Goal: Task Accomplishment & Management: Manage account settings

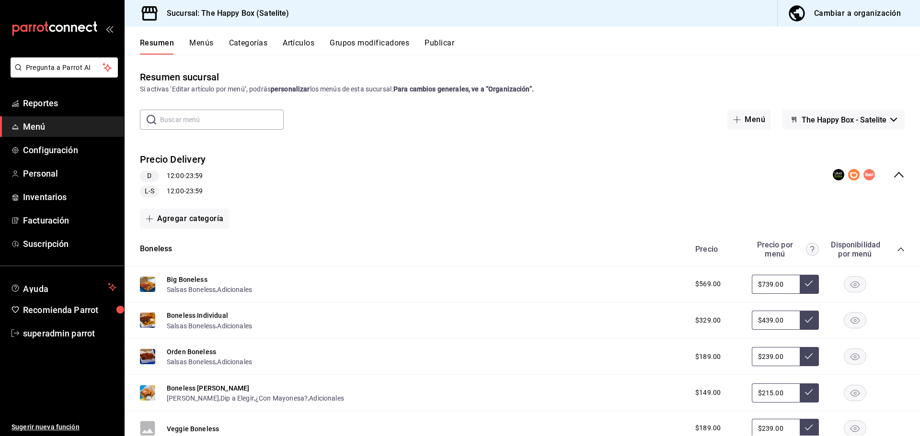
click at [389, 217] on div "Agregar categoría" at bounding box center [522, 219] width 765 height 20
click at [380, 178] on div "Precio Delivery D 12:00 - 23:59 L-S 12:00 - 23:59" at bounding box center [522, 175] width 795 height 60
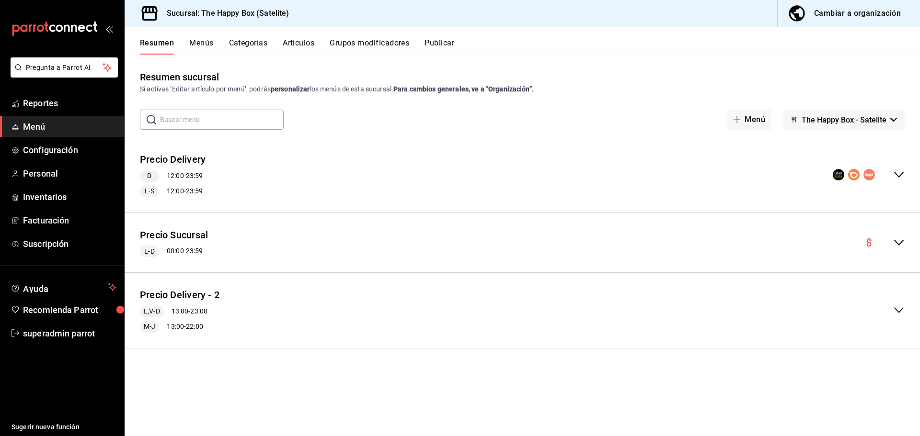
click at [349, 181] on div "Precio Delivery D 12:00 - 23:59 L-S 12:00 - 23:59" at bounding box center [522, 175] width 795 height 60
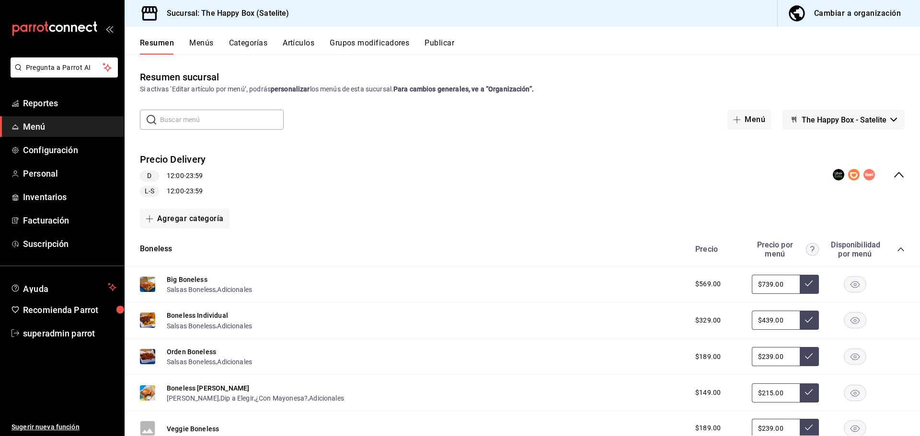
click at [349, 181] on div "Precio Delivery D 12:00 - 23:59 L-S 12:00 - 23:59" at bounding box center [522, 175] width 795 height 60
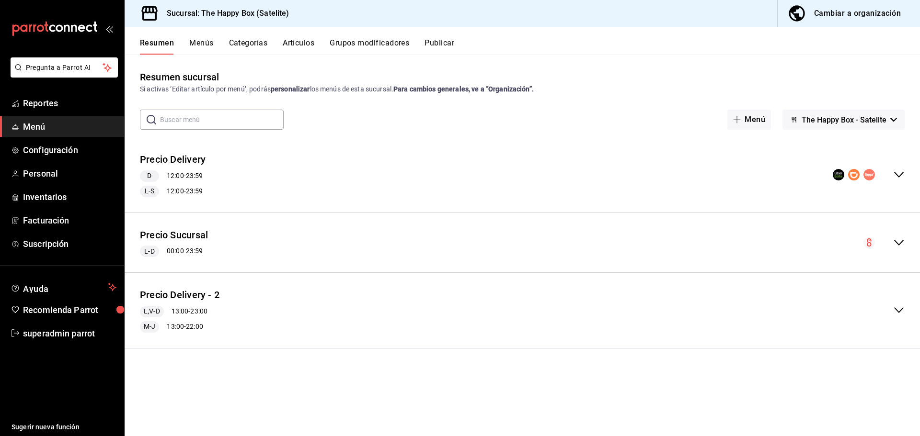
click at [315, 233] on div "Precio Sucursal L-D 00:00 - 23:59" at bounding box center [522, 243] width 795 height 45
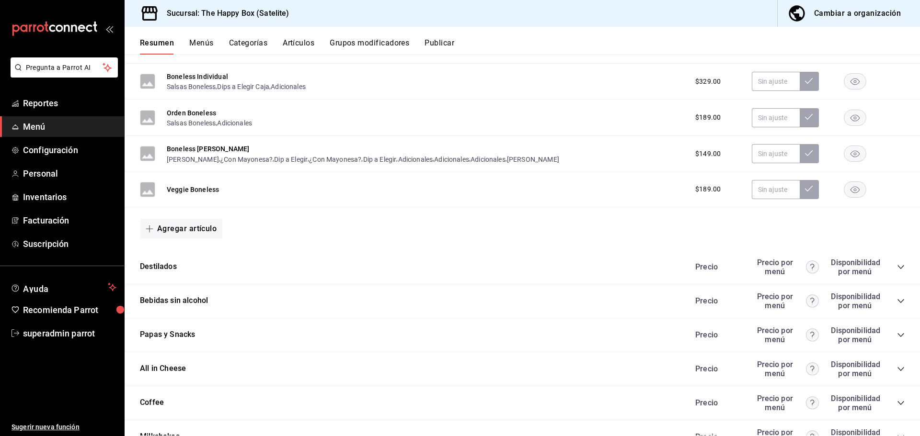
scroll to position [766, 0]
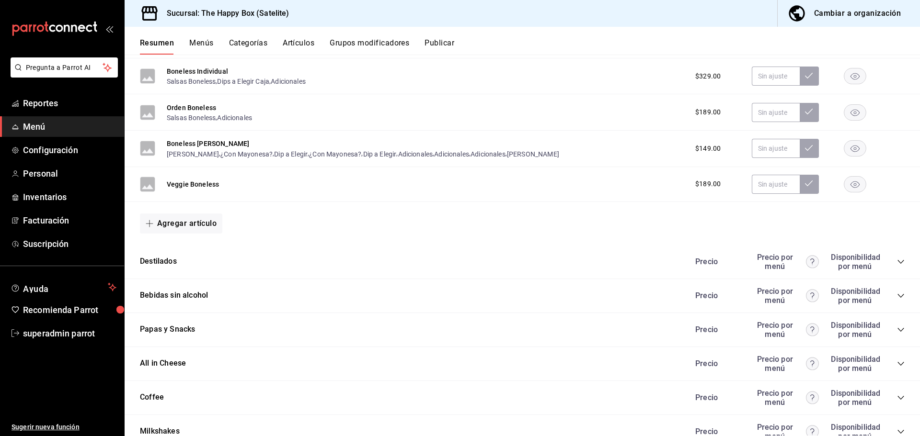
click at [216, 267] on div "Destilados Precio Precio por menú Disponibilidad por menú" at bounding box center [522, 262] width 795 height 34
click at [224, 263] on div "Destilados Precio Precio por menú Disponibilidad por menú" at bounding box center [522, 262] width 795 height 34
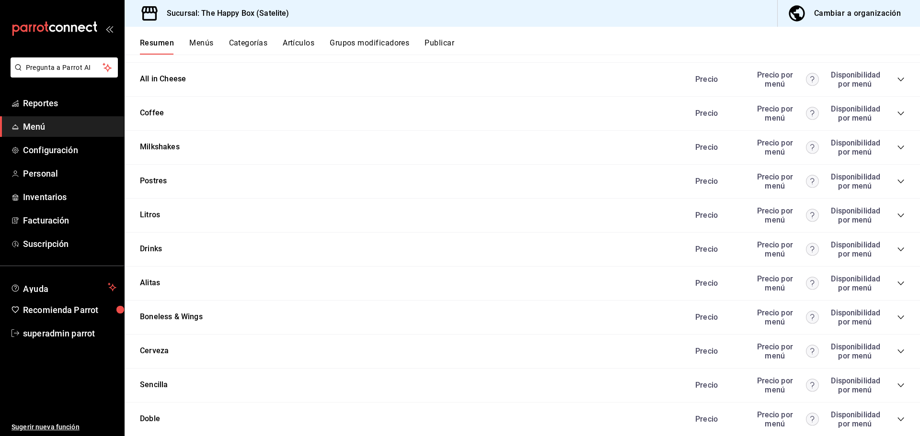
scroll to position [1054, 0]
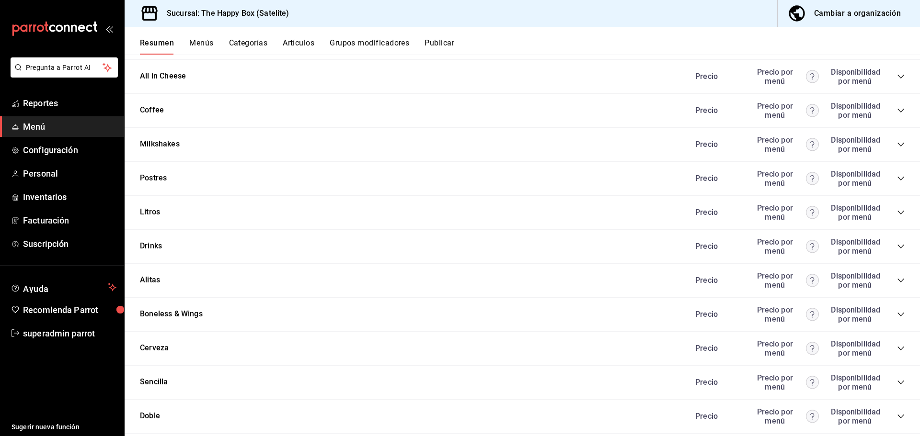
click at [352, 316] on div "Boneless & Wings Precio Precio por menú Disponibilidad por menú" at bounding box center [522, 315] width 795 height 34
click at [897, 314] on icon "collapse-category-row" at bounding box center [901, 315] width 8 height 8
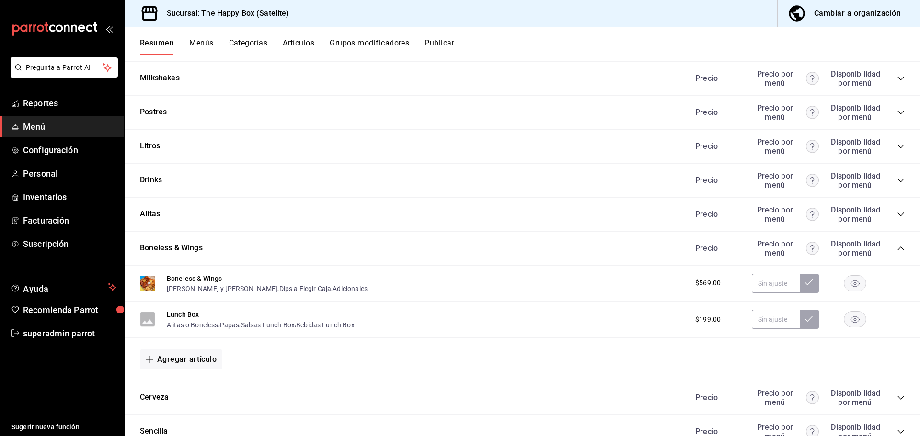
scroll to position [1150, 0]
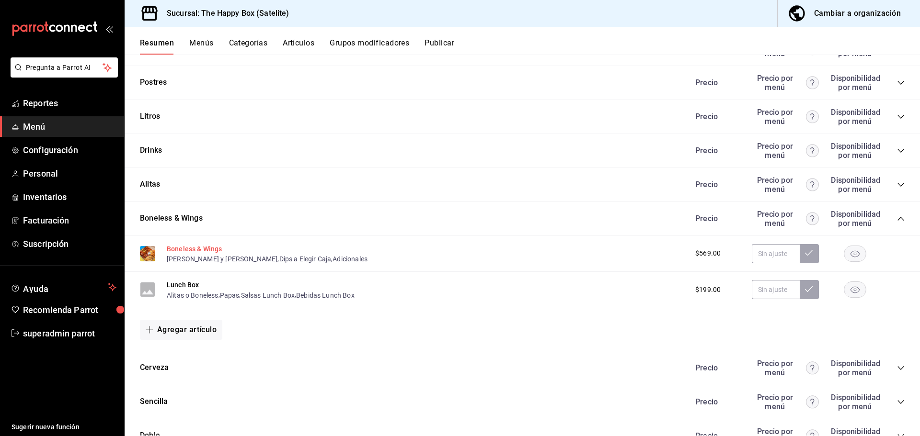
click at [203, 245] on button "Boneless & Wings" at bounding box center [194, 249] width 55 height 10
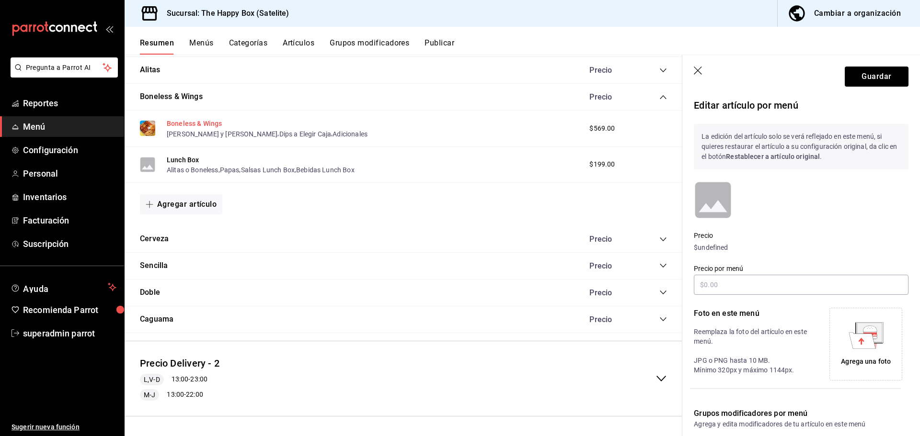
scroll to position [1054, 0]
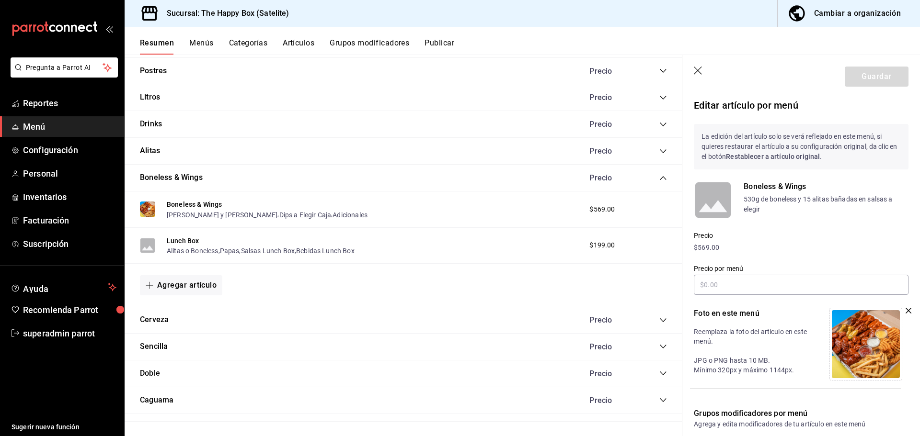
click at [495, 238] on div "Lunch Box Alitas o Boneless , Papas , Salsas Lunch Box , Bebidas Lunch Box $199…" at bounding box center [404, 246] width 558 height 36
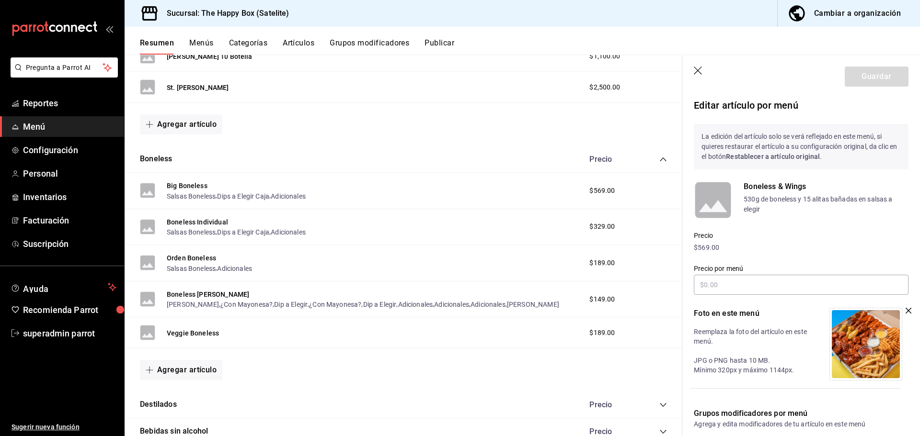
scroll to position [560, 0]
click at [194, 255] on button "Orden Boneless" at bounding box center [191, 257] width 49 height 10
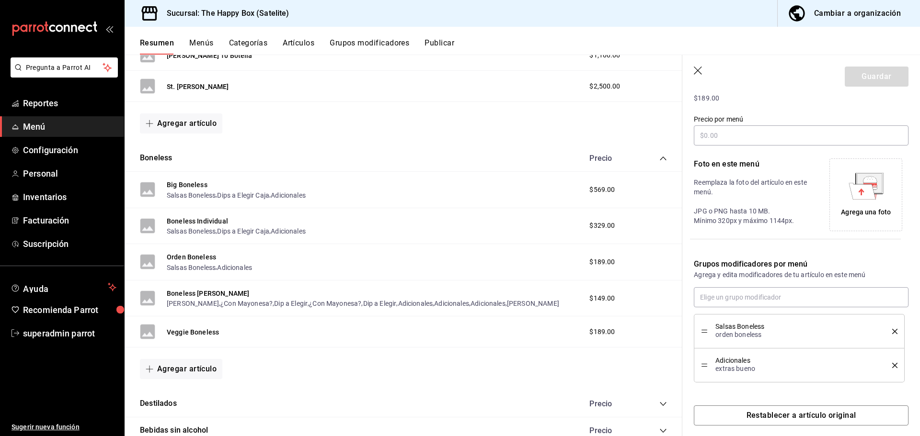
scroll to position [158, 0]
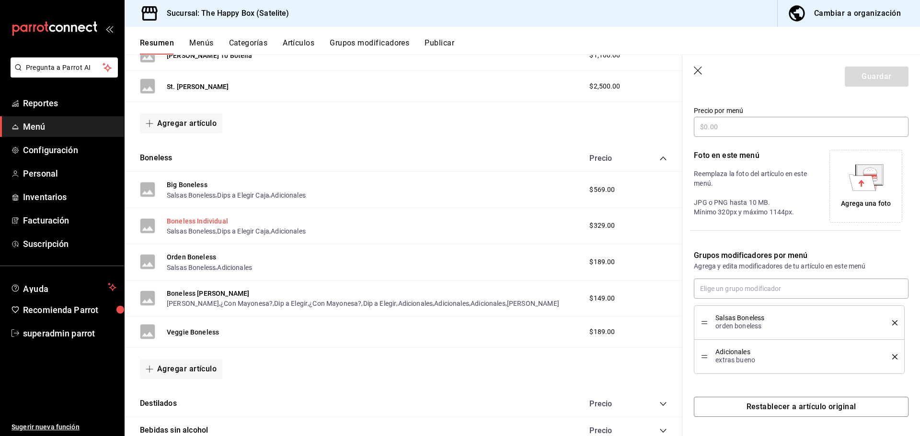
click at [220, 223] on button "Boneless Individual" at bounding box center [197, 222] width 61 height 10
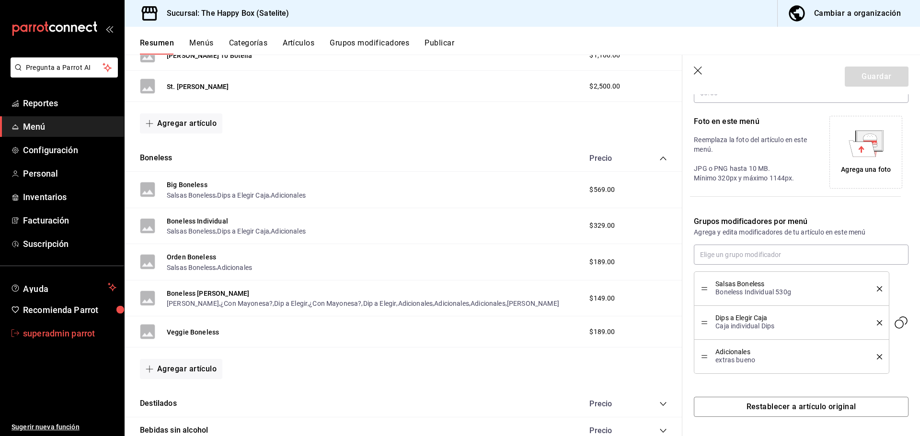
click at [92, 328] on span "superadmin parrot" at bounding box center [69, 333] width 93 height 13
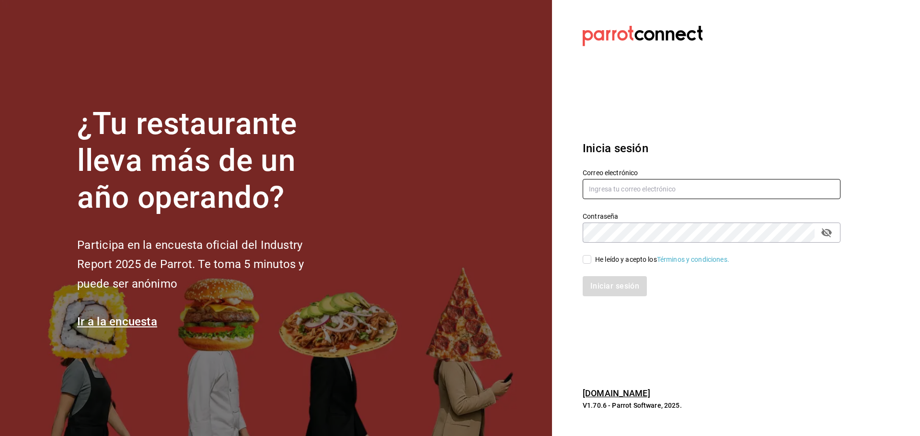
type input "thehappybox@satelite.com"
drag, startPoint x: 572, startPoint y: 193, endPoint x: 584, endPoint y: 188, distance: 12.3
click at [576, 191] on div "Correo electrónico thehappybox@satelite.com" at bounding box center [705, 179] width 269 height 44
click at [606, 260] on div "He leído y acepto los Términos y condiciones." at bounding box center [662, 260] width 134 height 10
click at [591, 260] on input "He leído y acepto los Términos y condiciones." at bounding box center [587, 259] width 9 height 9
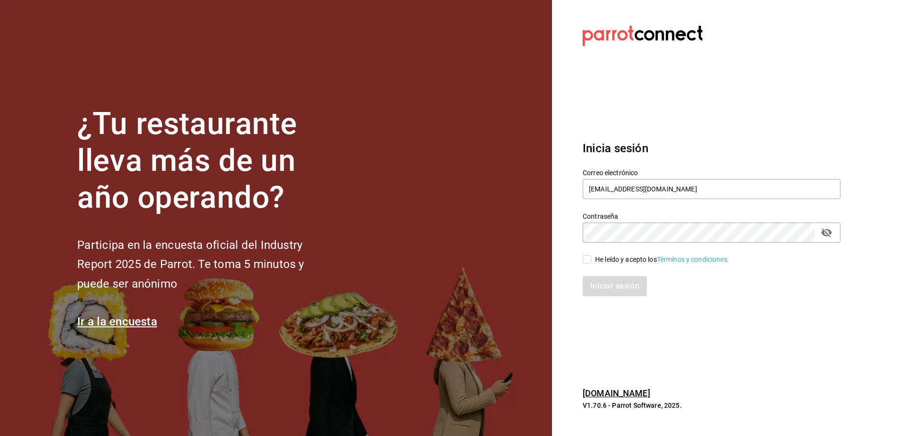
checkbox input "true"
click at [614, 286] on button "Iniciar sesión" at bounding box center [615, 286] width 65 height 20
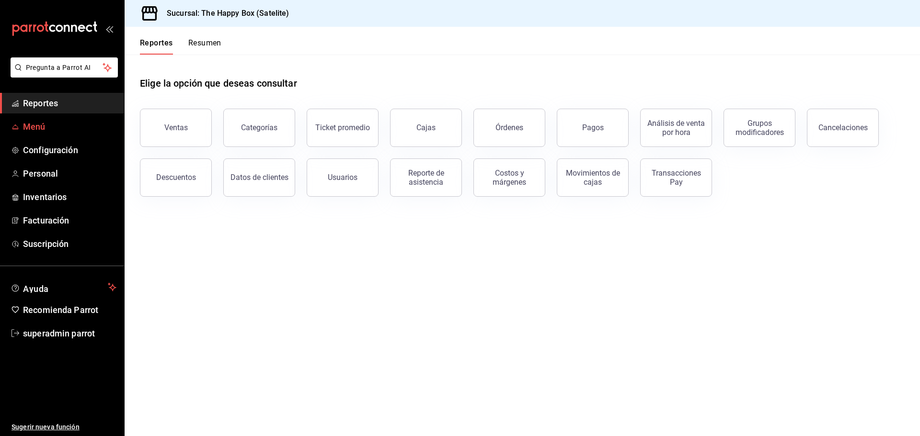
click at [44, 135] on link "Menú" at bounding box center [62, 126] width 124 height 21
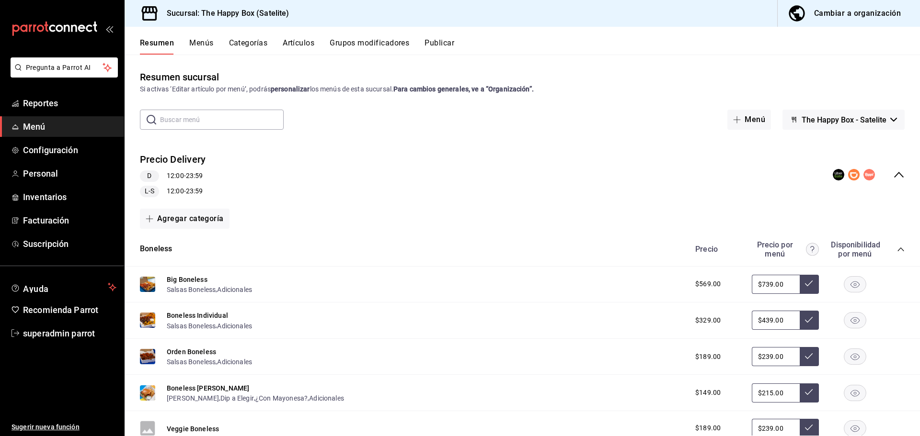
click at [288, 45] on button "Artículos" at bounding box center [299, 46] width 32 height 16
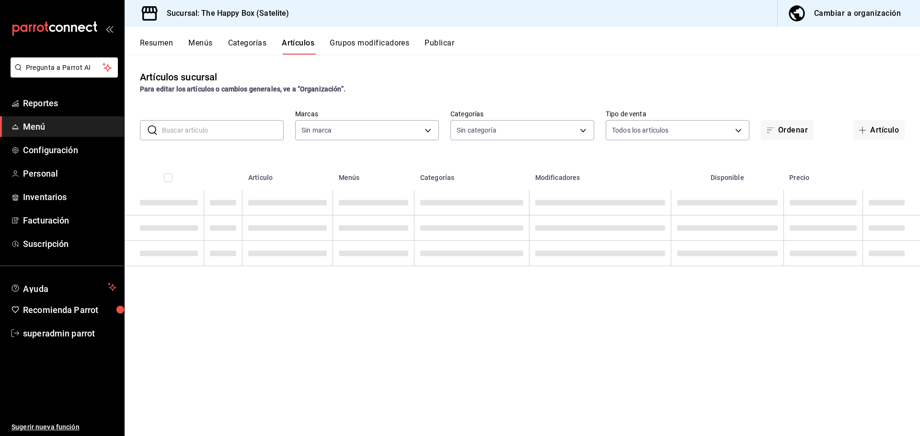
type input "58c7a565-4df7-4662-91b2-7a1e9e046cfe"
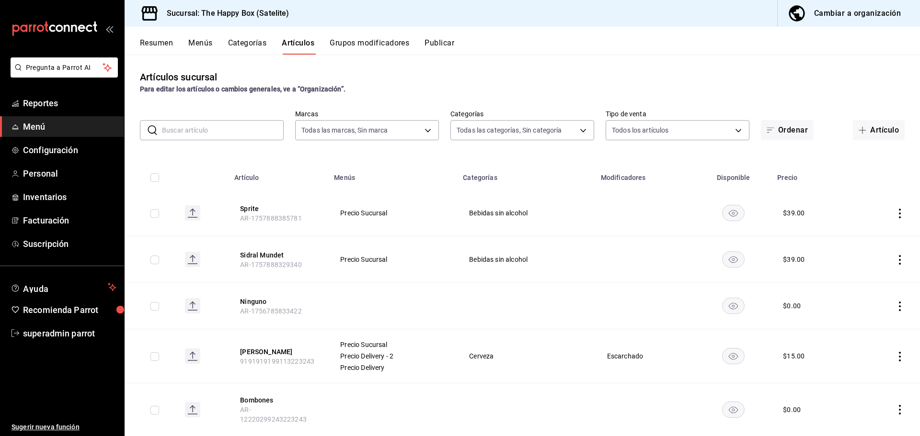
type input "9f323e17-e675-4261-b0bb-923c28e48b90,254b66a5-88d1-47ed-93f4-da680209bdce,6127c…"
click at [244, 205] on button "Sprite" at bounding box center [278, 209] width 77 height 10
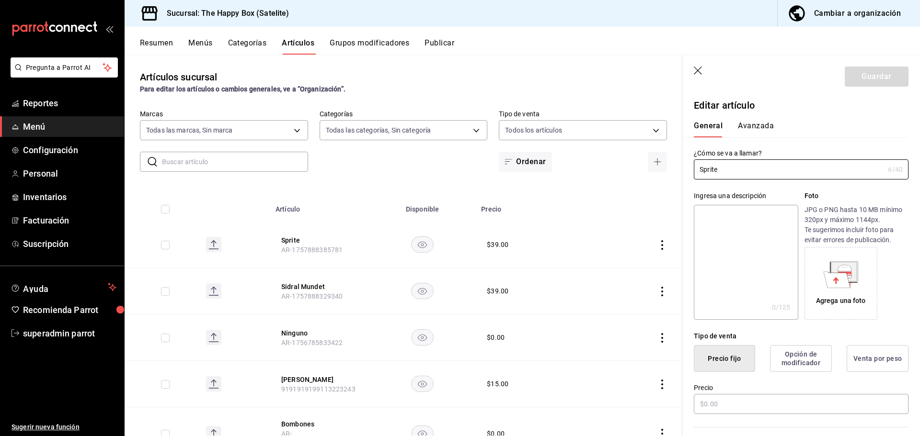
type input "$39.00"
type input "E48"
type input "90101500"
radio input "true"
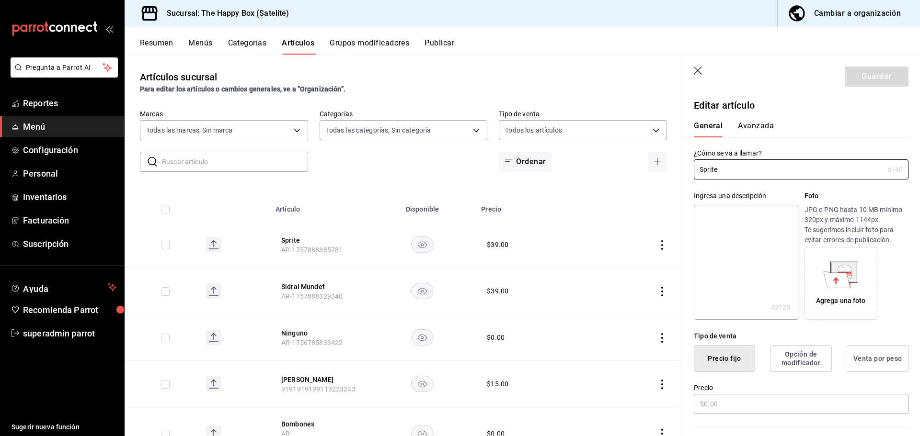
type input "551343e0-1cc6-46bd-856e-4b5bd1259853"
click at [760, 122] on button "Avanzada" at bounding box center [756, 129] width 36 height 16
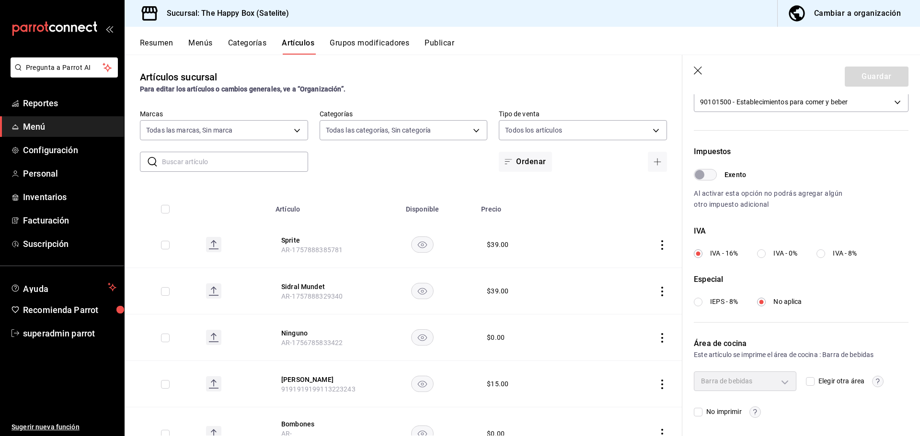
scroll to position [240, 0]
click at [755, 413] on circle "button" at bounding box center [754, 411] width 11 height 11
click at [756, 413] on div at bounding box center [460, 218] width 920 height 436
drag, startPoint x: 743, startPoint y: 397, endPoint x: 723, endPoint y: 402, distance: 21.3
click at [743, 397] on div "Barra de bebidas 551343e0-1cc6-46bd-856e-4b5bd1259853 Elegir otra área No impri…" at bounding box center [801, 394] width 215 height 46
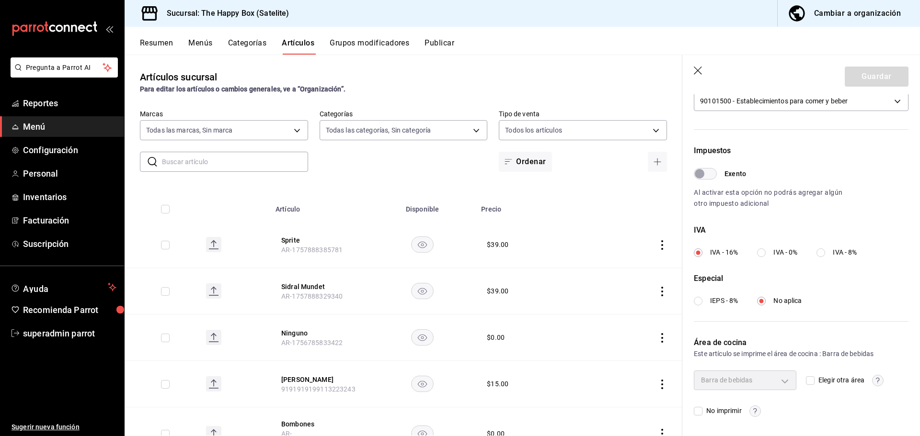
click at [704, 409] on span "No imprimir" at bounding box center [721, 411] width 39 height 10
click at [702, 409] on input "No imprimir" at bounding box center [698, 411] width 9 height 9
checkbox input "true"
click at [697, 67] on icon "button" at bounding box center [699, 72] width 10 height 10
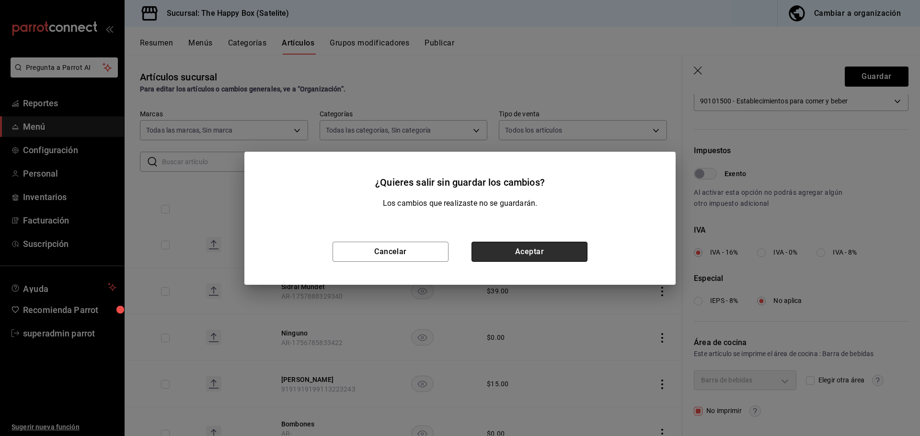
click at [566, 249] on button "Aceptar" at bounding box center [529, 252] width 116 height 20
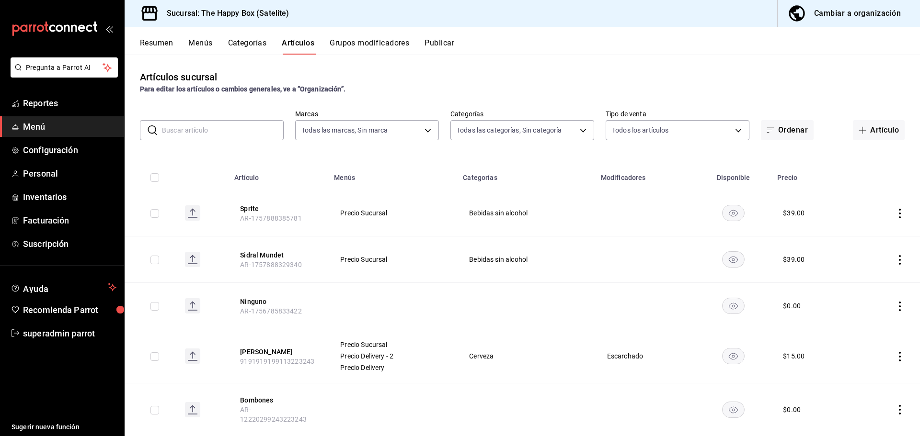
click at [239, 35] on div "Resumen Menús Categorías Artículos Grupos modificadores Publicar" at bounding box center [522, 41] width 795 height 28
click at [245, 36] on div "Resumen Menús Categorías Artículos Grupos modificadores Publicar" at bounding box center [522, 41] width 795 height 28
click at [252, 43] on button "Categorías" at bounding box center [247, 46] width 39 height 16
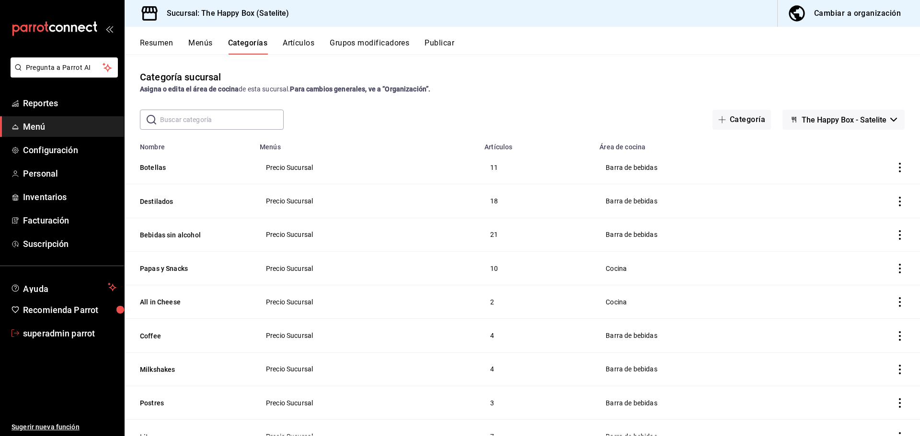
click at [92, 336] on span "superadmin parrot" at bounding box center [69, 333] width 93 height 13
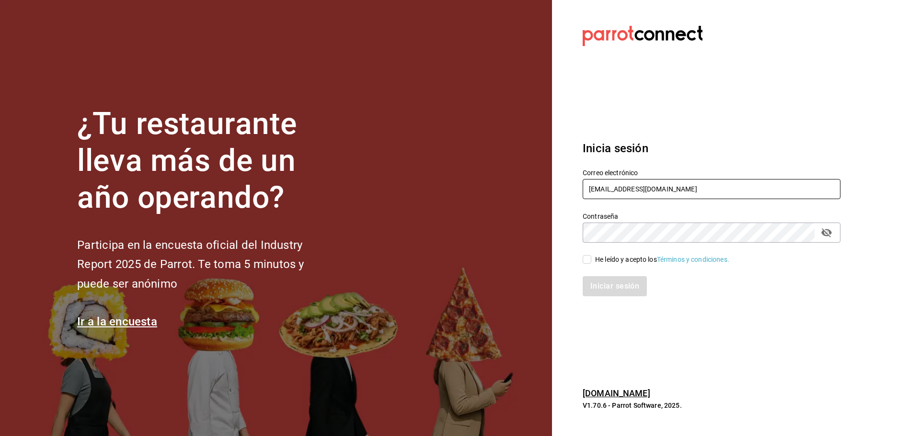
click at [593, 180] on input "thehappybox@satelite.com" at bounding box center [712, 189] width 258 height 20
type input "pizza@parrotsoftware.io"
click at [624, 257] on div "He leído y acepto los Términos y condiciones." at bounding box center [662, 260] width 134 height 10
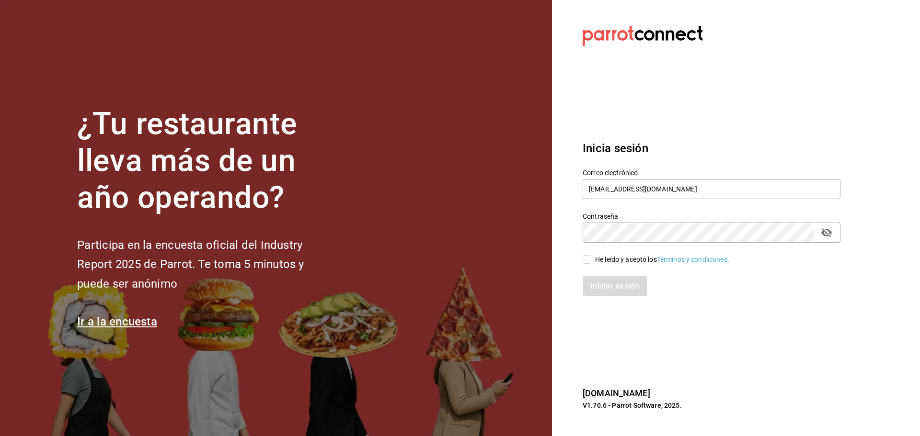
click at [591, 257] on input "He leído y acepto los Términos y condiciones." at bounding box center [587, 259] width 9 height 9
checkbox input "true"
click at [612, 282] on button "Iniciar sesión" at bounding box center [615, 286] width 65 height 20
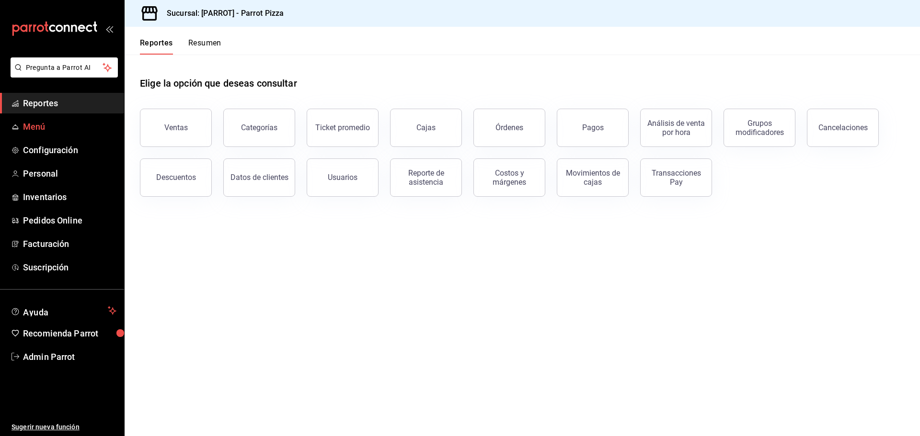
click at [52, 135] on link "Menú" at bounding box center [62, 126] width 124 height 21
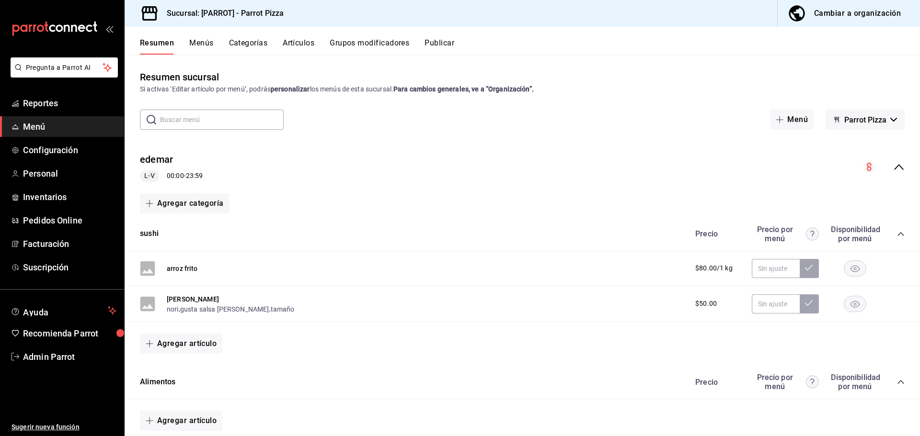
click at [280, 177] on div "edemar L-V 00:00 - 23:59" at bounding box center [522, 167] width 795 height 45
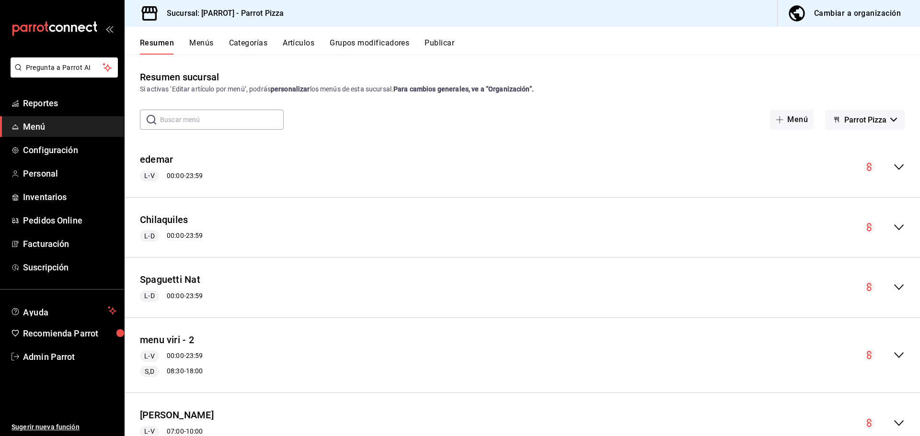
click at [269, 48] on div "Resumen Menús Categorías Artículos Grupos modificadores Publicar" at bounding box center [530, 46] width 780 height 16
click at [265, 47] on button "Categorías" at bounding box center [248, 46] width 39 height 16
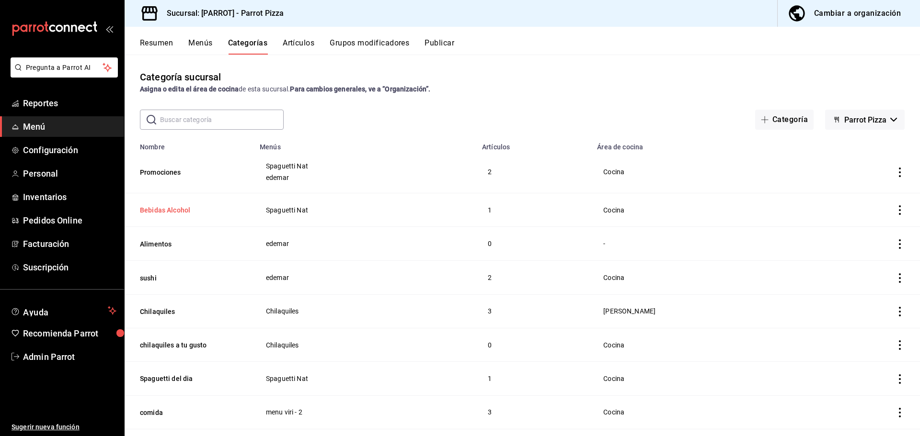
click at [185, 207] on button "Bebidas Alcohol" at bounding box center [188, 211] width 96 height 10
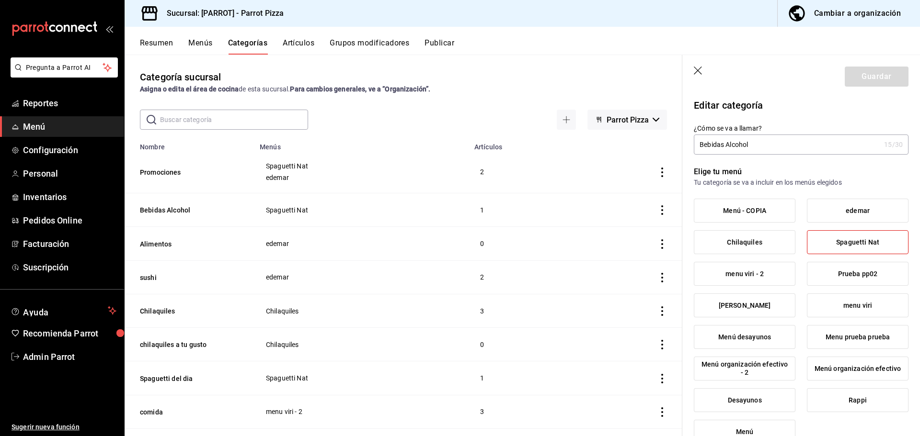
click at [700, 73] on icon "button" at bounding box center [699, 72] width 10 height 10
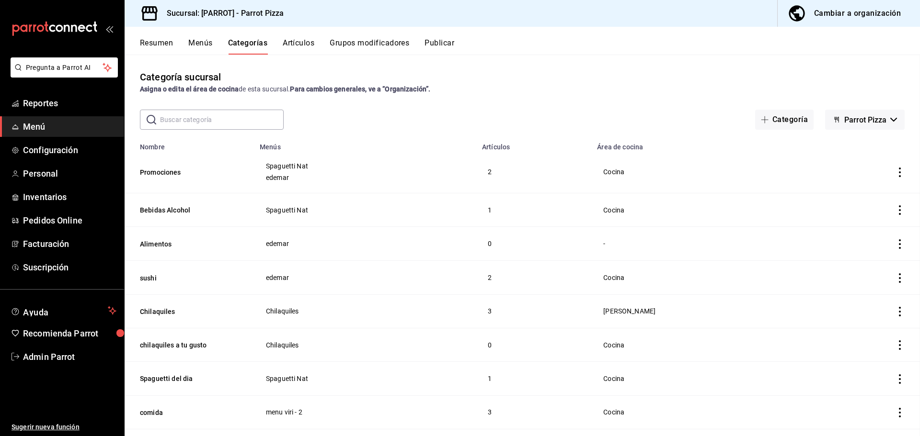
click at [293, 36] on div "Resumen Menús Categorías Artículos Grupos modificadores Publicar" at bounding box center [522, 41] width 795 height 28
click at [307, 43] on button "Artículos" at bounding box center [299, 46] width 32 height 16
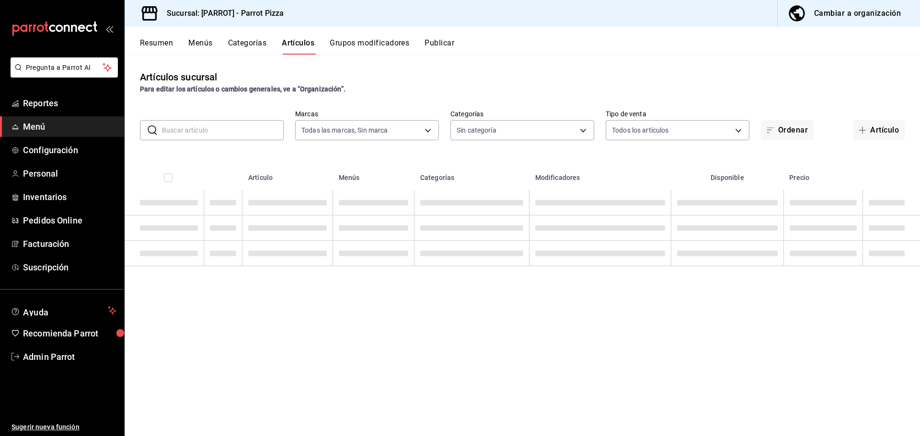
type input "650a40ff-2f0c-45df-953b-b87cec9d1700,4919ac46-8e6d-45fc-b540-ac6ca35fb648"
type input "e63794ab-e294-4b68-8524-1bb5260e11cf,f811f964-4218-4eb2-9f9c-9a66e14bdade,deb40…"
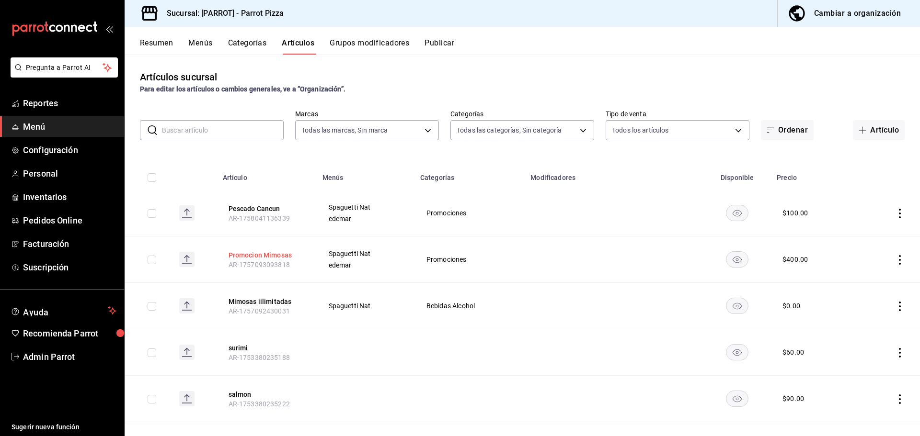
click at [260, 251] on button "Promocion Mimosas" at bounding box center [267, 256] width 77 height 10
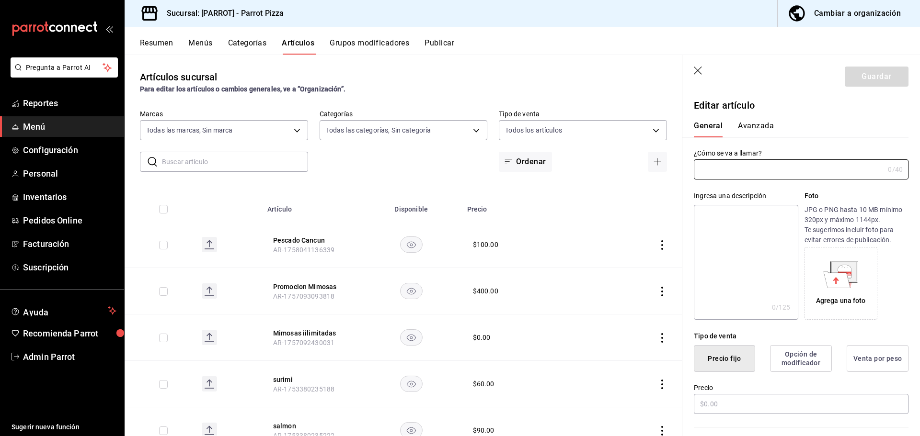
type input "Promocion Mimosas"
type input "AR-1757093093818"
type input "$400.00"
type input "E48"
type input "90101500"
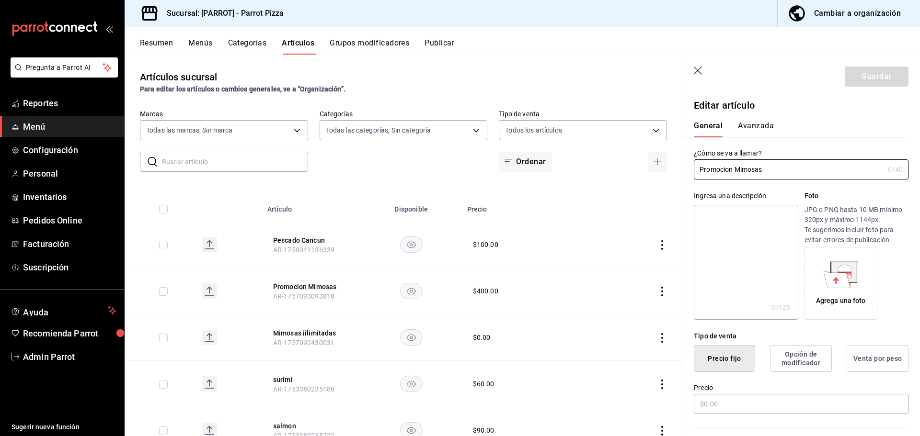
radio input "true"
type input "d61bb3e2-06cc-461e-a5ad-a3a5568ca35f"
click at [751, 133] on button "Avanzada" at bounding box center [756, 129] width 36 height 16
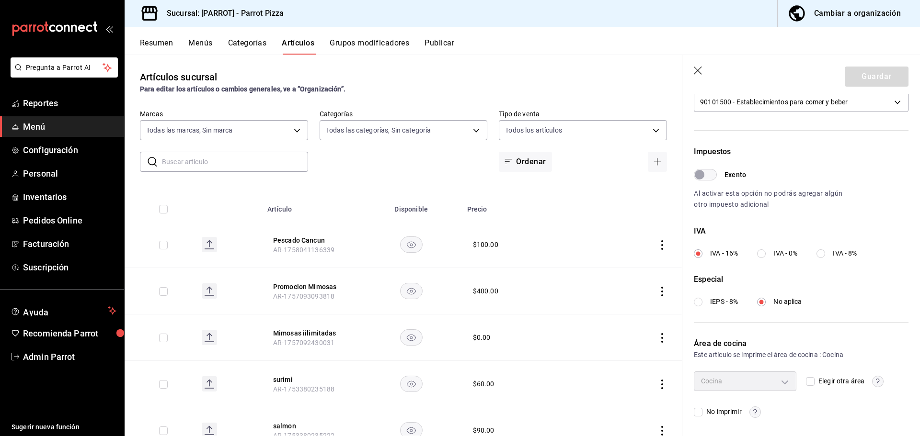
scroll to position [240, 0]
click at [711, 409] on span "No imprimir" at bounding box center [721, 411] width 39 height 10
click at [702, 409] on input "No imprimir" at bounding box center [698, 411] width 9 height 9
checkbox input "true"
click at [868, 80] on button "Guardar" at bounding box center [877, 77] width 64 height 20
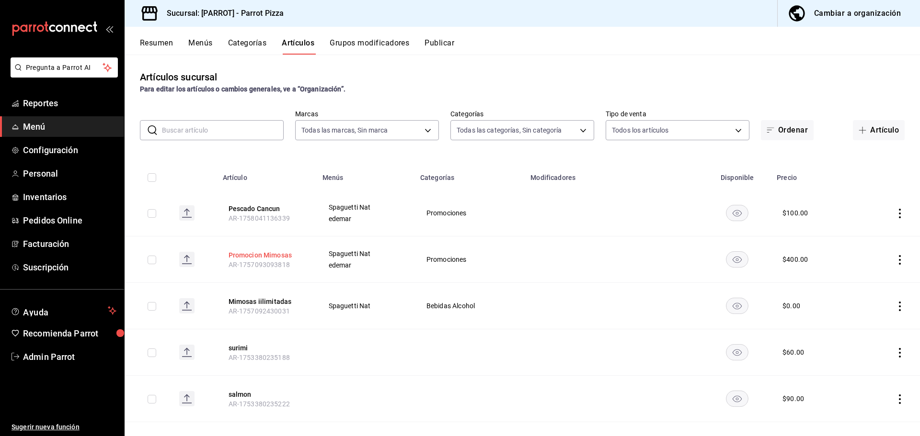
click at [267, 254] on button "Promocion Mimosas" at bounding box center [267, 256] width 77 height 10
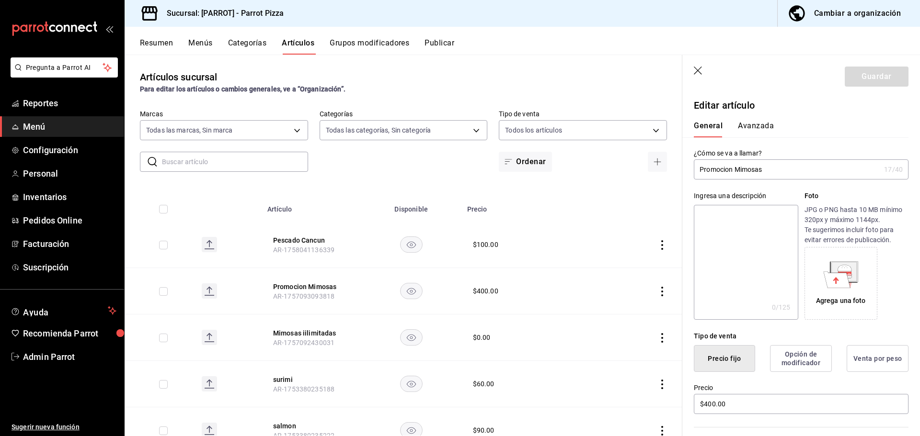
click at [763, 127] on button "Avanzada" at bounding box center [756, 129] width 36 height 16
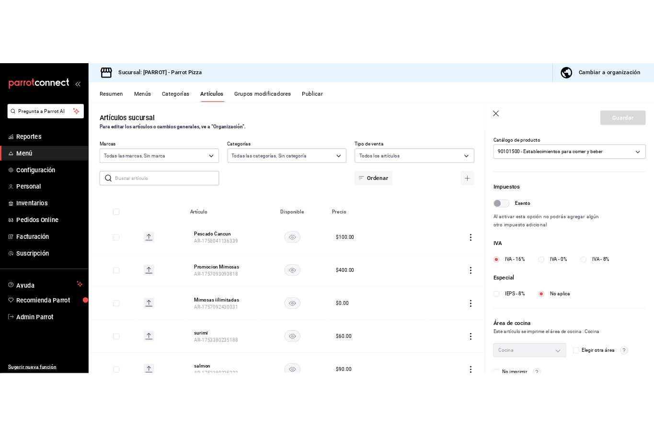
scroll to position [240, 0]
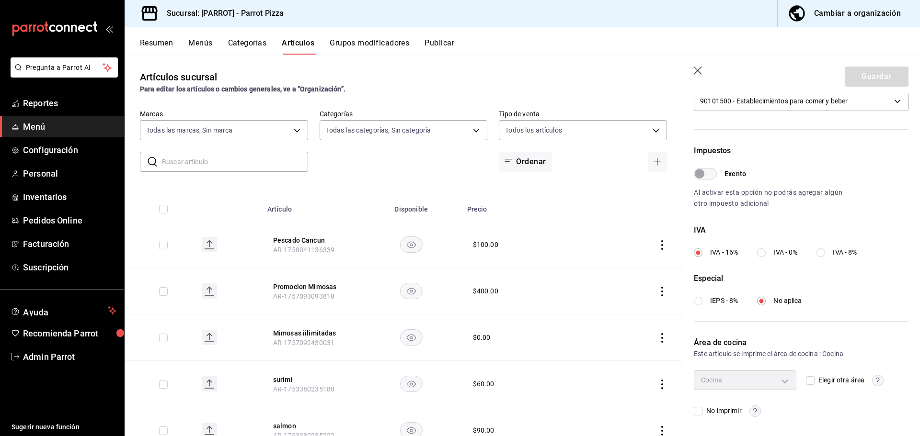
click at [717, 408] on span "No imprimir" at bounding box center [721, 411] width 39 height 10
click at [702, 408] on input "No imprimir" at bounding box center [698, 411] width 9 height 9
checkbox input "true"
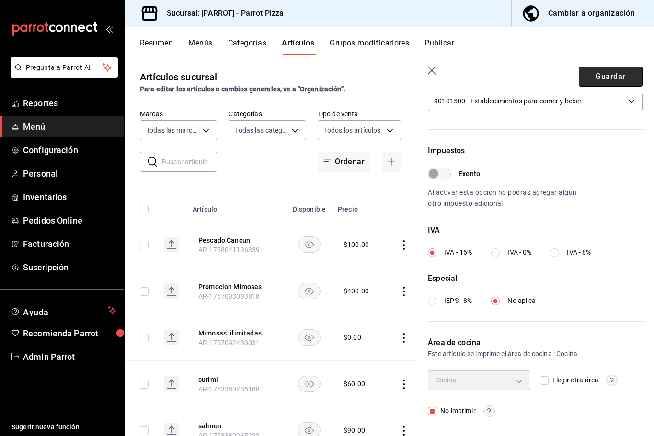
click at [602, 79] on button "Guardar" at bounding box center [611, 77] width 64 height 20
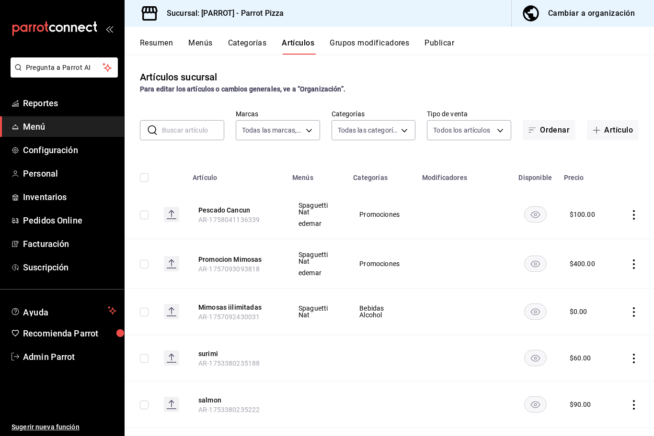
click at [629, 211] on icon "actions" at bounding box center [634, 215] width 10 height 10
click at [237, 205] on div at bounding box center [327, 218] width 654 height 436
click at [232, 206] on button "Pescado Cancun" at bounding box center [236, 211] width 77 height 10
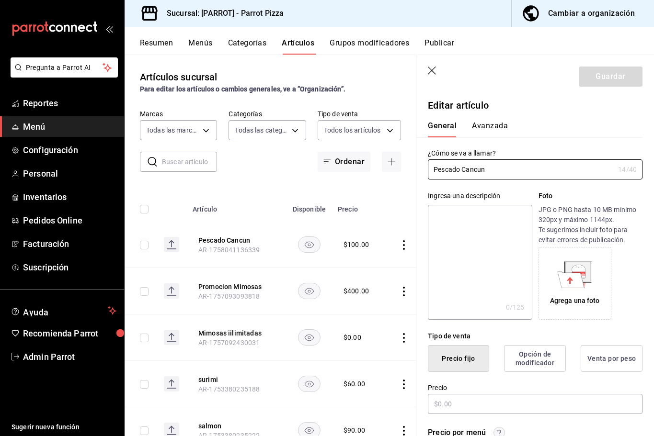
type input "$100.00"
click at [496, 131] on button "Avanzada" at bounding box center [490, 129] width 36 height 16
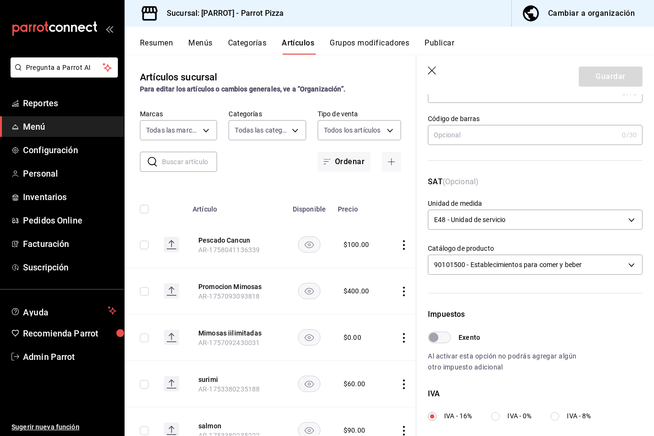
scroll to position [240, 0]
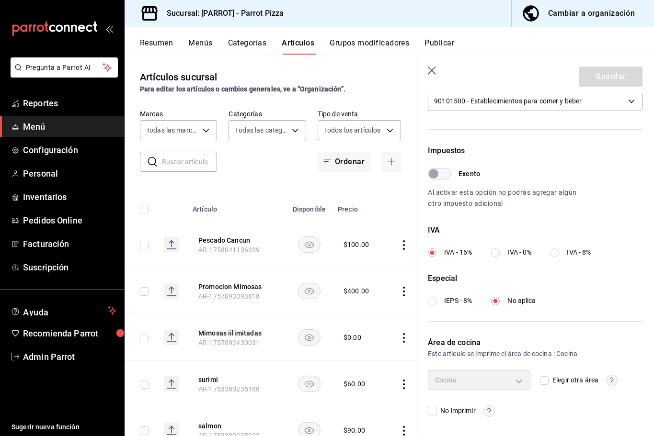
click at [540, 378] on input "Elegir otra área" at bounding box center [544, 381] width 9 height 9
checkbox input "true"
click at [464, 410] on span "No imprimir" at bounding box center [455, 411] width 39 height 10
click at [436, 410] on input "No imprimir" at bounding box center [432, 411] width 9 height 9
checkbox input "true"
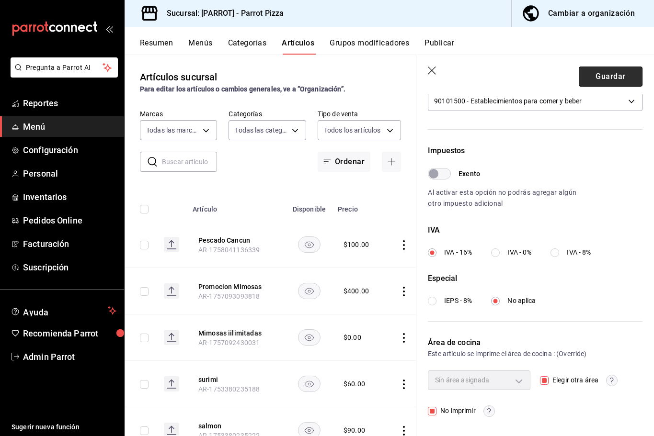
click at [583, 83] on button "Guardar" at bounding box center [611, 77] width 64 height 20
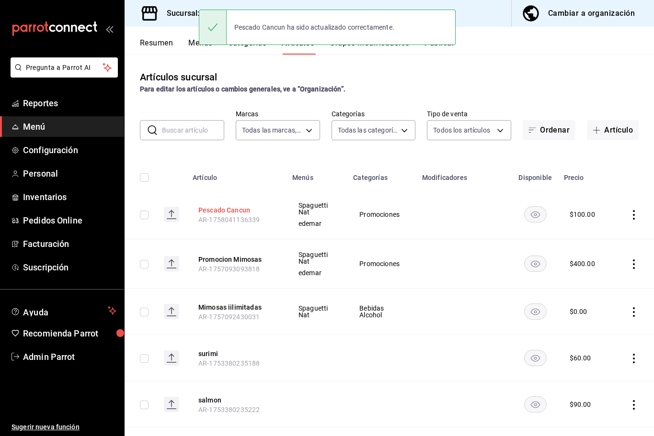
click at [228, 208] on button "Pescado Cancun" at bounding box center [236, 211] width 77 height 10
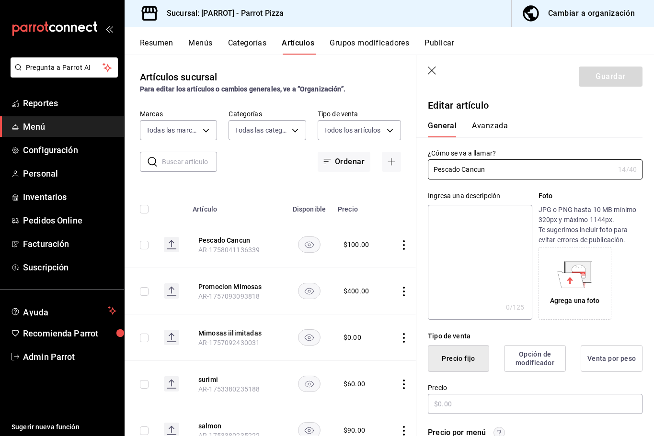
type input "$100.00"
click at [503, 126] on button "Avanzada" at bounding box center [490, 129] width 36 height 16
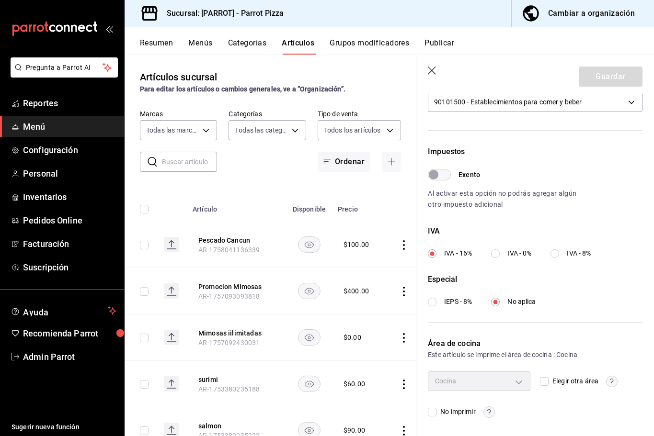
scroll to position [240, 0]
click at [471, 407] on span "No imprimir" at bounding box center [455, 411] width 39 height 10
click at [436, 407] on input "No imprimir" at bounding box center [432, 411] width 9 height 9
checkbox input "true"
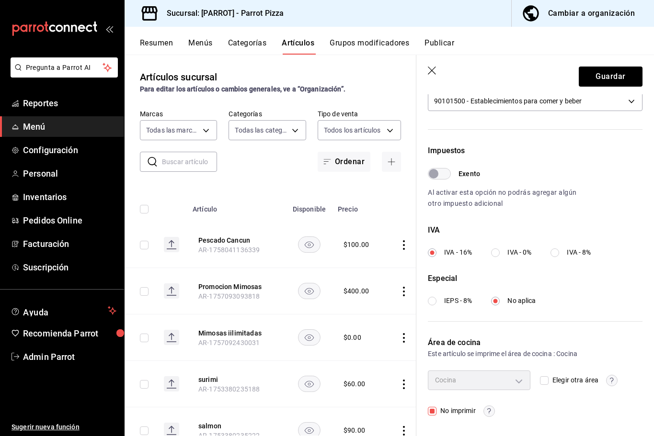
click at [540, 377] on input "Elegir otra área" at bounding box center [544, 381] width 9 height 9
checkbox input "true"
click at [514, 382] on div "Sin área asignada" at bounding box center [479, 380] width 103 height 19
click at [540, 382] on input "Elegir otra área" at bounding box center [544, 381] width 9 height 9
checkbox input "false"
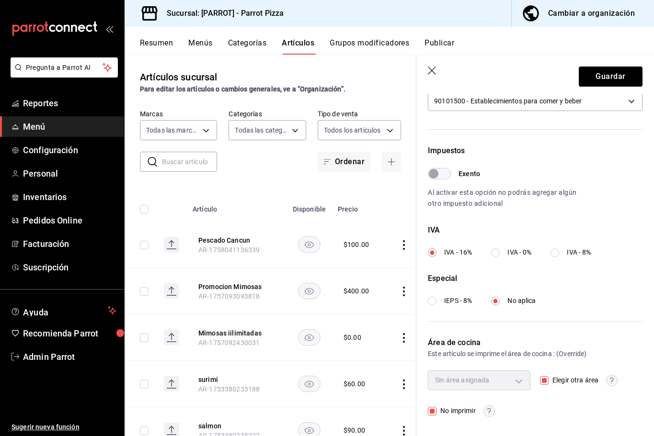
type input "d61bb3e2-06cc-461e-a5ad-a3a5568ca35f"
click at [477, 406] on div "No imprimir" at bounding box center [479, 411] width 103 height 11
click at [464, 414] on span "No imprimir" at bounding box center [455, 411] width 39 height 10
click at [436, 414] on input "No imprimir" at bounding box center [432, 411] width 9 height 9
checkbox input "false"
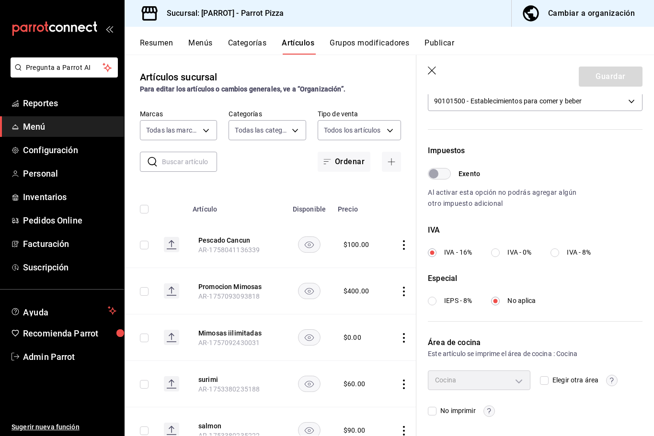
click at [549, 377] on span "Elegir otra área" at bounding box center [574, 381] width 50 height 10
click at [546, 377] on input "Elegir otra área" at bounding box center [544, 381] width 9 height 9
checkbox input "true"
click at [521, 382] on body "Pregunta a Parrot AI Reportes Menú Configuración Personal Inventarios Pedidos O…" at bounding box center [327, 218] width 654 height 436
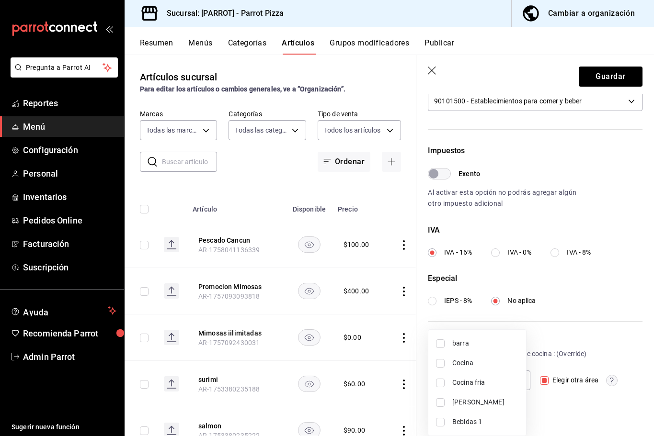
click at [551, 332] on div at bounding box center [327, 218] width 654 height 436
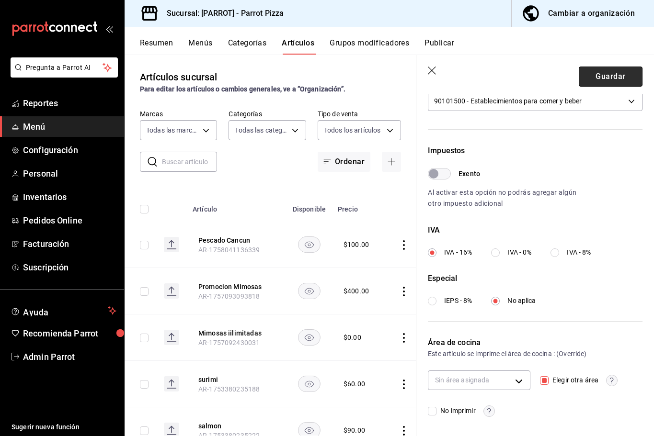
click at [606, 70] on button "Guardar" at bounding box center [611, 77] width 64 height 20
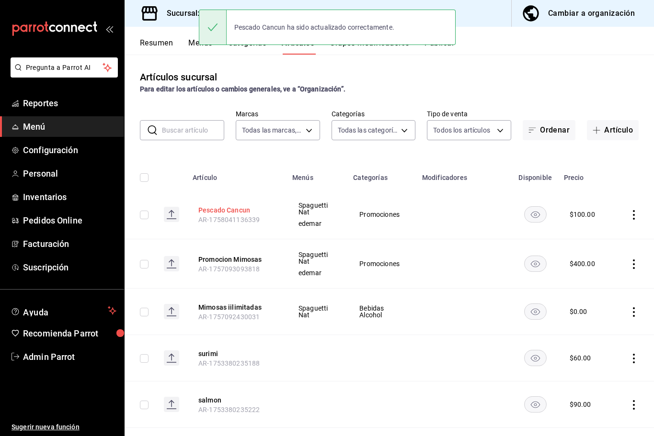
click at [236, 208] on button "Pescado Cancun" at bounding box center [236, 211] width 77 height 10
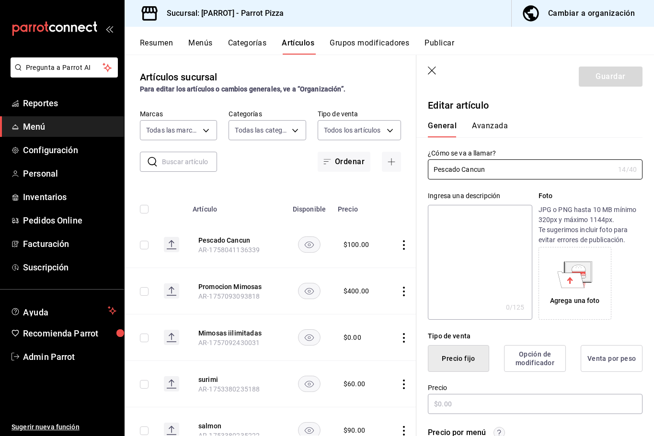
type input "$100.00"
type input "E48"
type input "90101500"
radio input "true"
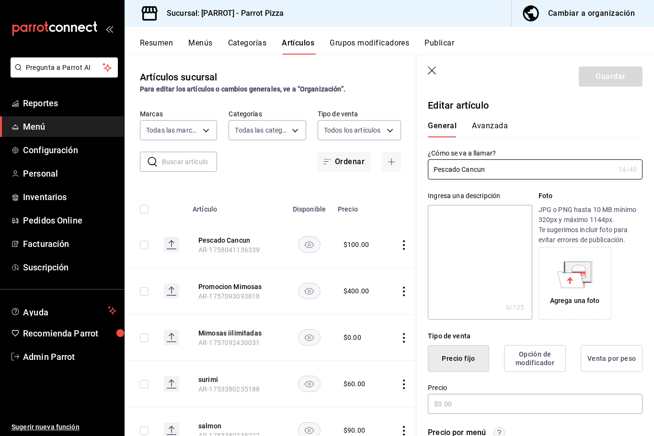
type input "d61bb3e2-06cc-461e-a5ad-a3a5568ca35f"
click at [494, 130] on button "Avanzada" at bounding box center [490, 129] width 36 height 16
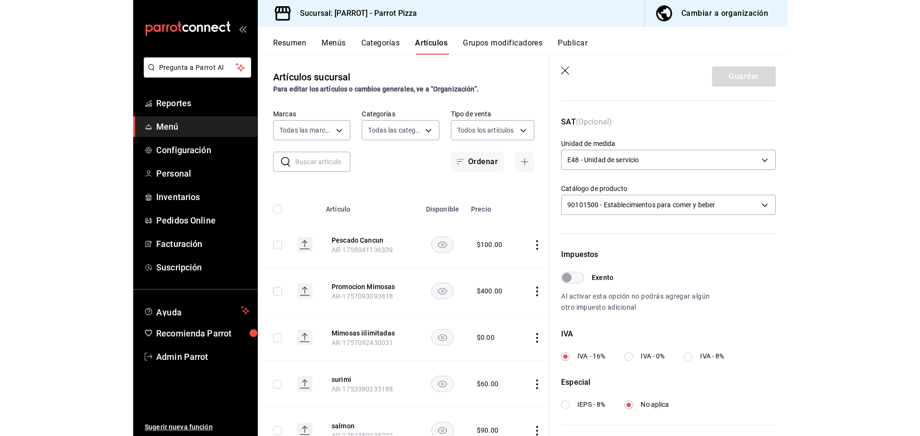
scroll to position [240, 0]
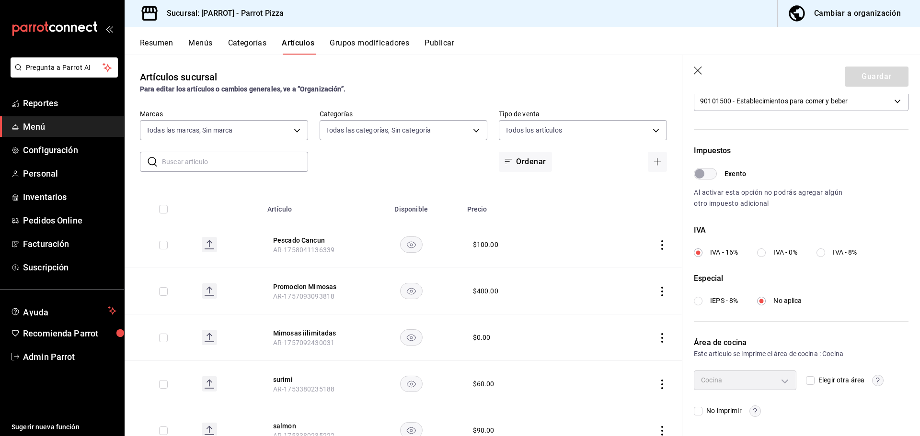
click at [701, 69] on icon "button" at bounding box center [699, 72] width 10 height 10
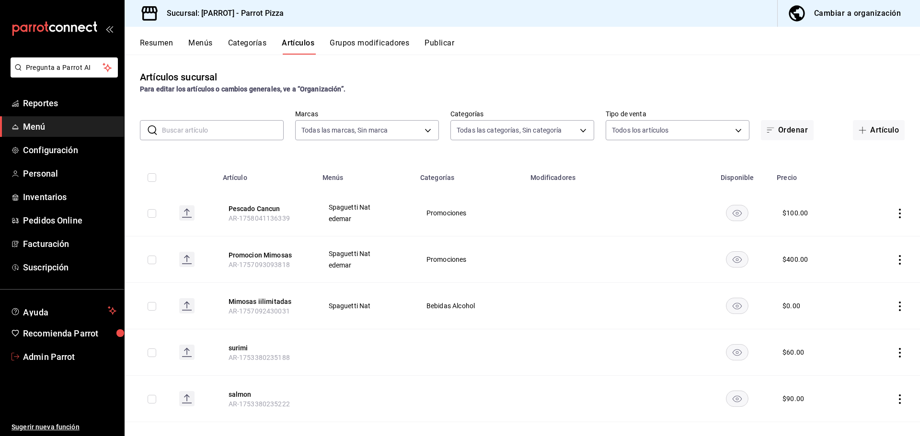
drag, startPoint x: 95, startPoint y: 353, endPoint x: 289, endPoint y: 214, distance: 238.0
click at [95, 353] on span "Admin Parrot" at bounding box center [69, 357] width 93 height 13
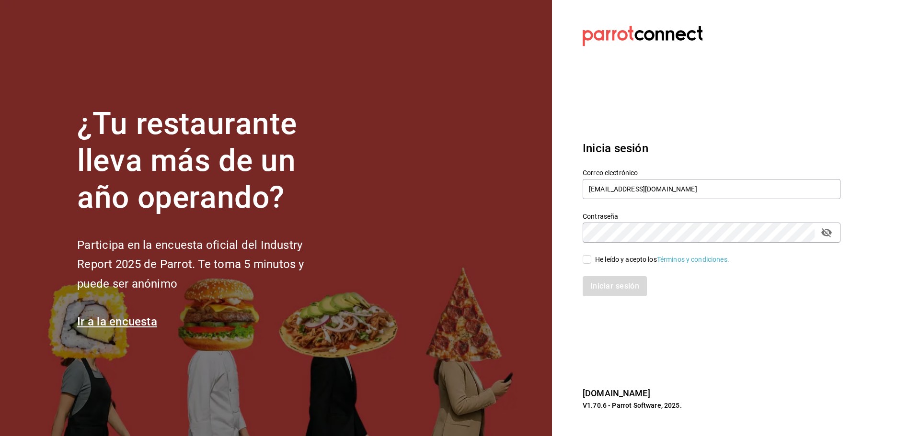
click at [610, 177] on div "Correo electrónico pizza@parrotsoftware.io" at bounding box center [712, 185] width 258 height 32
click at [614, 190] on input "pizza@parrotsoftware.io" at bounding box center [712, 189] width 258 height 20
paste input "taqueriaestacionsuadero@portales.com"
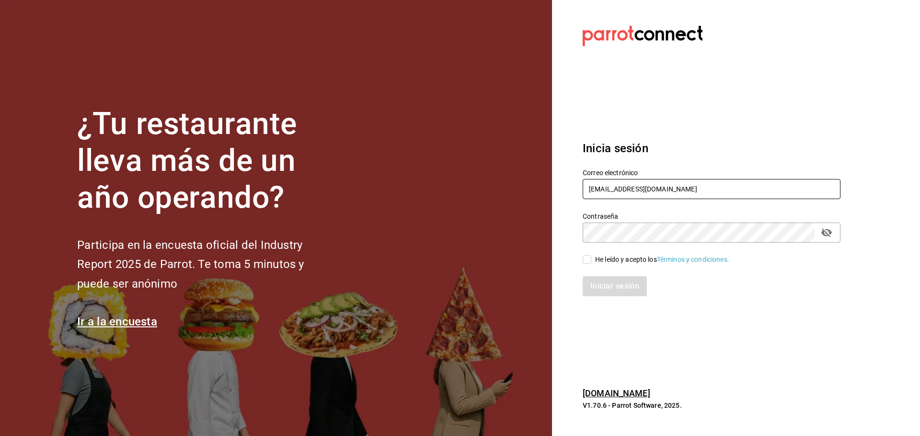
type input "taqueriaestacionsuadero@portales.com"
click at [590, 262] on input "He leído y acepto los Términos y condiciones." at bounding box center [587, 259] width 9 height 9
checkbox input "true"
click at [608, 287] on button "Iniciar sesión" at bounding box center [615, 286] width 65 height 20
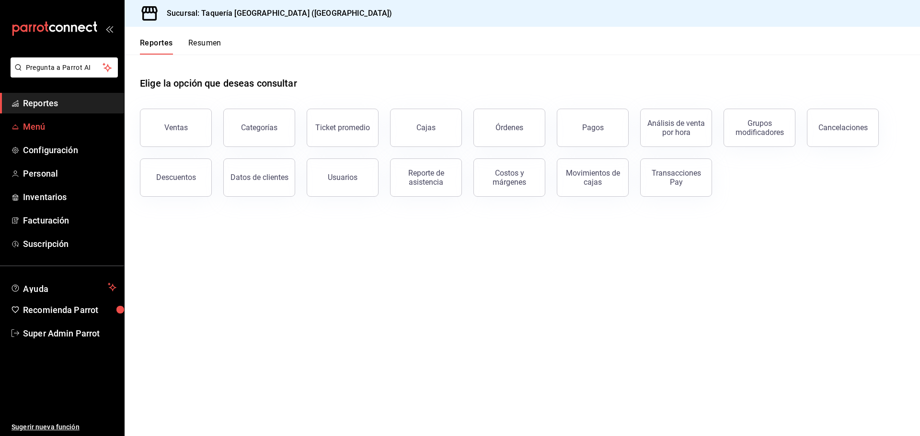
click at [57, 130] on span "Menú" at bounding box center [69, 126] width 93 height 13
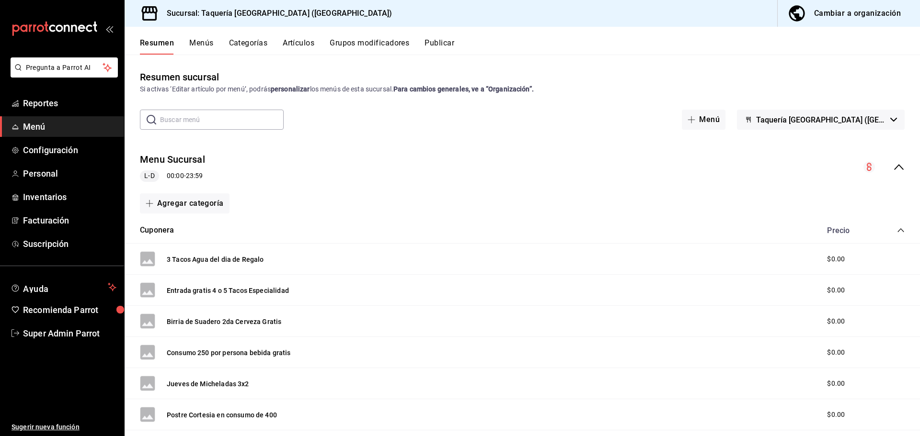
click at [322, 159] on div "Menu Sucursal L-D 00:00 - 23:59" at bounding box center [522, 167] width 795 height 45
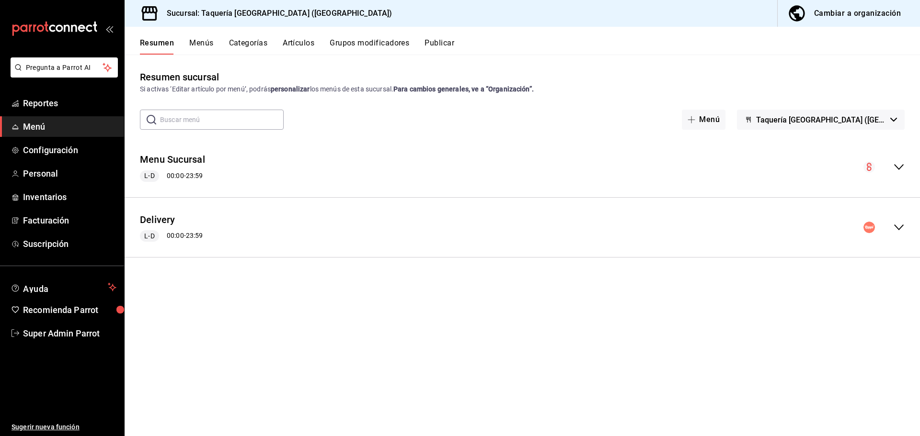
click at [320, 160] on div "Menu Sucursal L-D 00:00 - 23:59" at bounding box center [522, 167] width 795 height 45
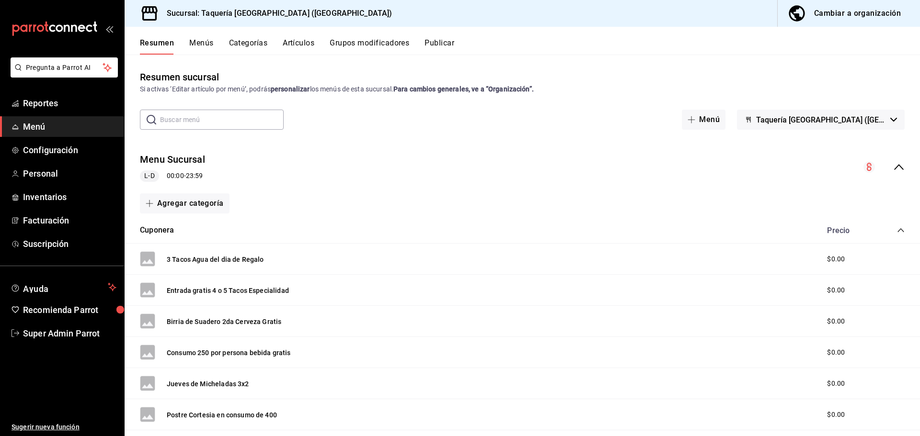
click at [320, 160] on div "Menu Sucursal L-D 00:00 - 23:59" at bounding box center [522, 167] width 795 height 45
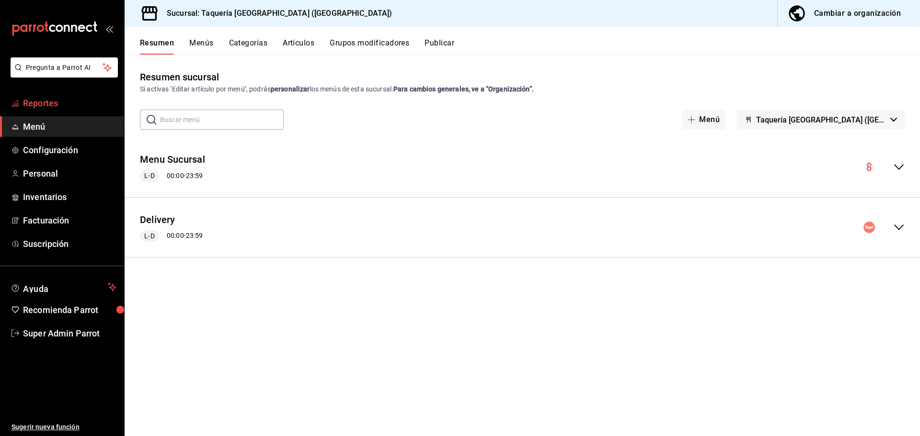
click at [48, 111] on link "Reportes" at bounding box center [62, 103] width 124 height 21
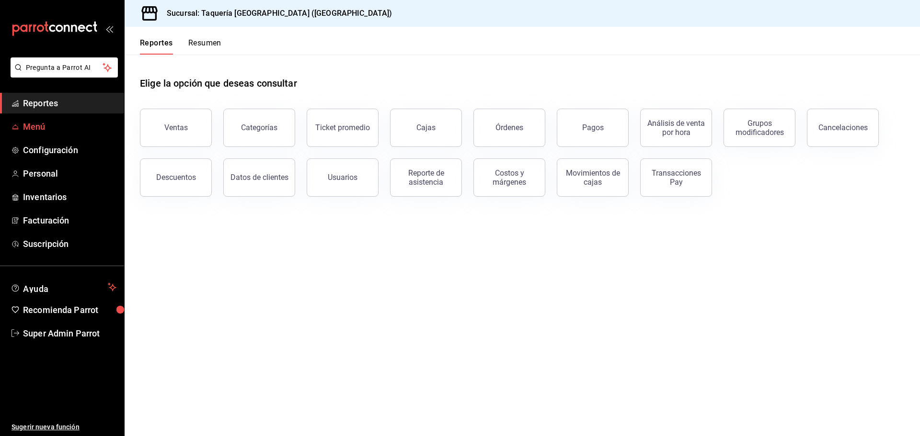
click at [56, 120] on link "Menú" at bounding box center [62, 126] width 124 height 21
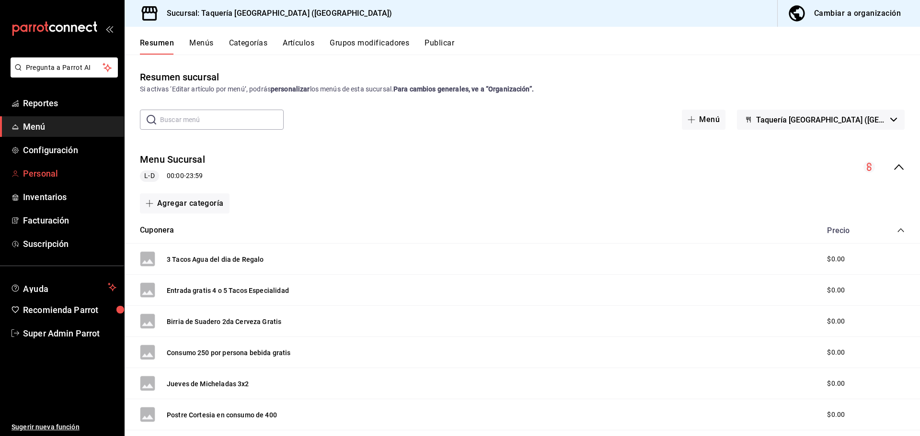
click at [61, 166] on link "Personal" at bounding box center [62, 173] width 124 height 21
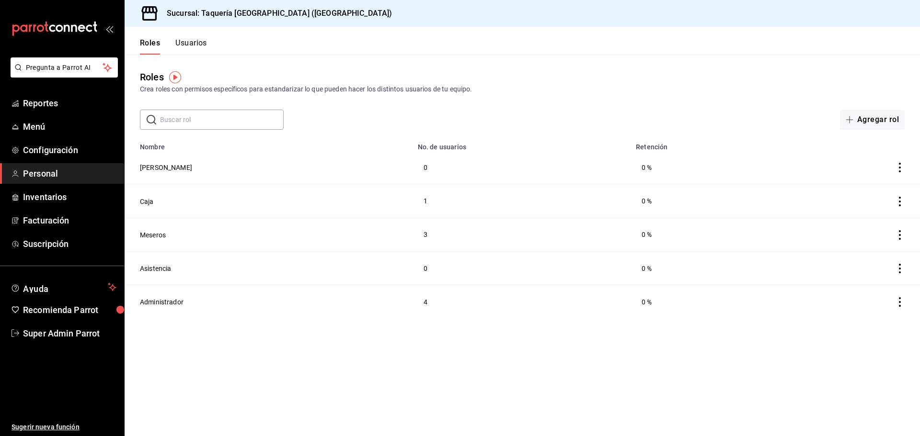
click at [193, 44] on button "Usuarios" at bounding box center [191, 46] width 32 height 16
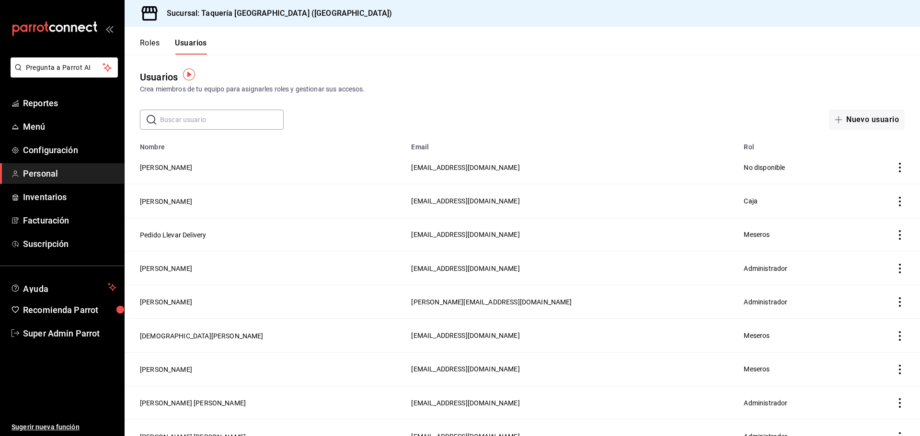
scroll to position [46, 0]
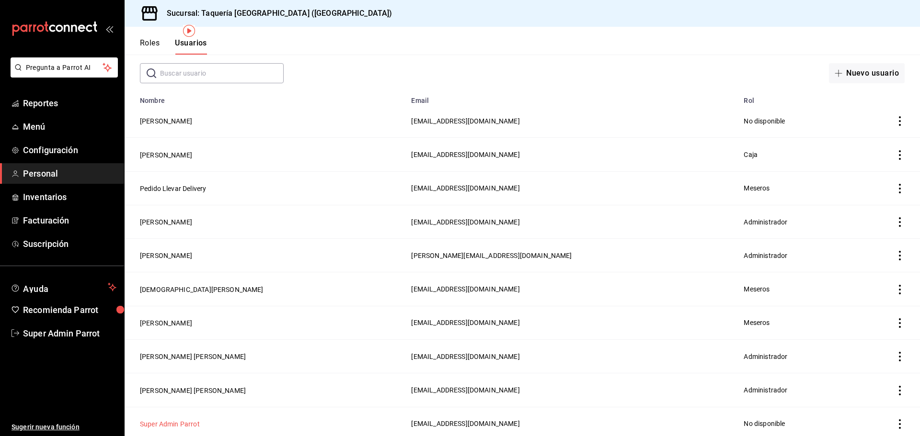
click at [165, 423] on button "Super Admin Parrot" at bounding box center [170, 425] width 60 height 10
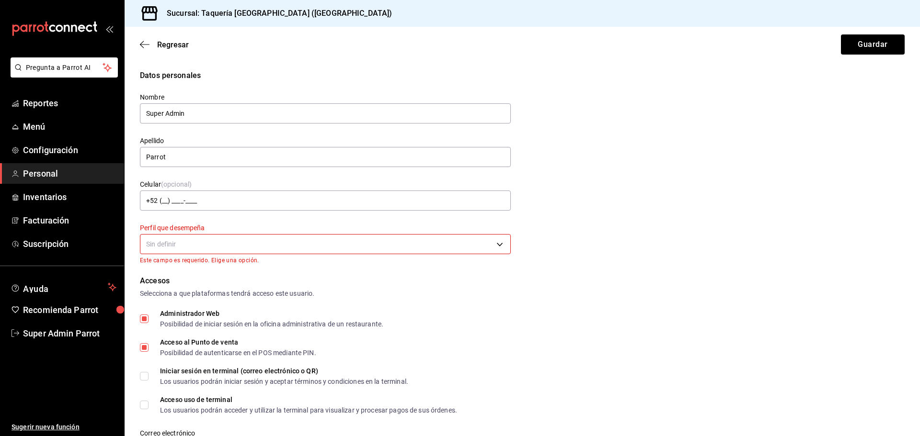
scroll to position [192, 0]
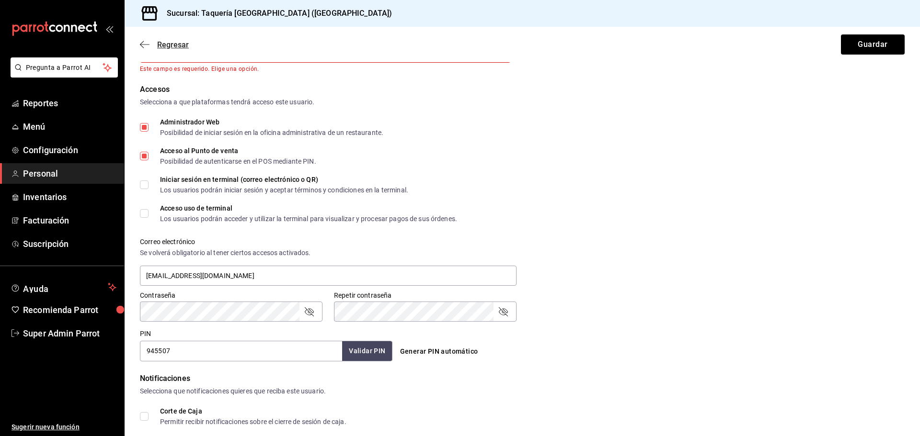
click at [146, 44] on icon "button" at bounding box center [145, 44] width 10 height 9
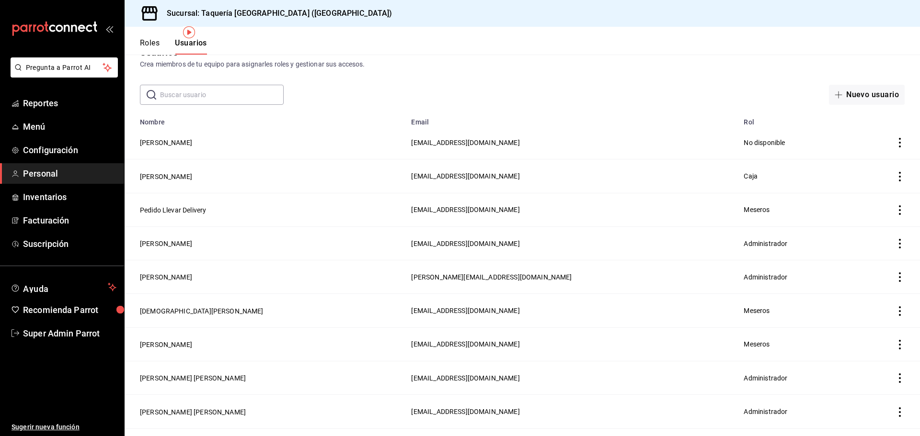
scroll to position [46, 0]
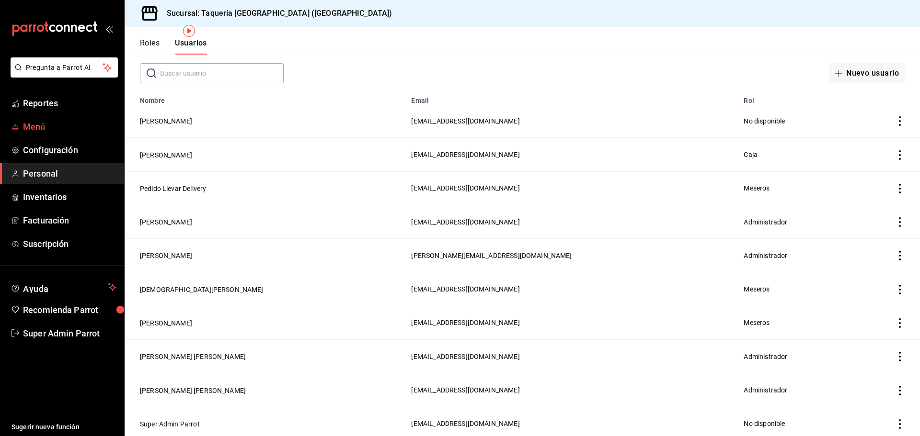
click at [82, 120] on link "Menú" at bounding box center [62, 126] width 124 height 21
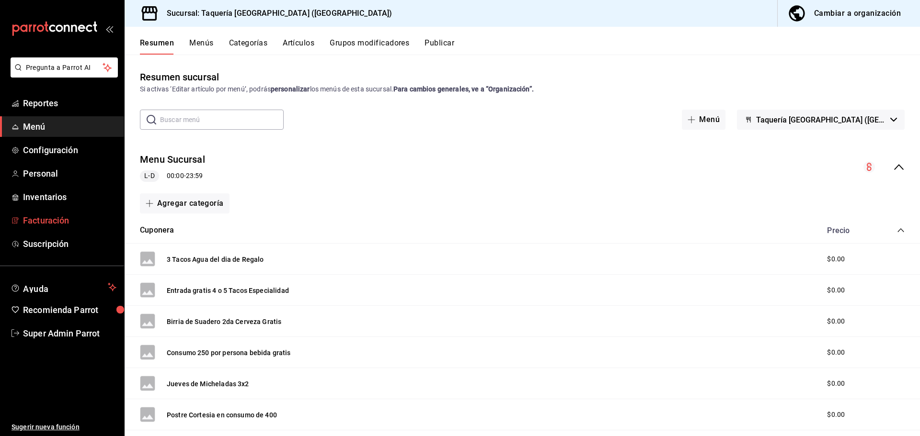
click at [79, 218] on span "Facturación" at bounding box center [69, 220] width 93 height 13
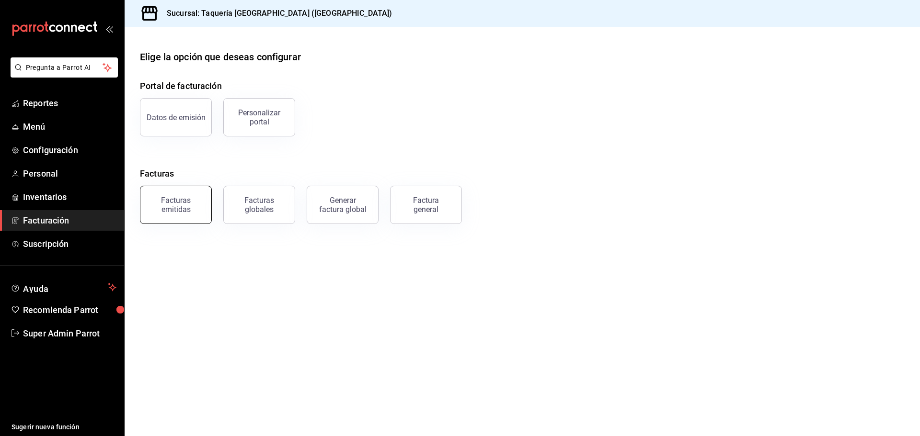
click at [182, 204] on div "Facturas emitidas" at bounding box center [175, 205] width 59 height 18
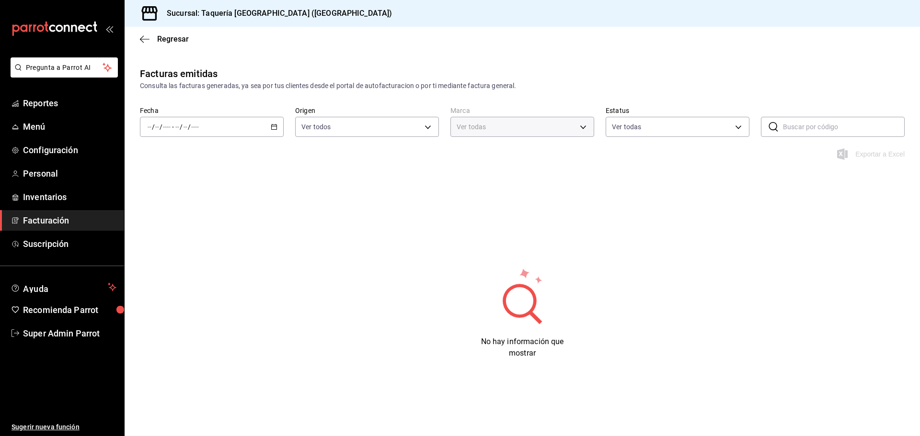
type input "a4e5b688-844c-493a-8c80-7f518f0236ac"
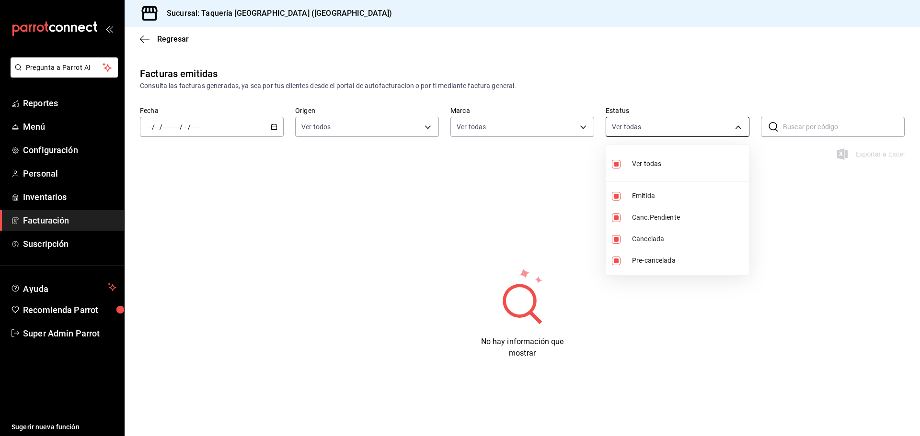
click at [663, 131] on body "Pregunta a Parrot AI Reportes Menú Configuración Personal Inventarios Facturaci…" at bounding box center [460, 218] width 920 height 436
click at [632, 148] on ul "Ver todas Emitida Canc.Pendiente Cancelada Pre-cancelada" at bounding box center [677, 210] width 143 height 130
click at [637, 157] on div "Ver todas" at bounding box center [636, 163] width 49 height 21
checkbox input "false"
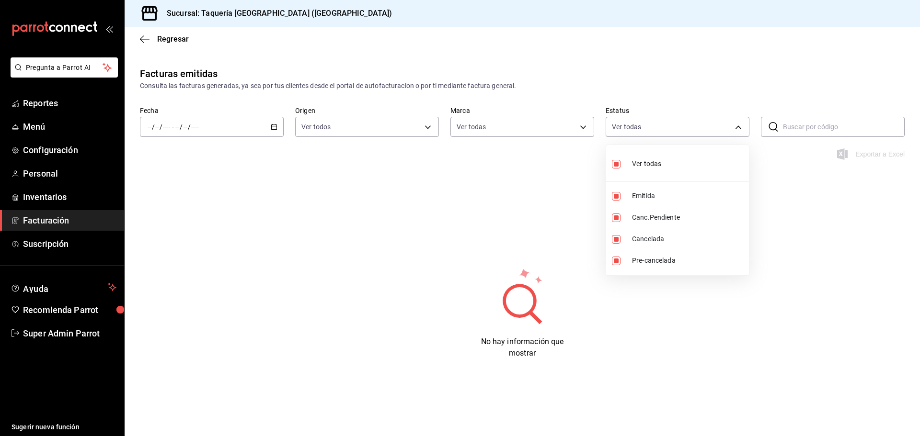
checkbox input "false"
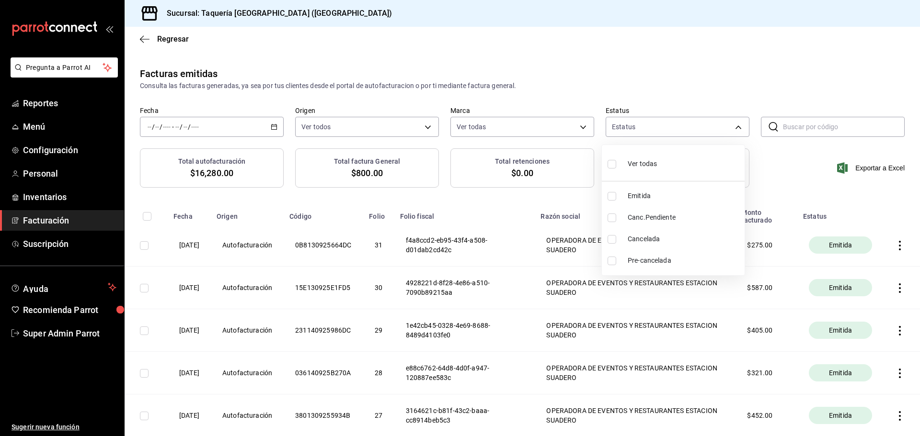
click at [645, 252] on li "Pre-cancelada" at bounding box center [673, 261] width 143 height 22
type input "PRE_CANCELLED"
checkbox input "true"
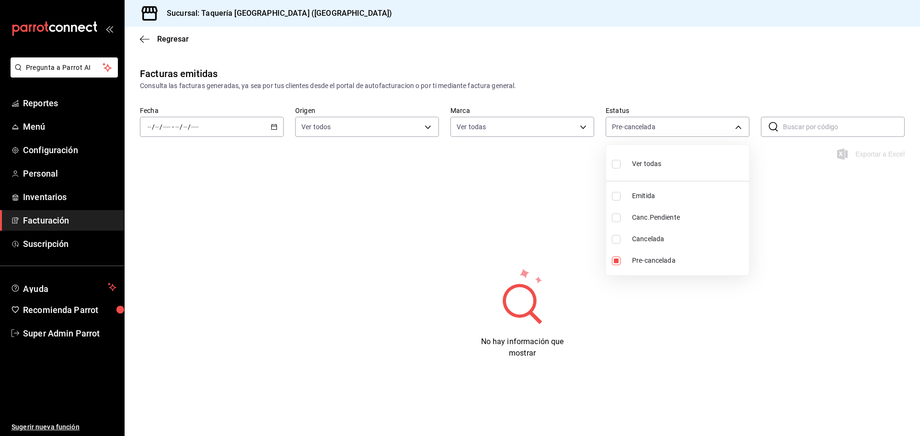
click at [580, 237] on div at bounding box center [460, 218] width 920 height 436
click at [274, 129] on \(Stroke\) "button" at bounding box center [274, 127] width 6 height 5
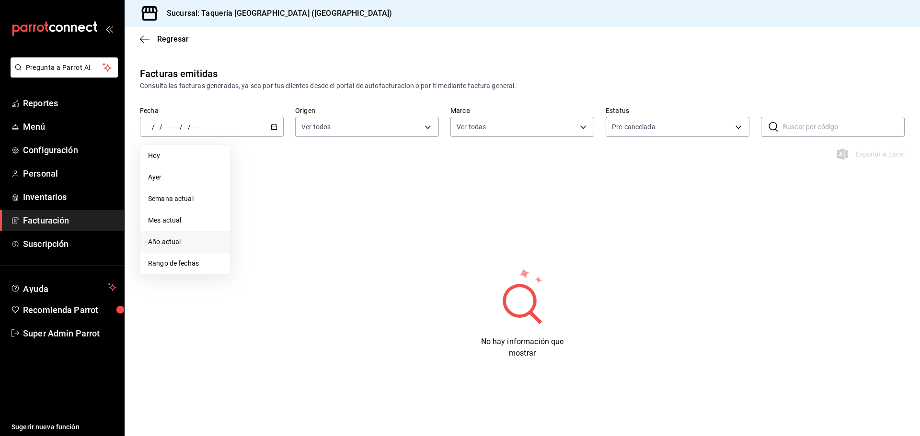
click at [188, 247] on li "Año actual" at bounding box center [185, 242] width 90 height 22
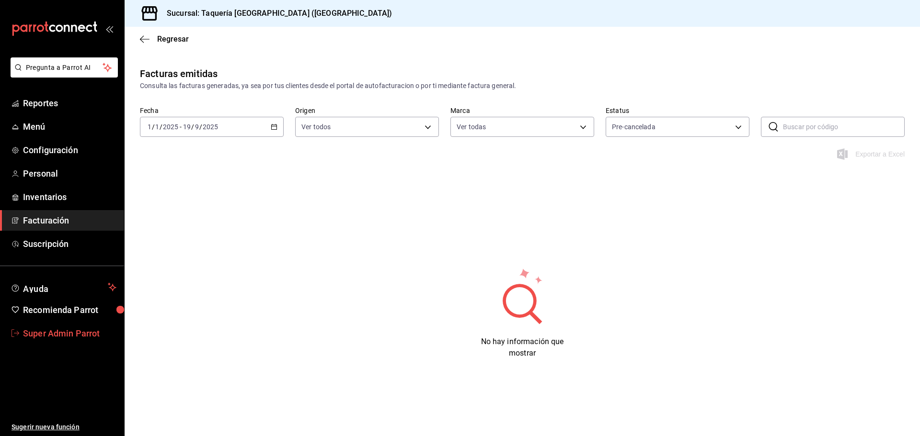
click at [89, 336] on span "Super Admin Parrot" at bounding box center [69, 333] width 93 height 13
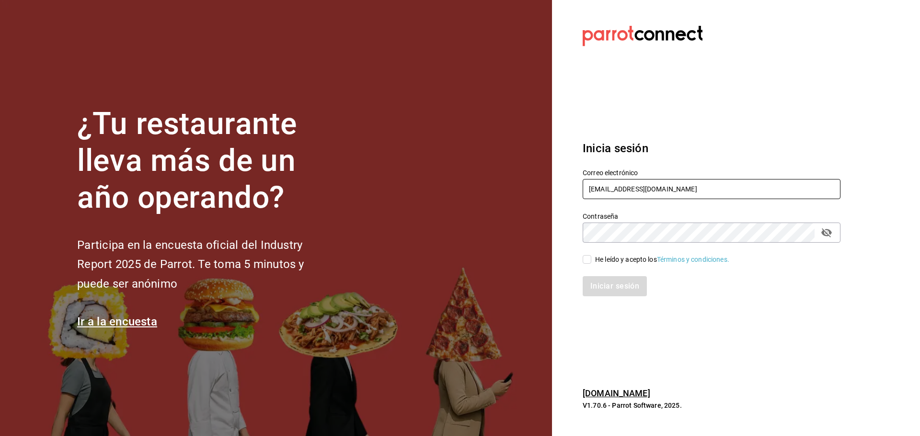
click at [694, 187] on input "taqueriaestacionsuadero@portales.com" at bounding box center [712, 189] width 258 height 20
type input "[EMAIL_ADDRESS][DOMAIN_NAME]"
drag, startPoint x: 596, startPoint y: 257, endPoint x: 597, endPoint y: 262, distance: 5.0
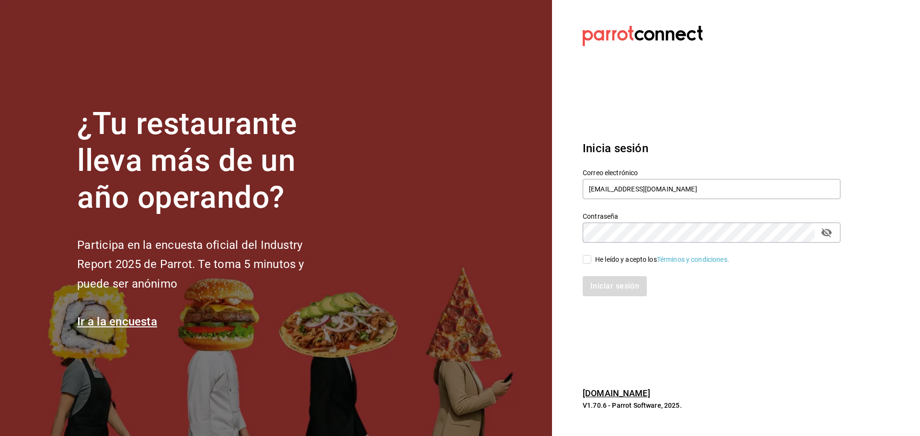
click at [597, 259] on div "He leído y acepto los Términos y condiciones." at bounding box center [662, 260] width 134 height 10
click at [591, 259] on input "He leído y acepto los Términos y condiciones." at bounding box center [587, 259] width 9 height 9
checkbox input "true"
click at [605, 288] on button "Iniciar sesión" at bounding box center [615, 286] width 65 height 20
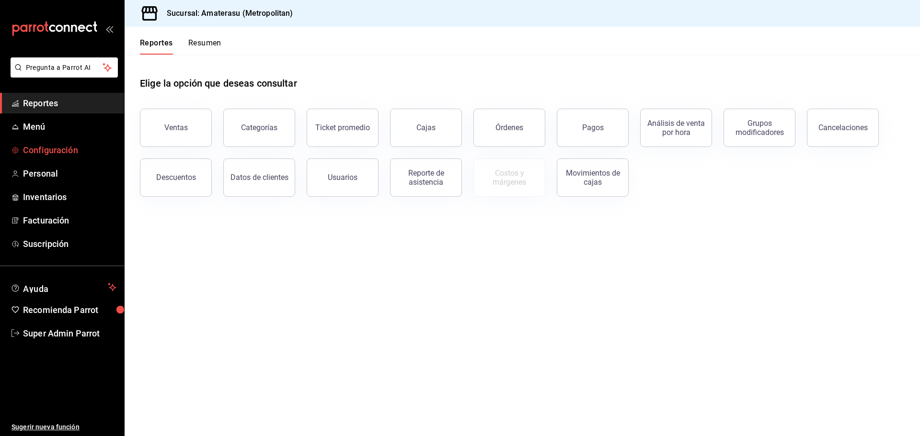
click at [46, 150] on span "Configuración" at bounding box center [69, 150] width 93 height 13
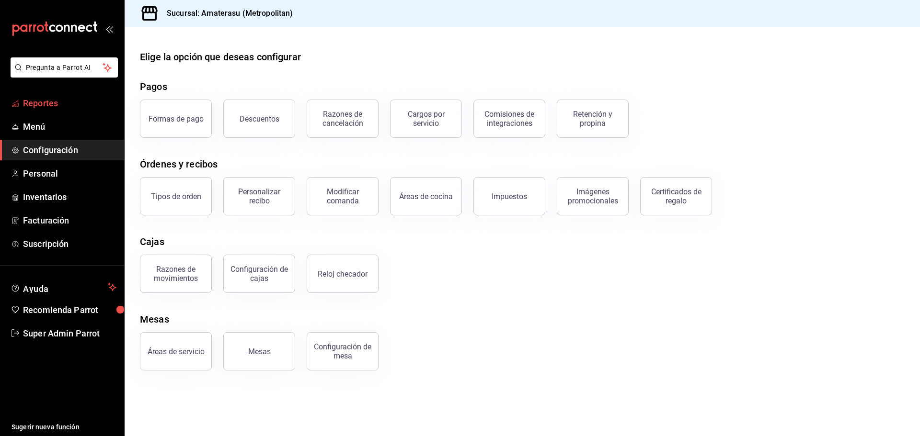
click at [69, 107] on span "Reportes" at bounding box center [69, 103] width 93 height 13
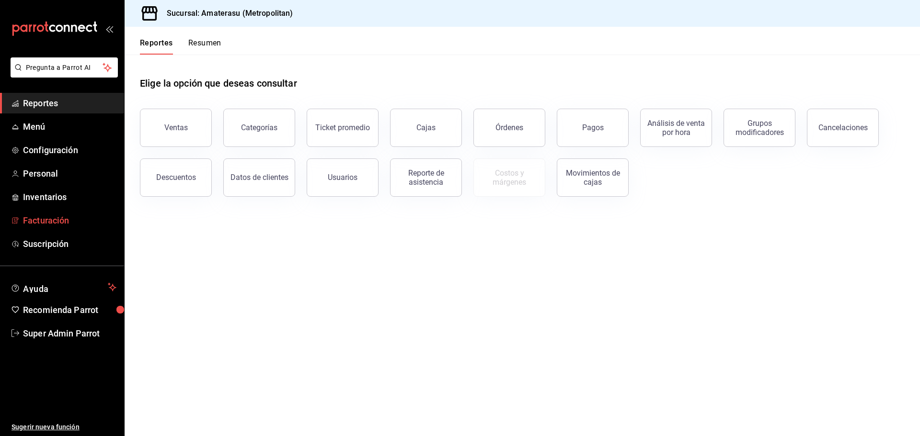
click at [75, 216] on span "Facturación" at bounding box center [69, 220] width 93 height 13
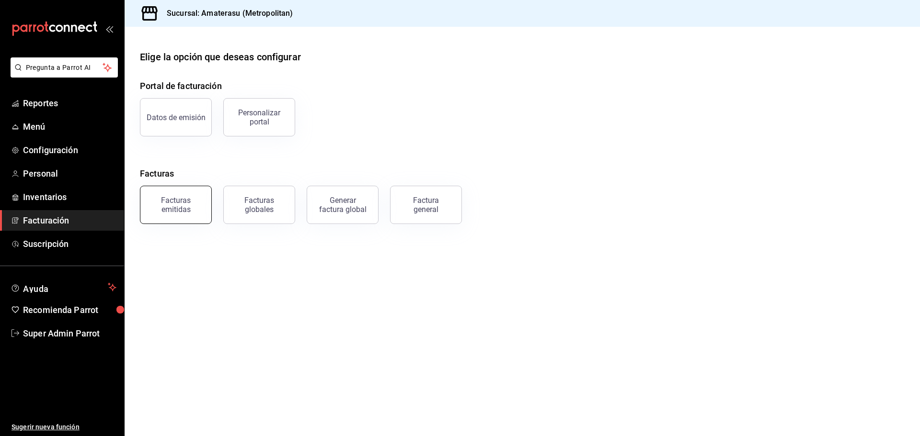
click at [177, 202] on div "Facturas emitidas" at bounding box center [175, 205] width 59 height 18
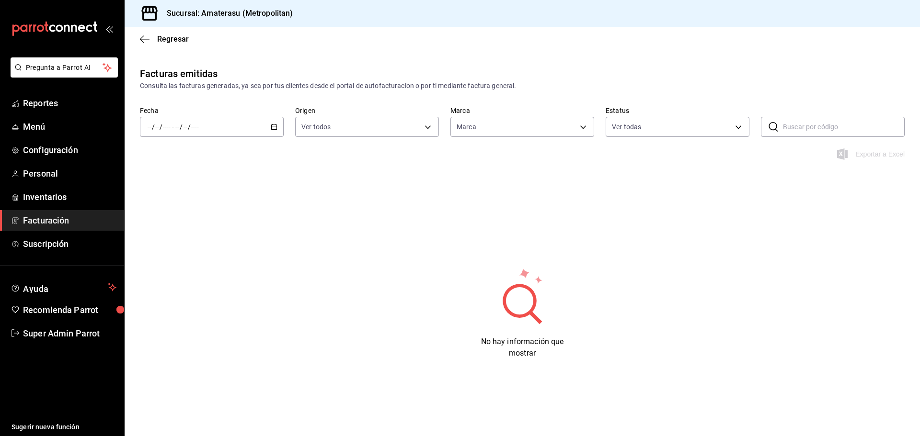
type input "e4cd7fcb-d45b-43ae-a99f-ad4ccfcd9032,f3afaab8-8c3d-4e49-a299-af9bdf6027b2"
click at [645, 127] on body "Pregunta a Parrot AI Reportes Menú Configuración Personal Inventarios Facturaci…" at bounding box center [460, 218] width 920 height 436
click at [650, 164] on span "Ver todas" at bounding box center [646, 164] width 29 height 10
checkbox input "false"
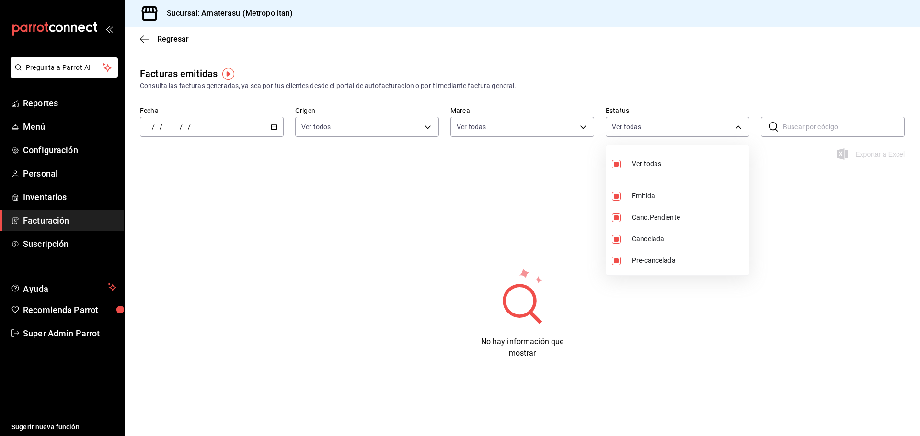
checkbox input "false"
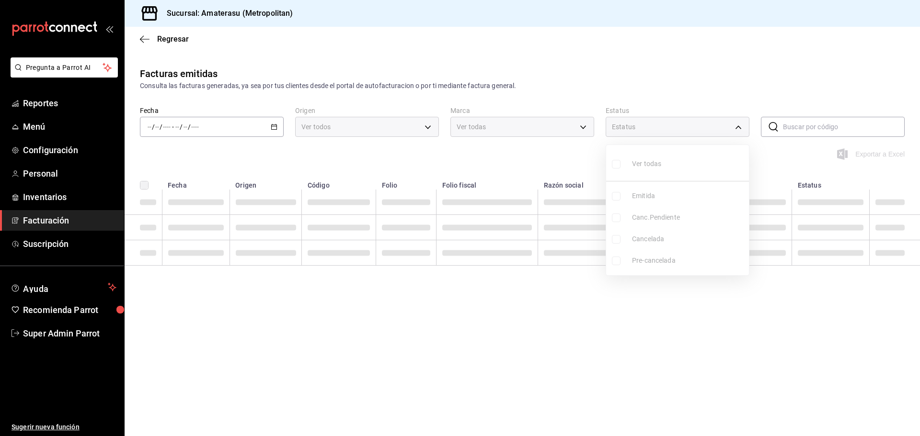
click at [633, 86] on div at bounding box center [460, 218] width 920 height 436
click at [660, 120] on div "Estatus" at bounding box center [678, 127] width 144 height 20
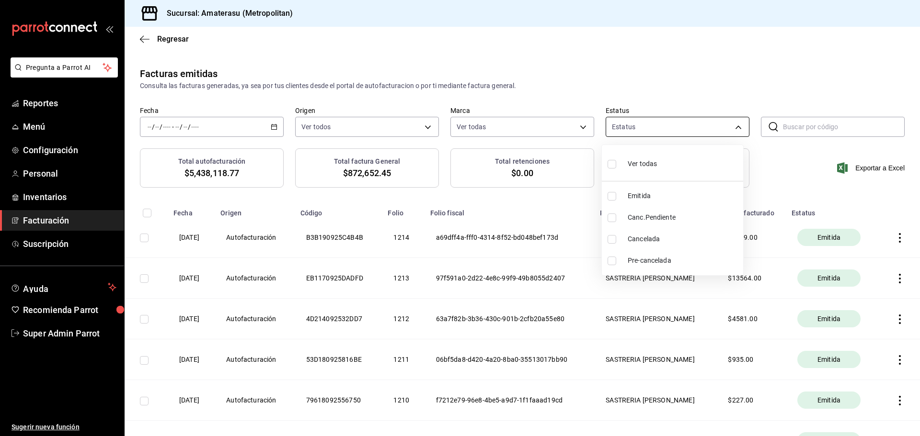
click at [635, 134] on body "Pregunta a Parrot AI Reportes Menú Configuración Personal Inventarios Facturaci…" at bounding box center [460, 218] width 920 height 436
click at [655, 222] on span "Canc.Pendiente" at bounding box center [684, 218] width 112 height 10
type input "PENDING_CANCELLATION"
checkbox input "true"
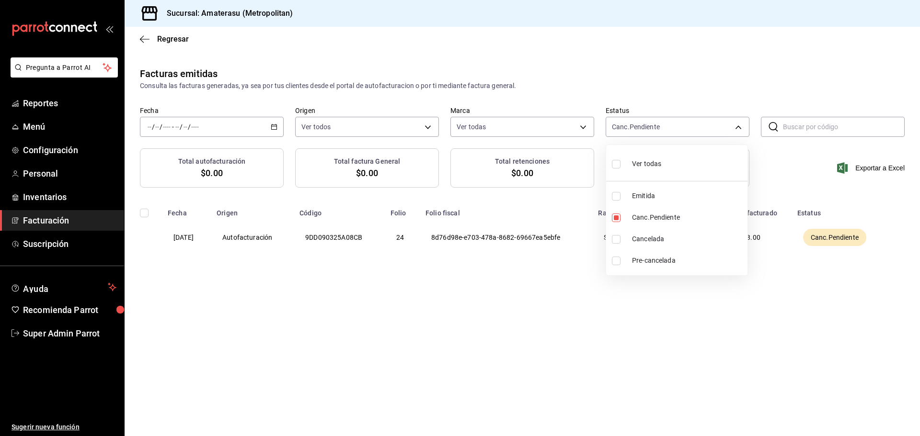
click at [640, 261] on span "Pre-cancelada" at bounding box center [688, 261] width 112 height 10
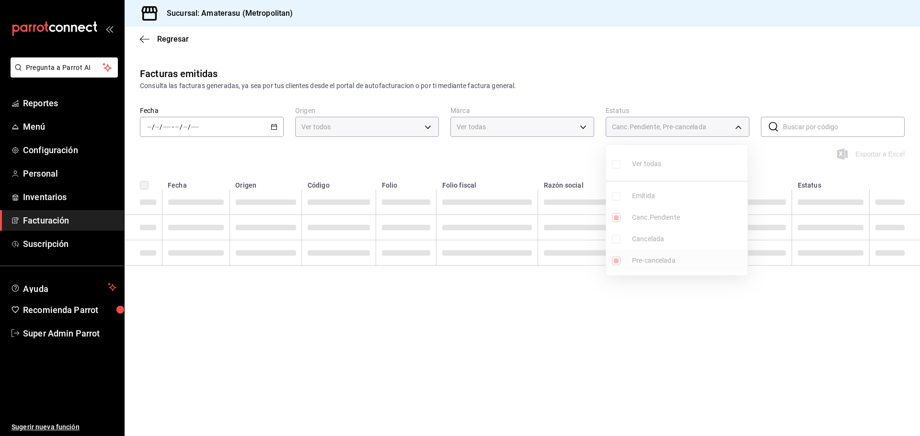
type input "PENDING_CANCELLATION,PRE_CANCELLED"
checkbox input "true"
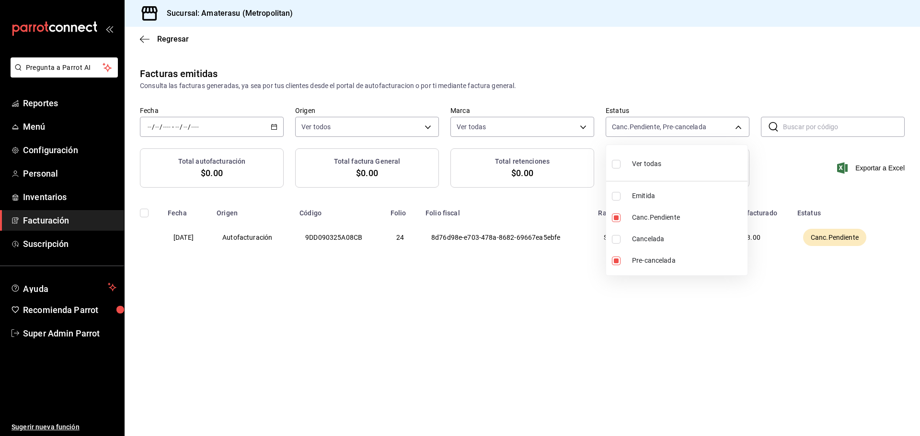
click at [541, 307] on div at bounding box center [460, 218] width 920 height 436
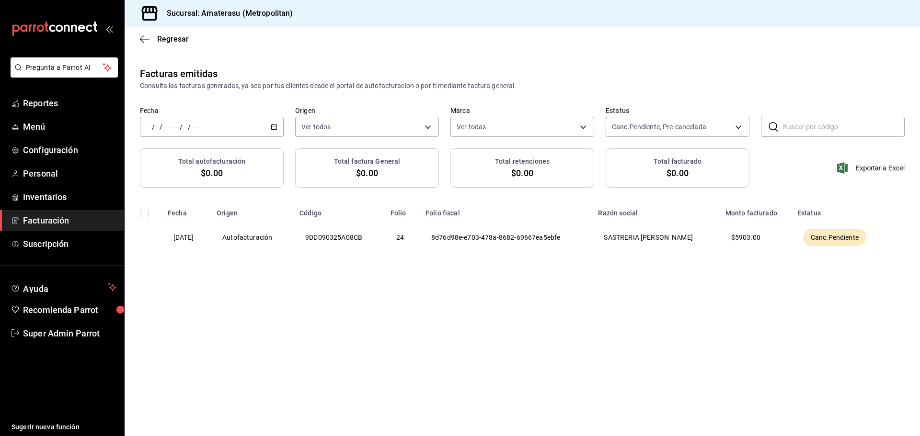
click at [869, 235] on th "Canc.Pendiente" at bounding box center [840, 237] width 98 height 40
drag, startPoint x: 309, startPoint y: 234, endPoint x: 246, endPoint y: 234, distance: 62.8
click at [294, 234] on th "Autofacturación" at bounding box center [252, 237] width 83 height 40
click at [146, 214] on input "checkbox" at bounding box center [144, 213] width 9 height 9
checkbox input "false"
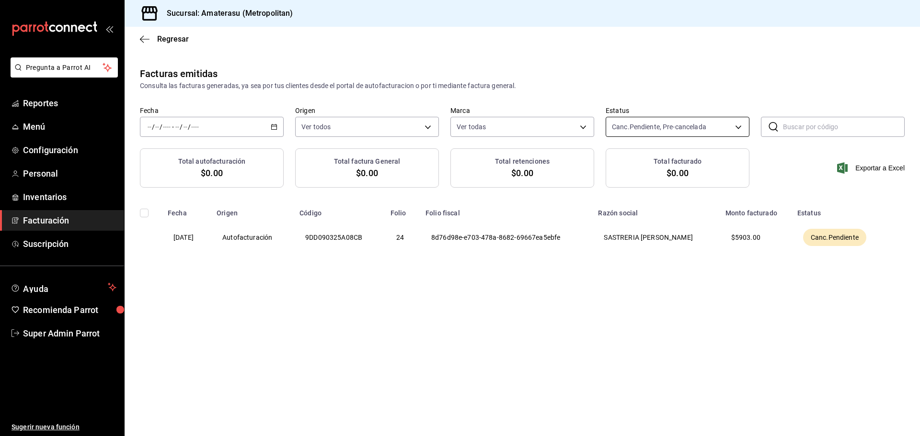
click at [666, 122] on body "Pregunta a Parrot AI Reportes Menú Configuración Personal Inventarios Facturaci…" at bounding box center [460, 218] width 920 height 436
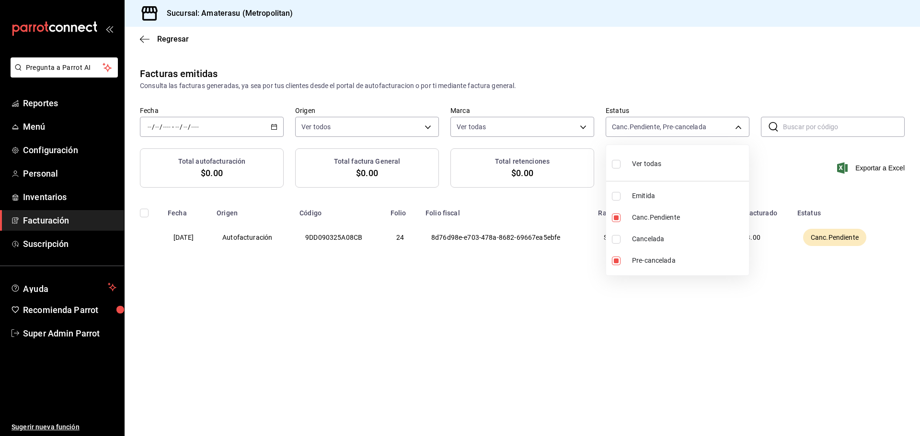
click at [645, 239] on span "Cancelada" at bounding box center [688, 239] width 113 height 10
type input "PENDING_CANCELLATION,PRE_CANCELLED,CANCELLED"
checkbox input "true"
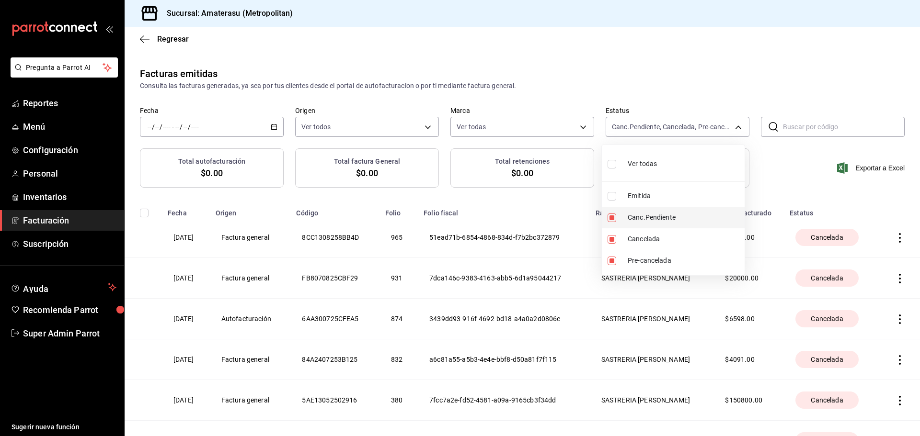
click at [609, 215] on input "checkbox" at bounding box center [611, 218] width 9 height 9
checkbox input "false"
type input "PRE_CANCELLED,CANCELLED"
click at [617, 263] on label at bounding box center [613, 261] width 12 height 9
click at [616, 263] on input "checkbox" at bounding box center [611, 261] width 9 height 9
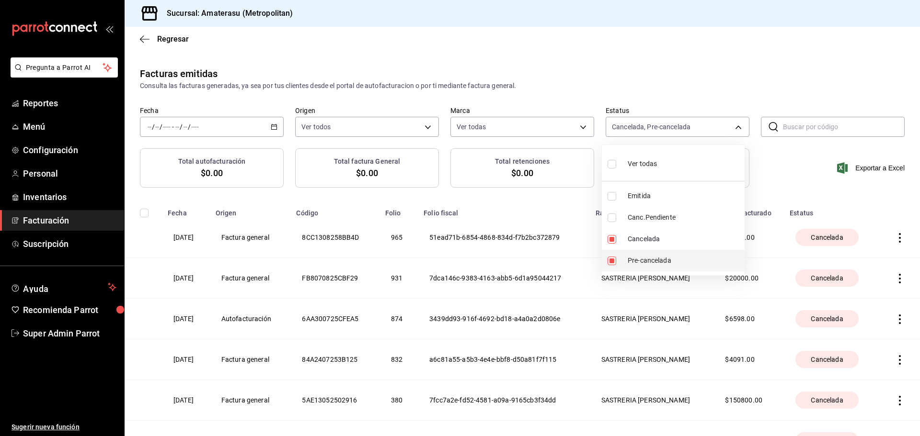
checkbox input "true"
type input "CANCELLED,PRE_CANCELLED"
click at [675, 77] on div at bounding box center [460, 218] width 920 height 436
click at [645, 124] on body "Pregunta a Parrot AI Reportes Menú Configuración Personal Inventarios Facturaci…" at bounding box center [460, 218] width 920 height 436
click at [615, 257] on input "checkbox" at bounding box center [611, 261] width 9 height 9
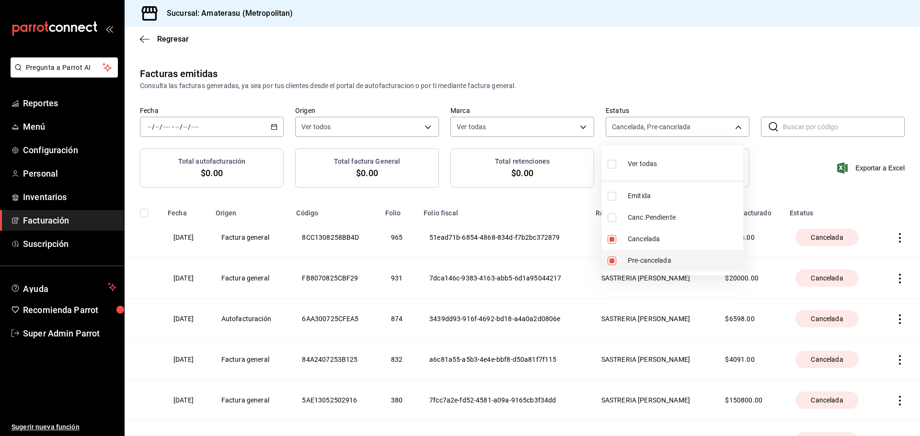
checkbox input "false"
type input "CANCELLED"
click at [665, 63] on div at bounding box center [460, 218] width 920 height 436
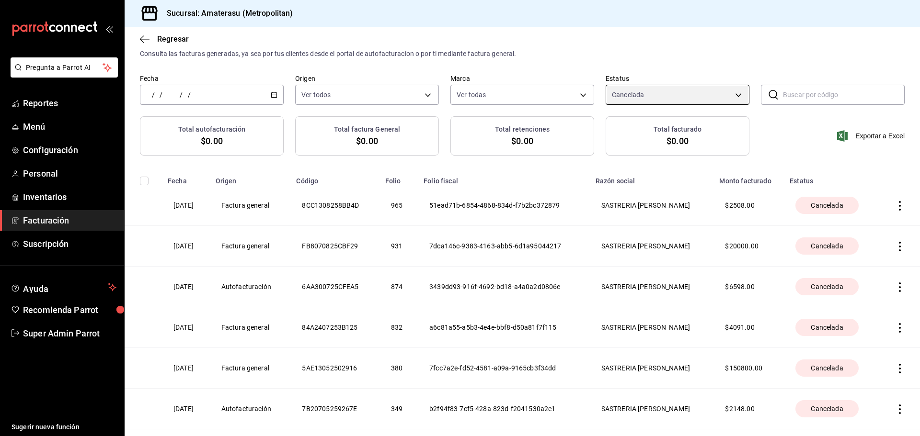
scroll to position [48, 0]
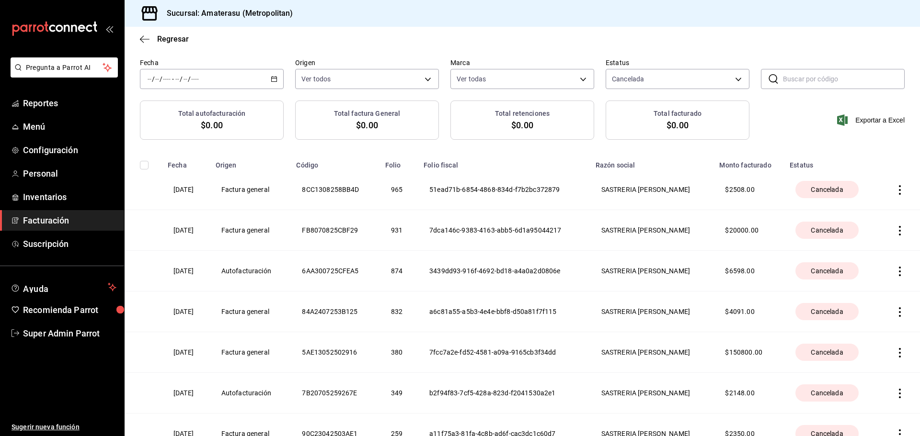
click at [895, 185] on icon "button" at bounding box center [900, 190] width 10 height 10
click at [853, 216] on div "Descargar XML factura cancelada" at bounding box center [835, 215] width 101 height 8
click at [895, 189] on icon "button" at bounding box center [900, 190] width 10 height 10
click at [825, 170] on span "Descargar PDF factura original" at bounding box center [823, 165] width 107 height 9
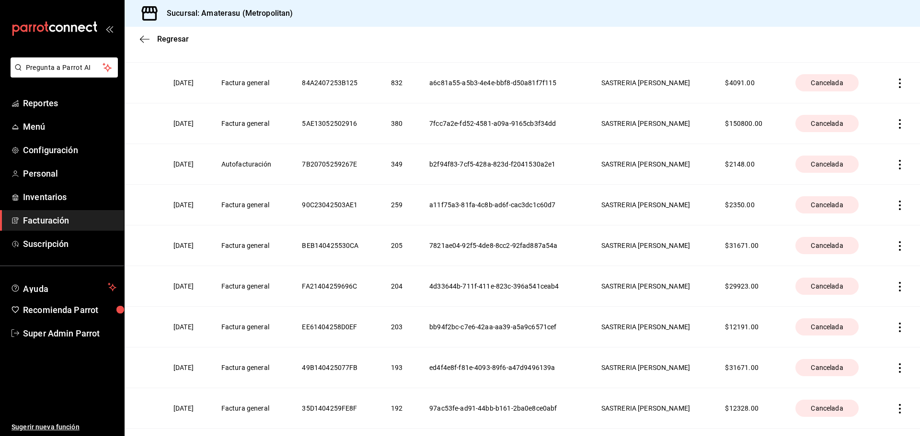
scroll to position [287, 0]
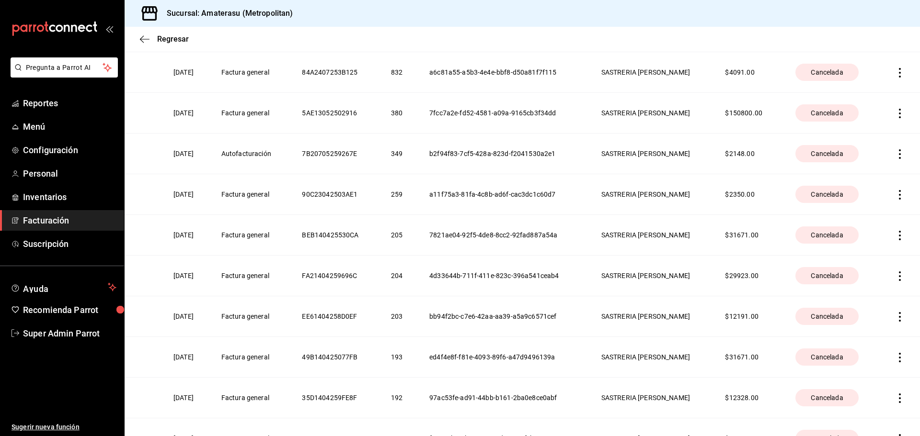
click at [92, 321] on ul "Ayuda Recomienda Parrot Super Admin Parrot" at bounding box center [62, 311] width 124 height 66
click at [86, 332] on span "Super Admin Parrot" at bounding box center [69, 333] width 93 height 13
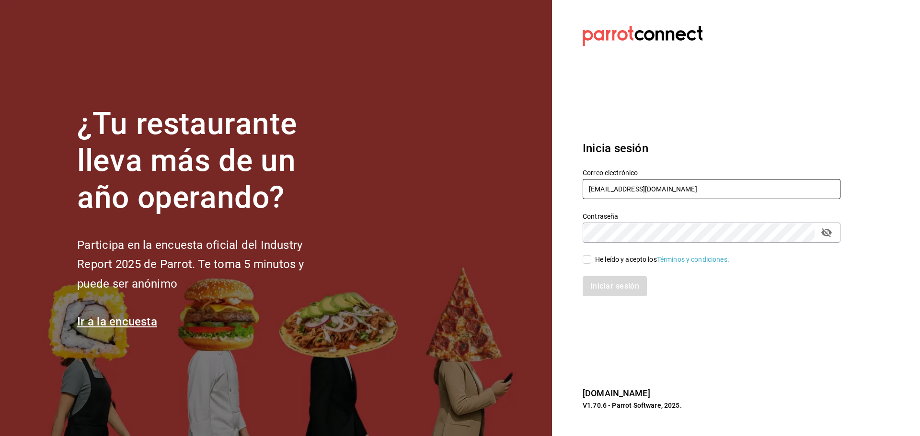
click at [618, 186] on input "amaterasu@costeno.com" at bounding box center [712, 189] width 258 height 20
click at [618, 187] on input "amaterasu@costeno.com" at bounding box center [712, 189] width 258 height 20
paste input "https://parrotpos.slack.com/archives/C05KK8JDL9Z/p1754629496095509"
click at [631, 189] on input "bhttps://parrotpos.slack.com/archives/C05KK8JDL9Z/p1754629496095509" at bounding box center [712, 189] width 258 height 20
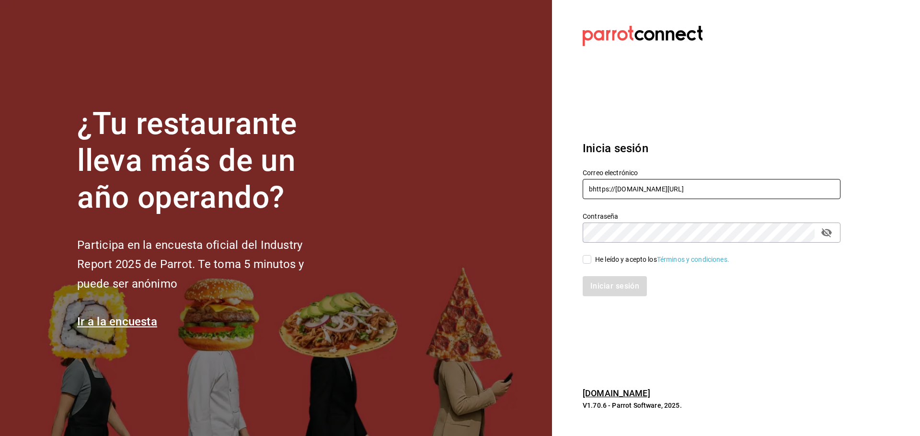
click at [631, 190] on input "bhttps://parrotpos.slack.com/archives/C05KK8JDL9Z/p1754629496095509" at bounding box center [712, 189] width 258 height 20
paste input "[EMAIL_ADDRESS][DOMAIN_NAME]"
click at [631, 190] on input "bhttps://malac@coacalco.com.slack.com/archives/C05KK8JDL9Z/p1754629496095509" at bounding box center [712, 189] width 258 height 20
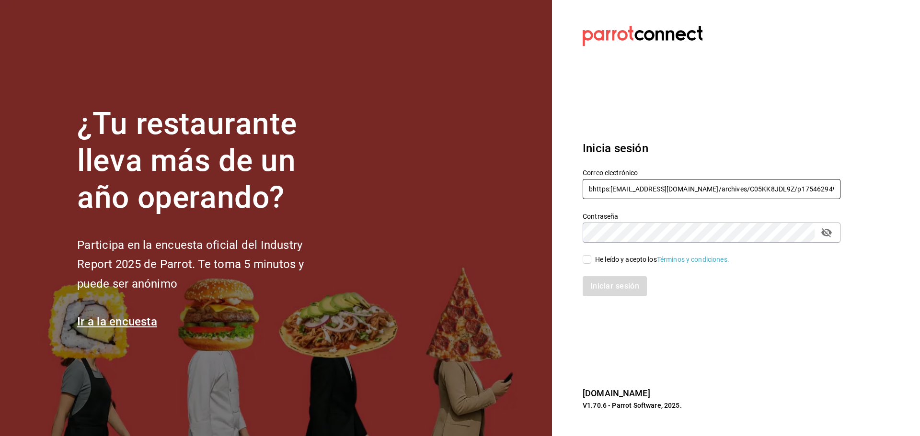
click at [631, 190] on input "bhttps://malac@coacalco.com.slack.com/archives/C05KK8JDL9Z/p1754629496095509" at bounding box center [712, 189] width 258 height 20
paste input "[EMAIL_ADDRESS][DOMAIN_NAME]"
type input "[EMAIL_ADDRESS][DOMAIN_NAME]"
click at [596, 264] on div "He leído y acepto los Términos y condiciones." at bounding box center [662, 260] width 134 height 10
click at [591, 264] on input "He leído y acepto los Términos y condiciones." at bounding box center [587, 259] width 9 height 9
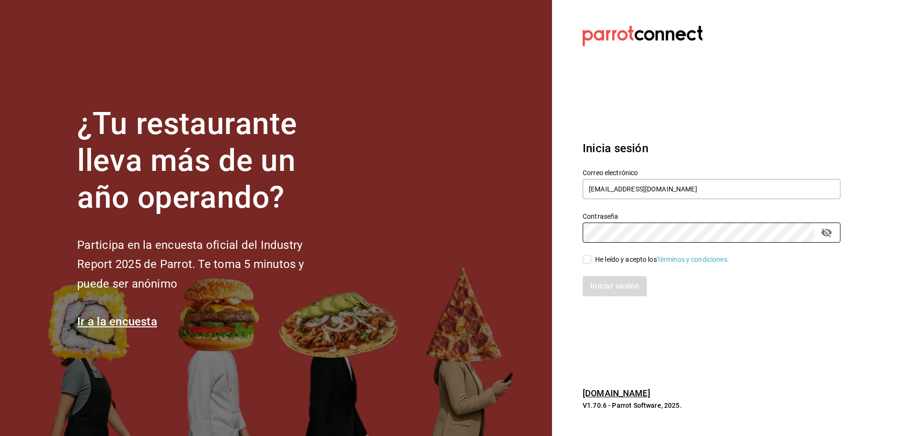
checkbox input "true"
click at [611, 279] on button "Iniciar sesión" at bounding box center [615, 286] width 65 height 20
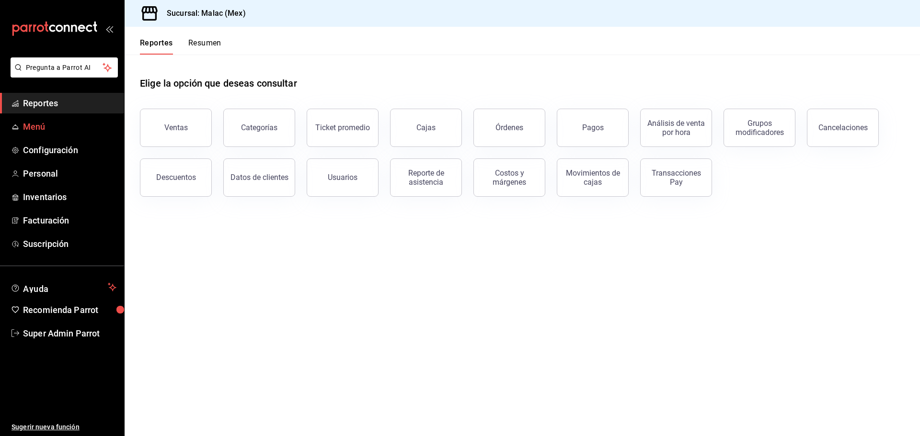
click at [57, 132] on span "Menú" at bounding box center [69, 126] width 93 height 13
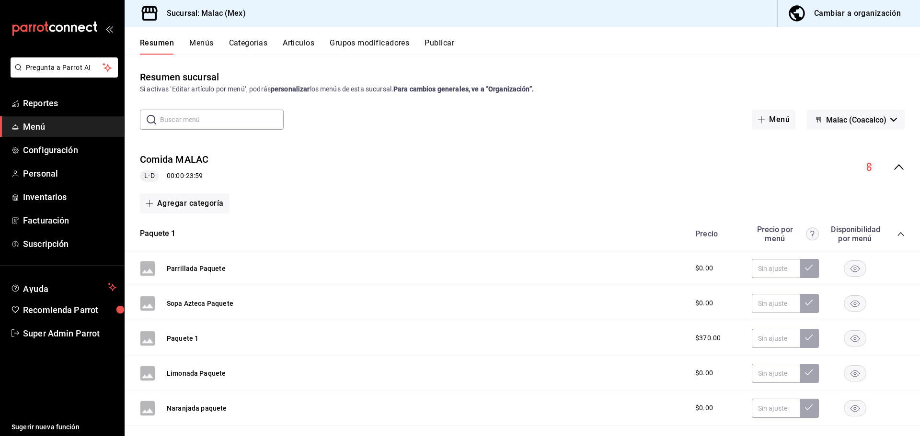
click at [404, 147] on div "Comida [PERSON_NAME] L-D 00:00 - 23:59" at bounding box center [522, 167] width 795 height 45
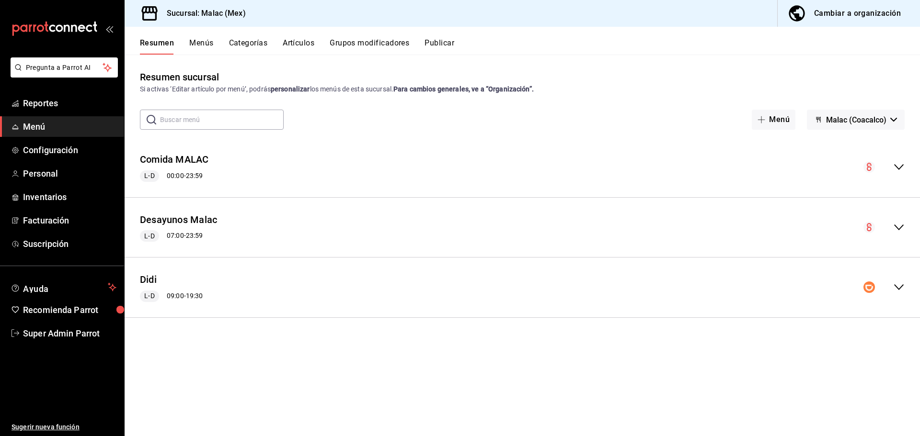
click at [270, 285] on div "Didi L-D 09:00 - 19:30" at bounding box center [522, 287] width 795 height 45
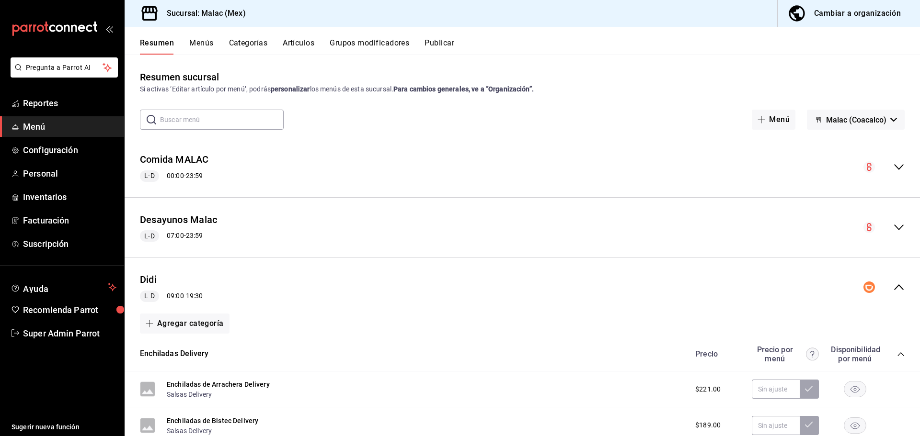
click at [267, 282] on div "Didi L-D 09:00 - 19:30" at bounding box center [522, 287] width 795 height 45
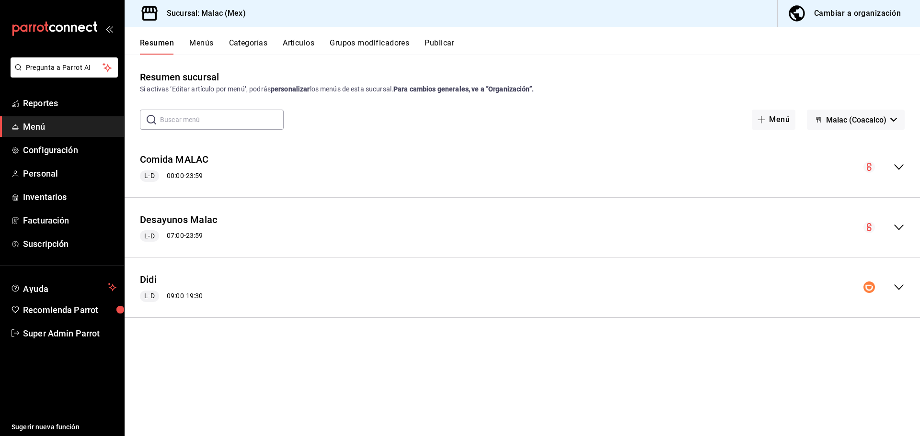
click at [206, 45] on button "Menús" at bounding box center [201, 46] width 24 height 16
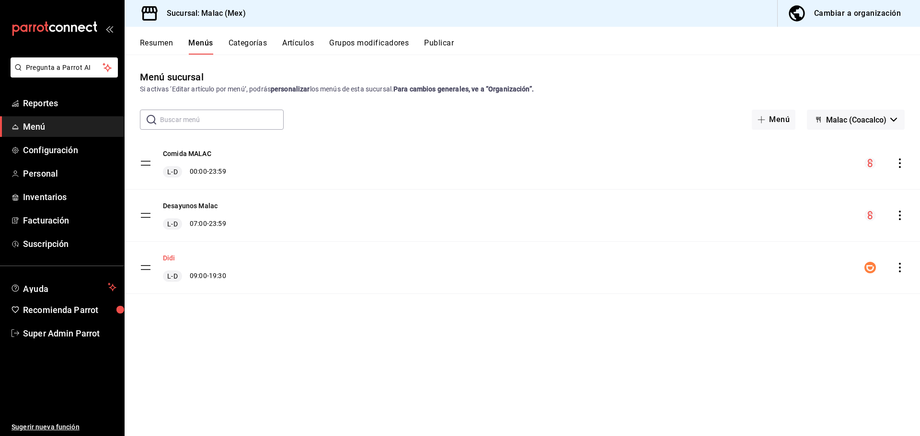
click at [171, 258] on button "Didi" at bounding box center [169, 258] width 12 height 10
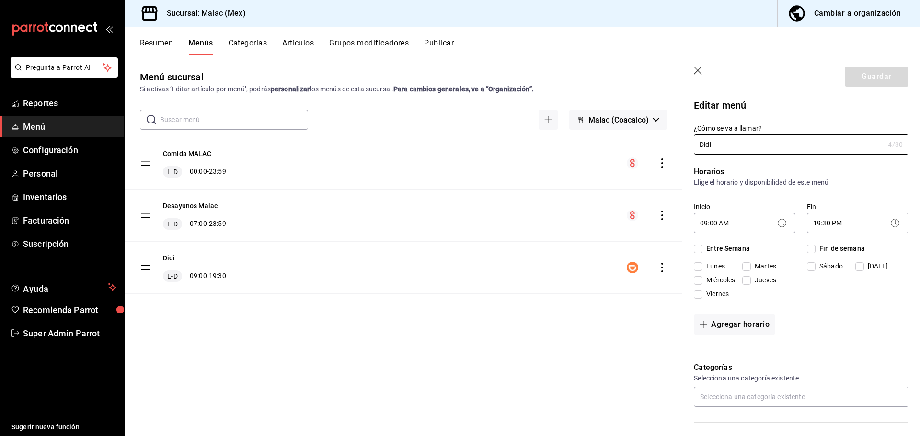
checkbox input "true"
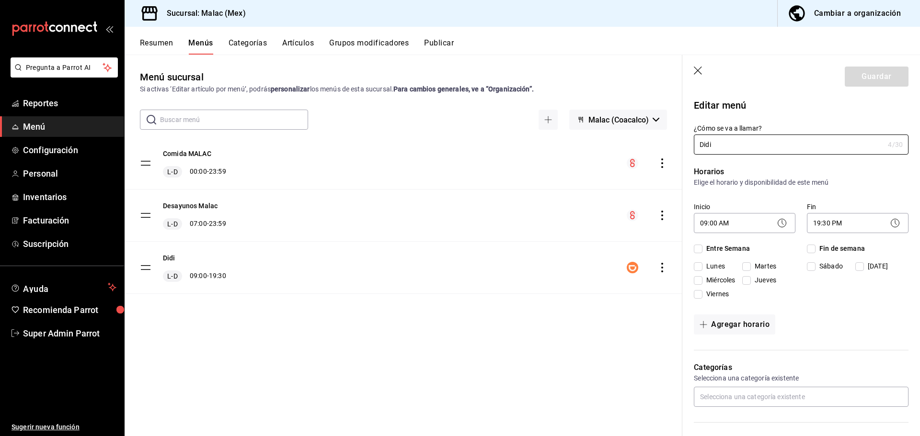
checkbox input "true"
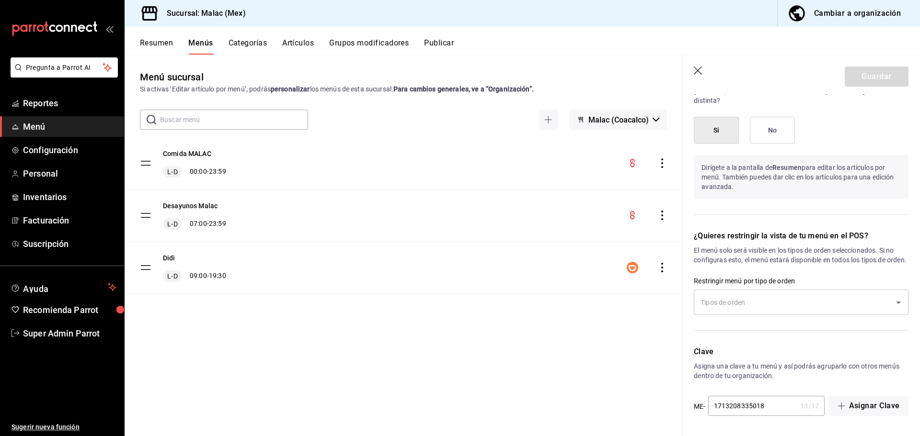
scroll to position [1011, 0]
click at [290, 40] on button "Artículos" at bounding box center [298, 46] width 32 height 16
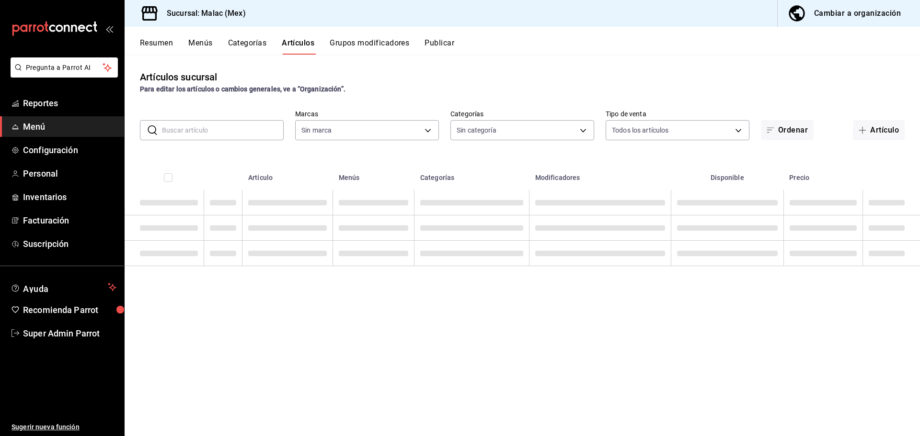
type input "68cda390-11aa-4088-a87d-1ba274343c49"
type input "32889d7b-6c63-4512-91be-fe3ce9af28b8,6211fc58-58bd-4c89-84e4-b118f9553d8d,e8c8f…"
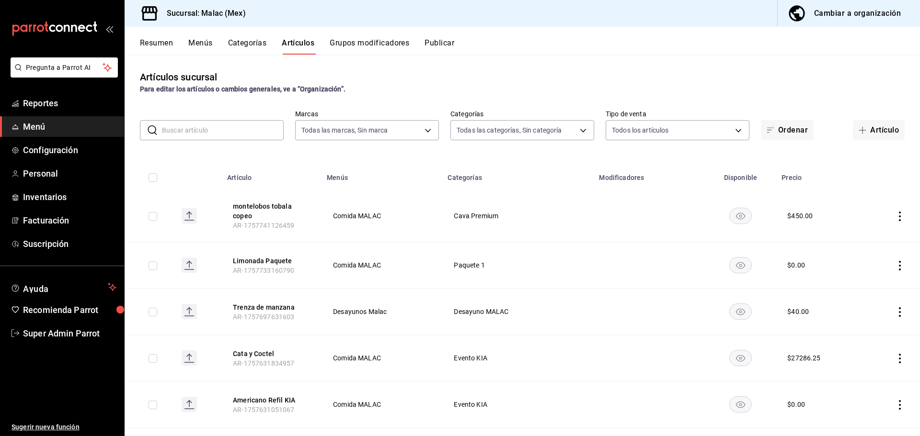
click at [241, 42] on button "Categorías" at bounding box center [247, 46] width 39 height 16
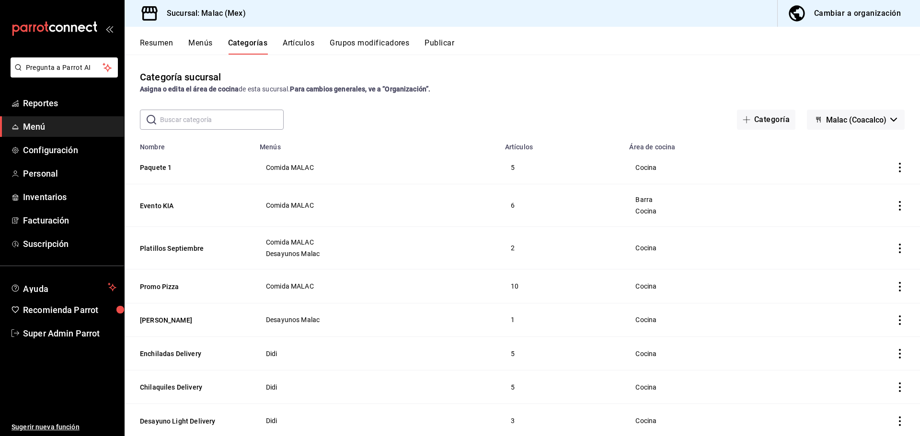
click at [838, 120] on span "Malac (Coacalco)" at bounding box center [856, 119] width 60 height 9
click at [843, 140] on li "Sin marca" at bounding box center [848, 145] width 76 height 23
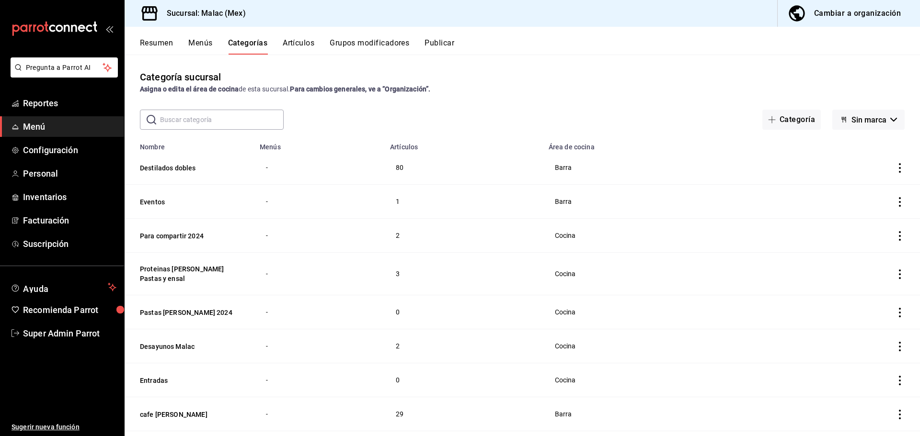
click at [206, 42] on button "Menús" at bounding box center [200, 46] width 24 height 16
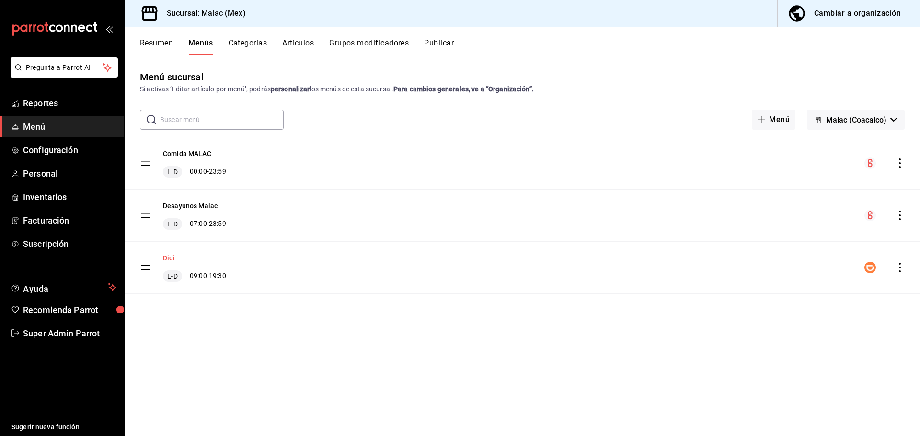
click at [171, 259] on button "Didi" at bounding box center [169, 258] width 12 height 10
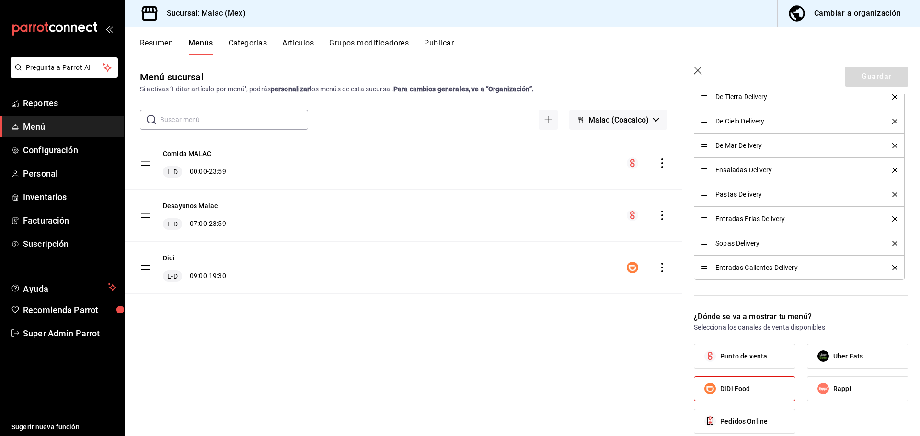
scroll to position [671, 0]
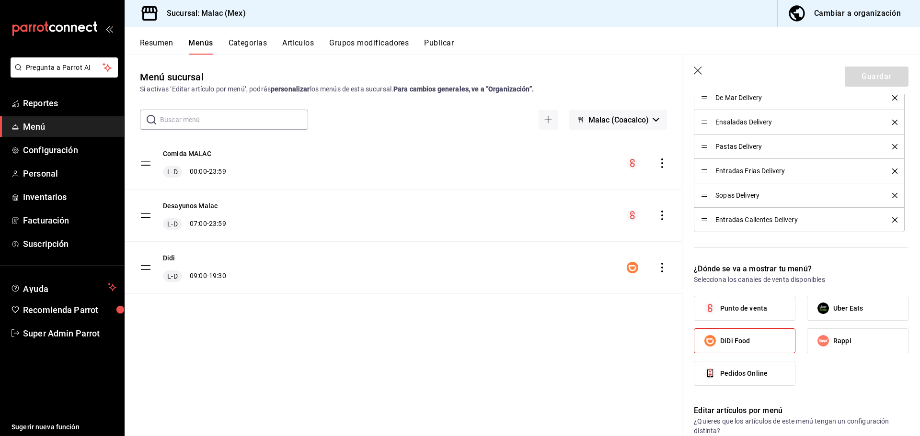
click at [231, 46] on button "Categorías" at bounding box center [248, 46] width 39 height 16
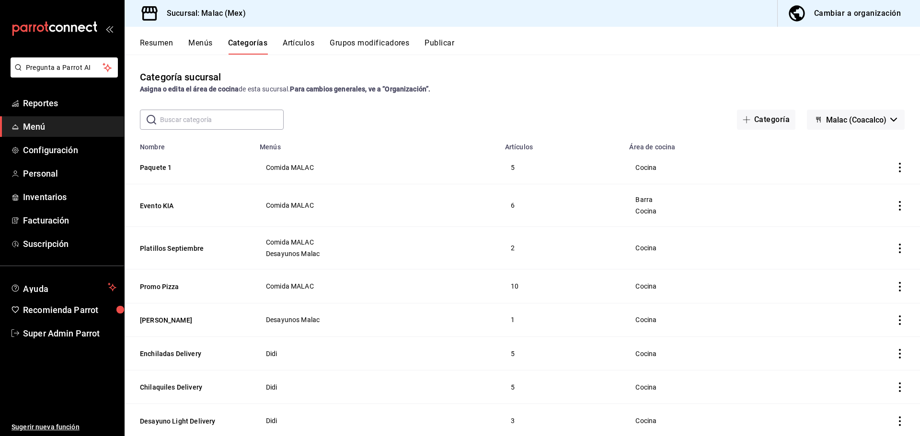
click at [230, 123] on input "text" at bounding box center [222, 119] width 124 height 19
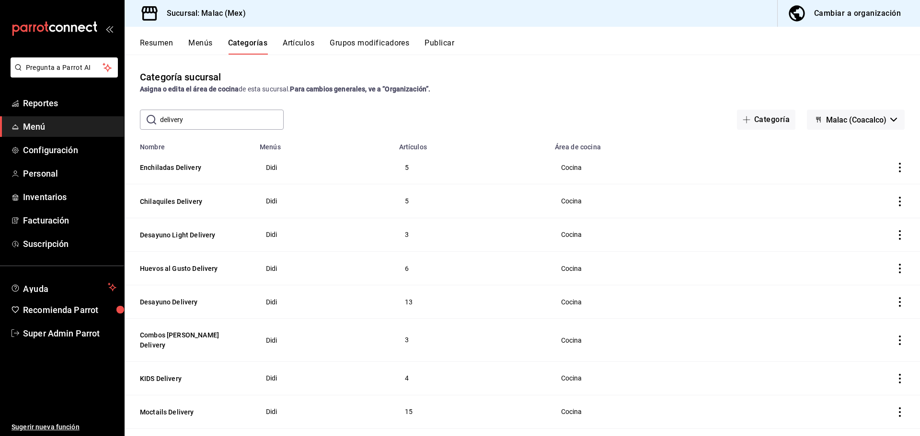
click at [229, 123] on input "delivery" at bounding box center [222, 119] width 124 height 19
type input "delivery"
click at [845, 121] on span "Malac (Coacalco)" at bounding box center [856, 119] width 60 height 9
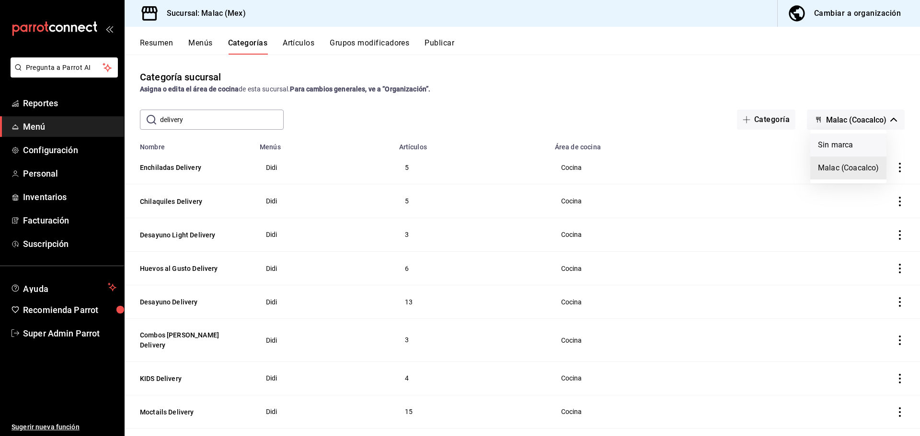
click at [843, 141] on li "Sin marca" at bounding box center [848, 145] width 76 height 23
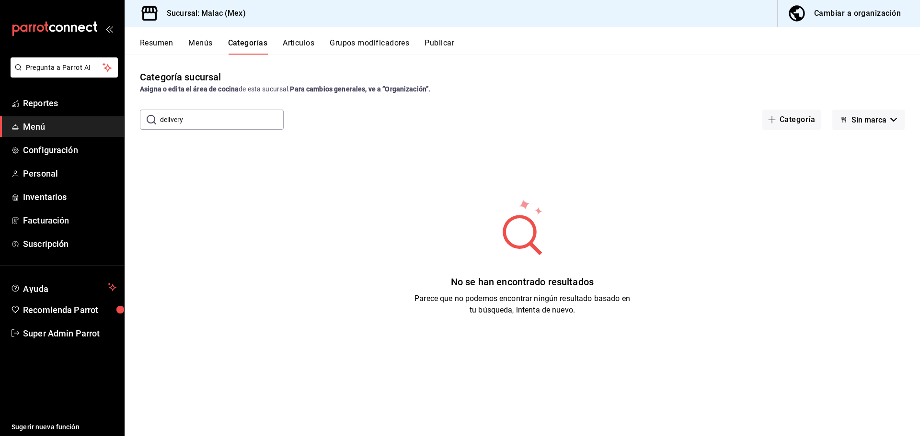
click at [251, 119] on input "delivery" at bounding box center [222, 119] width 124 height 19
type input "}"
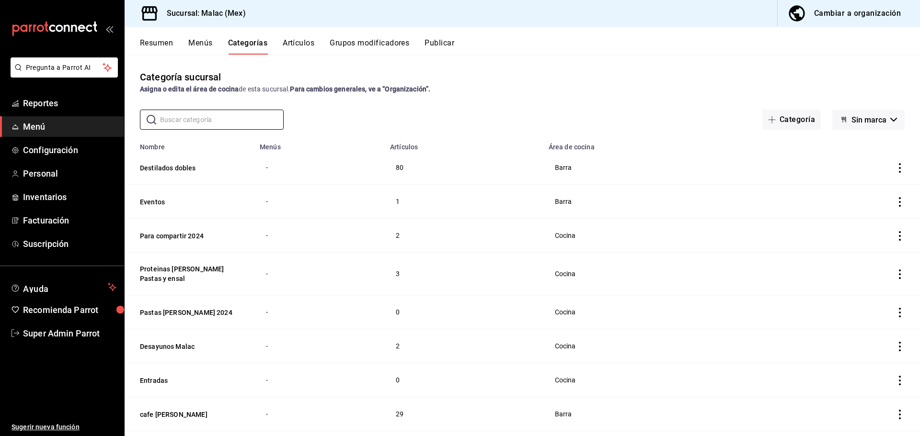
click at [371, 47] on button "Grupos modificadores" at bounding box center [370, 46] width 80 height 16
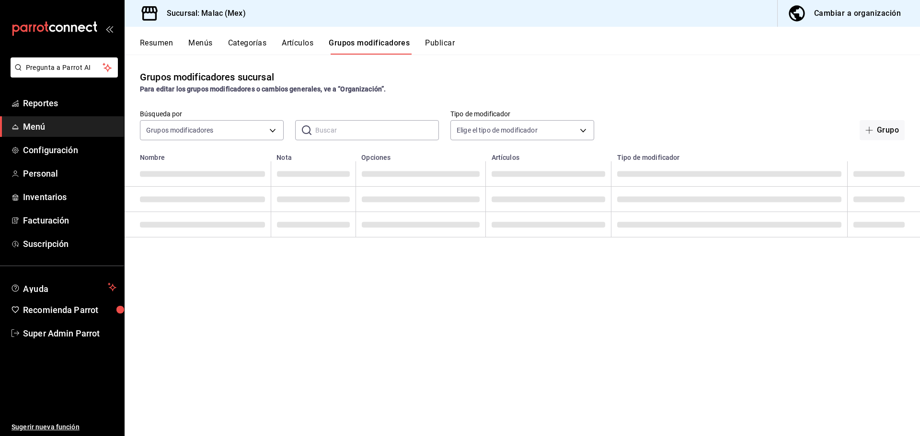
click at [433, 42] on button "Publicar" at bounding box center [440, 46] width 30 height 16
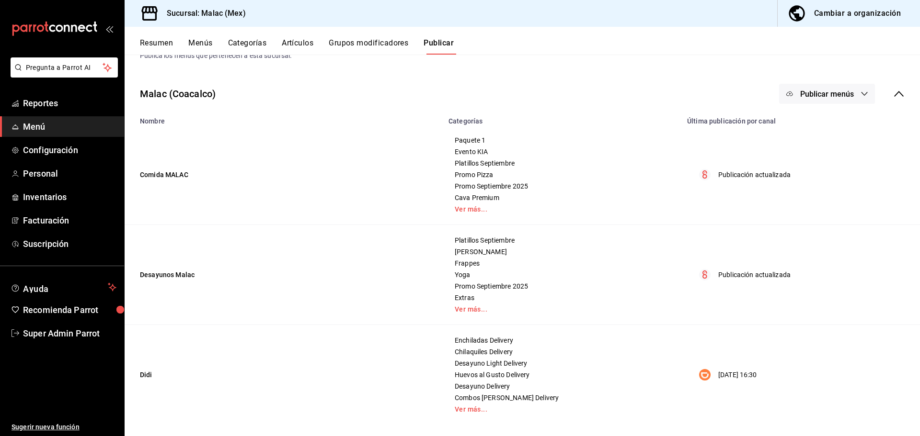
scroll to position [38, 0]
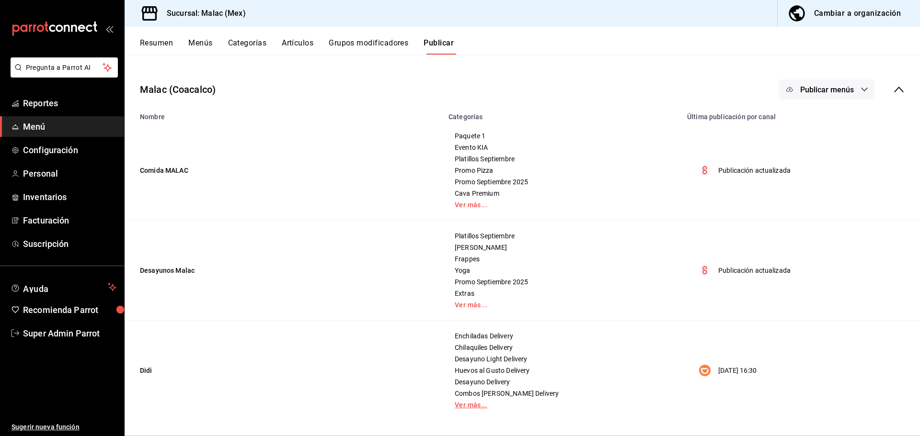
click at [462, 404] on link "Ver más..." at bounding box center [562, 405] width 215 height 7
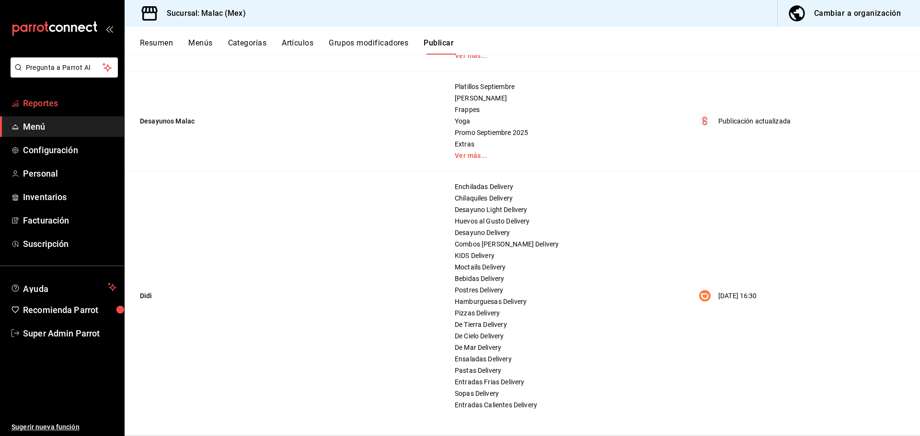
click at [60, 105] on span "Reportes" at bounding box center [69, 103] width 93 height 13
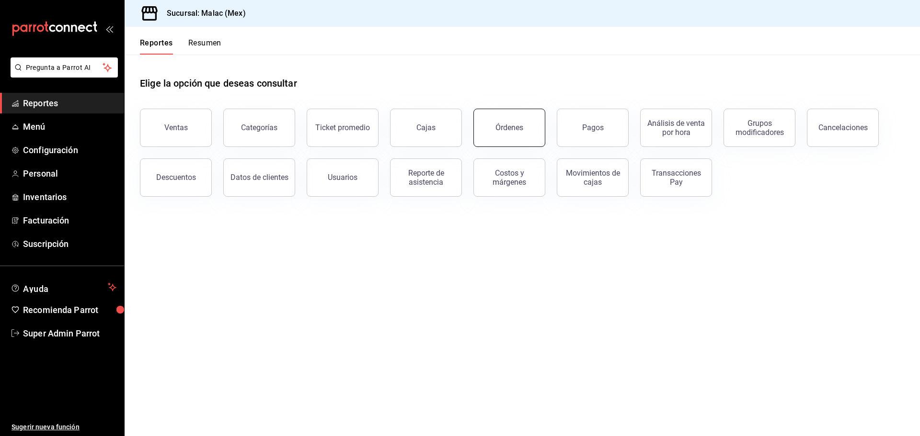
click at [519, 126] on div "Órdenes" at bounding box center [509, 127] width 28 height 9
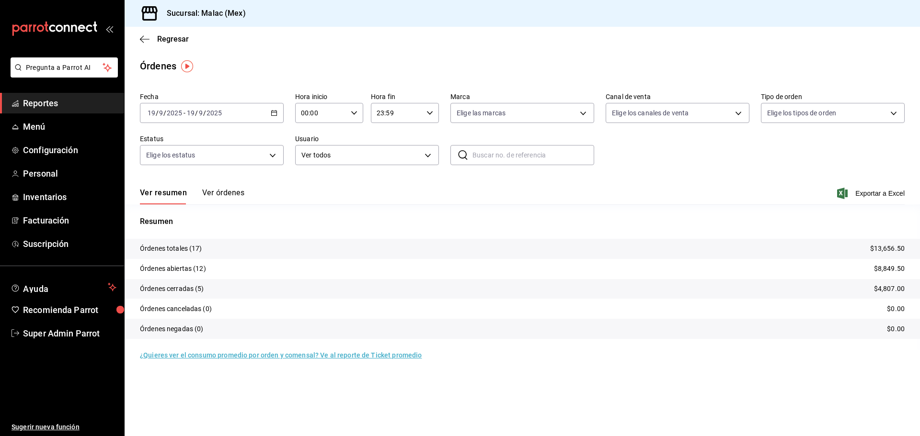
click at [229, 199] on button "Ver órdenes" at bounding box center [223, 196] width 42 height 16
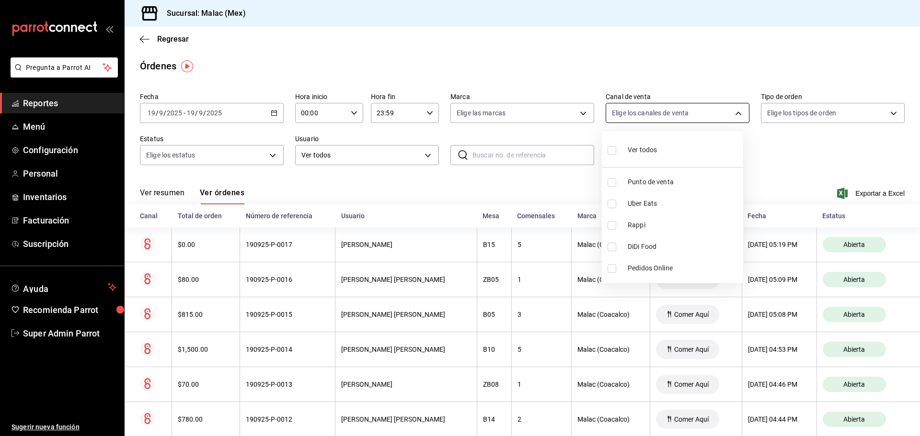
click at [631, 109] on body "Pregunta a Parrot AI Reportes Menú Configuración Personal Inventarios Facturaci…" at bounding box center [460, 218] width 920 height 436
click at [634, 245] on span "DiDi Food" at bounding box center [684, 247] width 112 height 10
type input "DIDI_FOOD"
checkbox input "true"
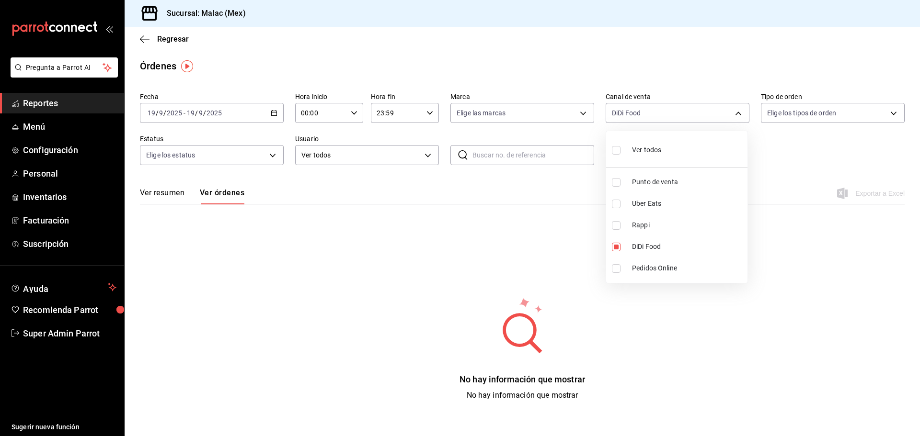
click at [566, 202] on div at bounding box center [460, 218] width 920 height 436
click at [272, 110] on \(Stroke\) "button" at bounding box center [272, 110] width 0 height 0
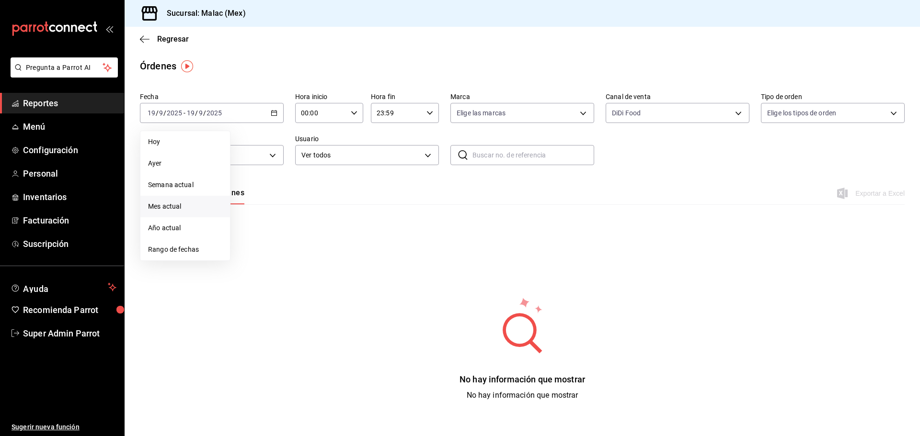
click at [182, 209] on span "Mes actual" at bounding box center [185, 207] width 74 height 10
click at [180, 192] on button "Ver resumen" at bounding box center [162, 196] width 45 height 16
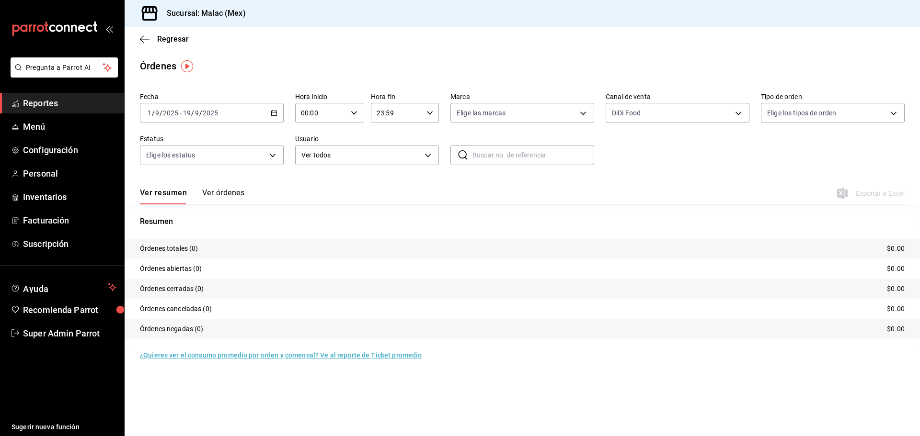
click at [218, 190] on button "Ver órdenes" at bounding box center [223, 196] width 42 height 16
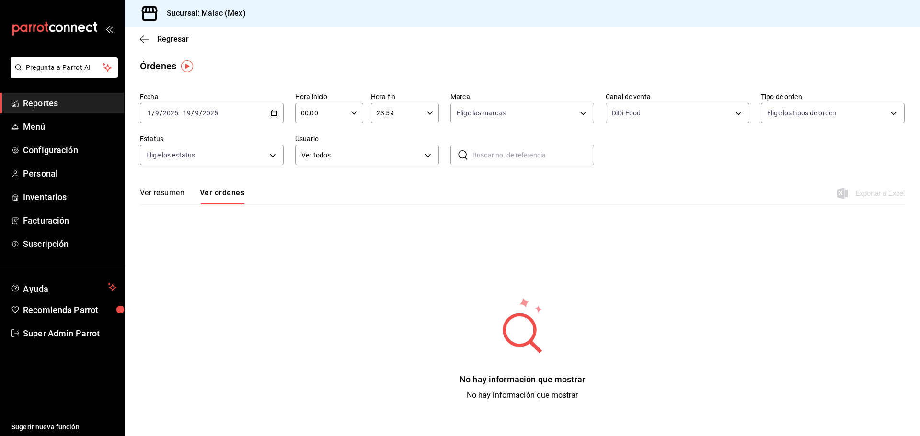
click at [523, 102] on div "Elige las marcas" at bounding box center [522, 111] width 144 height 24
click at [519, 124] on div "Fecha 2025-09-01 1 / 9 / 2025 - 2025-09-19 19 / 9 / 2025 Hora inicio 00:00 Hora…" at bounding box center [522, 133] width 765 height 88
click at [519, 118] on body "Pregunta a Parrot AI Reportes Menú Configuración Personal Inventarios Facturaci…" at bounding box center [460, 218] width 920 height 436
click at [504, 147] on span "Ver todas" at bounding box center [491, 150] width 29 height 10
type input "68cda390-11aa-4088-a87d-1ba274343c49"
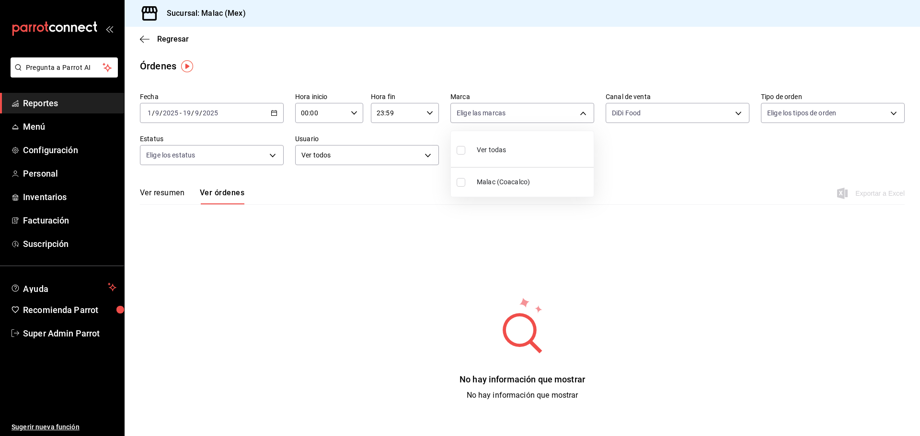
checkbox input "true"
drag, startPoint x: 715, startPoint y: 155, endPoint x: 801, endPoint y: 127, distance: 90.1
click at [721, 153] on div at bounding box center [460, 218] width 920 height 436
click at [804, 110] on body "Pregunta a Parrot AI Reportes Menú Configuración Personal Inventarios Facturaci…" at bounding box center [460, 218] width 920 height 436
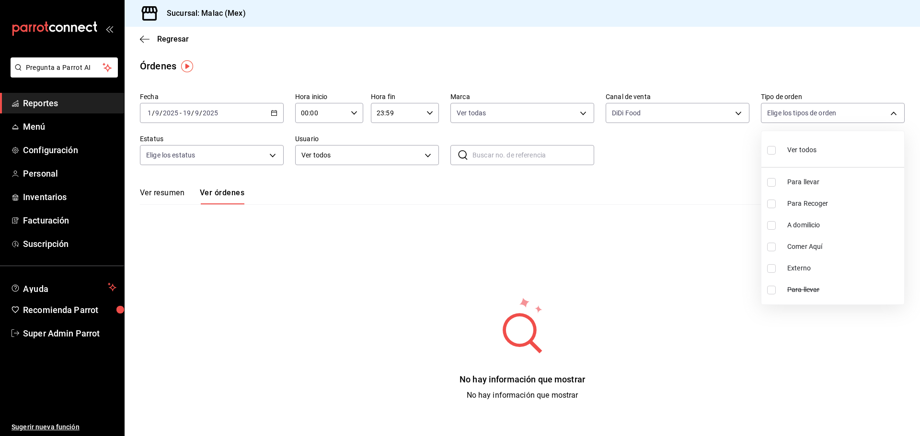
click at [789, 138] on li "Ver todos" at bounding box center [832, 149] width 143 height 28
type input "90efc98b-d9e5-448e-81f3-7626541d1529,30867e2a-9868-4902-b976-2023a7b9ee9f,b7b37…"
checkbox input "true"
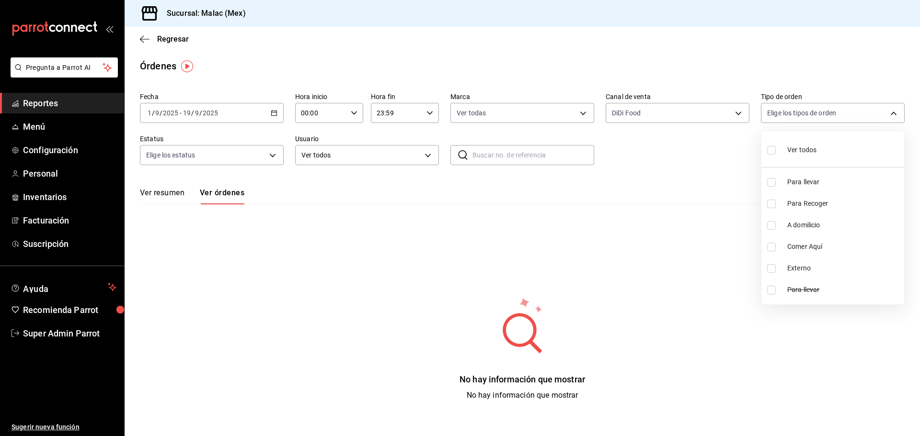
checkbox input "true"
click at [704, 160] on div at bounding box center [460, 218] width 920 height 436
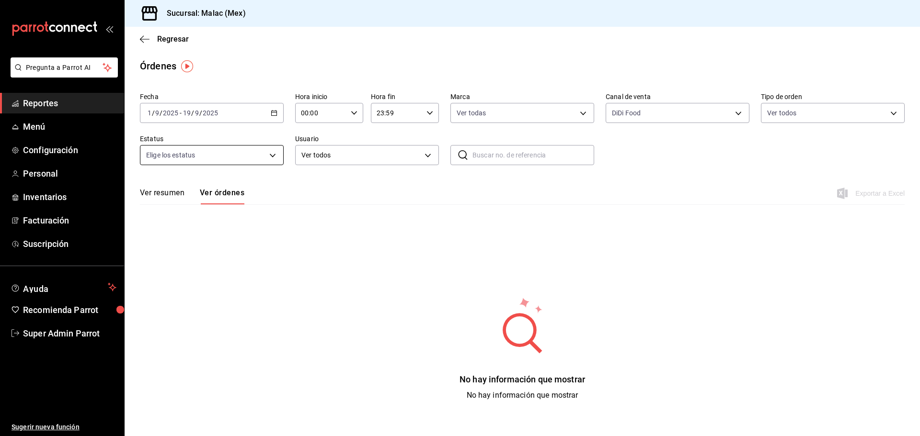
click at [233, 154] on body "Pregunta a Parrot AI Reportes Menú Configuración Personal Inventarios Facturaci…" at bounding box center [460, 218] width 920 height 436
click at [235, 182] on li "Ver todos" at bounding box center [211, 191] width 143 height 28
type input "DENIED,FINISHED,CANCELED,OPEN"
checkbox input "true"
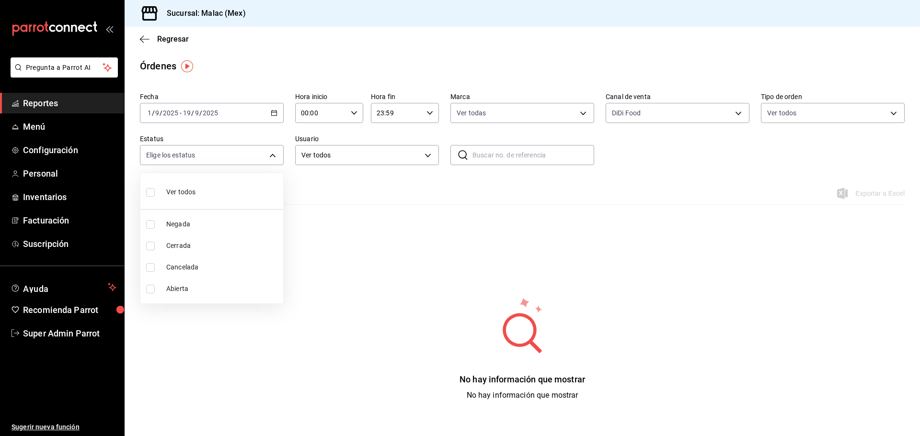
checkbox input "true"
click at [390, 159] on div at bounding box center [460, 218] width 920 height 436
drag, startPoint x: 388, startPoint y: 156, endPoint x: 381, endPoint y: 156, distance: 6.7
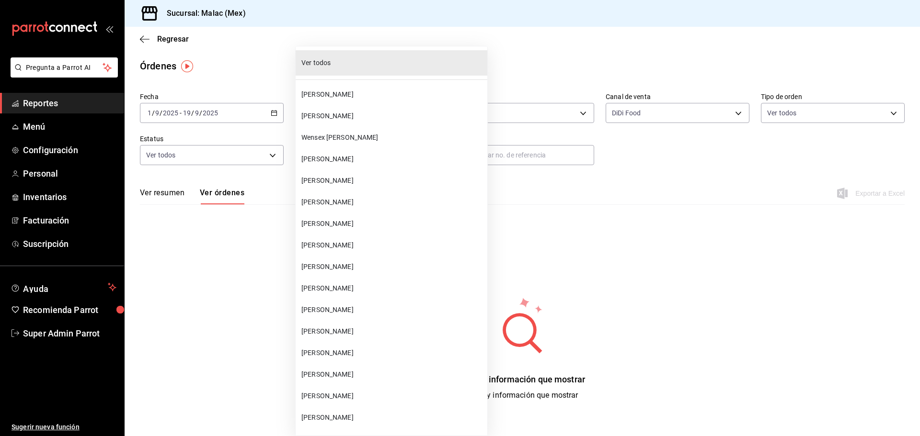
click at [380, 155] on body "Pregunta a Parrot AI Reportes Menú Configuración Personal Inventarios Facturaci…" at bounding box center [460, 218] width 920 height 436
click at [380, 155] on span "Giovanny Cerritos" at bounding box center [392, 159] width 182 height 10
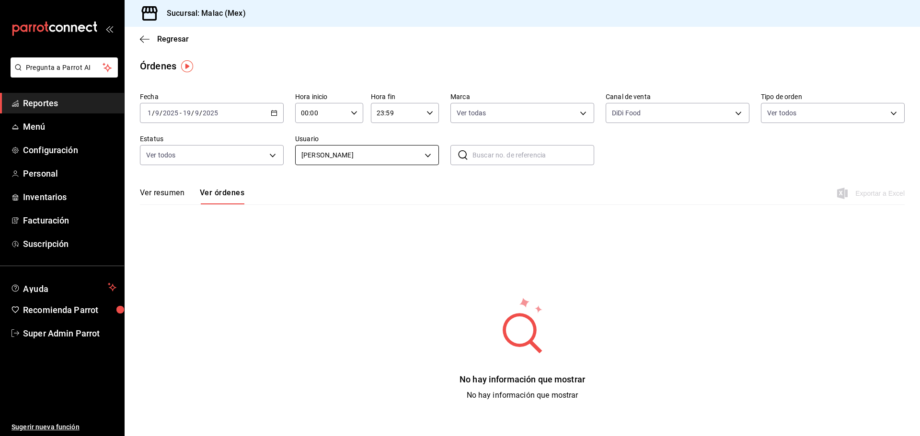
click at [351, 156] on body "Pregunta a Parrot AI Reportes Menú Configuración Personal Inventarios Facturaci…" at bounding box center [460, 218] width 920 height 436
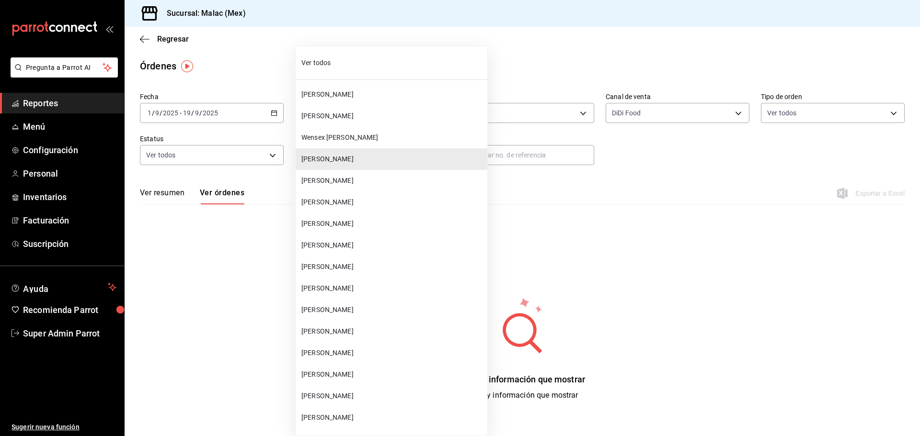
click at [369, 62] on span "Ver todos" at bounding box center [392, 63] width 182 height 10
type input "ALL"
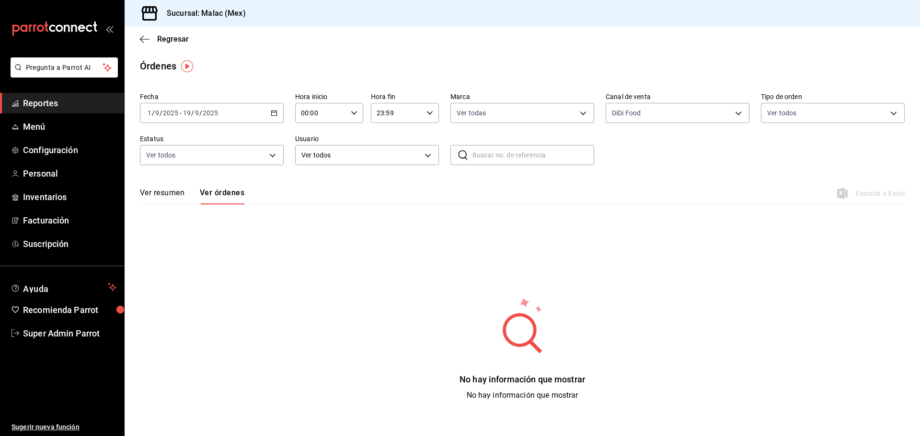
click at [260, 112] on div "2025-09-01 1 / 9 / 2025 - 2025-09-19 19 / 9 / 2025" at bounding box center [212, 113] width 144 height 20
click at [191, 228] on span "Año actual" at bounding box center [185, 228] width 74 height 10
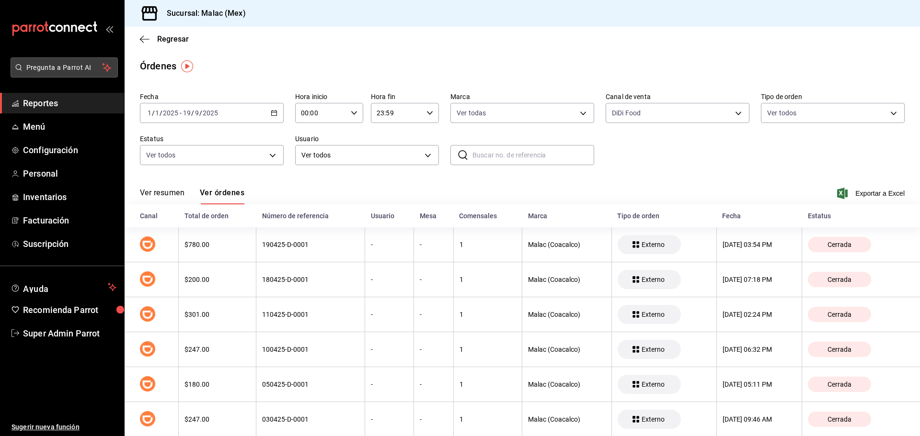
click at [56, 68] on span "Pregunta a Parrot AI" at bounding box center [64, 68] width 76 height 10
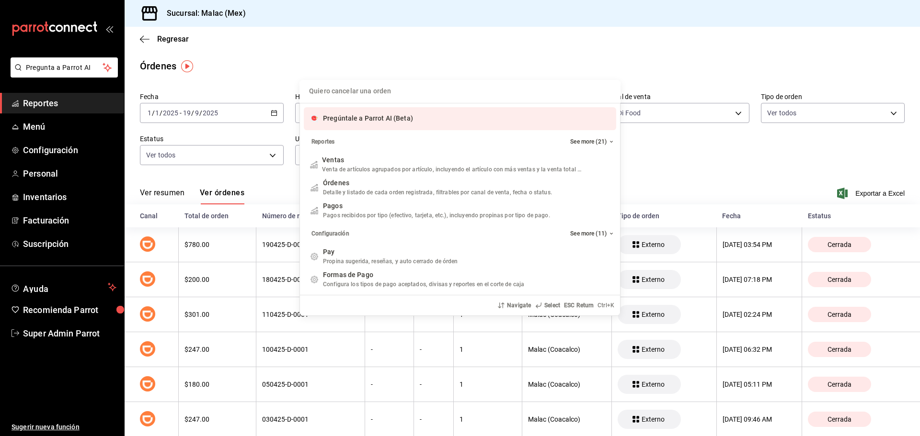
click at [377, 117] on span "Pregúntale a Parrot AI (Beta)" at bounding box center [368, 118] width 90 height 8
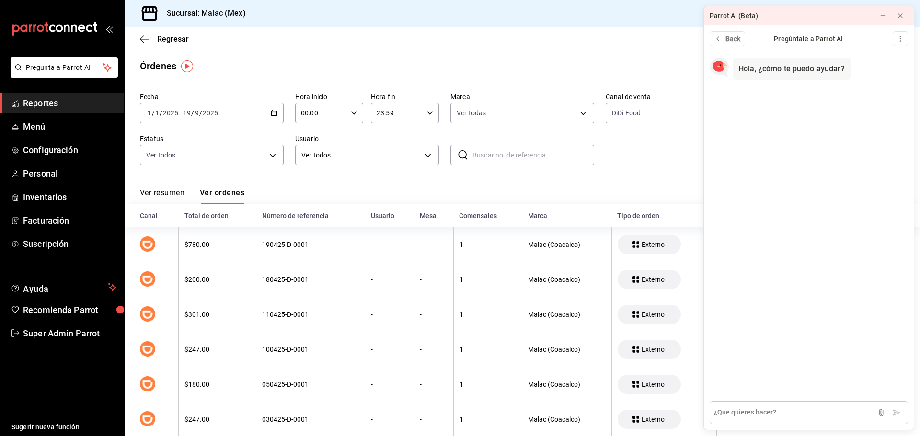
click at [747, 407] on textarea at bounding box center [808, 412] width 198 height 23
type textarea "Mi integracion de didi esta abierta o cerrada?"
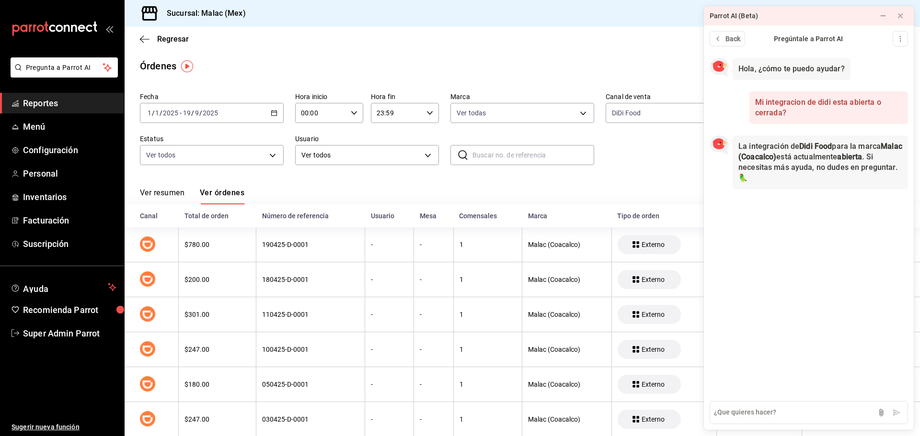
click at [619, 177] on div "Ver resumen Ver órdenes Exportar a Excel" at bounding box center [522, 191] width 765 height 28
click at [879, 13] on button at bounding box center [882, 15] width 15 height 15
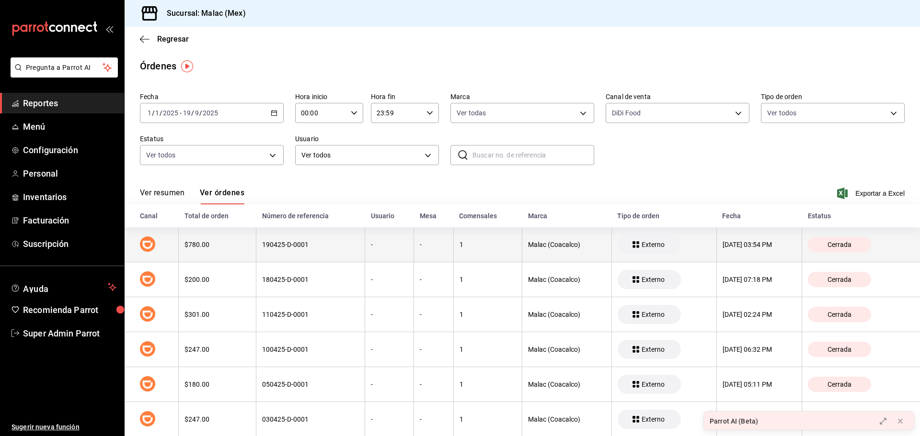
click at [208, 250] on th "$780.00" at bounding box center [218, 245] width 78 height 35
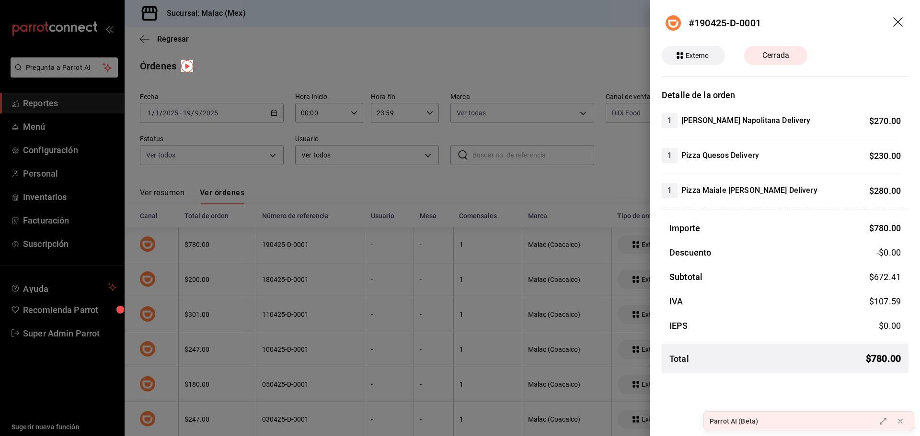
click at [252, 249] on div at bounding box center [460, 218] width 920 height 436
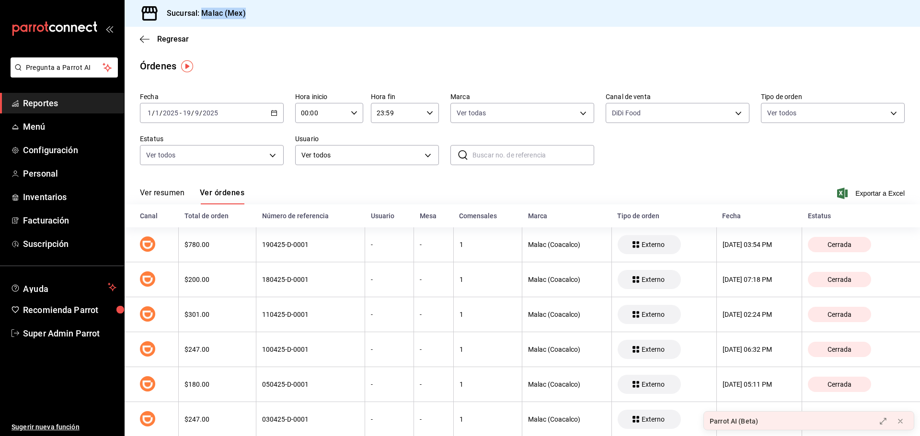
drag, startPoint x: 202, startPoint y: 16, endPoint x: 263, endPoint y: 5, distance: 61.3
click at [263, 5] on div "Sucursal: Malac (Mex)" at bounding box center [522, 13] width 795 height 27
copy h3 "Malac (Mex)"
click at [150, 42] on span "Regresar" at bounding box center [164, 38] width 49 height 9
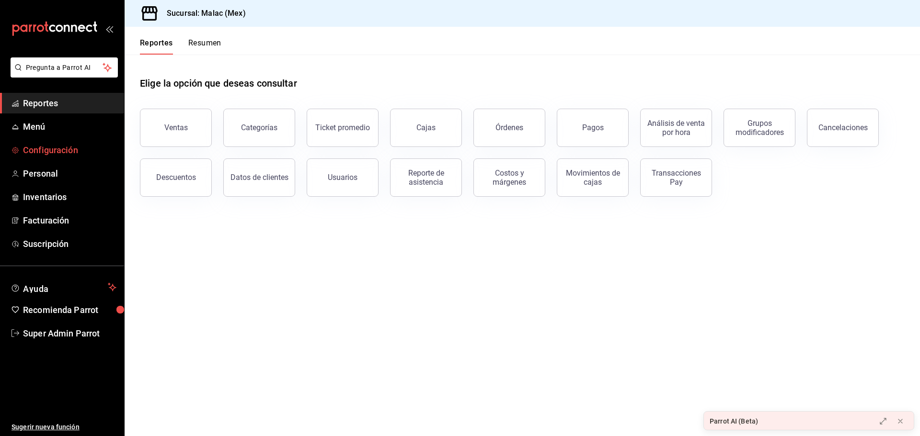
click at [85, 147] on span "Configuración" at bounding box center [69, 150] width 93 height 13
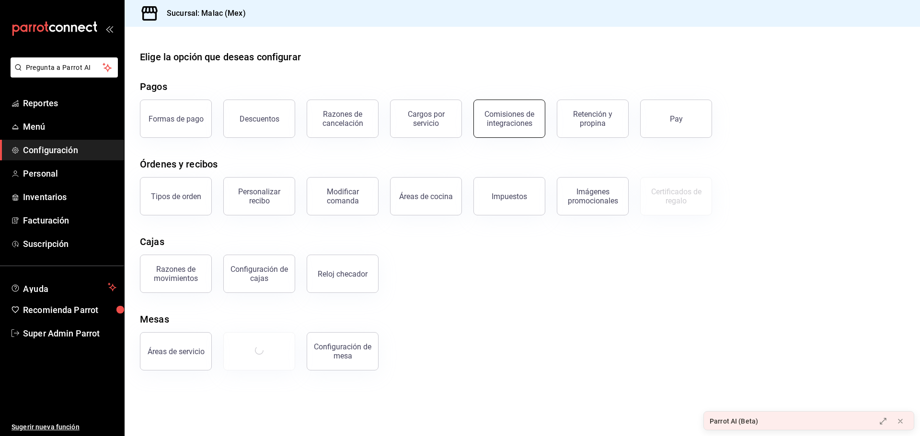
click at [486, 122] on div "Comisiones de integraciones" at bounding box center [509, 119] width 59 height 18
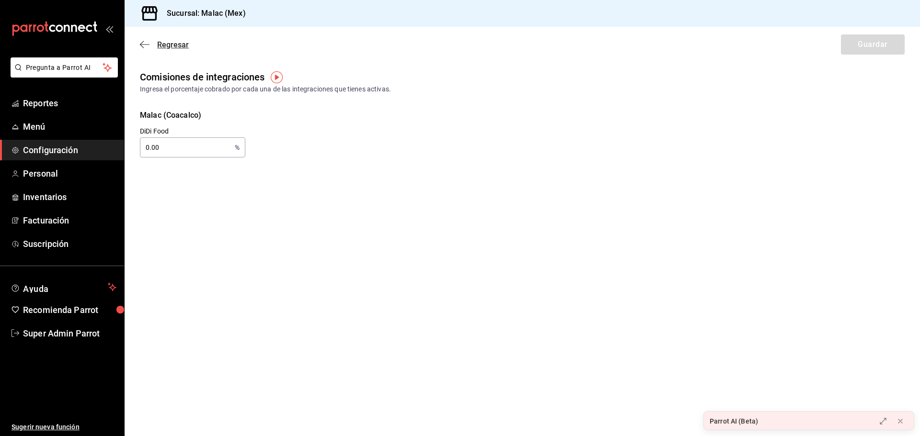
click at [150, 44] on span "Regresar" at bounding box center [164, 44] width 49 height 9
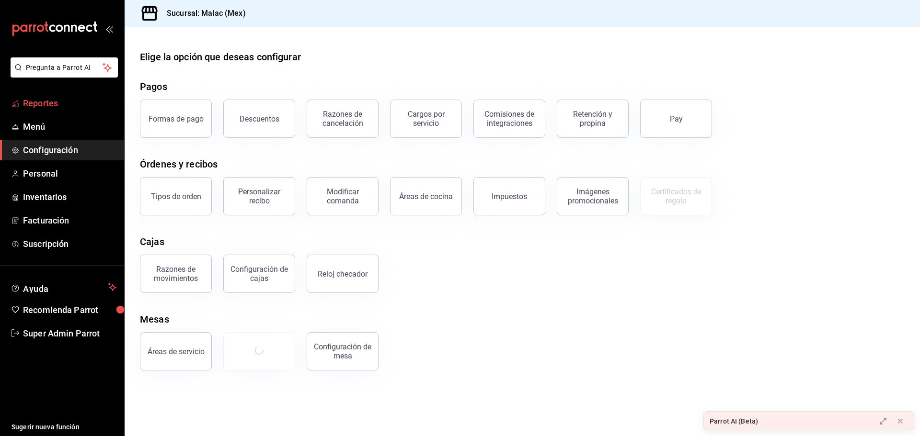
click at [70, 108] on span "Reportes" at bounding box center [69, 103] width 93 height 13
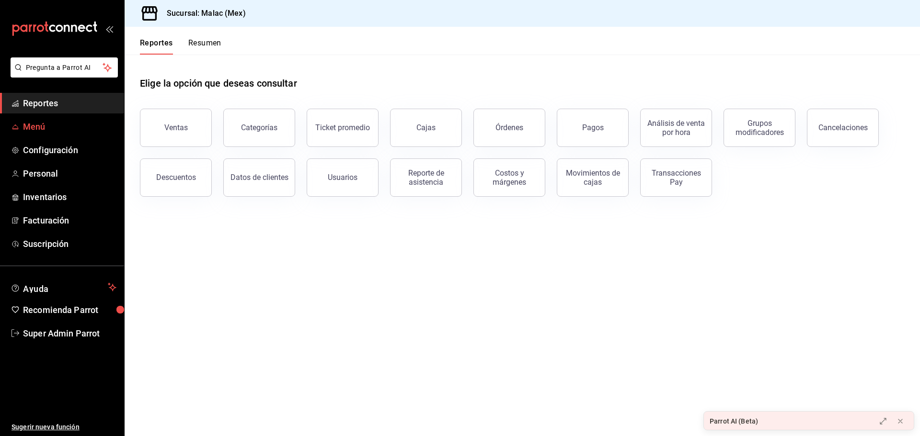
click at [57, 127] on span "Menú" at bounding box center [69, 126] width 93 height 13
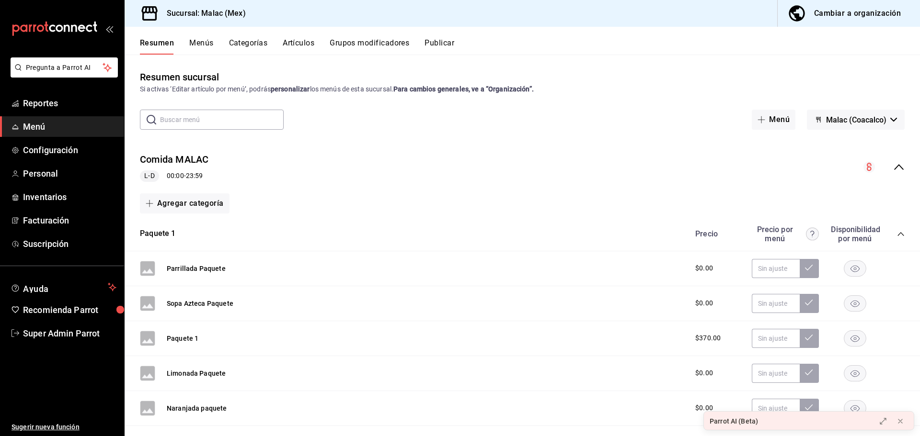
click at [429, 161] on div "Comida MALAC L-D 00:00 - 23:59" at bounding box center [522, 167] width 795 height 45
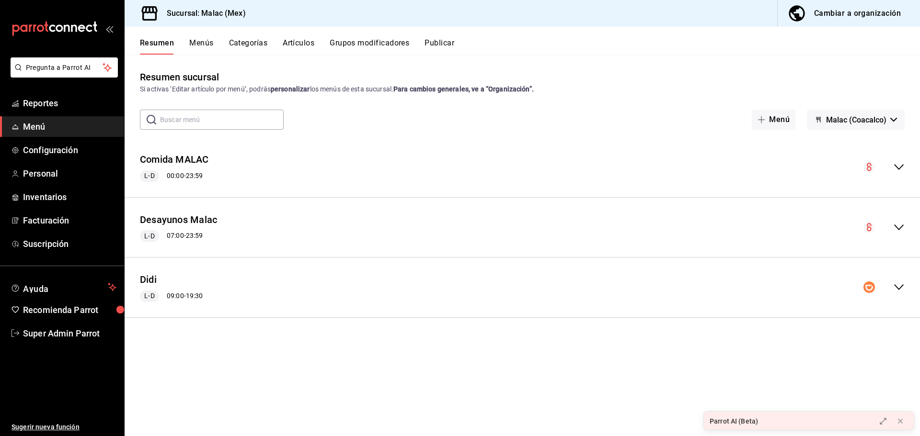
click at [429, 161] on div "Comida MALAC L-D 00:00 - 23:59" at bounding box center [522, 167] width 795 height 45
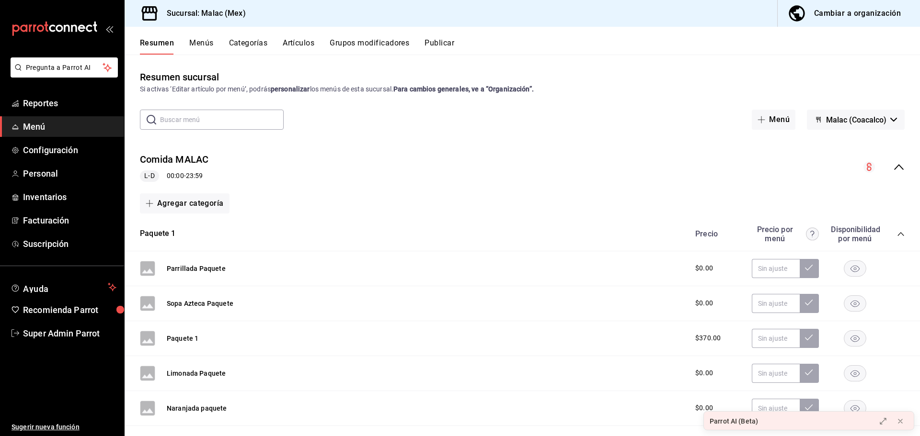
click at [429, 161] on div "Comida MALAC L-D 00:00 - 23:59" at bounding box center [522, 167] width 795 height 45
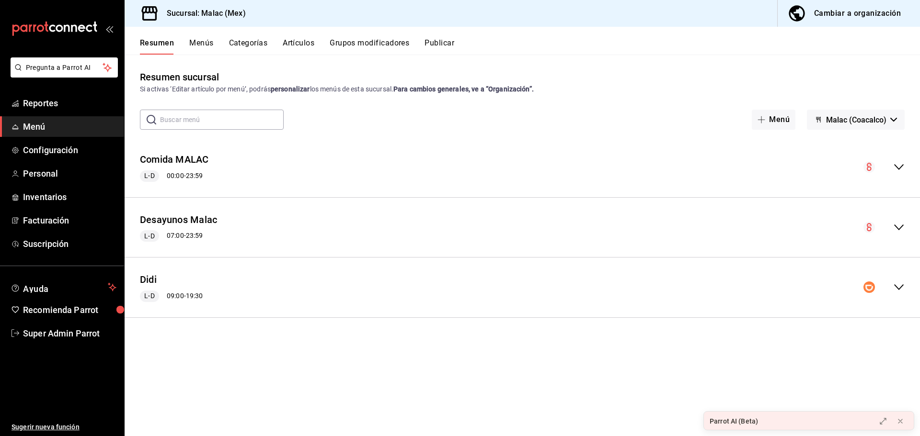
click at [314, 274] on div "Didi L-D 09:00 - 19:30" at bounding box center [522, 287] width 795 height 45
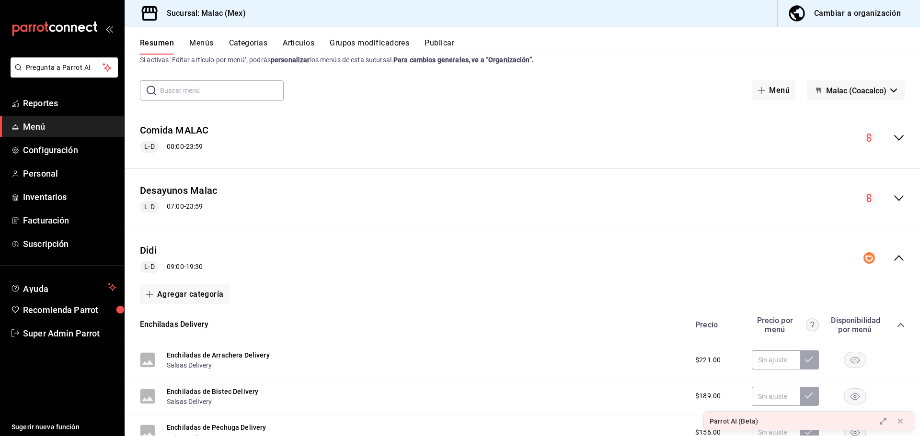
scroll to position [96, 0]
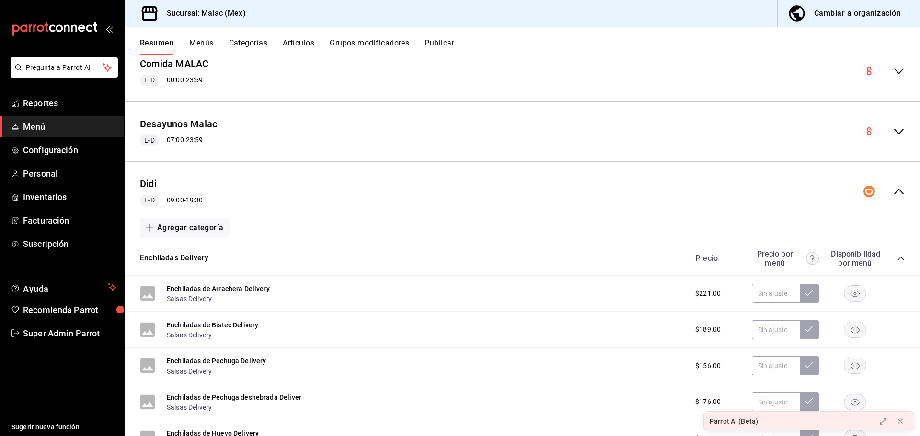
click at [367, 192] on div "Didi L-D 09:00 - 19:30" at bounding box center [522, 192] width 795 height 45
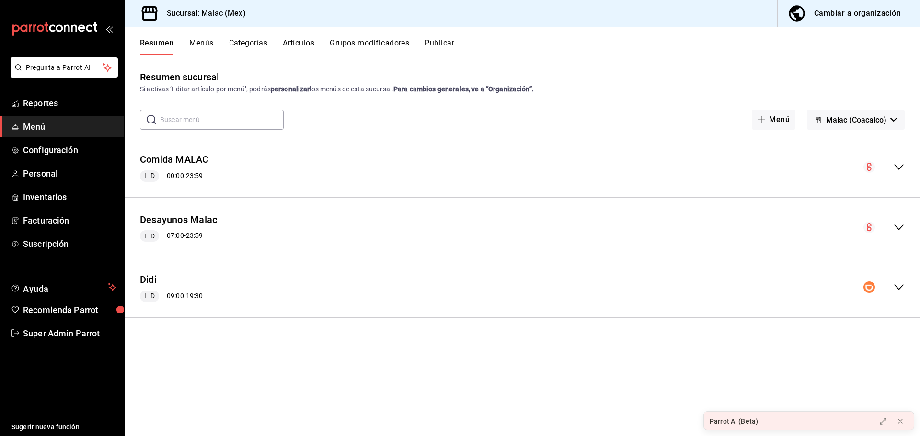
scroll to position [0, 0]
click at [303, 41] on button "Artículos" at bounding box center [299, 46] width 32 height 16
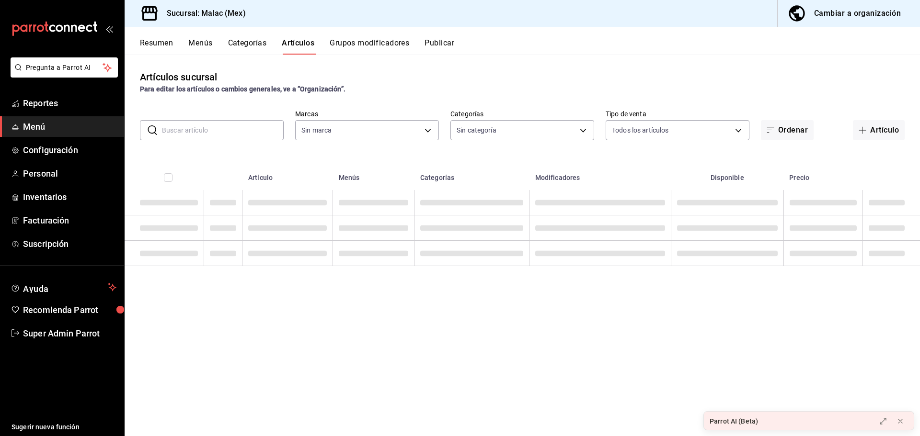
type input "68cda390-11aa-4088-a87d-1ba274343c49"
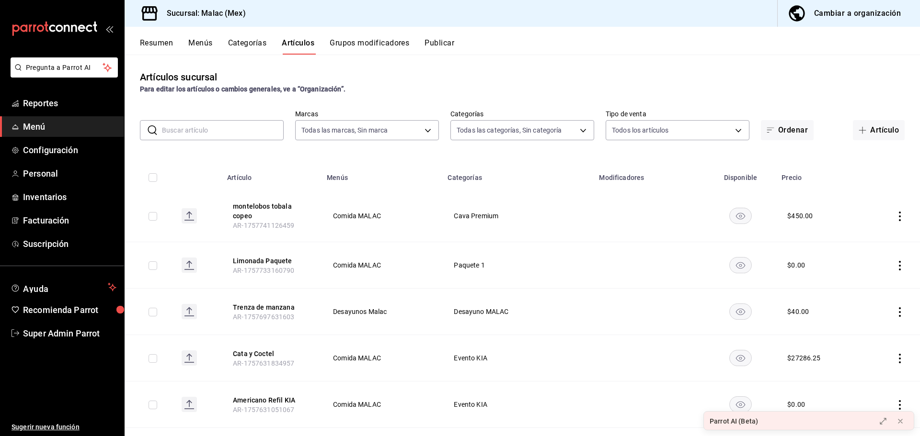
type input "32889d7b-6c63-4512-91be-fe3ce9af28b8,6211fc58-58bd-4c89-84e4-b118f9553d8d,e8c8f…"
click at [249, 35] on div "Resumen Menús Categorías Artículos Grupos modificadores Publicar" at bounding box center [522, 41] width 795 height 28
click at [253, 43] on button "Categorías" at bounding box center [247, 46] width 39 height 16
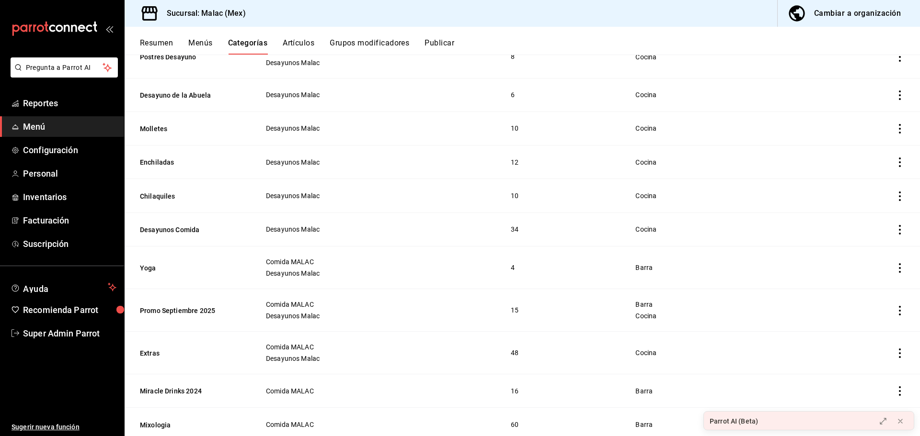
scroll to position [2275, 0]
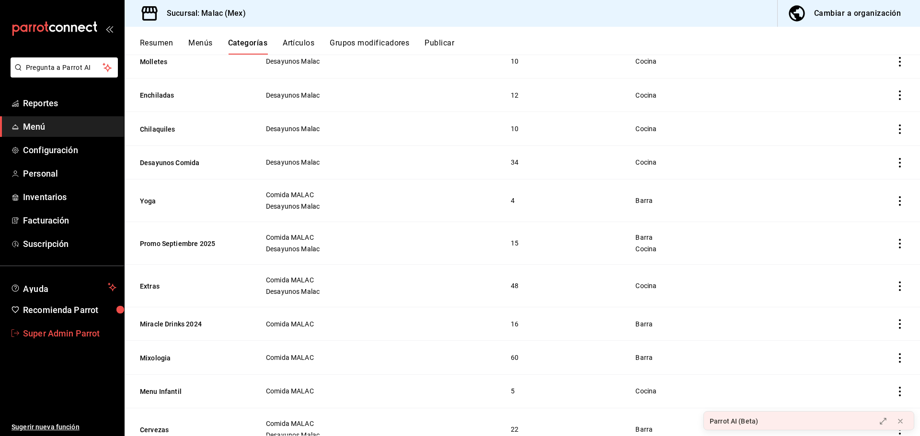
click at [90, 336] on span "Super Admin Parrot" at bounding box center [69, 333] width 93 height 13
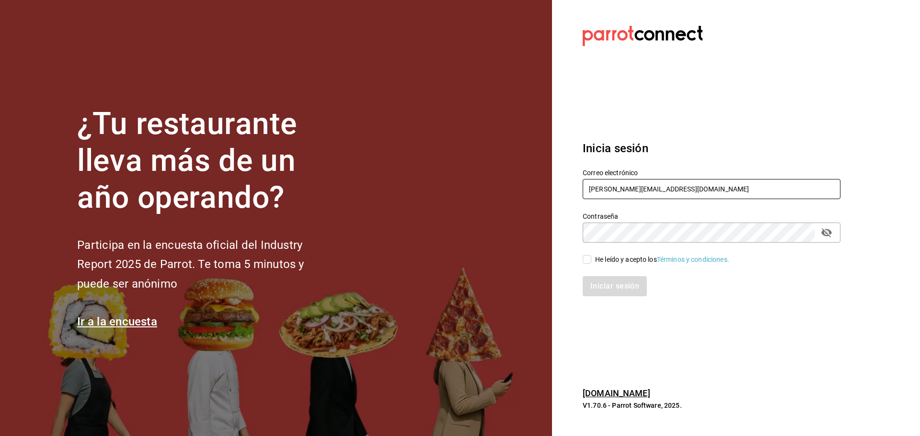
click at [619, 185] on input "malac@coacalco.com" at bounding box center [712, 189] width 258 height 20
paste input "ixum@cancun"
type input "ixum@cancun.com"
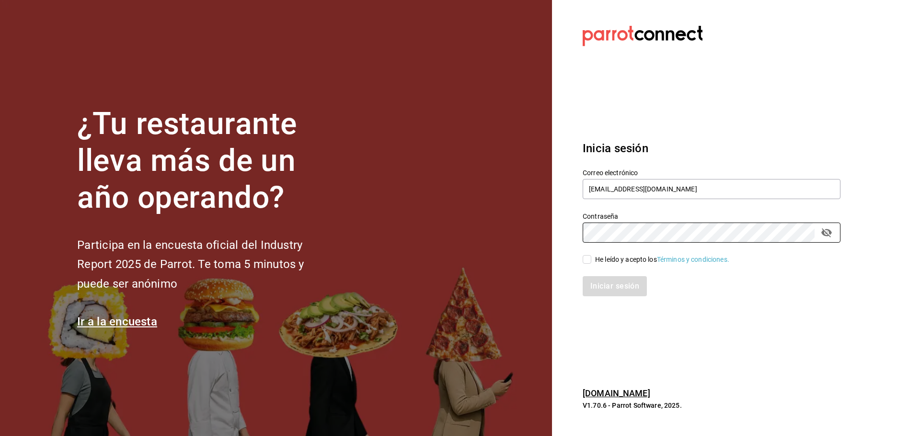
click at [592, 261] on span "He leído y acepto los Términos y condiciones." at bounding box center [660, 260] width 138 height 10
click at [591, 261] on input "He leído y acepto los Términos y condiciones." at bounding box center [587, 259] width 9 height 9
checkbox input "true"
click at [611, 288] on button "Iniciar sesión" at bounding box center [615, 286] width 65 height 20
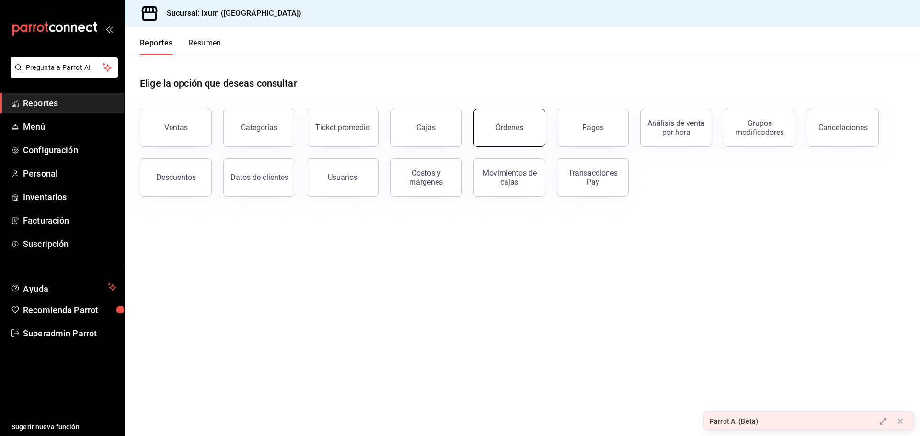
click at [495, 134] on button "Órdenes" at bounding box center [509, 128] width 72 height 38
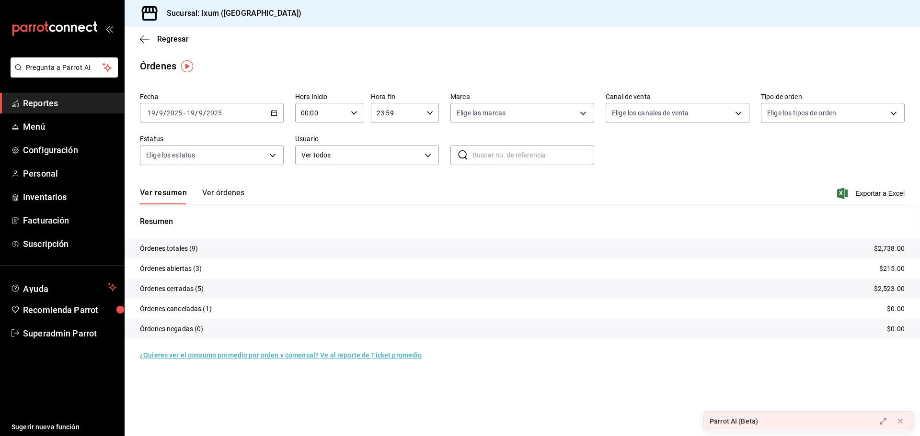
drag, startPoint x: 229, startPoint y: 193, endPoint x: 237, endPoint y: 192, distance: 8.7
click at [229, 193] on button "Ver órdenes" at bounding box center [223, 196] width 42 height 16
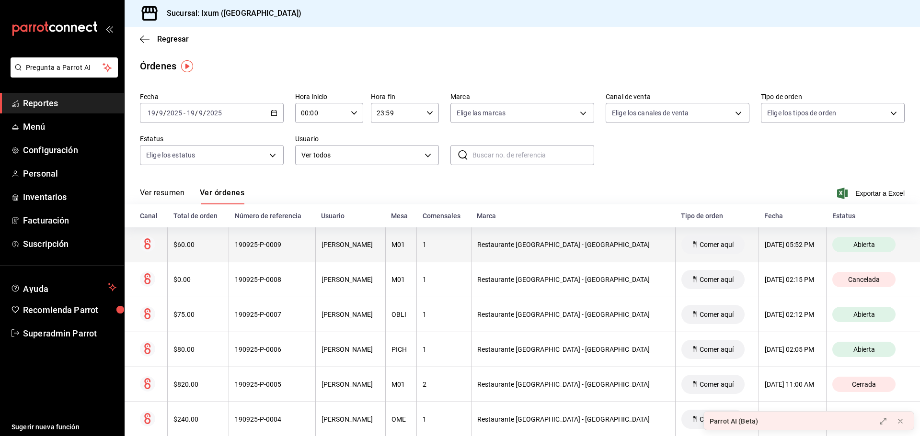
click at [270, 246] on div "190925-P-0009" at bounding box center [272, 245] width 74 height 8
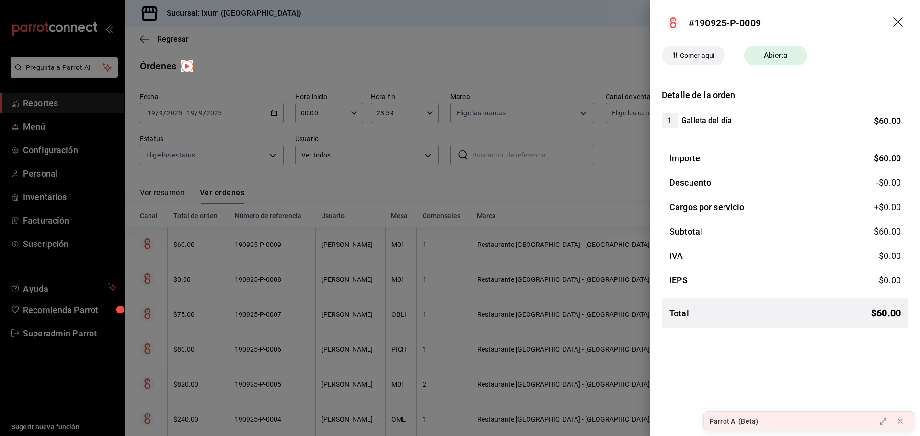
click at [491, 151] on div at bounding box center [460, 218] width 920 height 436
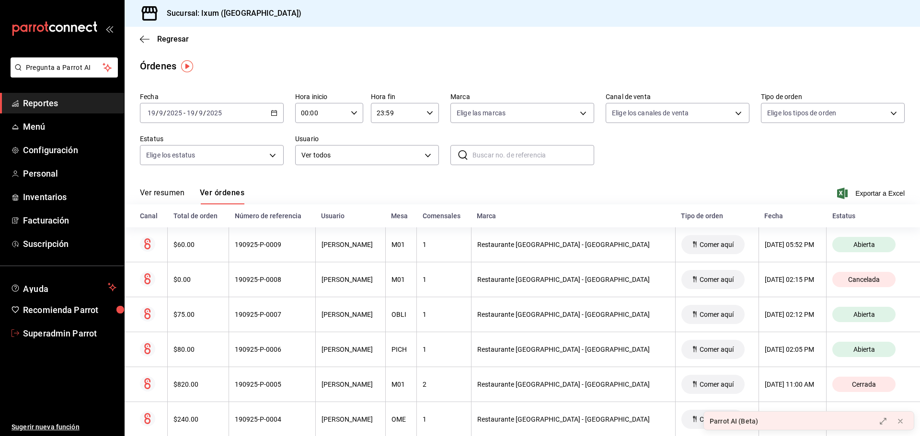
drag, startPoint x: 65, startPoint y: 329, endPoint x: 75, endPoint y: 320, distance: 13.6
click at [66, 329] on span "Superadmin Parrot" at bounding box center [69, 333] width 93 height 13
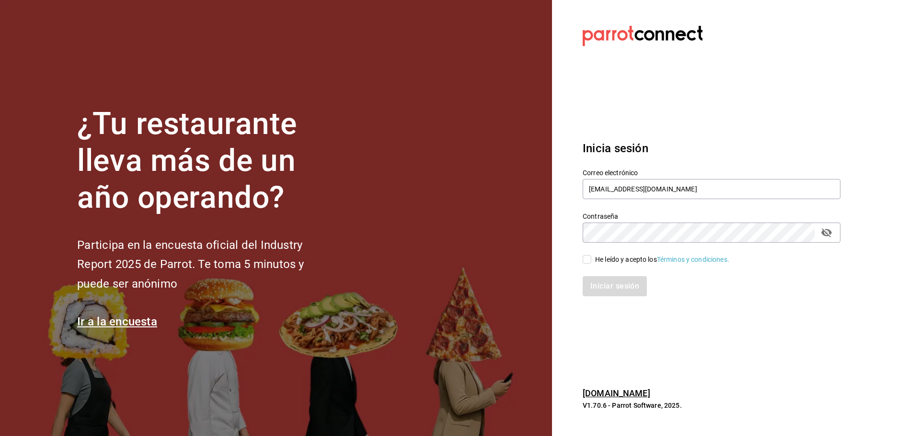
click at [635, 176] on label "Correo electrónico" at bounding box center [712, 173] width 258 height 7
drag, startPoint x: 635, startPoint y: 176, endPoint x: 635, endPoint y: 187, distance: 11.0
click at [635, 178] on div "Correo electrónico [EMAIL_ADDRESS][DOMAIN_NAME]" at bounding box center [712, 185] width 258 height 32
click at [635, 187] on input "[EMAIL_ADDRESS][DOMAIN_NAME]" at bounding box center [712, 189] width 258 height 20
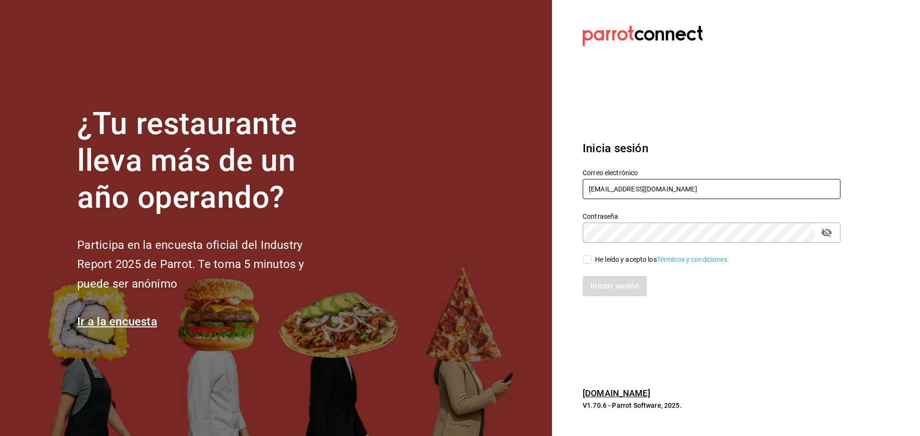
click at [635, 187] on input "[EMAIL_ADDRESS][DOMAIN_NAME]" at bounding box center [712, 189] width 258 height 20
type input "[PERSON_NAME][EMAIL_ADDRESS][DOMAIN_NAME]"
click at [614, 260] on div "He leído y acepto los Términos y condiciones." at bounding box center [662, 260] width 134 height 10
click at [591, 260] on input "He leído y acepto los Términos y condiciones." at bounding box center [587, 259] width 9 height 9
checkbox input "true"
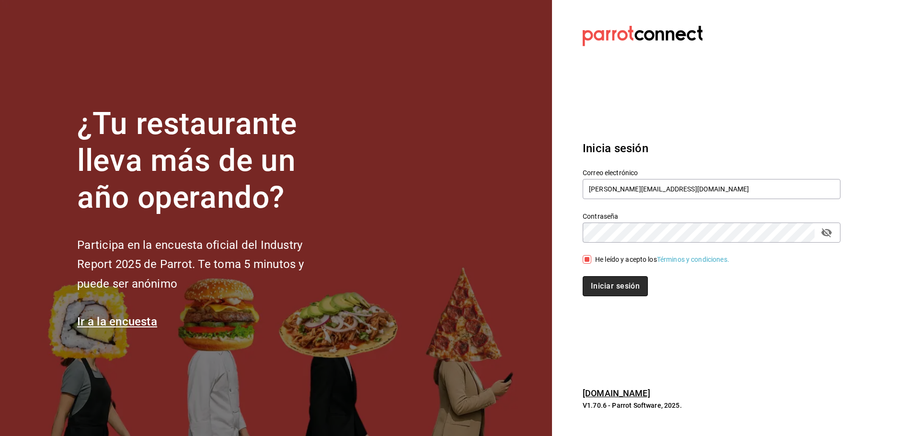
click at [615, 276] on button "Iniciar sesión" at bounding box center [615, 286] width 65 height 20
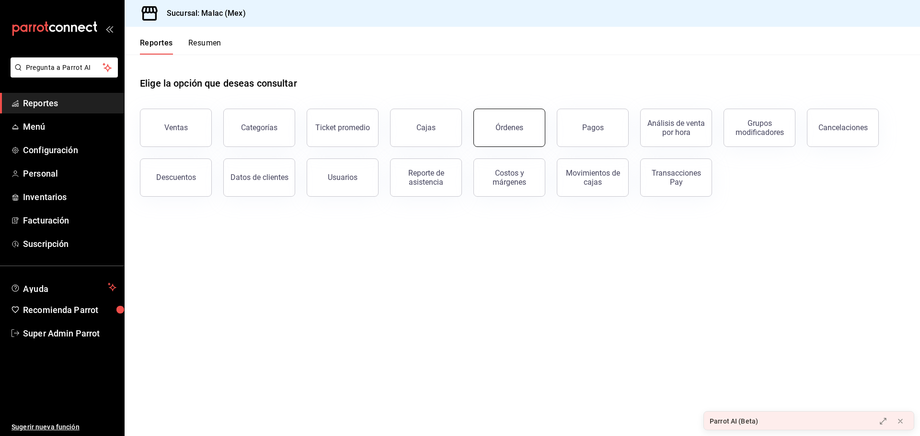
click at [502, 126] on div "Órdenes" at bounding box center [509, 127] width 28 height 9
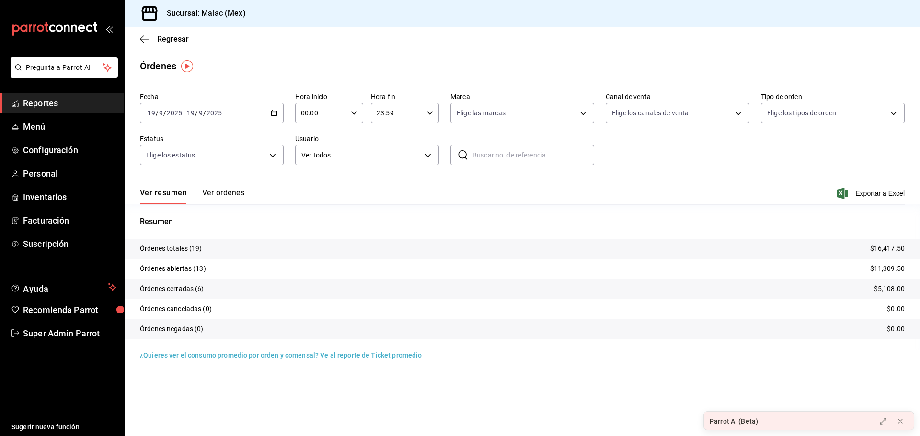
click at [230, 191] on button "Ver órdenes" at bounding box center [223, 196] width 42 height 16
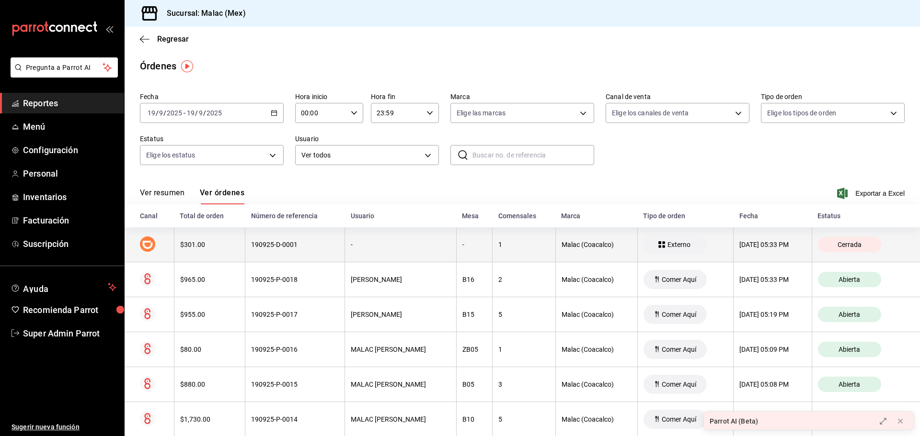
click at [312, 252] on th "190925-D-0001" at bounding box center [295, 245] width 100 height 35
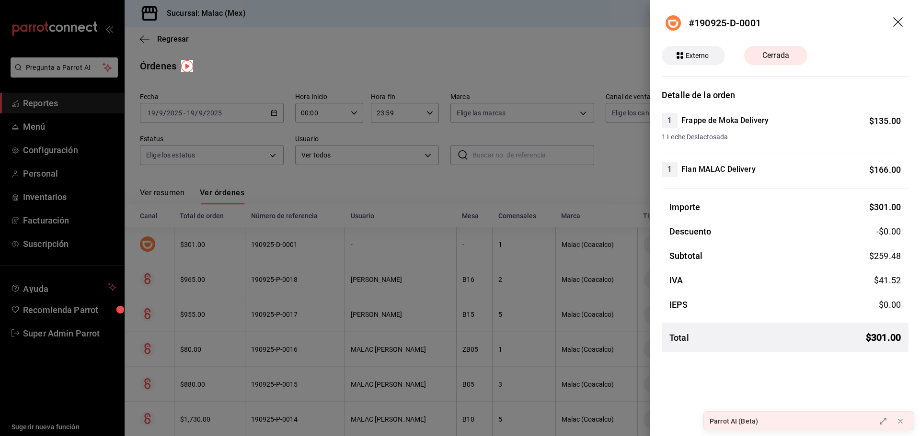
click at [309, 248] on div at bounding box center [460, 218] width 920 height 436
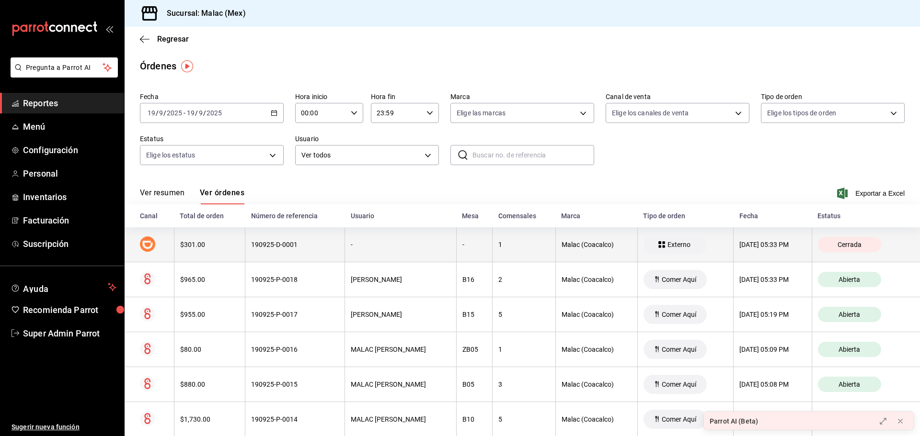
click at [351, 245] on div "-" at bounding box center [400, 245] width 99 height 8
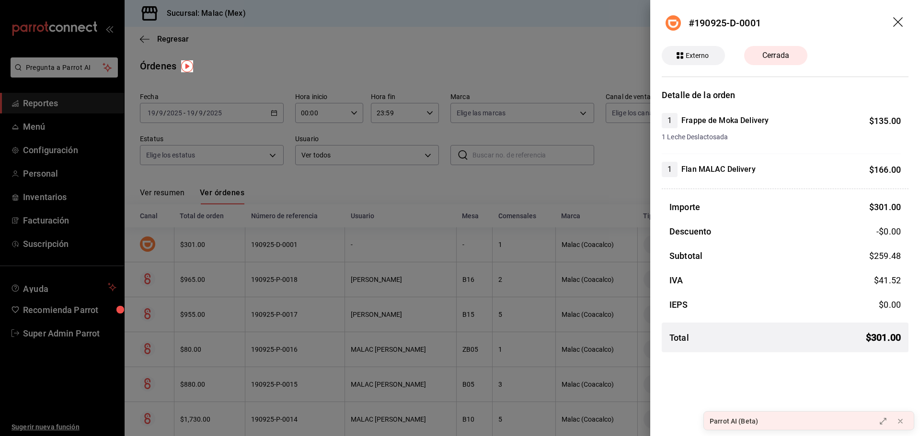
click at [347, 245] on div at bounding box center [460, 218] width 920 height 436
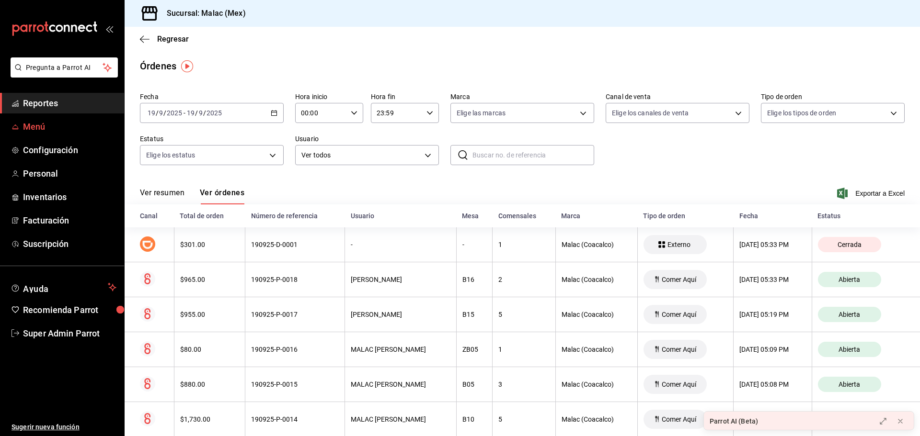
click at [42, 128] on span "Menú" at bounding box center [69, 126] width 93 height 13
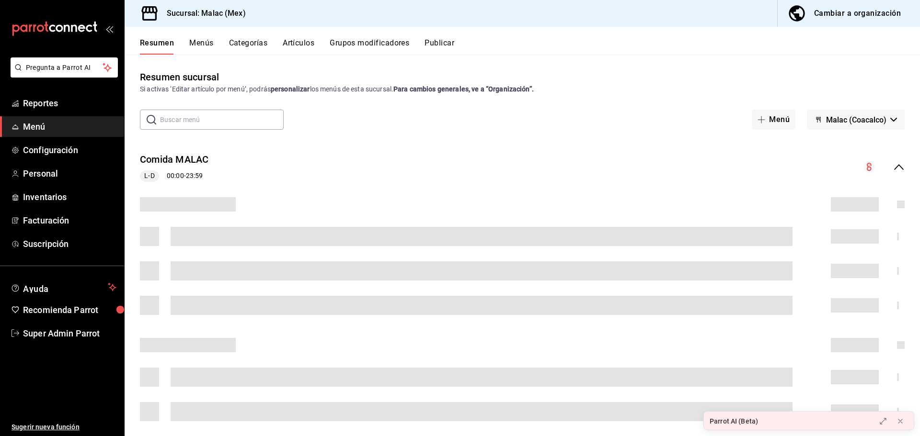
click at [299, 48] on button "Artículos" at bounding box center [299, 46] width 32 height 16
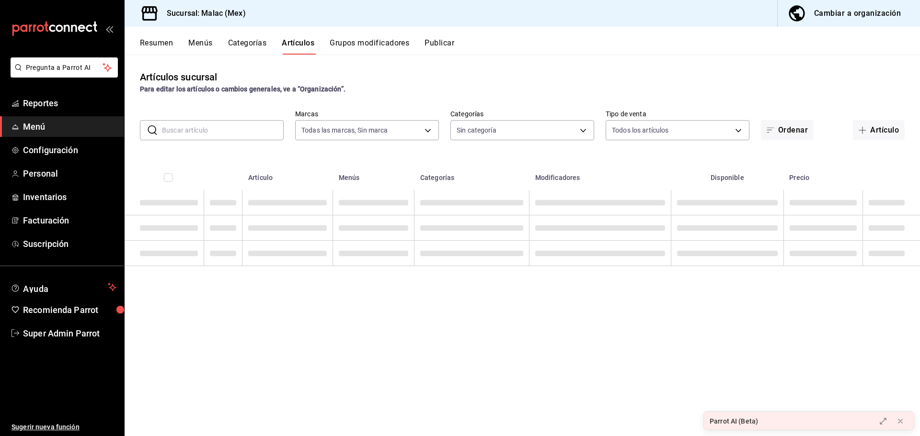
type input "68cda390-11aa-4088-a87d-1ba274343c49"
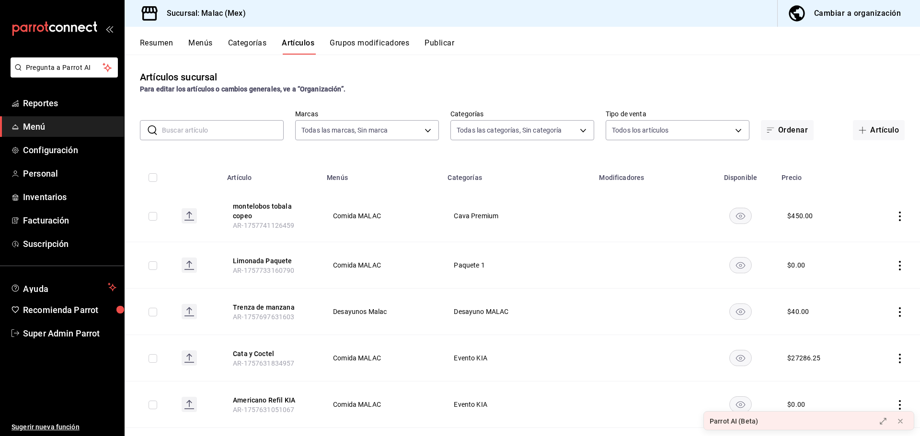
type input "32889d7b-6c63-4512-91be-fe3ce9af28b8,6211fc58-58bd-4c89-84e4-b118f9553d8d,e8c8f…"
click at [212, 133] on input "text" at bounding box center [223, 130] width 122 height 19
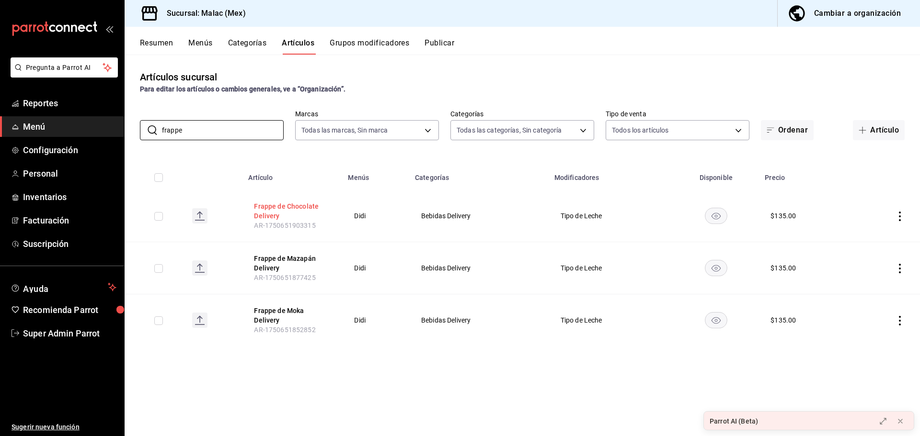
type input "frappe"
click at [291, 202] on button "Frappe de Chocolate Delivery" at bounding box center [292, 211] width 77 height 19
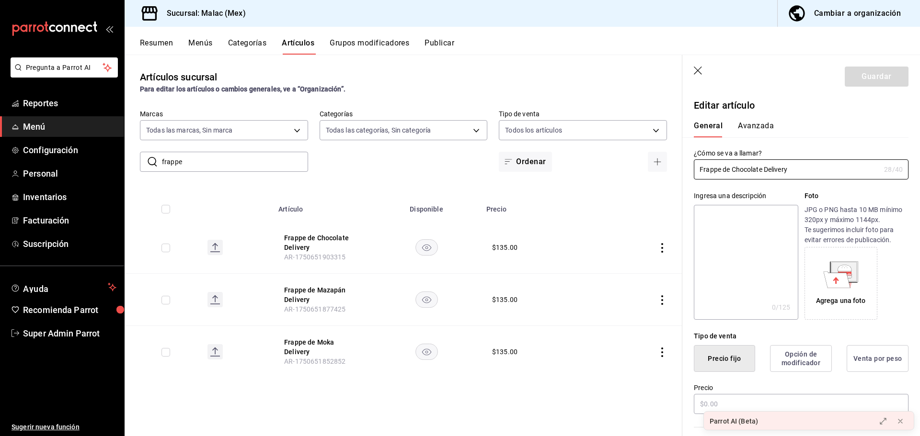
type input "$135.00"
type input "E48"
type input "90101500"
radio input "true"
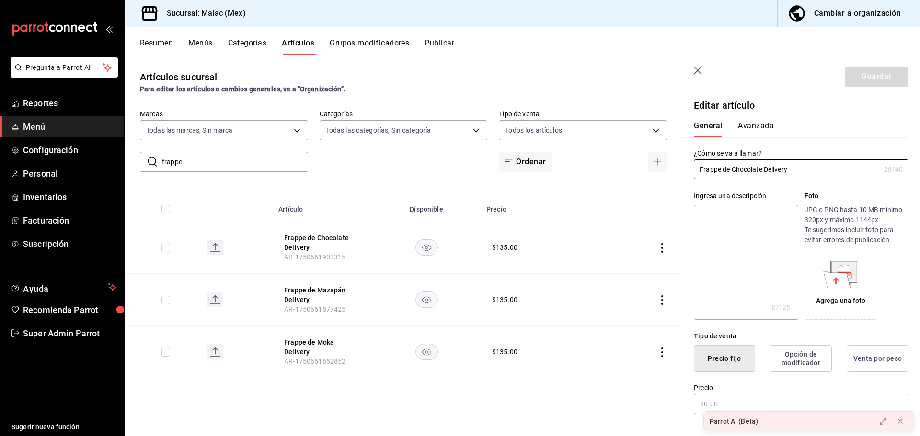
type input "dfebb260-ea92-48fe-9a7f-a963f6d4e49d"
click at [764, 121] on div "General Avanzada" at bounding box center [795, 125] width 226 height 25
click at [764, 126] on button "Avanzada" at bounding box center [756, 129] width 36 height 16
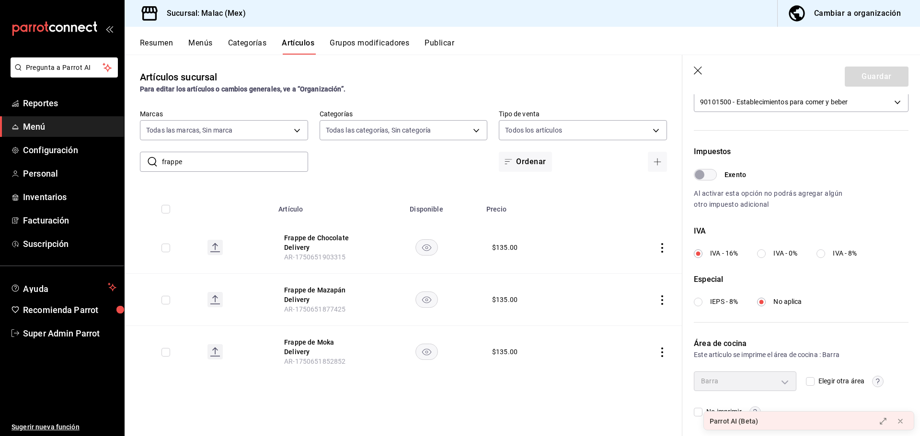
scroll to position [240, 0]
click at [318, 285] on th "Frappe de Mazapán Delivery AR-1750651877425" at bounding box center [323, 300] width 100 height 52
click at [320, 287] on button "Frappe de Mazapán Delivery" at bounding box center [322, 295] width 77 height 19
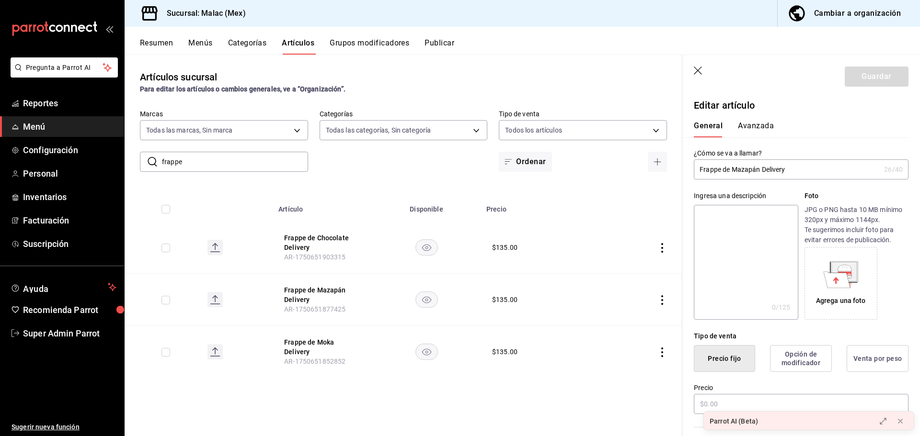
type input "$135.00"
click at [750, 125] on button "Avanzada" at bounding box center [756, 129] width 36 height 16
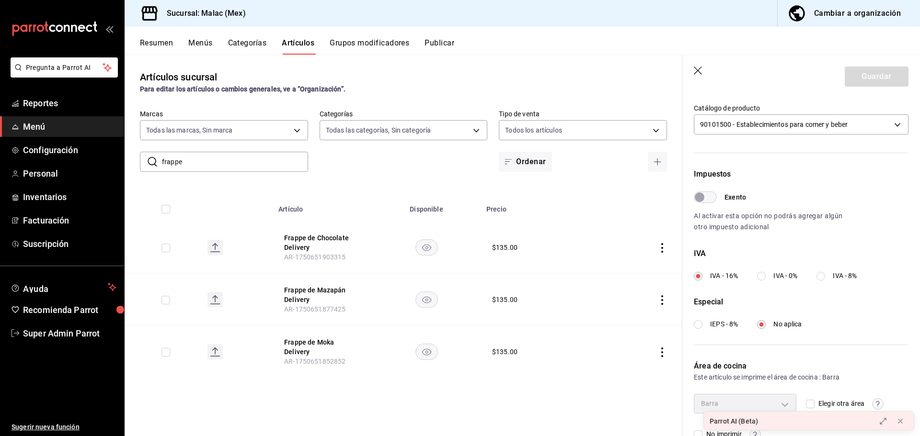
scroll to position [240, 0]
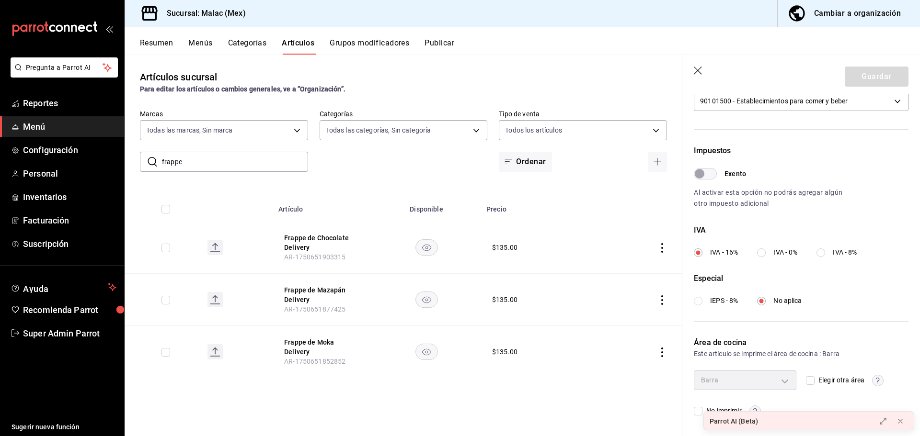
click at [314, 358] on span "AR-1750651852852" at bounding box center [314, 362] width 61 height 8
click at [322, 343] on button "Frappe de Moka Delivery" at bounding box center [322, 347] width 77 height 19
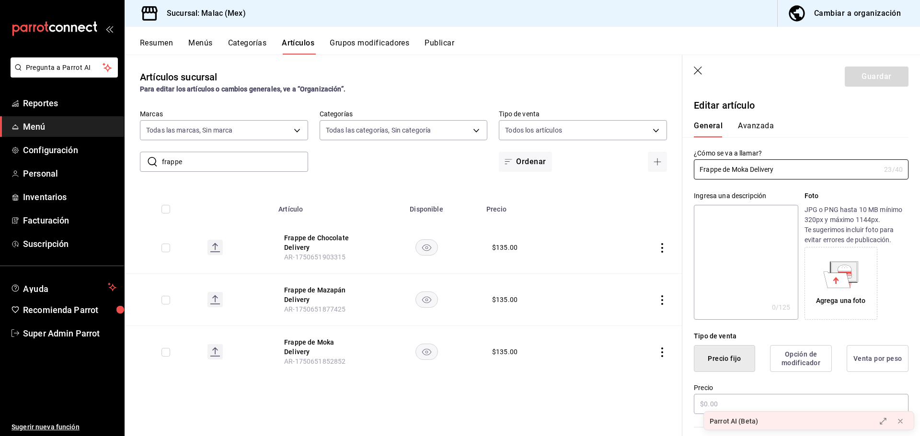
type input "$135.00"
click at [761, 131] on button "Avanzada" at bounding box center [756, 129] width 36 height 16
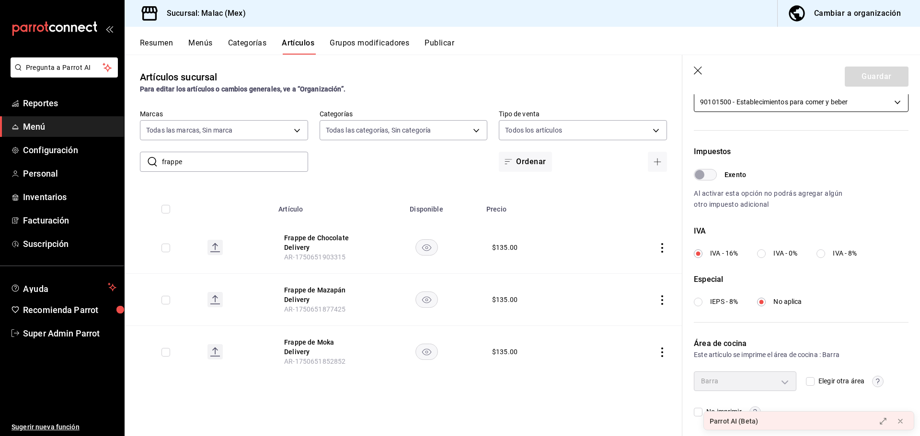
scroll to position [240, 0]
click at [198, 152] on input "frappe" at bounding box center [235, 161] width 146 height 19
type input "p"
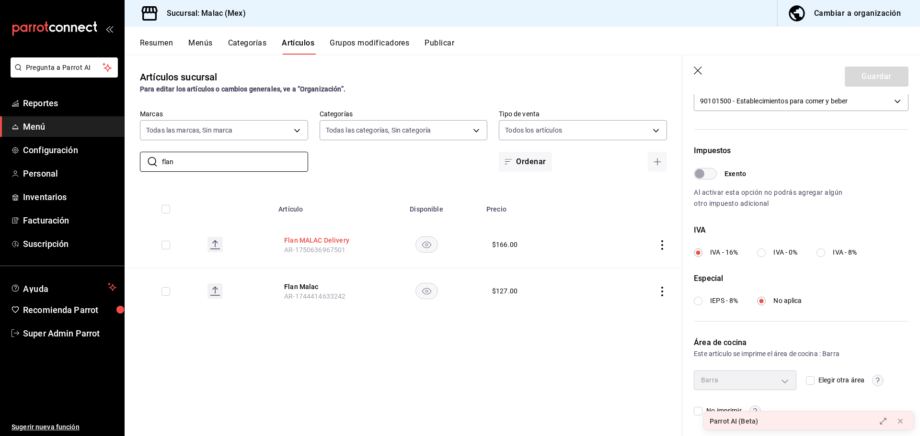
type input "flan"
click at [302, 241] on button "Flan MALAC Delivery" at bounding box center [322, 241] width 77 height 10
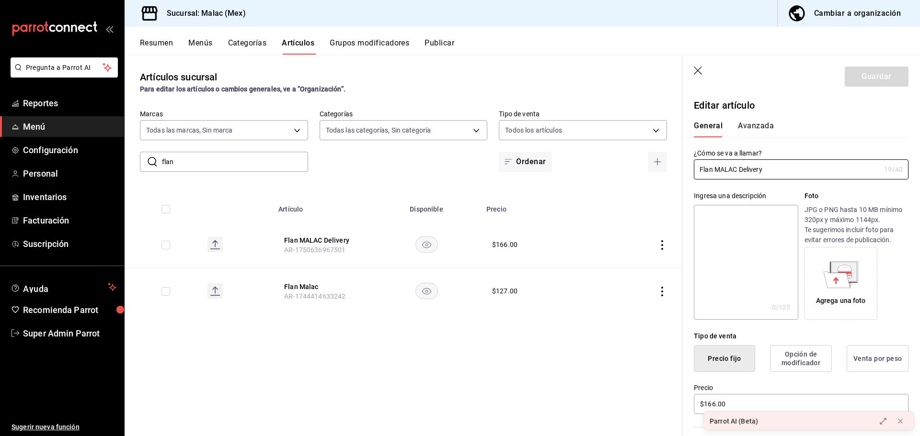
click at [763, 142] on div "¿Cómo se va a llamar? Flan MALAC Delivery 19 /40 ¿Cómo se va a llamar?" at bounding box center [795, 158] width 226 height 42
click at [760, 133] on button "Avanzada" at bounding box center [756, 129] width 36 height 16
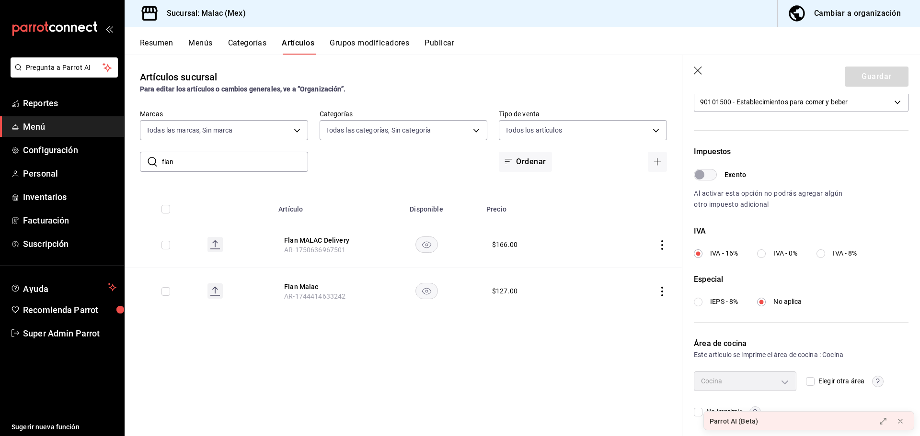
scroll to position [240, 0]
click at [899, 418] on icon at bounding box center [900, 422] width 8 height 8
click at [697, 68] on icon "button" at bounding box center [699, 72] width 10 height 10
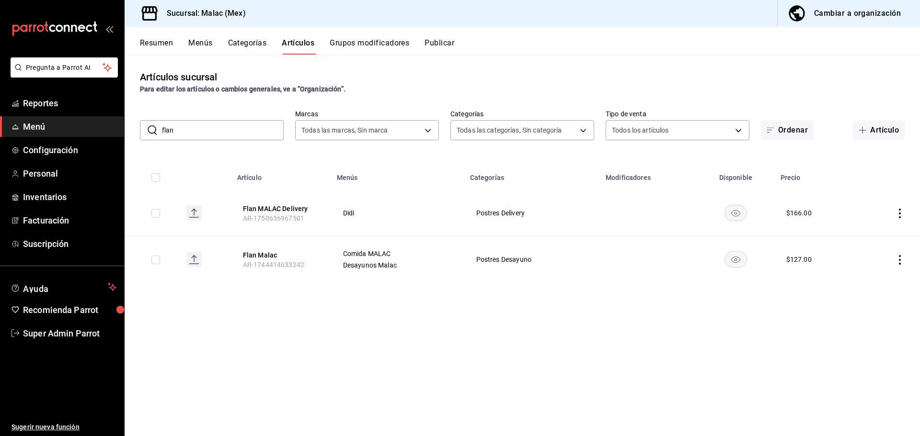
click at [898, 214] on icon "actions" at bounding box center [900, 214] width 10 height 10
click at [858, 192] on div at bounding box center [460, 218] width 920 height 436
click at [273, 202] on th "Flan MALAC Delivery AR-1750636967501" at bounding box center [281, 213] width 100 height 46
click at [272, 206] on button "Flan MALAC Delivery" at bounding box center [281, 209] width 77 height 10
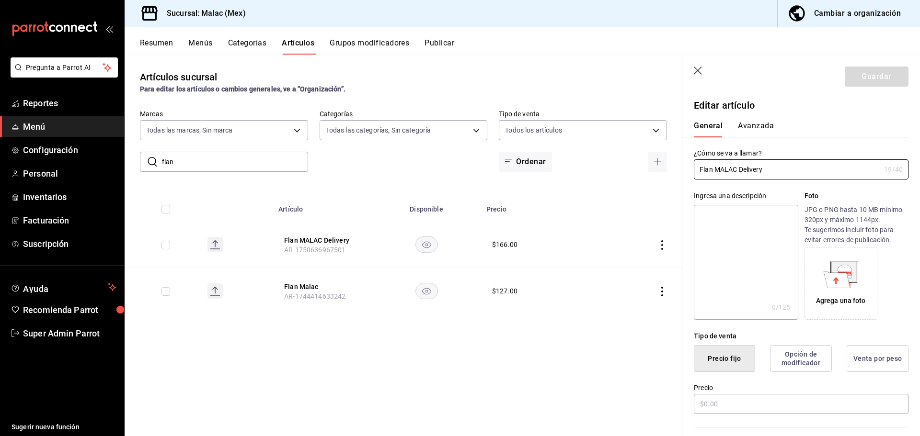
type input "$166.00"
click at [751, 128] on button "Avanzada" at bounding box center [756, 129] width 36 height 16
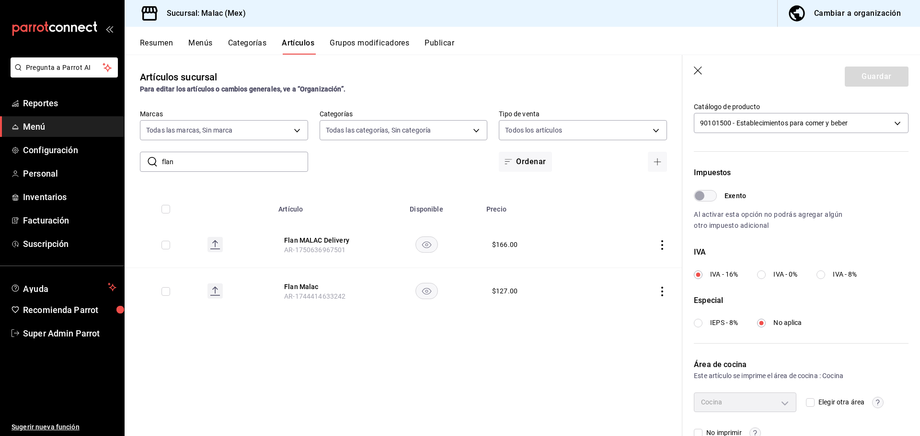
scroll to position [240, 0]
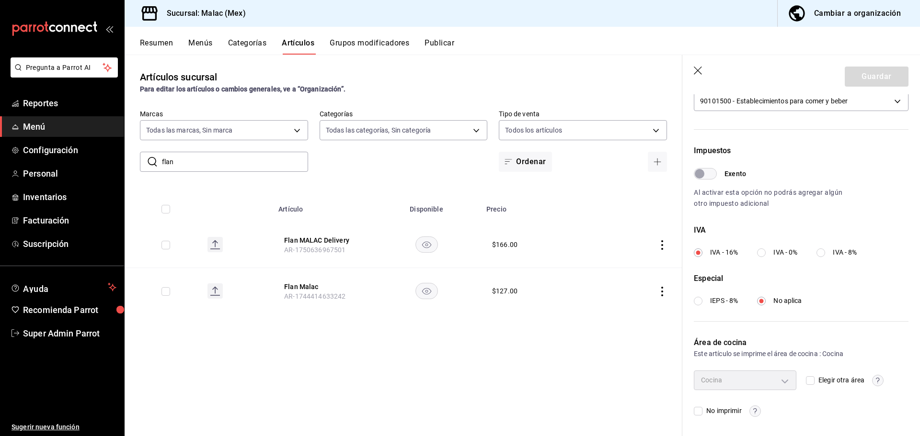
click at [699, 68] on icon "button" at bounding box center [699, 72] width 10 height 10
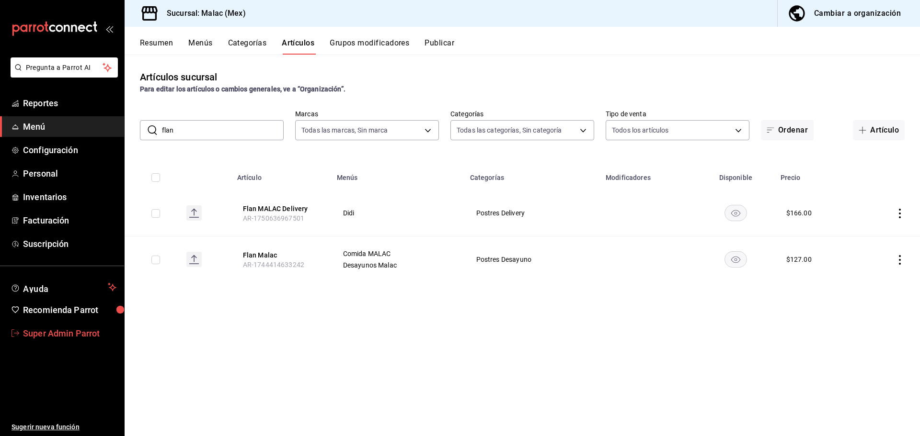
click at [60, 340] on span "Super Admin Parrot" at bounding box center [69, 333] width 93 height 13
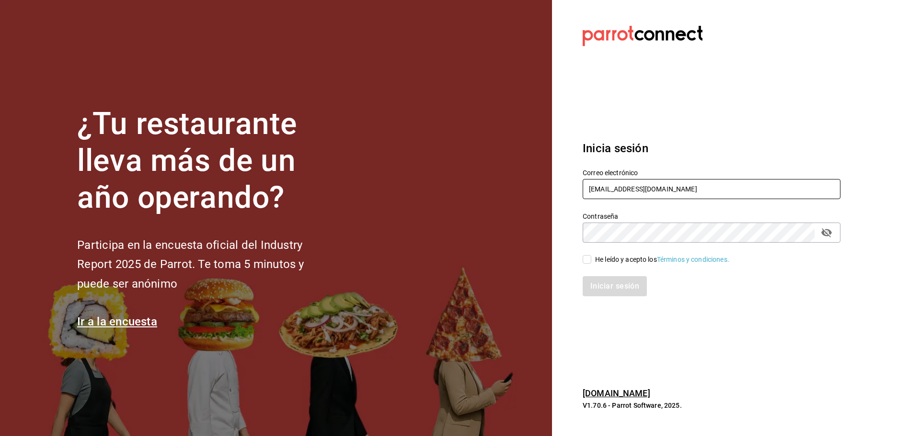
click at [631, 193] on input "malac@coacalco.com" at bounding box center [712, 189] width 258 height 20
type input "[EMAIL_ADDRESS][DOMAIN_NAME]"
click at [616, 263] on div "He leído y acepto los Términos y condiciones." at bounding box center [662, 260] width 134 height 10
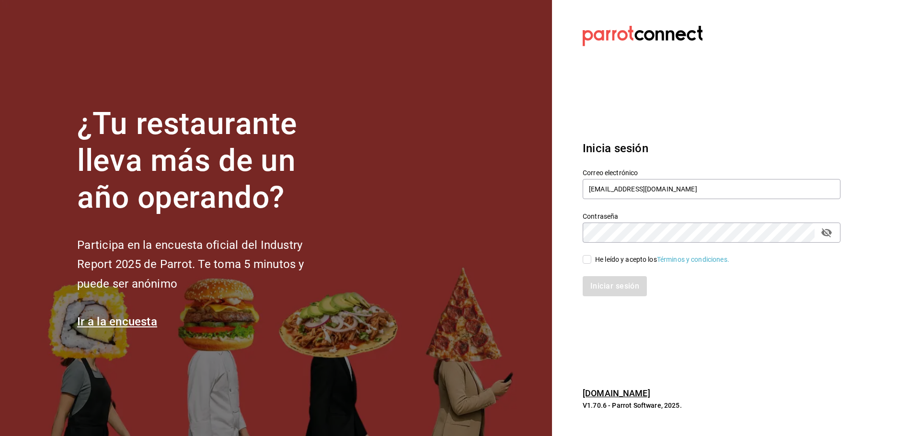
click at [591, 263] on input "He leído y acepto los Términos y condiciones." at bounding box center [587, 259] width 9 height 9
checkbox input "true"
click at [622, 285] on button "Iniciar sesión" at bounding box center [615, 286] width 65 height 20
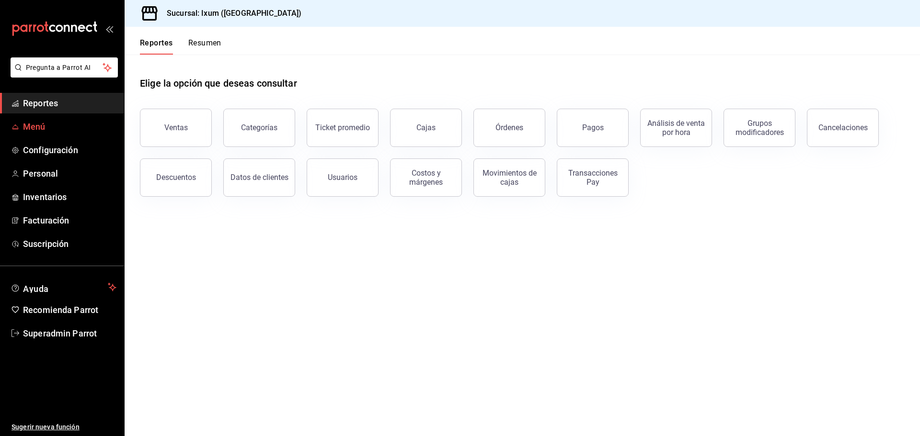
click at [71, 125] on span "Menú" at bounding box center [69, 126] width 93 height 13
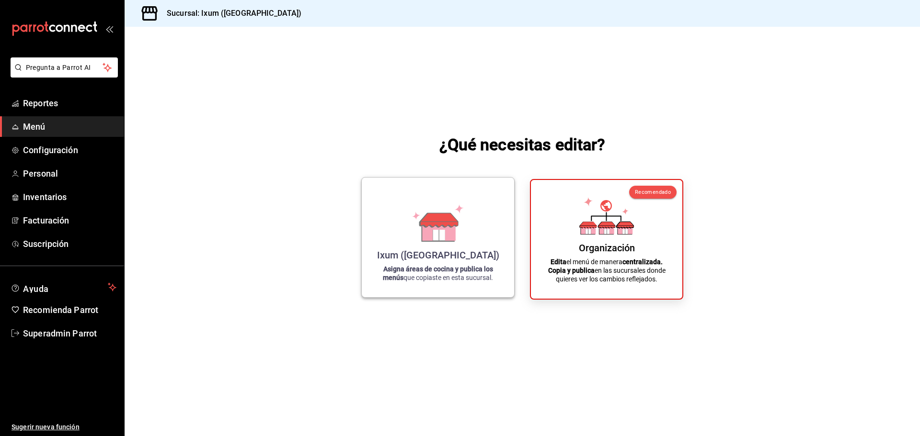
click at [463, 218] on icon at bounding box center [438, 223] width 55 height 37
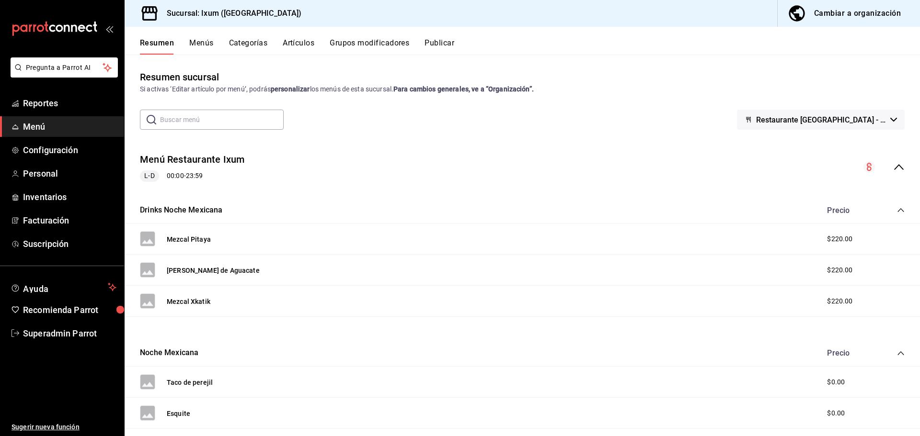
click at [305, 46] on button "Artículos" at bounding box center [299, 46] width 32 height 16
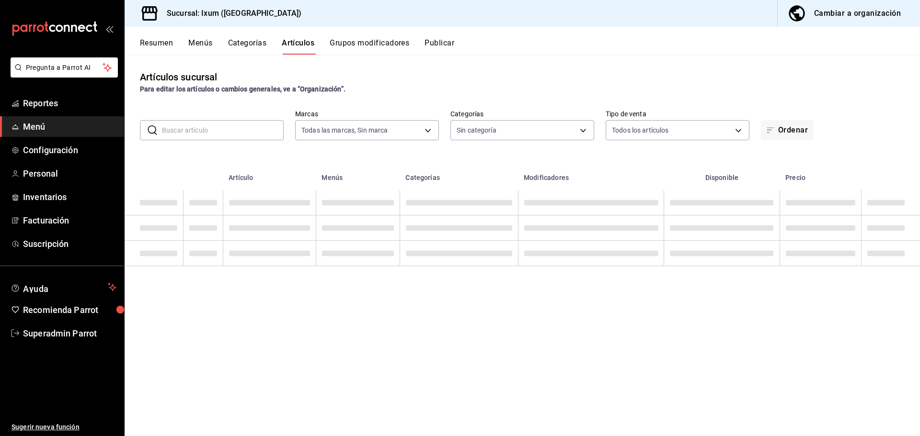
type input "4353301d-ab69-489e-b4d6-ba21f6b26e46,0bfce612-bba7-4f21-9328-d31ac84d94c0,6f2e5…"
type input "161b5b59-9300-4b21-b4aa-1898a8453155,9cea2c0e-7883-423e-9ce9-9644b44e03be,acc3d…"
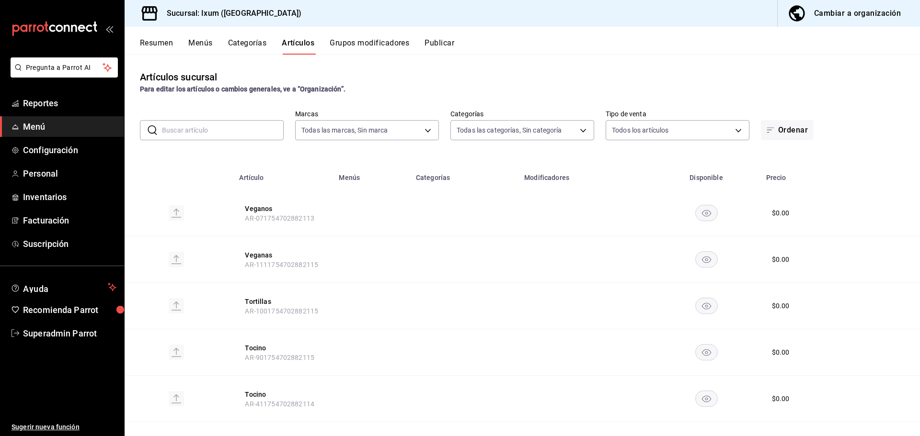
click at [230, 126] on input "text" at bounding box center [223, 130] width 122 height 19
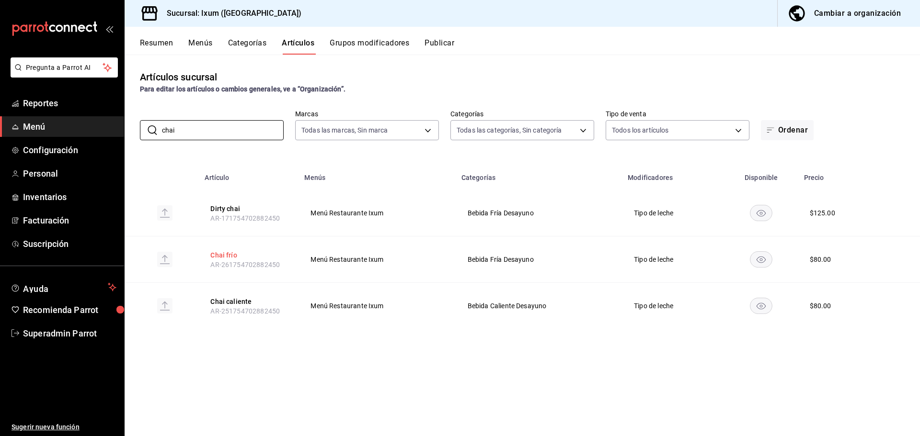
type input "chai"
click at [230, 254] on button "Chai frío" at bounding box center [248, 256] width 77 height 10
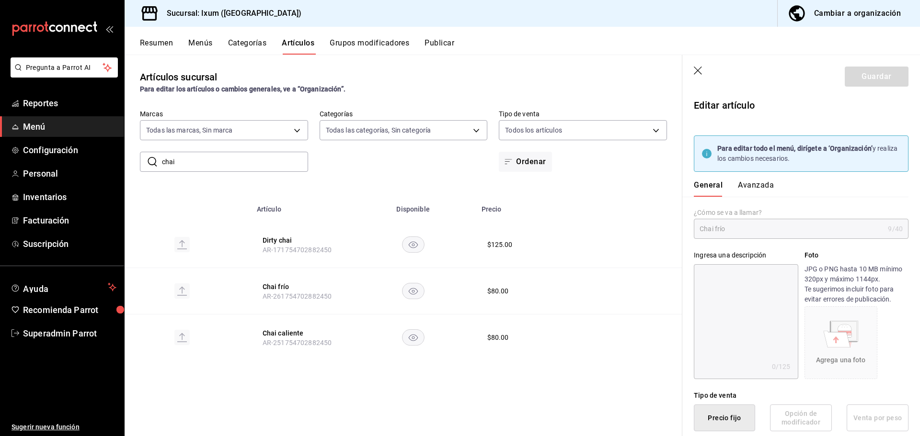
type input "$80.00"
type input "E48"
type input "90101500"
radio input "true"
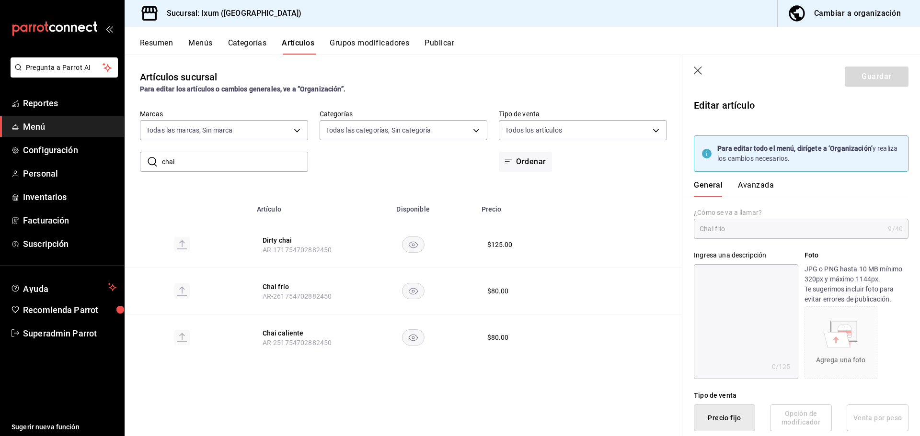
click at [753, 187] on button "Avanzada" at bounding box center [756, 189] width 36 height 16
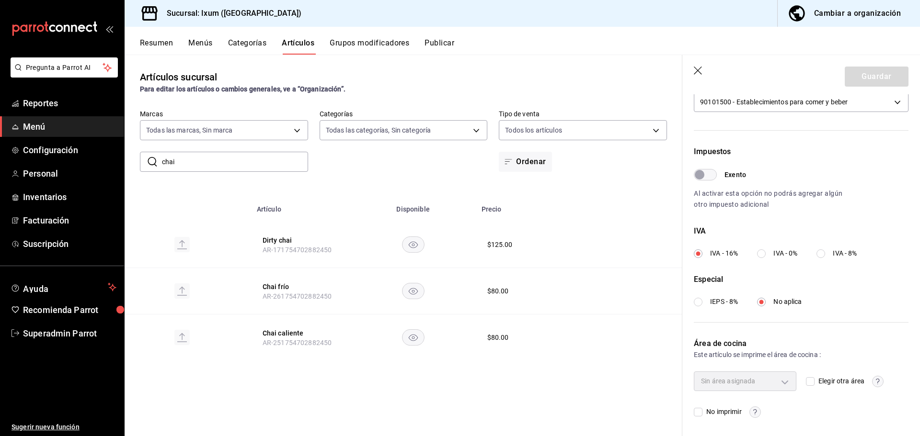
scroll to position [300, 0]
click at [208, 157] on input "chai" at bounding box center [235, 161] width 146 height 19
type input "limonada"
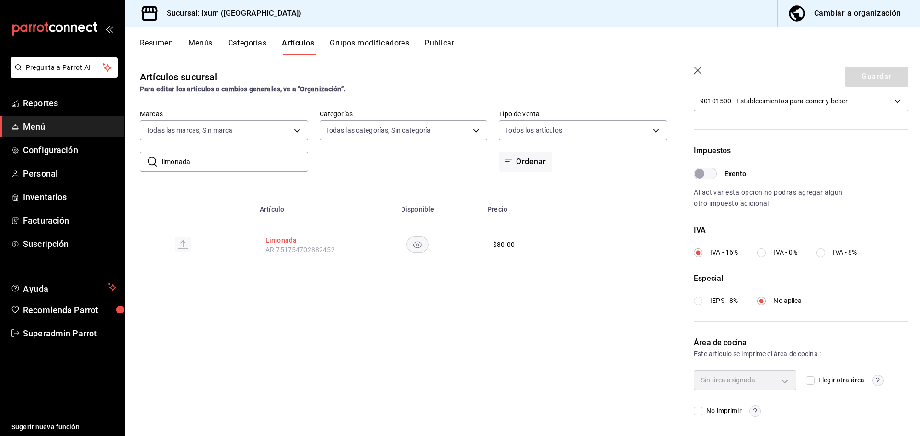
click at [275, 236] on button "Limonada" at bounding box center [303, 241] width 77 height 10
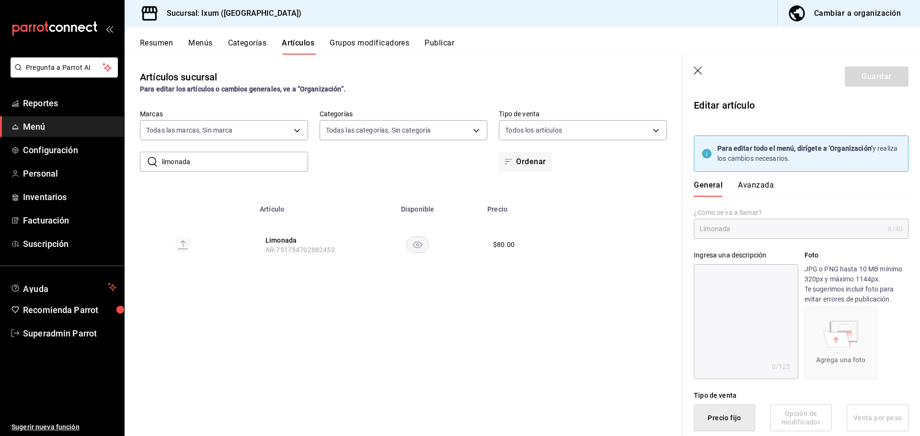
click at [751, 182] on button "Avanzada" at bounding box center [756, 189] width 36 height 16
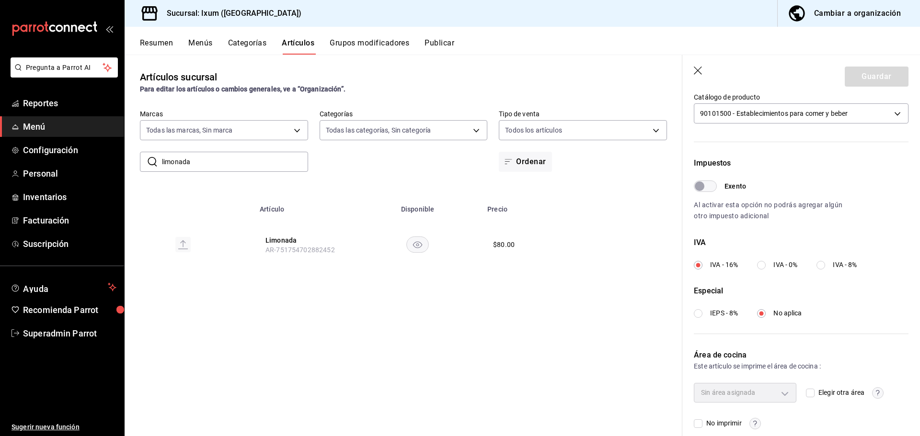
scroll to position [300, 0]
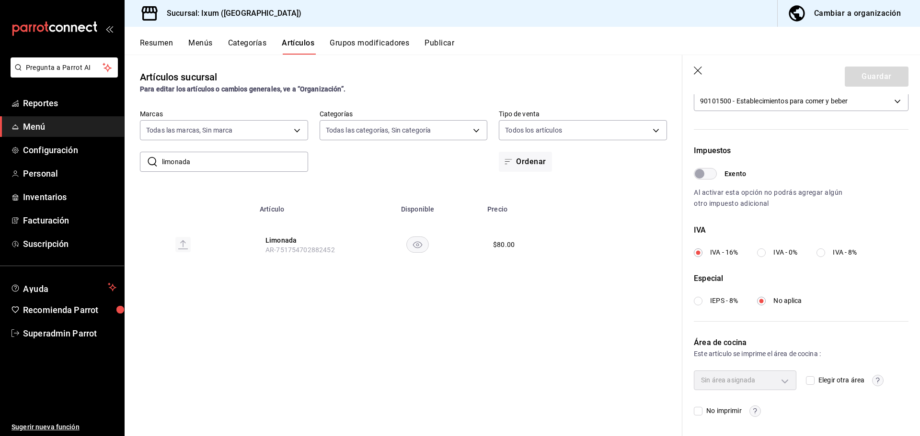
click at [698, 68] on icon "button" at bounding box center [699, 72] width 10 height 10
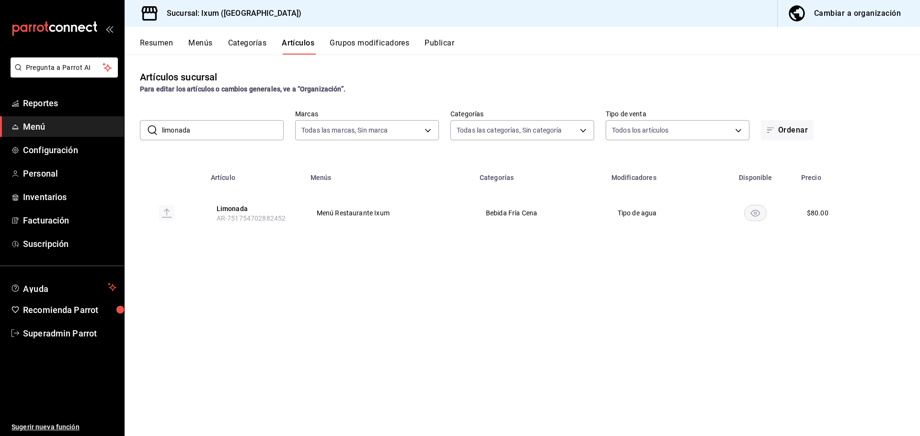
click at [241, 42] on button "Categorías" at bounding box center [247, 46] width 39 height 16
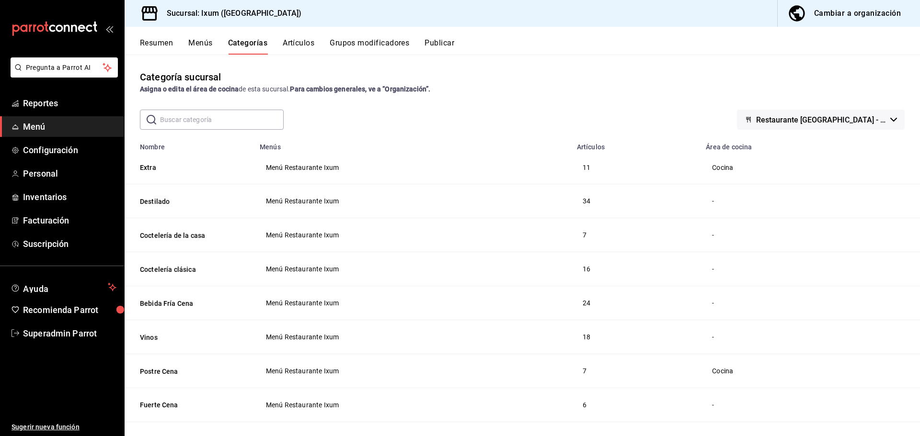
click at [313, 42] on button "Artículos" at bounding box center [299, 46] width 32 height 16
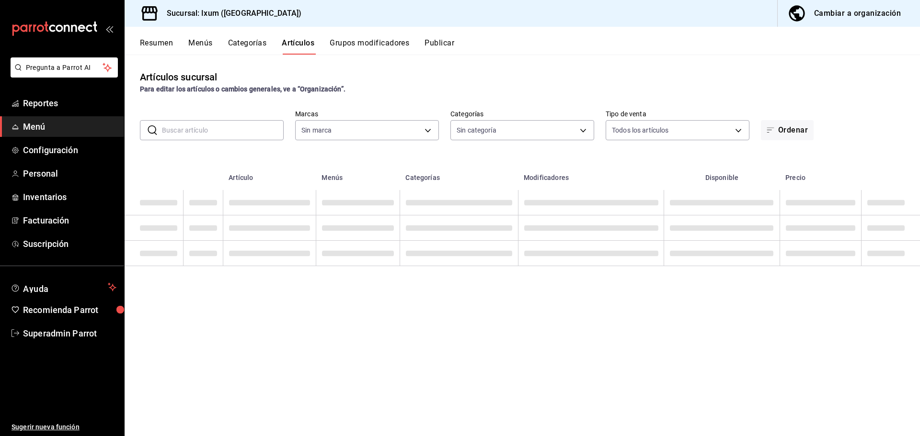
type input "161b5b59-9300-4b21-b4aa-1898a8453155,9cea2c0e-7883-423e-9ce9-9644b44e03be,acc3d…"
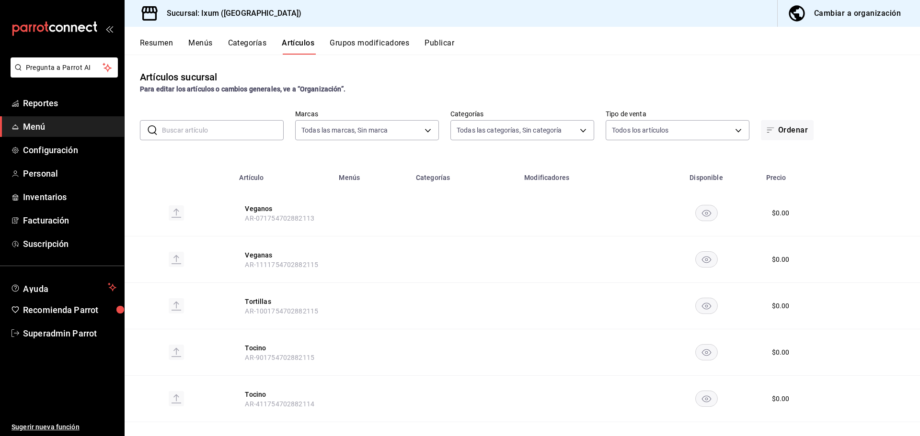
type input "4353301d-ab69-489e-b4d6-ba21f6b26e46,0bfce612-bba7-4f21-9328-d31ac84d94c0,6f2e5…"
click at [235, 129] on input "text" at bounding box center [223, 130] width 122 height 19
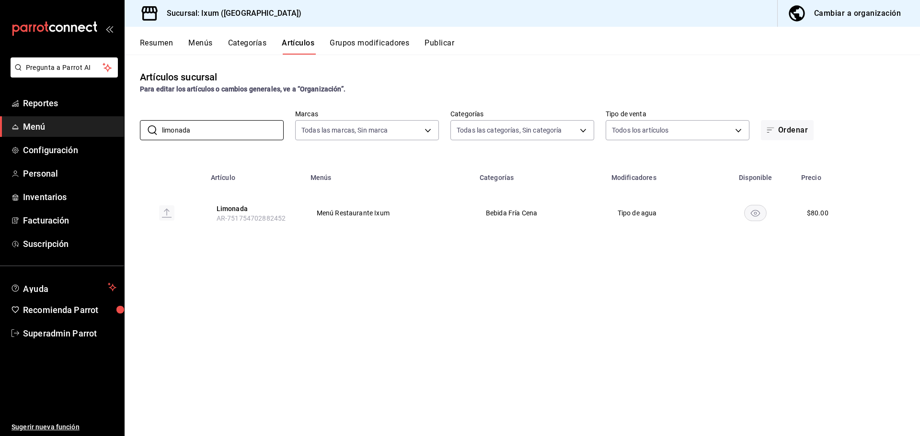
type input "limonada"
click at [307, 283] on div "Artículos sucursal Para editar los artículos o cambios generales, ve a “Organiz…" at bounding box center [522, 245] width 795 height 381
click at [248, 42] on button "Categorías" at bounding box center [247, 46] width 39 height 16
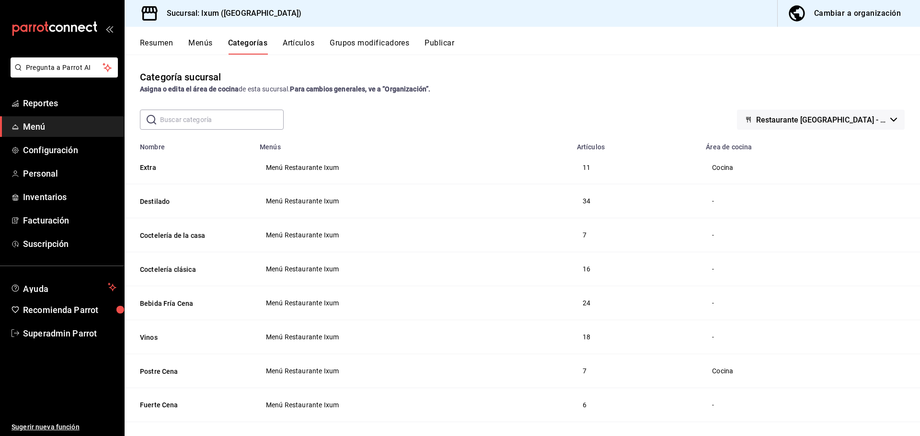
click at [232, 120] on input "text" at bounding box center [222, 119] width 124 height 19
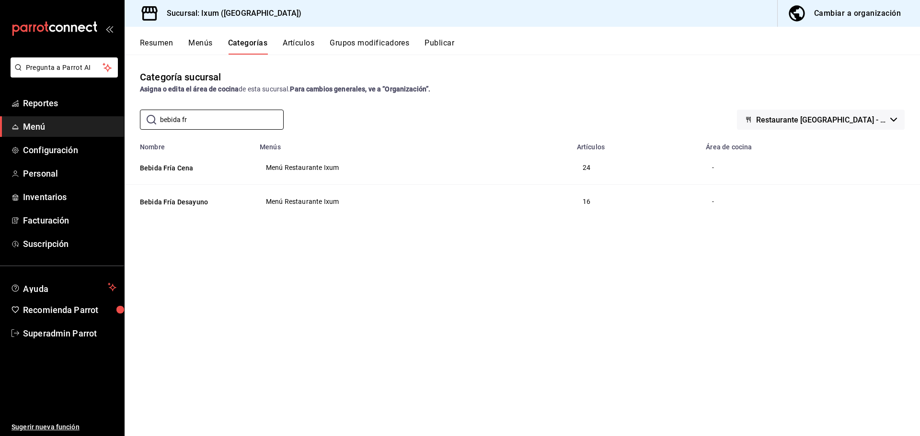
type input "bebida fr"
click at [534, 115] on div "​ bebida fr ​ Restaurante Ixum - Cancun" at bounding box center [522, 120] width 795 height 20
click at [227, 119] on input "bebida fr" at bounding box center [222, 119] width 124 height 19
click at [827, 113] on button "Restaurante [GEOGRAPHIC_DATA] - [GEOGRAPHIC_DATA]" at bounding box center [821, 120] width 168 height 20
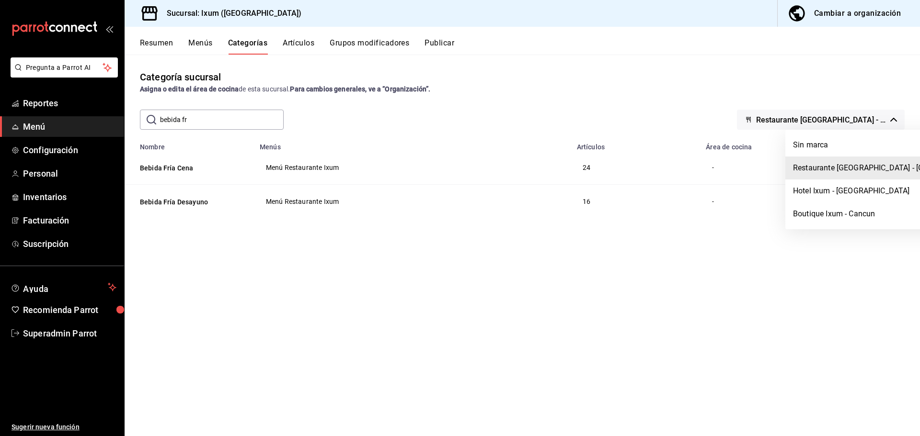
click at [773, 106] on div at bounding box center [460, 218] width 920 height 436
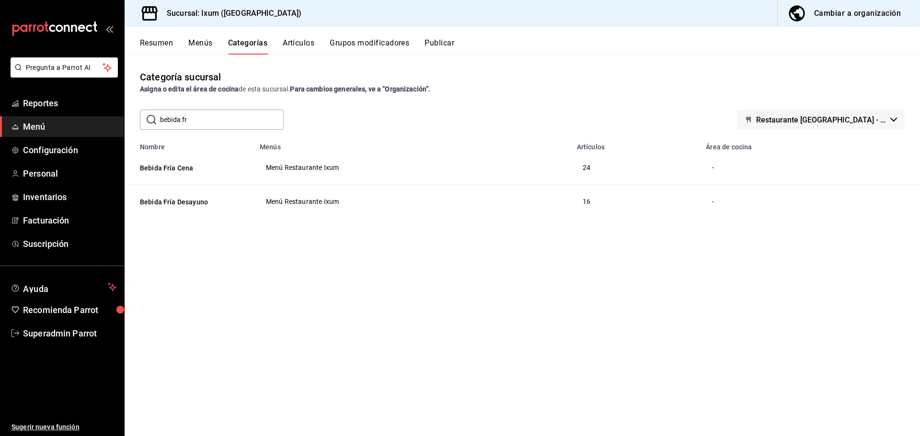
click at [838, 116] on span "Restaurante [GEOGRAPHIC_DATA] - [GEOGRAPHIC_DATA]" at bounding box center [821, 119] width 130 height 9
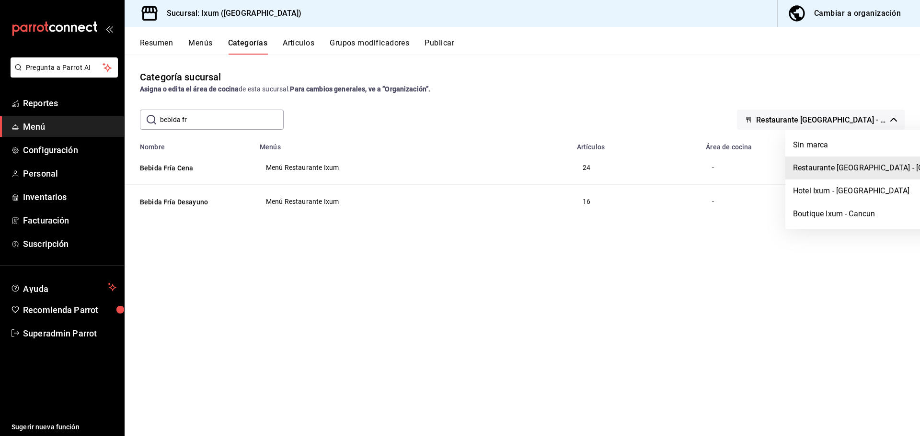
click at [614, 119] on div at bounding box center [460, 218] width 920 height 436
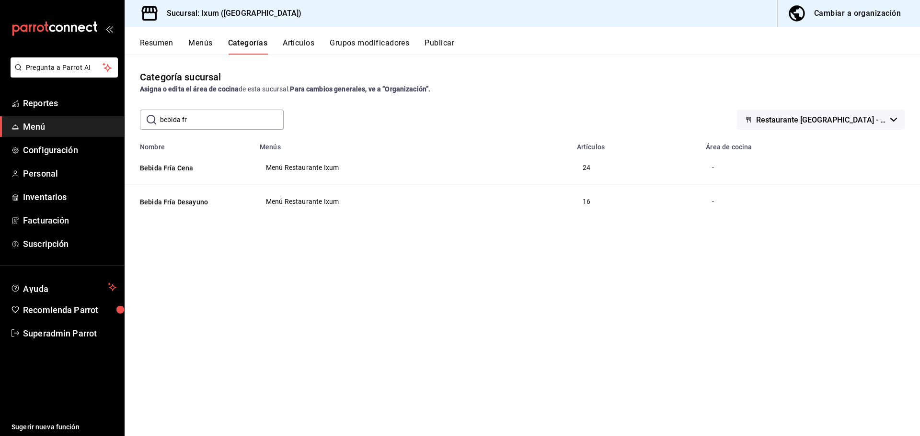
click at [360, 117] on div "​ bebida fr ​ Restaurante Ixum - Cancun" at bounding box center [522, 120] width 795 height 20
click at [182, 169] on button "Bebida Fría Cena" at bounding box center [188, 168] width 96 height 10
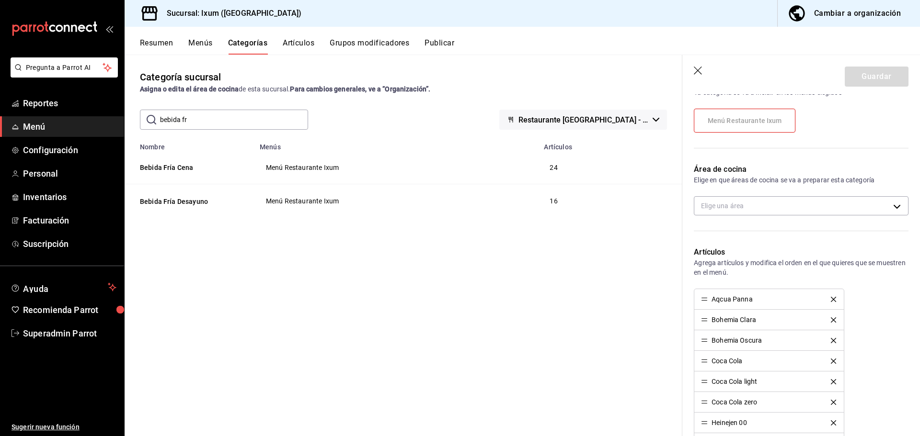
scroll to position [144, 0]
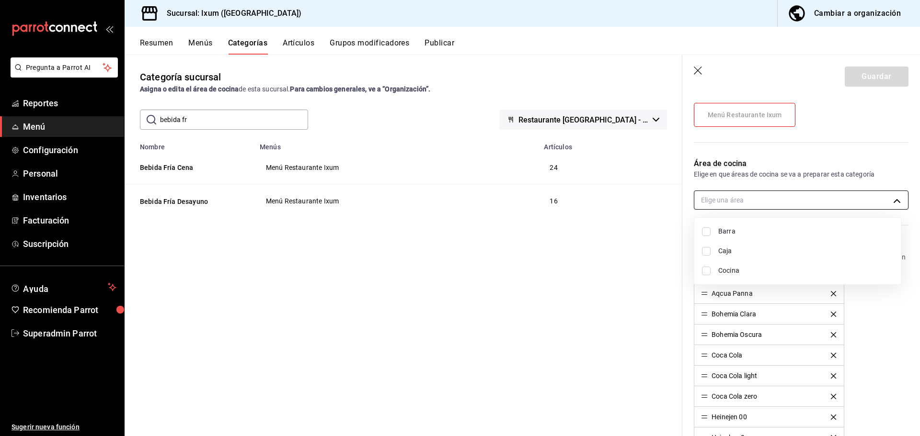
click at [765, 200] on body "Pregunta a Parrot AI Reportes Menú Configuración Personal Inventarios Facturaci…" at bounding box center [460, 218] width 920 height 436
click at [783, 175] on div at bounding box center [460, 218] width 920 height 436
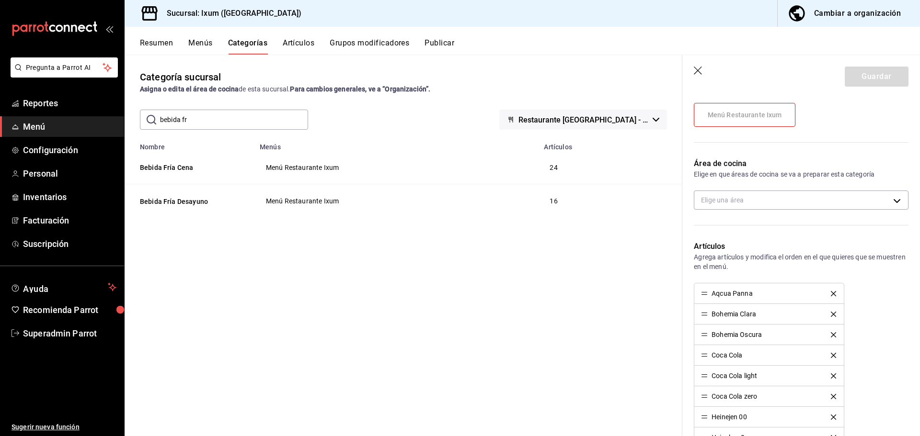
click at [699, 68] on icon "button" at bounding box center [699, 72] width 10 height 10
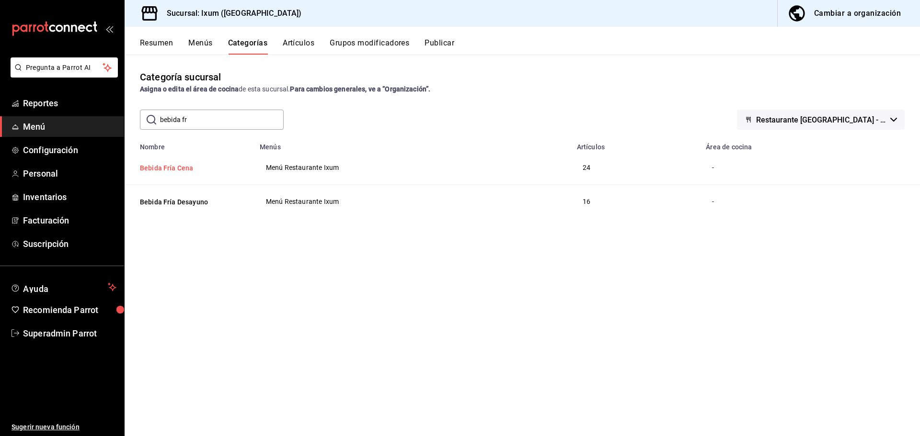
click at [177, 172] on button "Bebida Fría Cena" at bounding box center [188, 168] width 96 height 10
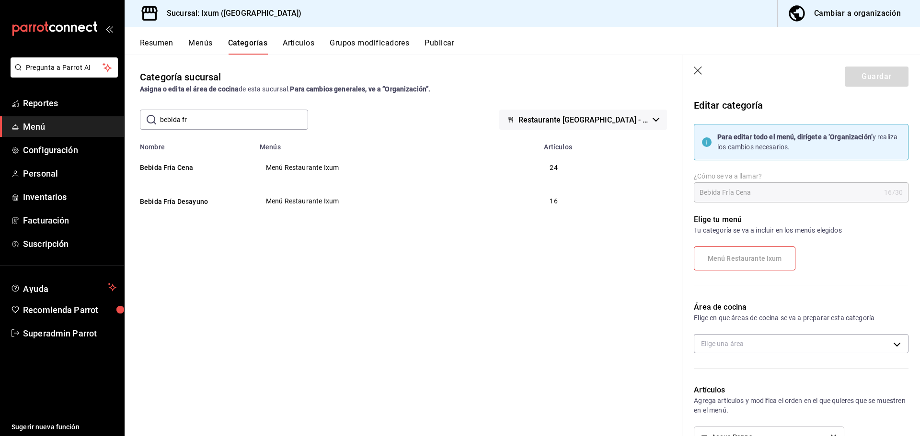
scroll to position [48, 0]
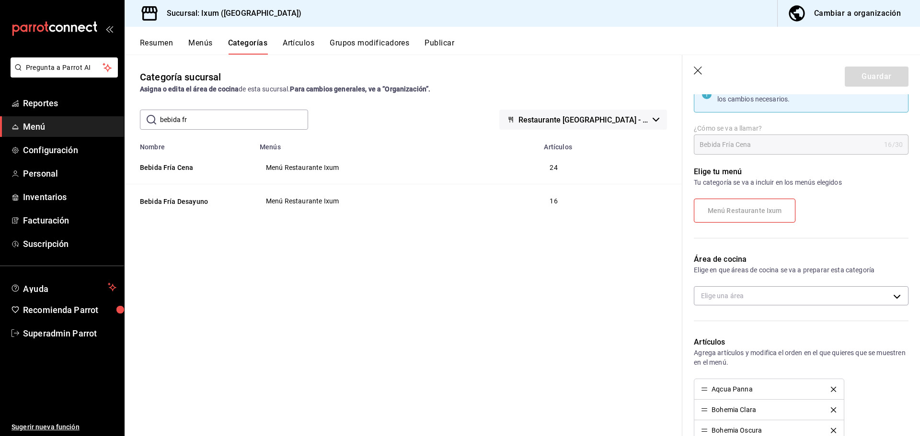
click at [739, 286] on div "Área de cocina Elige en que áreas de cocina se va a preparar esta categoría Eli…" at bounding box center [795, 283] width 226 height 83
click at [743, 290] on body "Pregunta a Parrot AI Reportes Menú Configuración Personal Inventarios Facturaci…" at bounding box center [460, 218] width 920 height 436
click at [789, 272] on div at bounding box center [460, 218] width 920 height 436
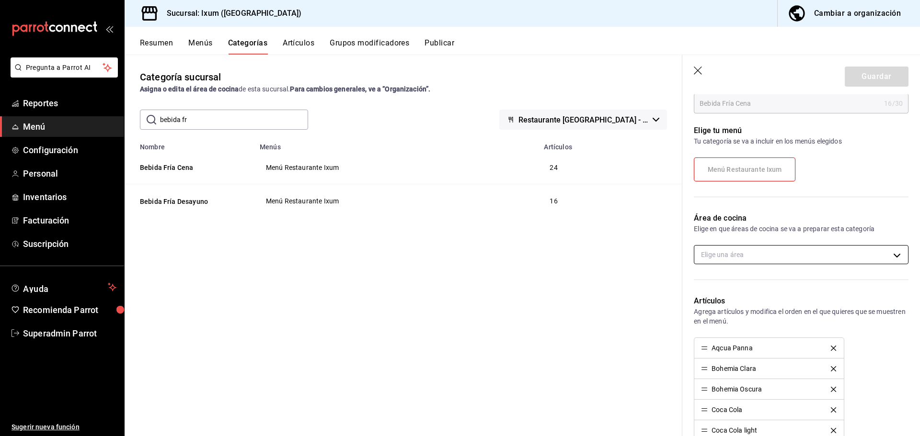
scroll to position [287, 0]
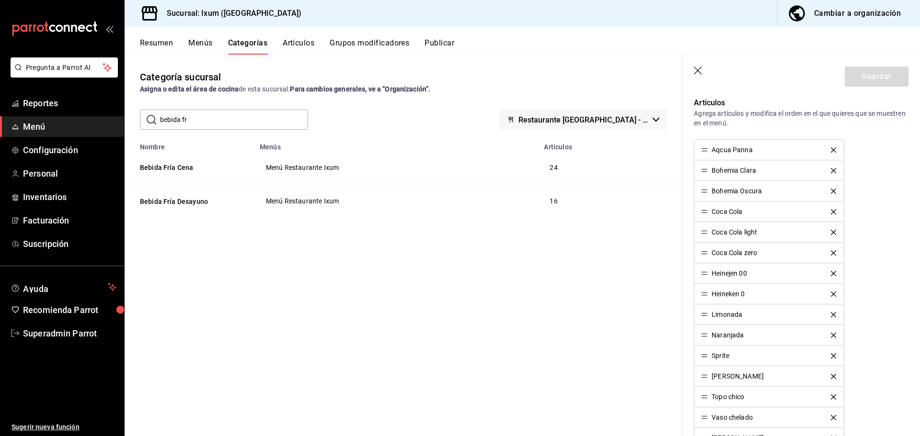
click at [694, 69] on icon "button" at bounding box center [699, 72] width 10 height 10
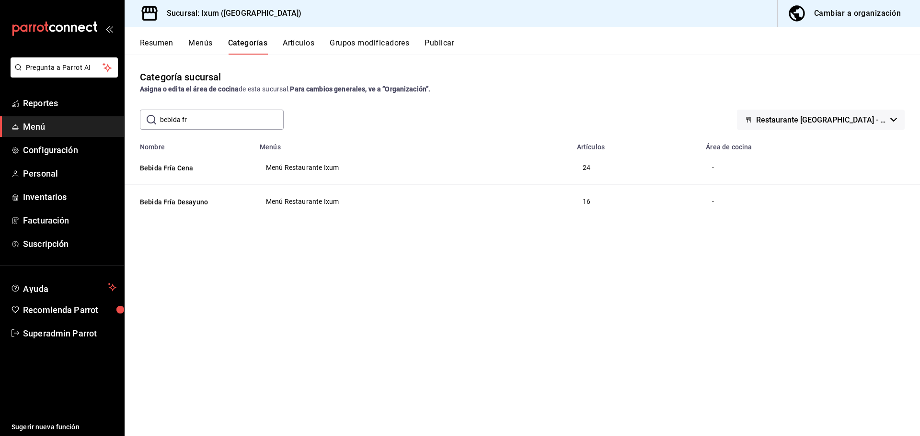
click at [827, 121] on span "Restaurante Ixum - Cancun" at bounding box center [821, 119] width 130 height 9
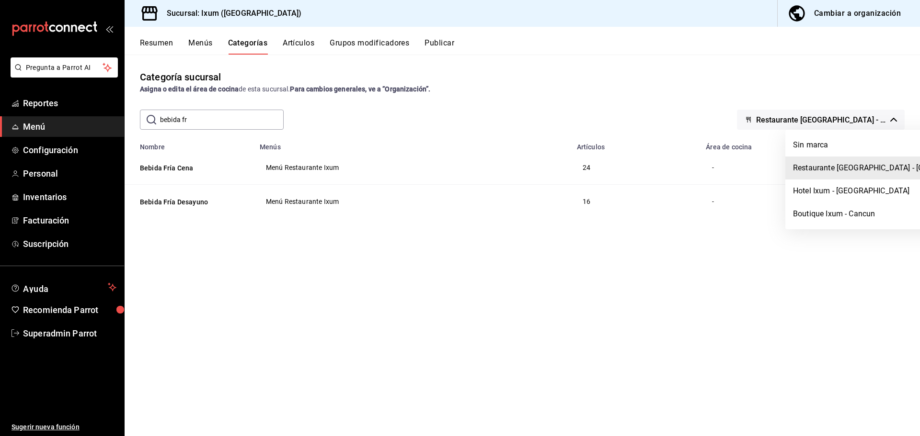
click at [690, 109] on div at bounding box center [460, 218] width 920 height 436
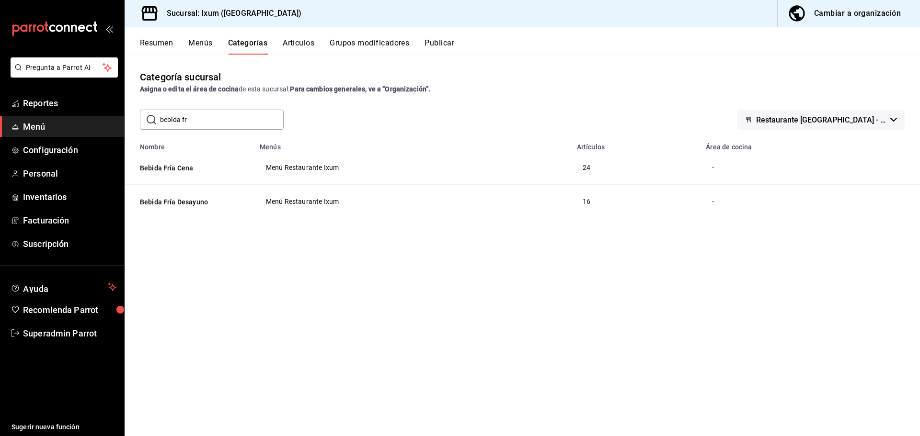
click at [274, 110] on input "bebida fr" at bounding box center [222, 119] width 124 height 19
click at [270, 113] on input "bebida fr" at bounding box center [222, 119] width 124 height 19
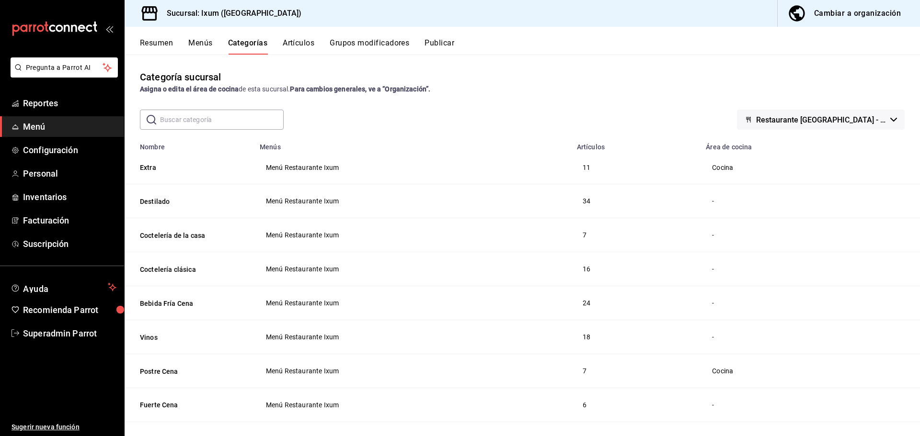
click at [832, 114] on button "Restaurante Ixum - Cancun" at bounding box center [821, 120] width 168 height 20
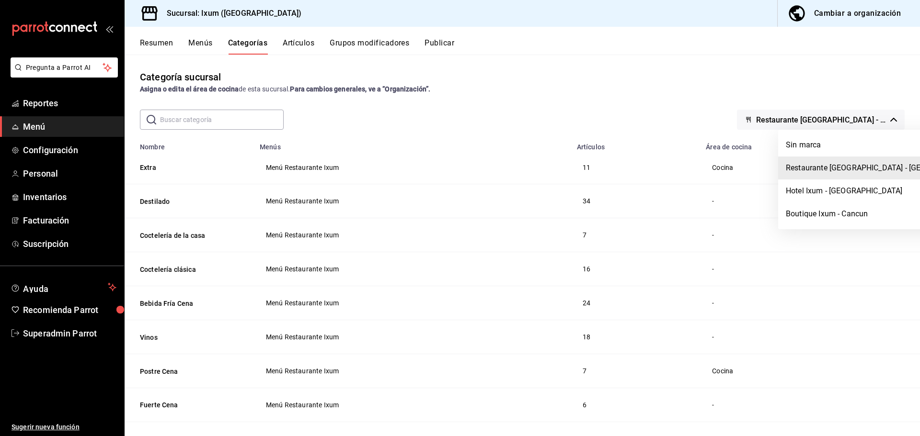
click at [751, 100] on div at bounding box center [460, 218] width 920 height 436
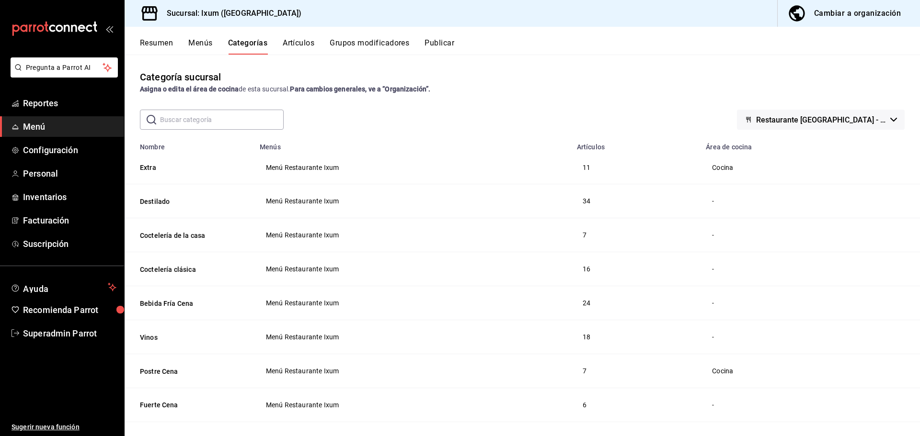
click at [297, 48] on button "Artículos" at bounding box center [299, 46] width 32 height 16
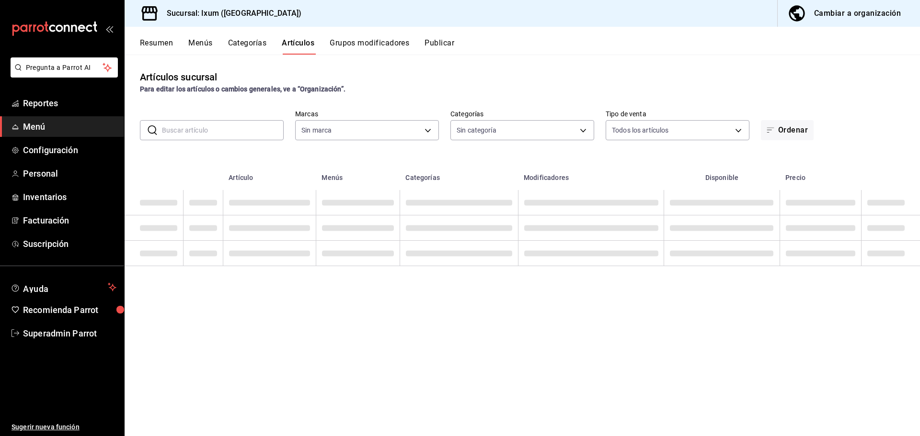
type input "161b5b59-9300-4b21-b4aa-1898a8453155,9cea2c0e-7883-423e-9ce9-9644b44e03be,acc3d…"
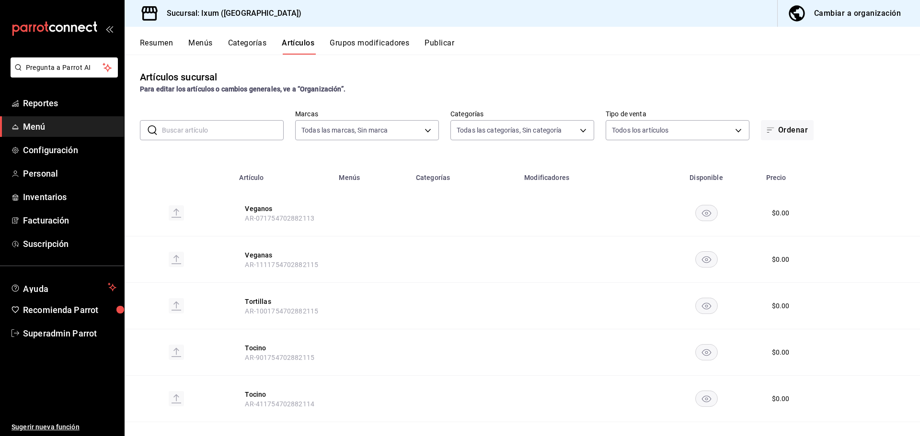
click at [210, 139] on input "text" at bounding box center [223, 130] width 122 height 19
type input "4353301d-ab69-489e-b4d6-ba21f6b26e46,0bfce612-bba7-4f21-9328-d31ac84d94c0,6f2e5…"
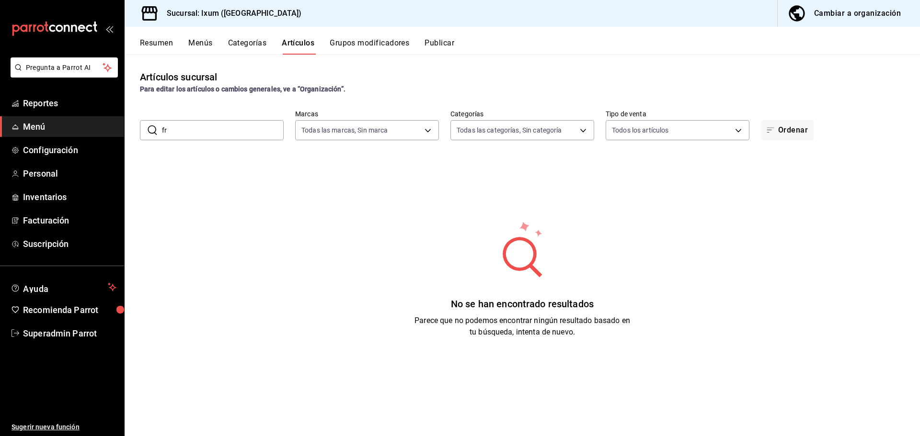
type input "f"
type input "fr"
click at [204, 41] on button "Menús" at bounding box center [200, 46] width 24 height 16
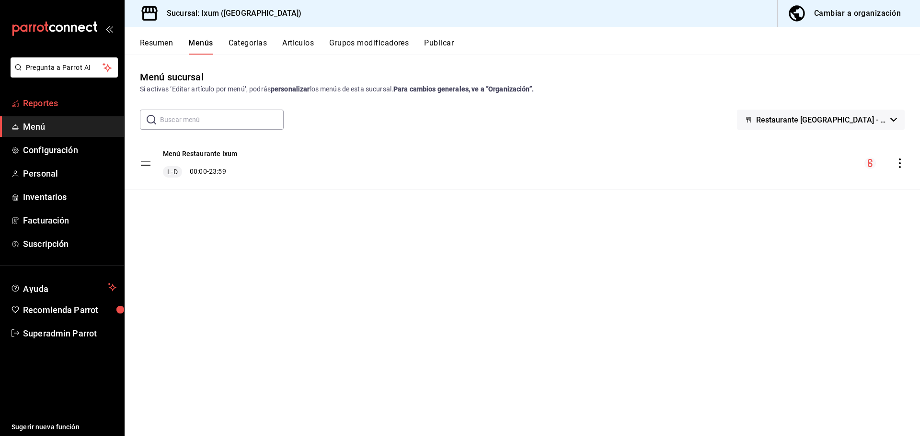
click at [70, 109] on span "Reportes" at bounding box center [69, 103] width 93 height 13
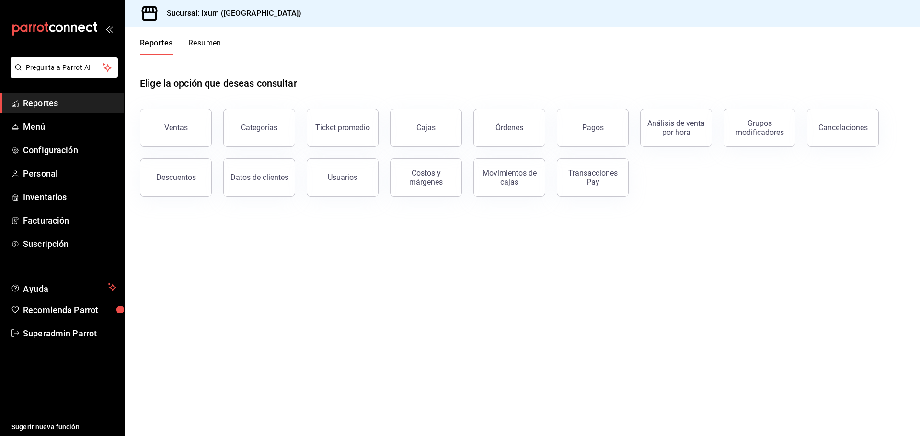
click at [78, 108] on span "Reportes" at bounding box center [69, 103] width 93 height 13
click at [67, 124] on span "Menú" at bounding box center [69, 126] width 93 height 13
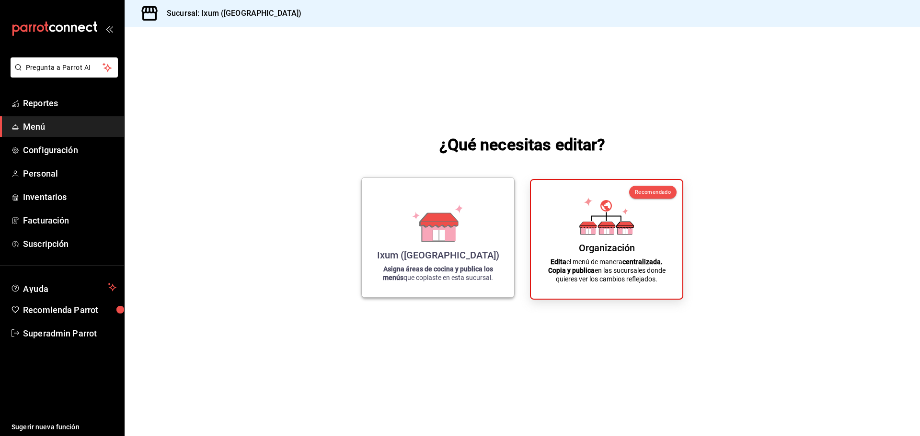
click at [450, 240] on icon at bounding box center [438, 230] width 33 height 21
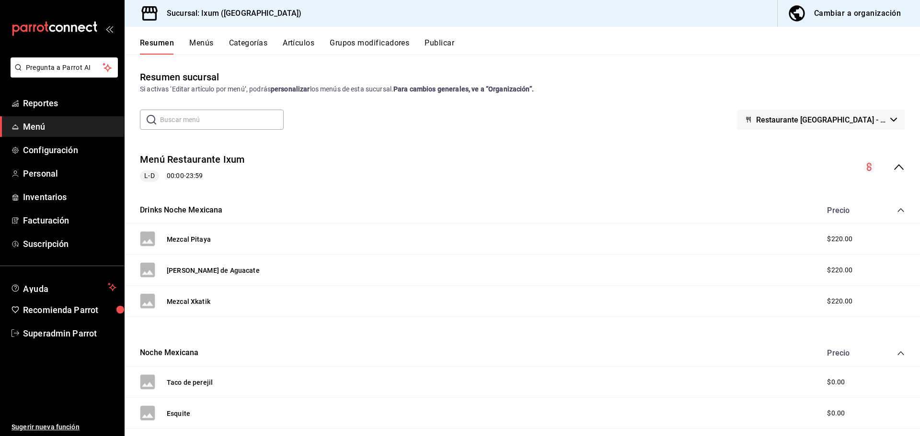
click at [298, 43] on button "Artículos" at bounding box center [299, 46] width 32 height 16
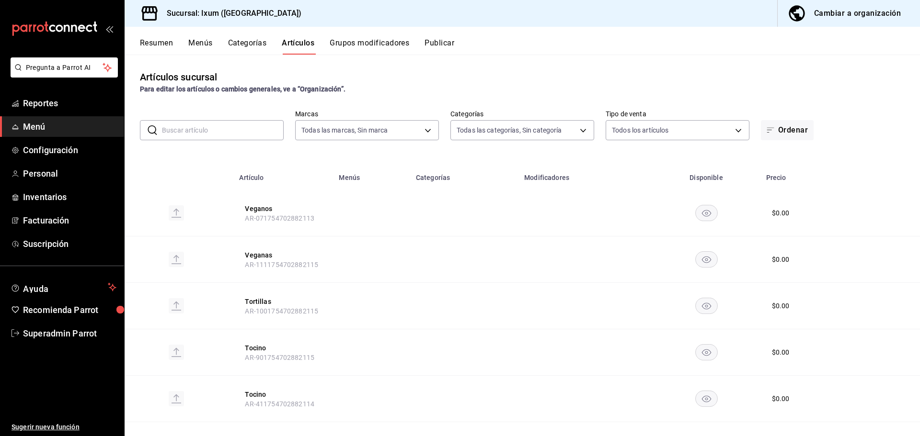
type input "4353301d-ab69-489e-b4d6-ba21f6b26e46,0bfce612-bba7-4f21-9328-d31ac84d94c0,6f2e5…"
type input "161b5b59-9300-4b21-b4aa-1898a8453155,9cea2c0e-7883-423e-9ce9-9644b44e03be,acc3d…"
click at [231, 128] on input "text" at bounding box center [223, 130] width 122 height 19
click at [303, 43] on button "Artículos" at bounding box center [298, 46] width 33 height 16
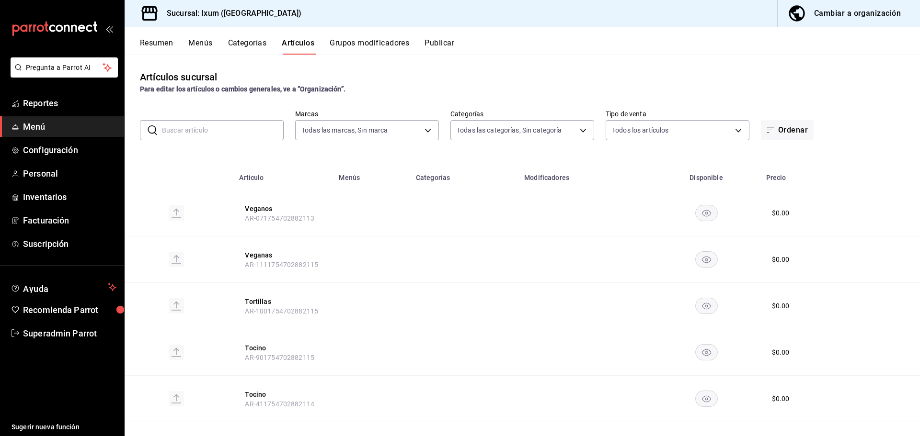
click at [303, 43] on button "Artículos" at bounding box center [298, 46] width 33 height 16
click at [218, 129] on input "text" at bounding box center [223, 130] width 122 height 19
click at [229, 113] on div "​ ​ Marcas Todas las marcas, Sin marca 4353301d-ab69-489e-b4d6-ba21f6b26e46,0bf…" at bounding box center [522, 125] width 795 height 31
click at [224, 128] on input "text" at bounding box center [223, 130] width 122 height 19
click at [210, 103] on div "Artículos sucursal Para editar los artículos o cambios generales, ve a “Organiz…" at bounding box center [522, 245] width 795 height 381
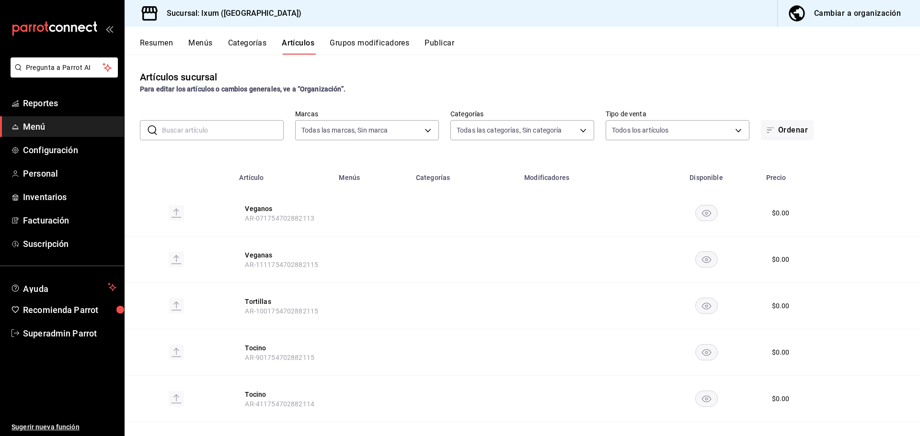
click at [212, 125] on input "text" at bounding box center [223, 130] width 122 height 19
click at [239, 108] on div "Artículos sucursal Para editar los artículos o cambios generales, ve a “Organiz…" at bounding box center [522, 245] width 795 height 381
click at [234, 132] on input "text" at bounding box center [223, 130] width 122 height 19
click at [227, 108] on div "Artículos sucursal Para editar los artículos o cambios generales, ve a “Organiz…" at bounding box center [522, 245] width 795 height 381
click at [230, 129] on input "text" at bounding box center [223, 130] width 122 height 19
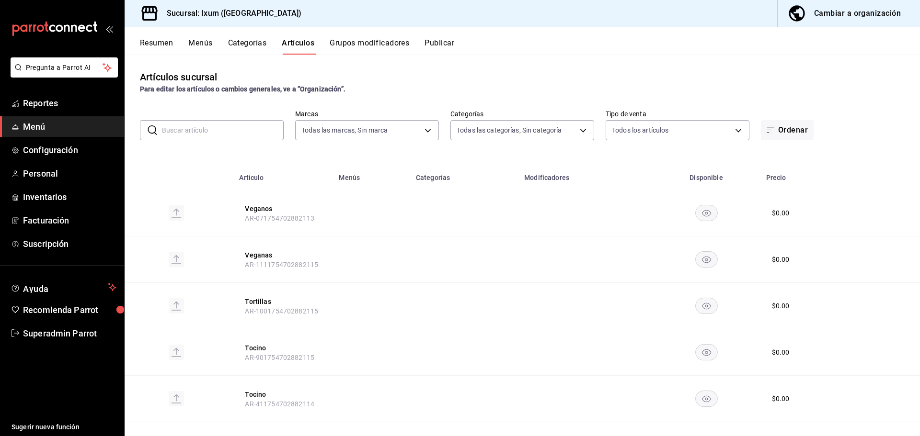
click at [491, 38] on div "Resumen Menús Categorías Artículos Grupos modificadores Publicar" at bounding box center [522, 41] width 795 height 28
click at [249, 126] on input "text" at bounding box center [223, 130] width 122 height 19
type input "s"
click at [247, 46] on button "Categorías" at bounding box center [247, 46] width 39 height 16
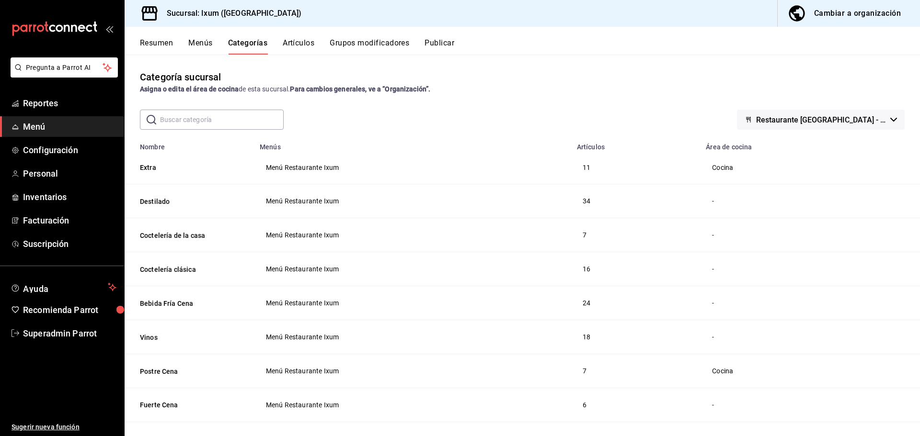
click at [211, 120] on input "text" at bounding box center [222, 119] width 124 height 19
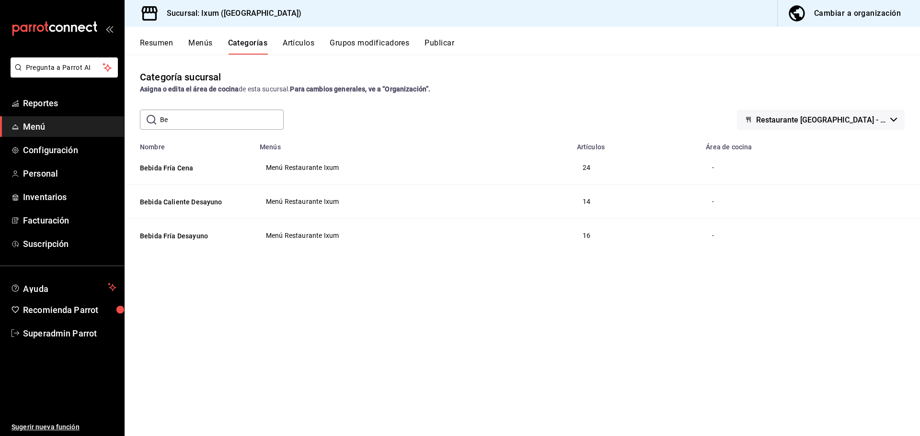
type input "B"
type input "bEBIDA"
click at [212, 288] on div "Categoría sucursal Asigna o edita el área de cocina de esta sucursal. Para camb…" at bounding box center [522, 245] width 795 height 381
drag, startPoint x: 706, startPoint y: 144, endPoint x: 768, endPoint y: 148, distance: 62.4
click at [768, 148] on th "Área de cocina" at bounding box center [810, 143] width 220 height 13
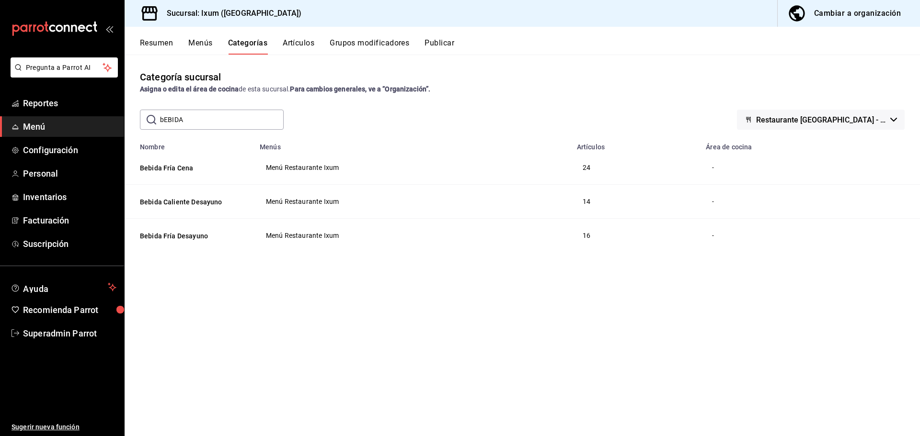
click at [714, 105] on div "Categoría sucursal Asigna o edita el área de cocina de esta sucursal. Para camb…" at bounding box center [522, 245] width 795 height 381
drag, startPoint x: 709, startPoint y: 166, endPoint x: 722, endPoint y: 166, distance: 12.5
click at [722, 166] on td "-" at bounding box center [810, 168] width 220 height 34
click at [701, 97] on div "Categoría sucursal Asigna o edita el área de cocina de esta sucursal. Para camb…" at bounding box center [522, 245] width 795 height 381
click at [173, 170] on button "Bebida Fría Cena" at bounding box center [188, 168] width 96 height 10
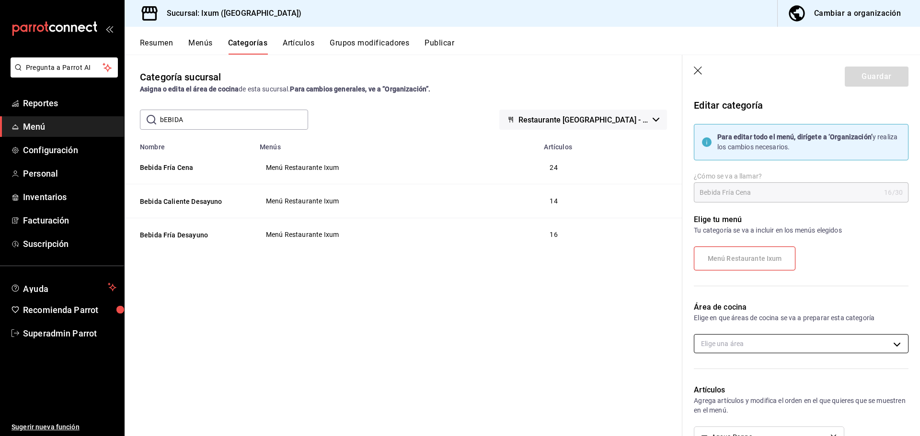
click at [749, 345] on body "Pregunta a Parrot AI Reportes Menú Configuración Personal Inventarios Facturaci…" at bounding box center [460, 218] width 920 height 436
click at [798, 299] on div at bounding box center [460, 218] width 920 height 436
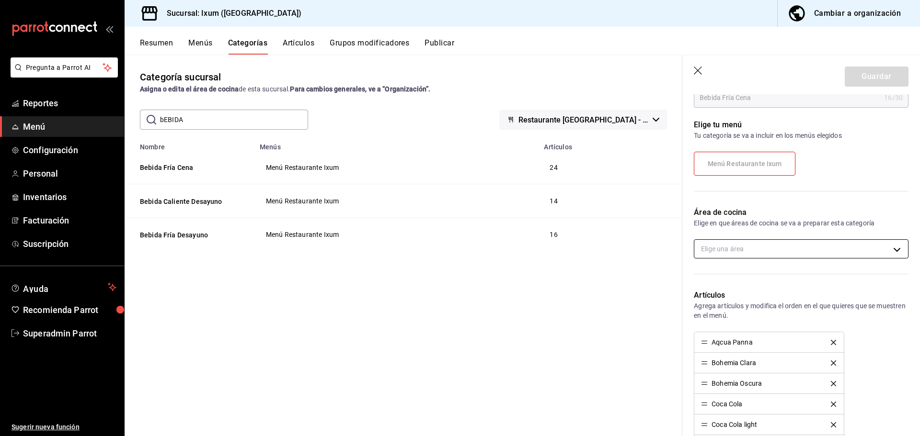
scroll to position [96, 0]
click at [759, 247] on body "Pregunta a Parrot AI Reportes Menú Configuración Personal Inventarios Facturaci…" at bounding box center [460, 218] width 920 height 436
click at [734, 207] on div at bounding box center [460, 218] width 920 height 436
click at [751, 252] on body "Pregunta a Parrot AI Reportes Menú Configuración Personal Inventarios Facturaci…" at bounding box center [460, 218] width 920 height 436
click at [752, 246] on div at bounding box center [460, 218] width 920 height 436
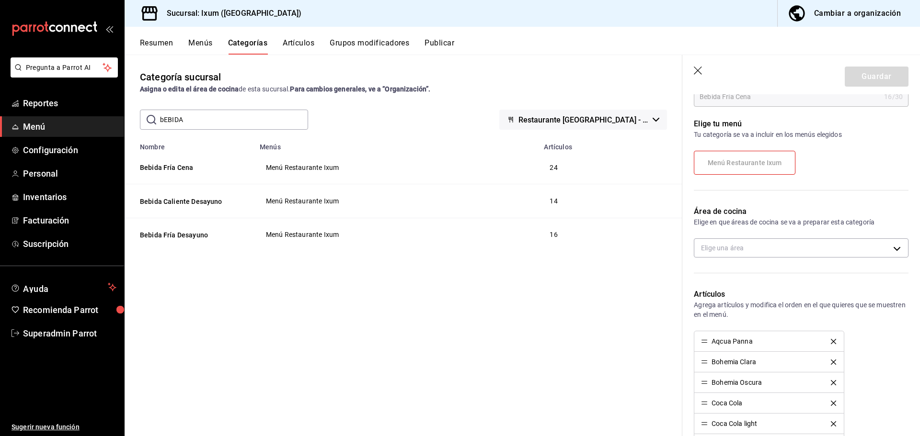
click at [745, 224] on p "Elige en que áreas de cocina se va a preparar esta categoría" at bounding box center [801, 222] width 215 height 10
click at [755, 246] on body "Pregunta a Parrot AI Reportes Menú Configuración Personal Inventarios Facturaci…" at bounding box center [460, 218] width 920 height 436
click at [760, 232] on div at bounding box center [460, 218] width 920 height 436
click at [766, 240] on body "Pregunta a Parrot AI Reportes Menú Configuración Personal Inventarios Facturaci…" at bounding box center [460, 218] width 920 height 436
click at [760, 242] on div at bounding box center [460, 218] width 920 height 436
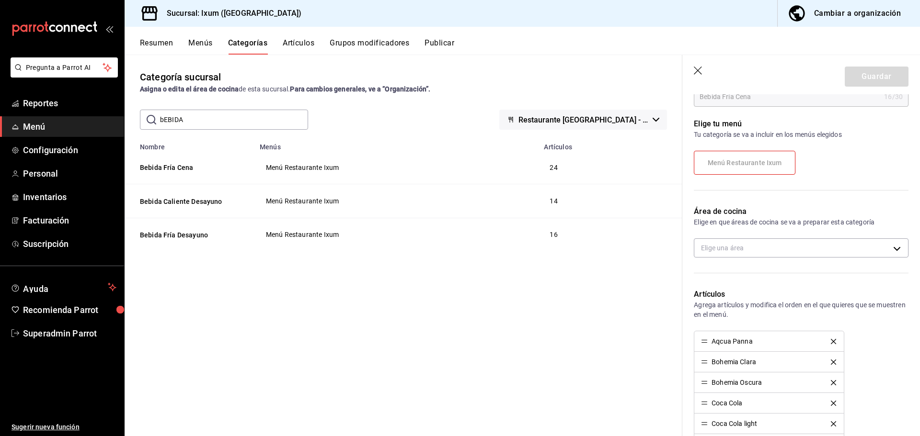
click at [761, 225] on p "Elige en que áreas de cocina se va a preparar esta categoría" at bounding box center [801, 222] width 215 height 10
click at [761, 241] on body "Pregunta a Parrot AI Reportes Menú Configuración Personal Inventarios Facturaci…" at bounding box center [460, 218] width 920 height 436
click at [761, 241] on div at bounding box center [460, 218] width 920 height 436
click at [699, 71] on icon "button" at bounding box center [699, 72] width 10 height 10
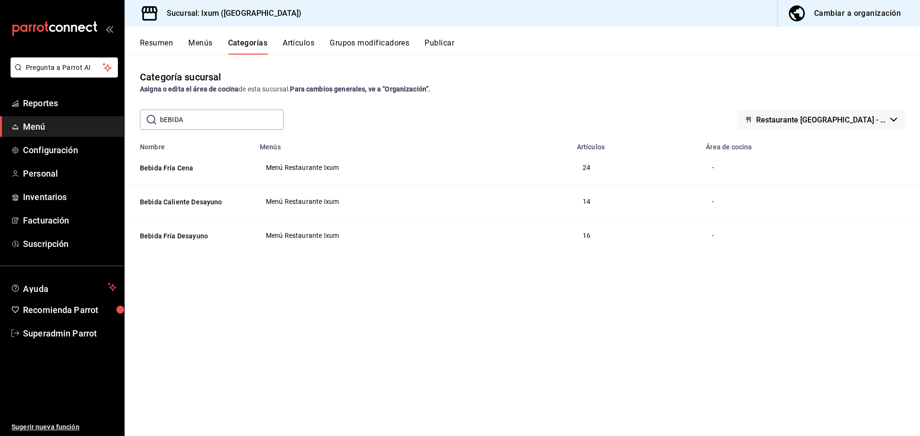
click at [446, 39] on button "Publicar" at bounding box center [439, 46] width 30 height 16
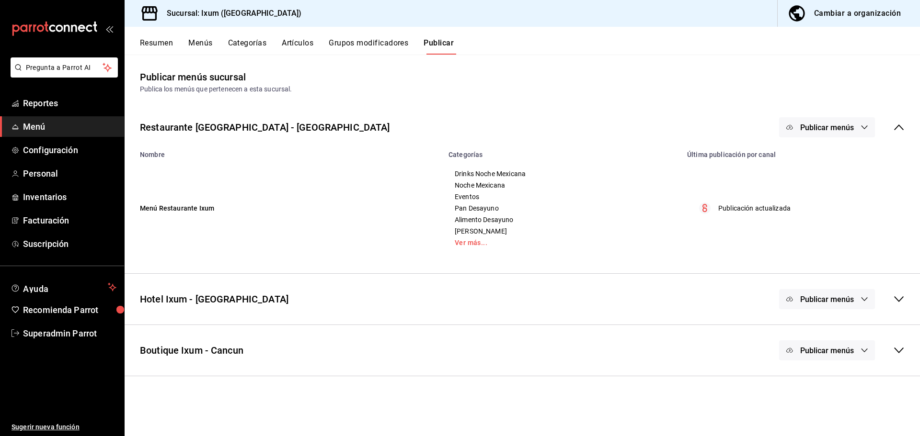
click at [827, 131] on span "Publicar menús" at bounding box center [827, 127] width 54 height 9
click at [677, 85] on div at bounding box center [460, 218] width 920 height 436
click at [435, 45] on button "Publicar" at bounding box center [438, 46] width 30 height 16
click at [812, 122] on button "Publicar menús" at bounding box center [827, 127] width 96 height 20
click at [783, 104] on div at bounding box center [460, 218] width 920 height 436
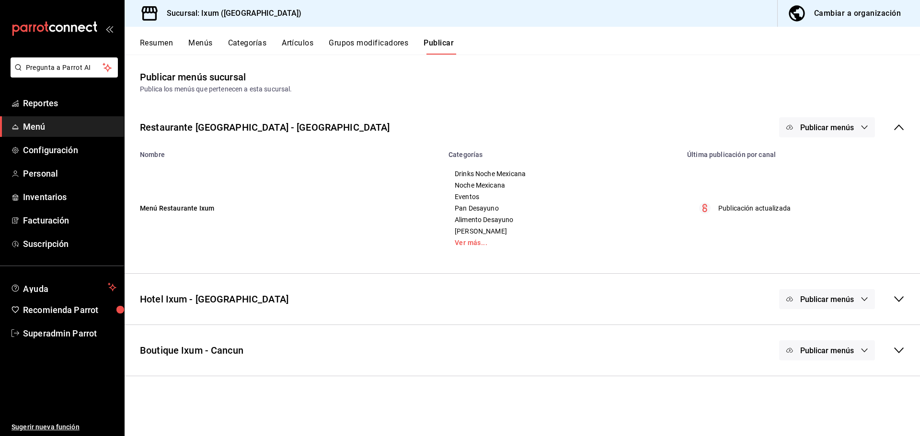
click at [331, 137] on div "Restaurante Ixum - Cancun Publicar menús" at bounding box center [522, 127] width 795 height 35
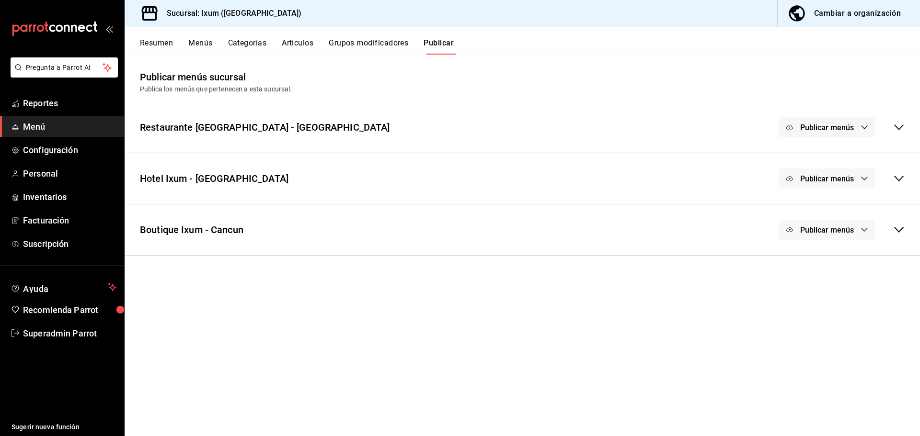
click at [832, 170] on div "Publicar menús" at bounding box center [827, 179] width 96 height 20
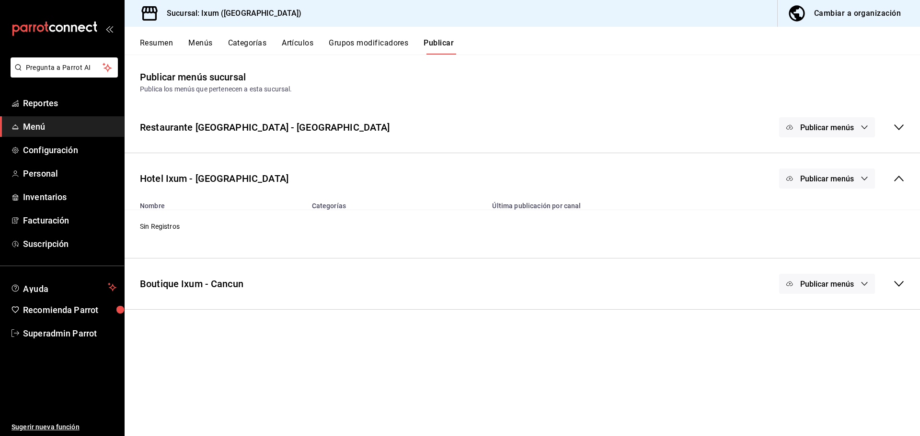
click at [836, 175] on div "Publicar menús" at bounding box center [827, 179] width 96 height 20
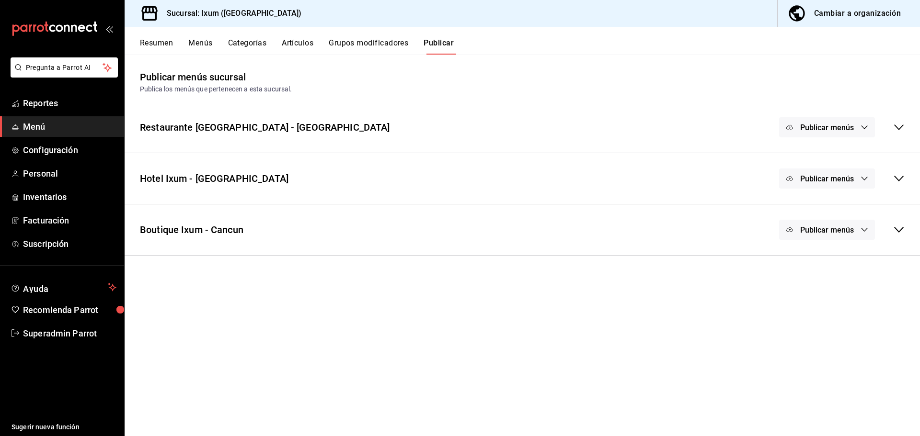
click at [845, 126] on span "Publicar menús" at bounding box center [827, 127] width 54 height 9
click at [842, 125] on div at bounding box center [460, 218] width 920 height 436
click at [494, 111] on div "Restaurante Ixum - Cancun Publicar menús" at bounding box center [522, 127] width 795 height 35
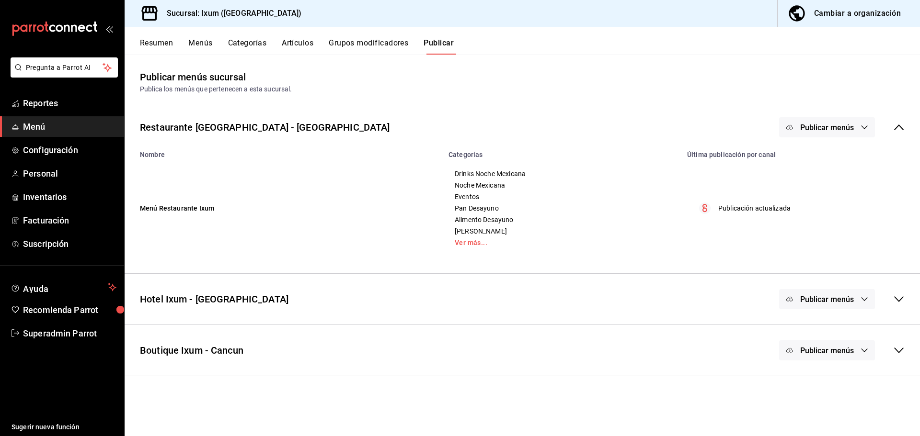
click at [502, 123] on div "Restaurante Ixum - Cancun Publicar menús" at bounding box center [522, 127] width 795 height 35
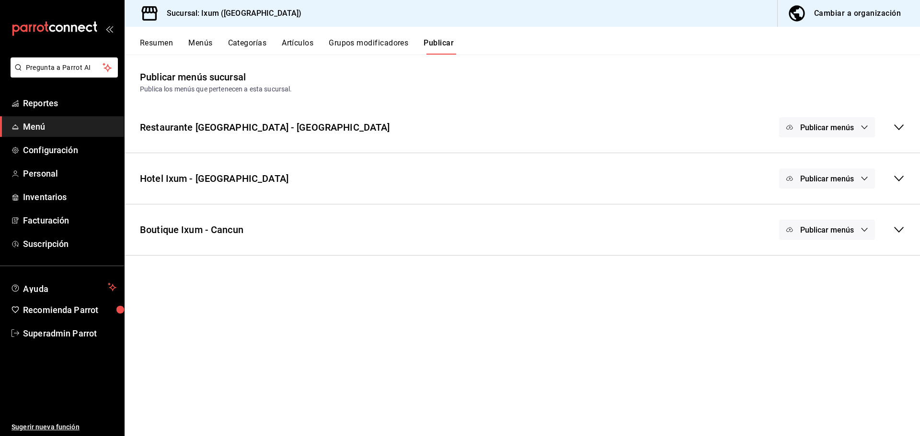
click at [816, 124] on span "Publicar menús" at bounding box center [827, 127] width 54 height 9
click at [714, 97] on div at bounding box center [460, 218] width 920 height 436
click at [296, 44] on button "Artículos" at bounding box center [298, 46] width 32 height 16
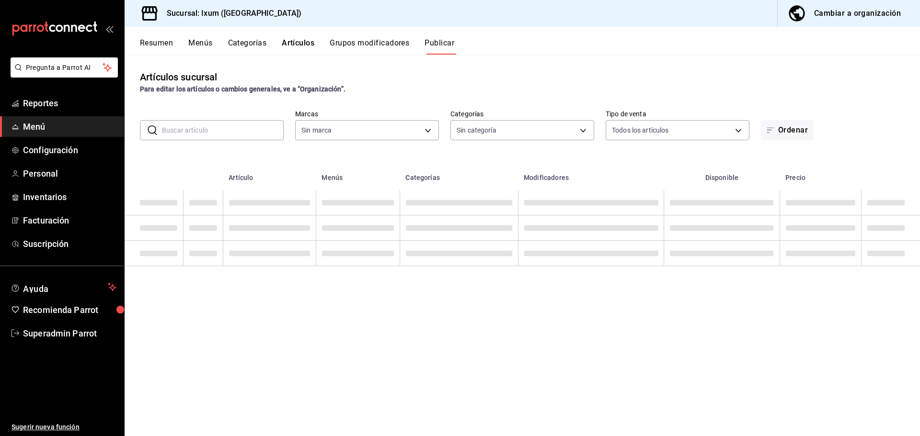
type input "4353301d-ab69-489e-b4d6-ba21f6b26e46,0bfce612-bba7-4f21-9328-d31ac84d94c0,6f2e5…"
type input "161b5b59-9300-4b21-b4aa-1898a8453155,9cea2c0e-7883-423e-9ce9-9644b44e03be,acc3d…"
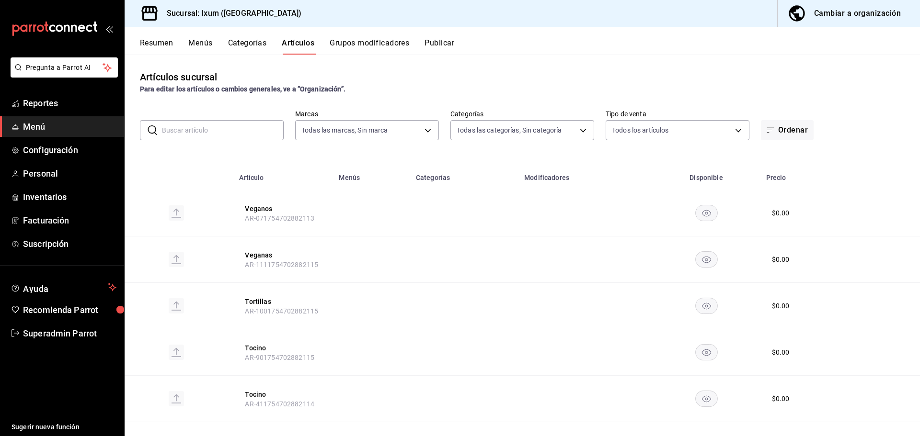
type input "4353301d-ab69-489e-b4d6-ba21f6b26e46,0bfce612-bba7-4f21-9328-d31ac84d94c0,6f2e5…"
click at [239, 42] on button "Categorías" at bounding box center [247, 46] width 39 height 16
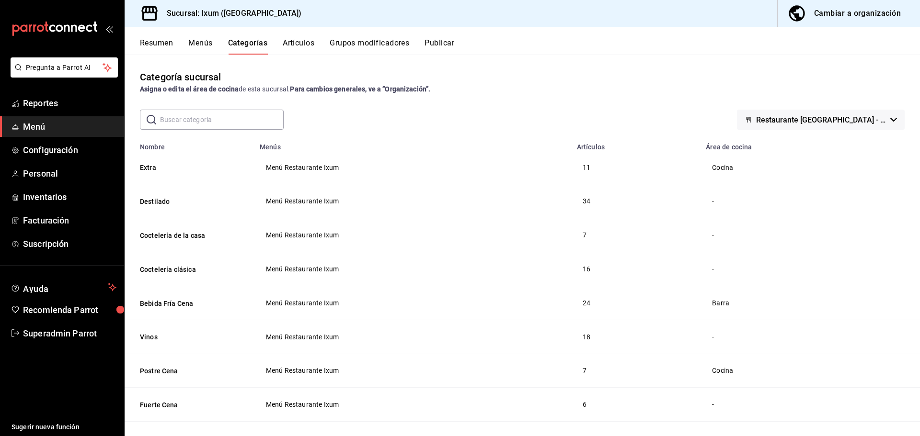
click at [304, 45] on button "Artículos" at bounding box center [299, 46] width 32 height 16
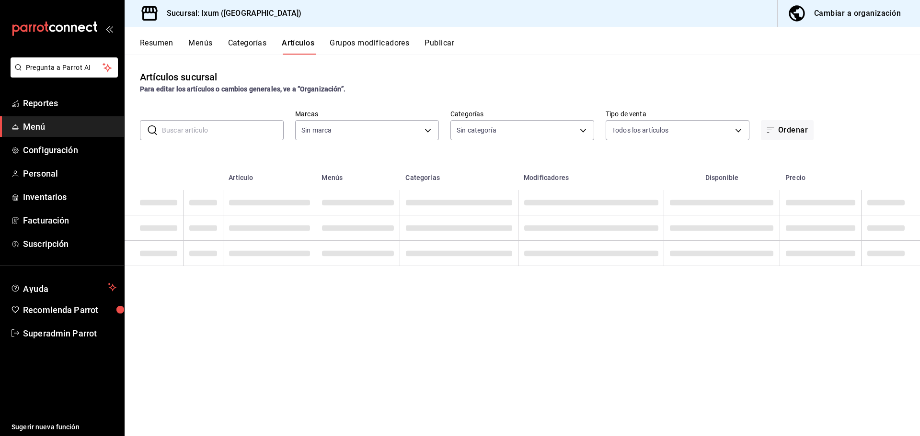
type input "161b5b59-9300-4b21-b4aa-1898a8453155,9cea2c0e-7883-423e-9ce9-9644b44e03be,acc3d…"
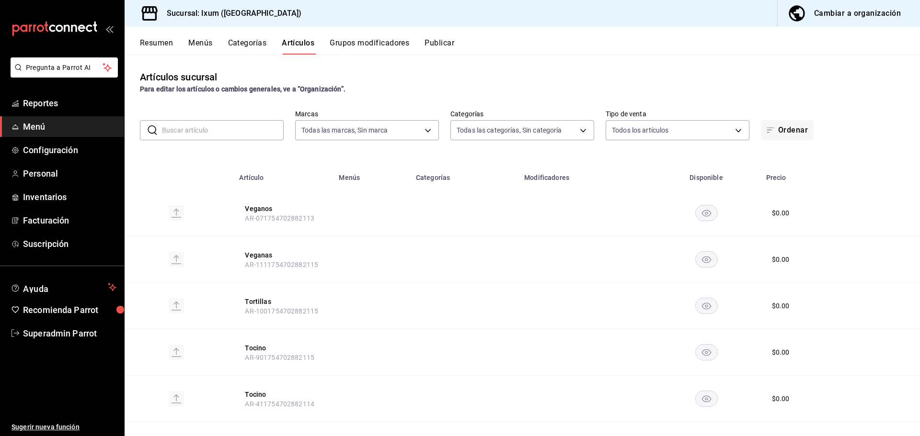
type input "4353301d-ab69-489e-b4d6-ba21f6b26e46,0bfce612-bba7-4f21-9328-d31ac84d94c0,6f2e5…"
click at [218, 133] on input "text" at bounding box center [223, 130] width 122 height 19
click at [219, 135] on input "text" at bounding box center [223, 130] width 122 height 19
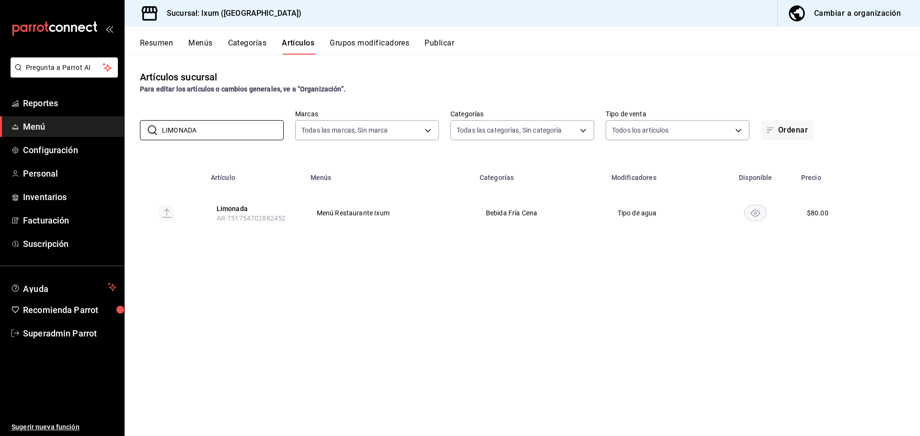
type input "LIMONADA"
click at [236, 202] on th "Limonada AR-751754702882452" at bounding box center [255, 213] width 100 height 46
click at [238, 207] on button "Limonada" at bounding box center [255, 209] width 77 height 10
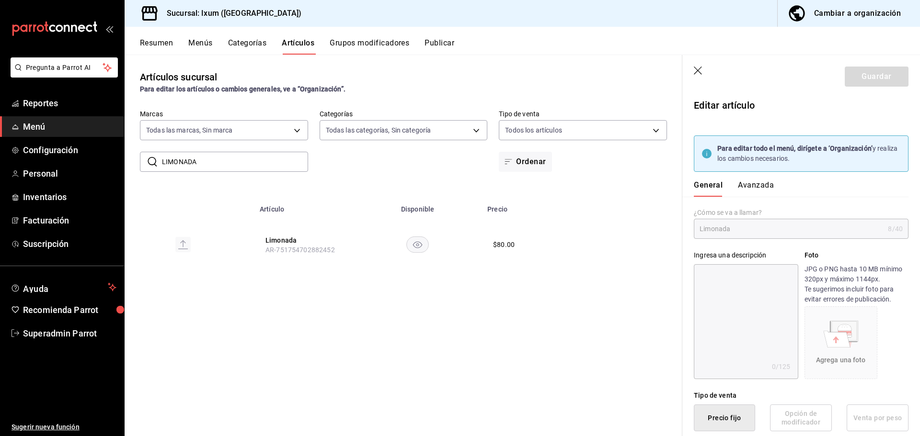
click at [744, 182] on button "Avanzada" at bounding box center [756, 189] width 36 height 16
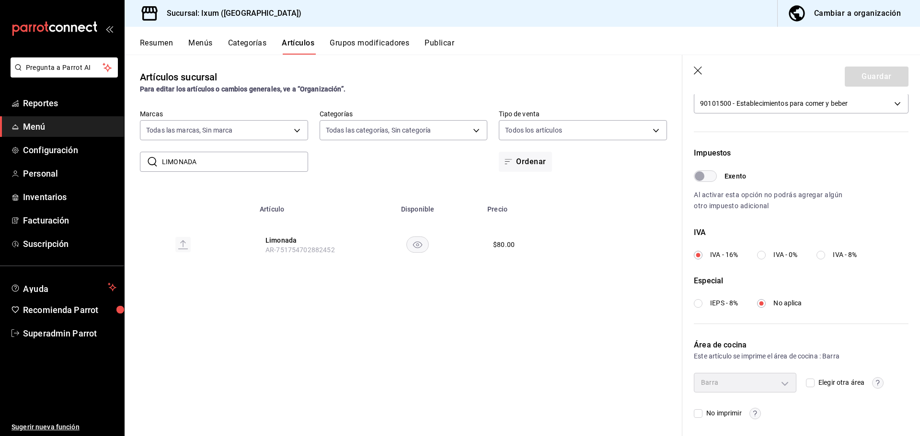
scroll to position [300, 0]
click at [703, 71] on icon "button" at bounding box center [699, 72] width 10 height 10
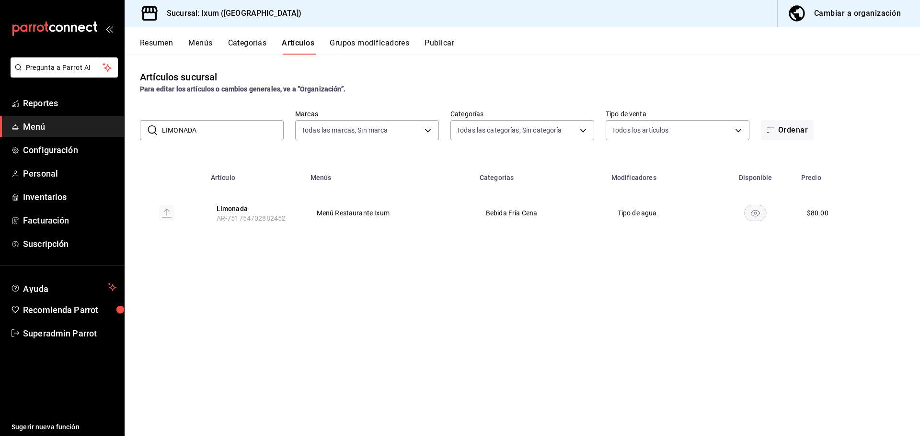
click at [431, 42] on button "Publicar" at bounding box center [439, 46] width 30 height 16
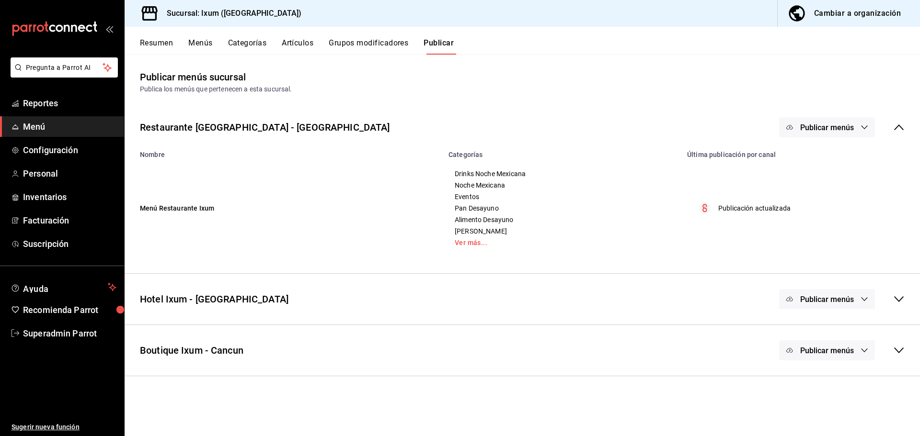
click at [655, 165] on td "Drinks Noche Mexicana Noche Mexicana Eventos Pan Desayuno Alimento Desayuno Har…" at bounding box center [562, 209] width 239 height 100
click at [292, 41] on button "Artículos" at bounding box center [298, 46] width 32 height 16
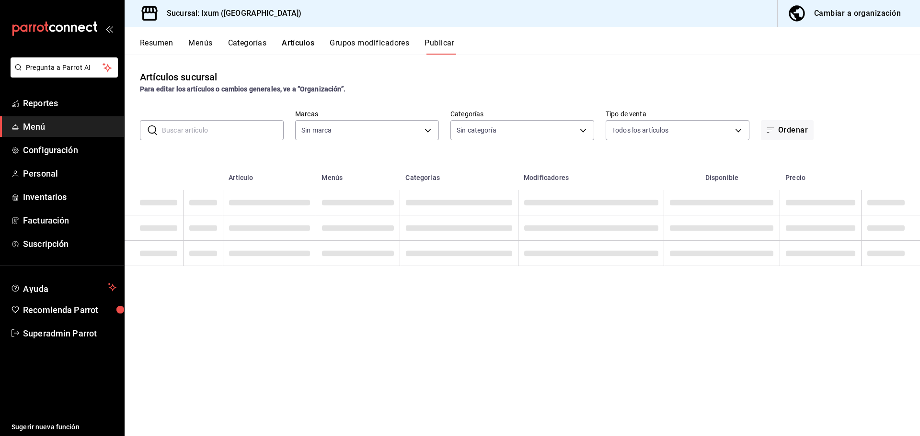
type input "4353301d-ab69-489e-b4d6-ba21f6b26e46,0bfce612-bba7-4f21-9328-d31ac84d94c0,6f2e5…"
type input "161b5b59-9300-4b21-b4aa-1898a8453155,9cea2c0e-7883-423e-9ce9-9644b44e03be,acc3d…"
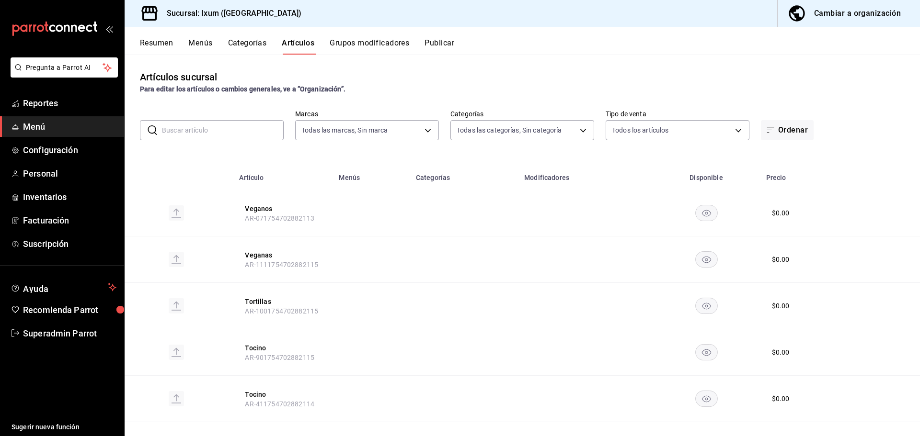
type input "4353301d-ab69-489e-b4d6-ba21f6b26e46,0bfce612-bba7-4f21-9328-d31ac84d94c0,6f2e5…"
click at [242, 133] on input "text" at bounding box center [223, 130] width 122 height 19
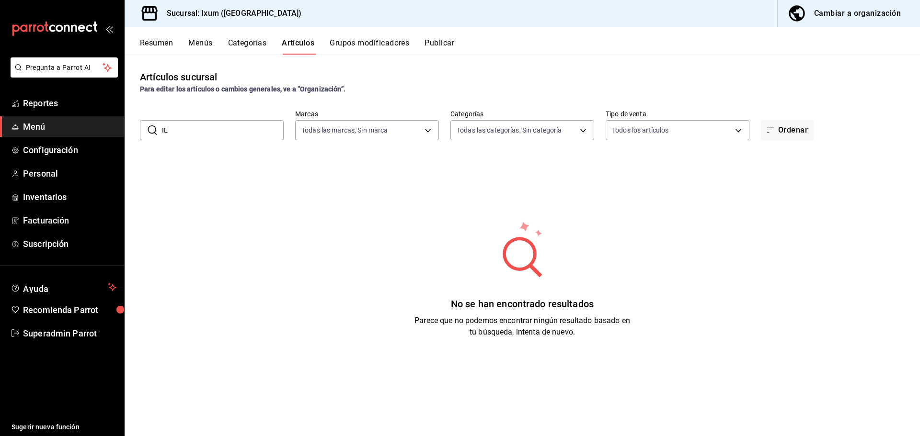
type input "I"
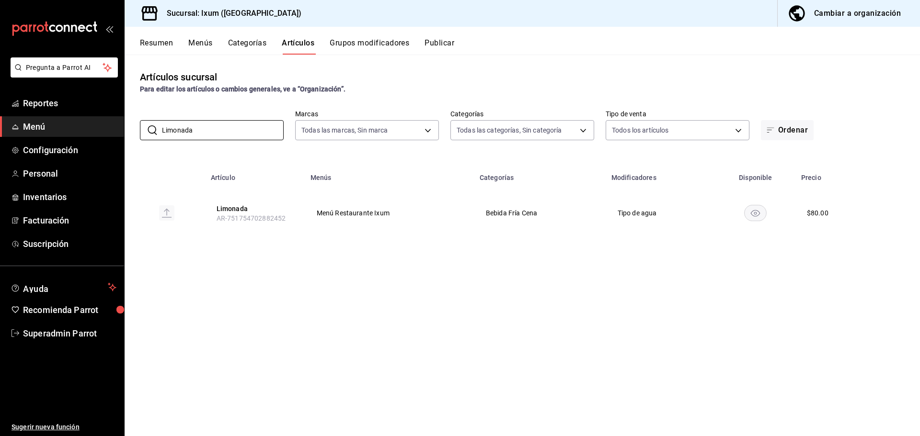
type input "Limonada"
click at [302, 93] on strong "Para editar los artículos o cambios generales, ve a “Organización”." at bounding box center [243, 89] width 206 height 8
click at [197, 126] on input "Limonada" at bounding box center [223, 130] width 122 height 19
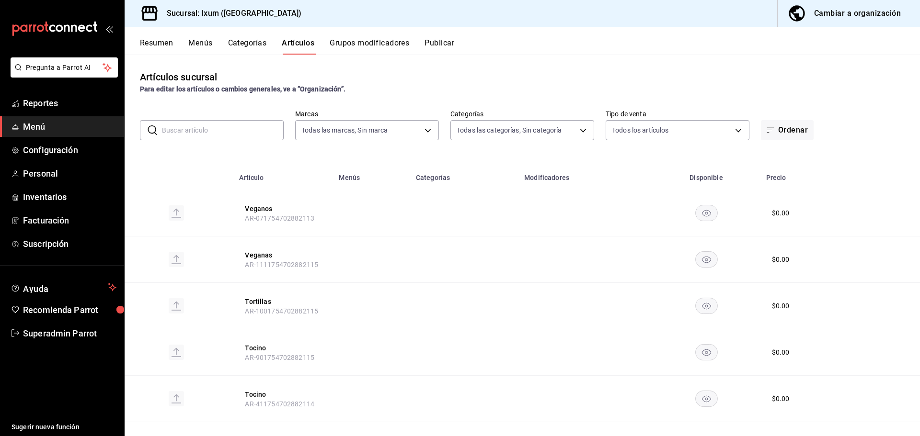
type input "C"
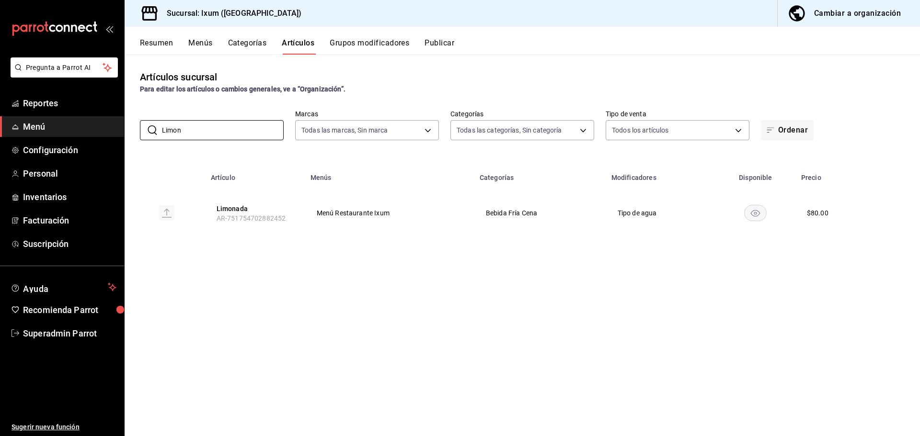
type input "Limon"
click at [289, 373] on div "Artículos sucursal Para editar los artículos o cambios generales, ve a “Organiz…" at bounding box center [522, 245] width 795 height 381
click at [251, 44] on button "Categorías" at bounding box center [247, 46] width 39 height 16
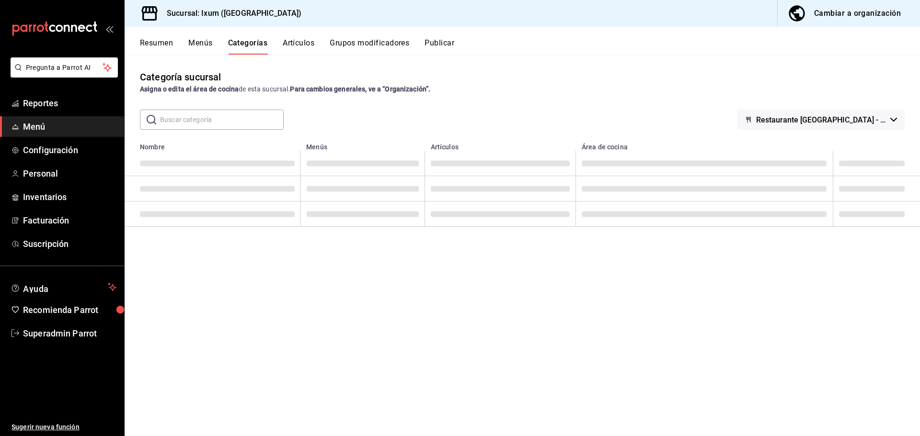
click at [240, 122] on input "text" at bounding box center [222, 119] width 124 height 19
type input "bebida"
click at [245, 289] on div "Categoría sucursal Asigna o edita el área de cocina de esta sucursal. Para camb…" at bounding box center [522, 245] width 795 height 381
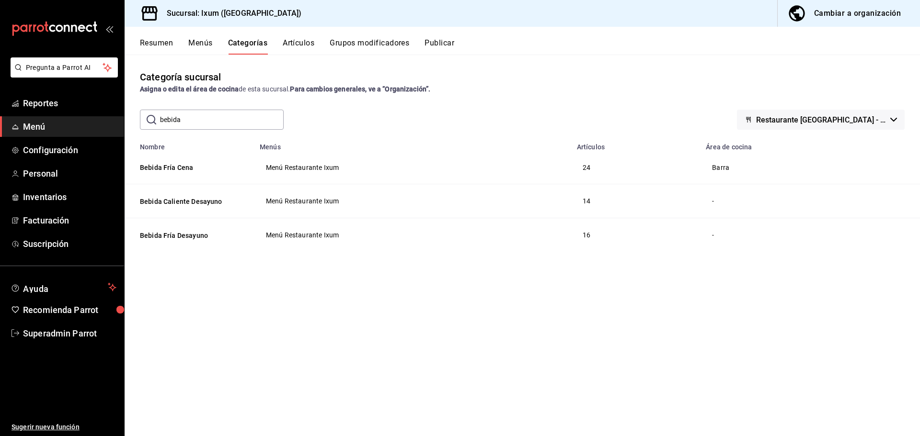
click at [452, 40] on button "Publicar" at bounding box center [439, 46] width 30 height 16
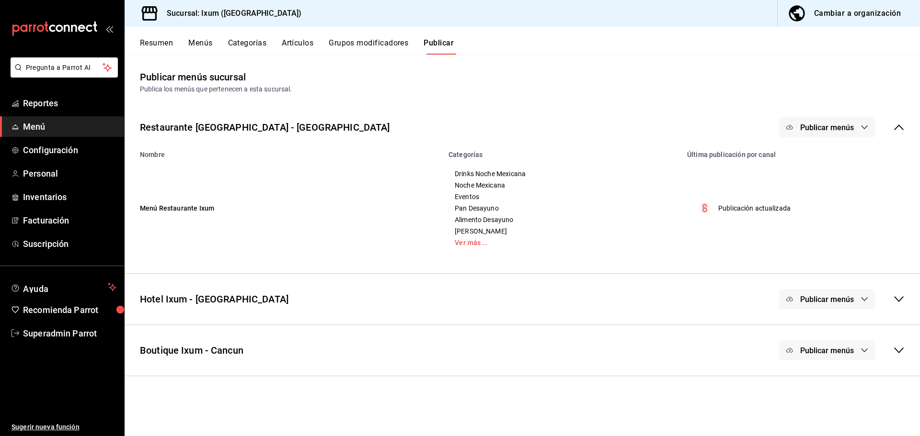
click at [818, 129] on span "Publicar menús" at bounding box center [827, 127] width 54 height 9
click at [815, 157] on div at bounding box center [804, 158] width 27 height 15
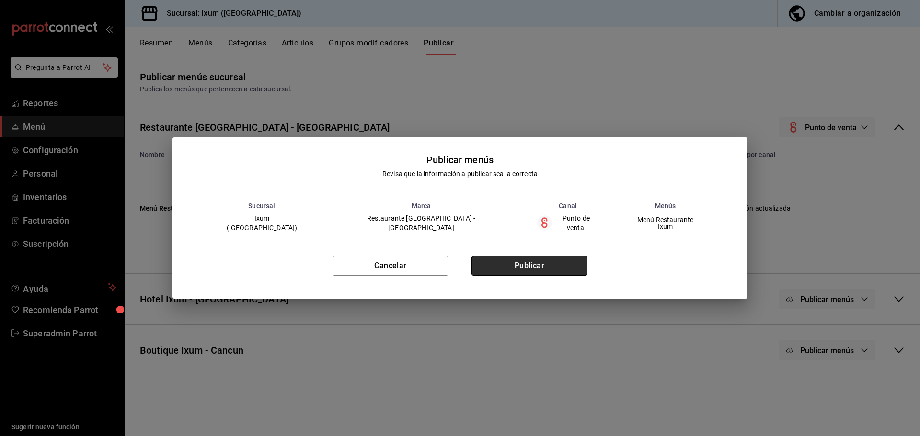
click at [566, 260] on button "Publicar" at bounding box center [529, 266] width 116 height 20
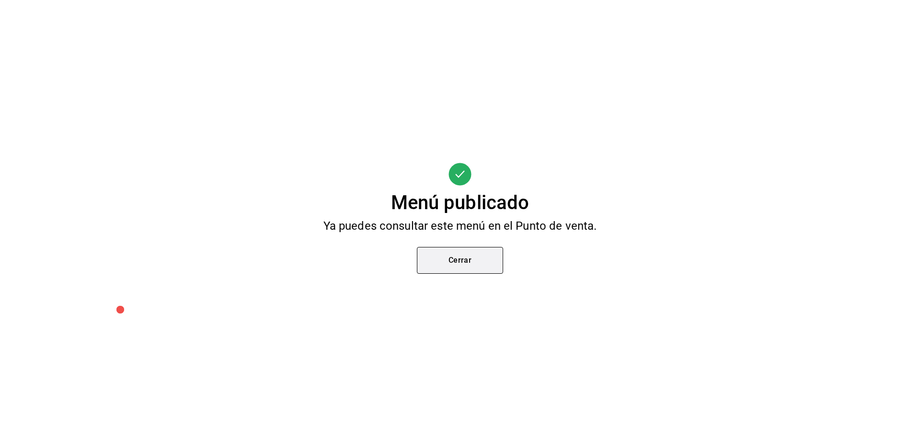
click at [466, 255] on button "Cerrar" at bounding box center [460, 260] width 86 height 27
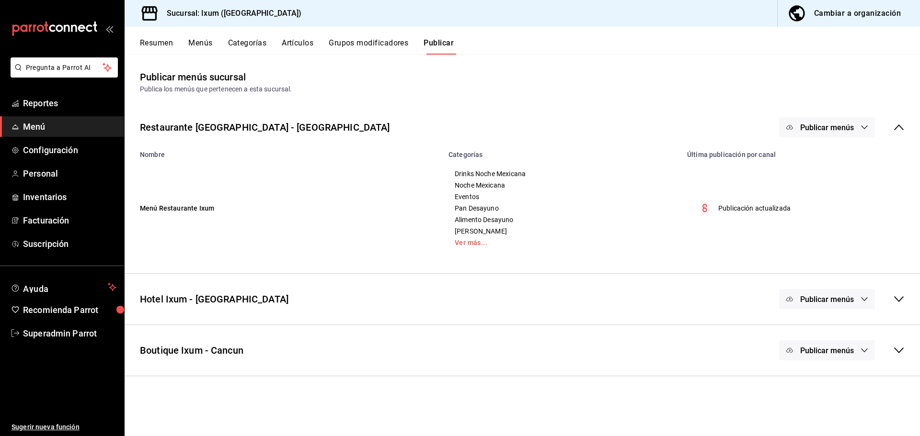
click at [305, 49] on button "Artículos" at bounding box center [298, 46] width 32 height 16
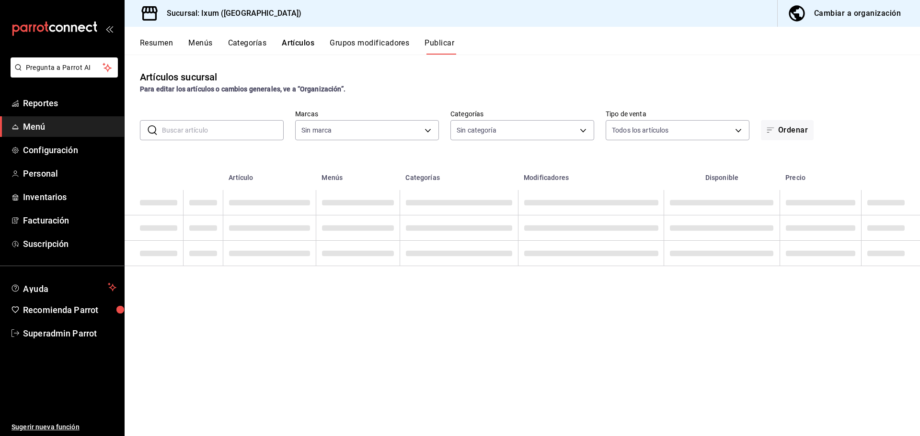
type input "4353301d-ab69-489e-b4d6-ba21f6b26e46,0bfce612-bba7-4f21-9328-d31ac84d94c0,6f2e5…"
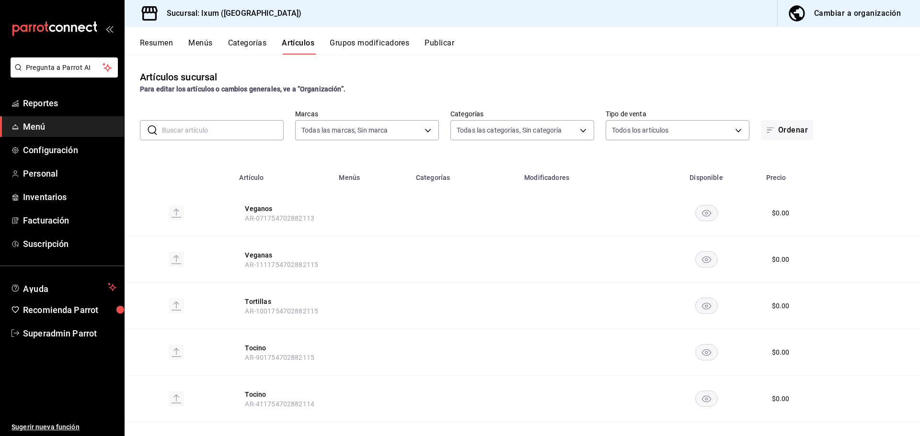
type input "161b5b59-9300-4b21-b4aa-1898a8453155,9cea2c0e-7883-423e-9ce9-9644b44e03be,acc3d…"
click at [243, 43] on button "Categorías" at bounding box center [247, 46] width 39 height 16
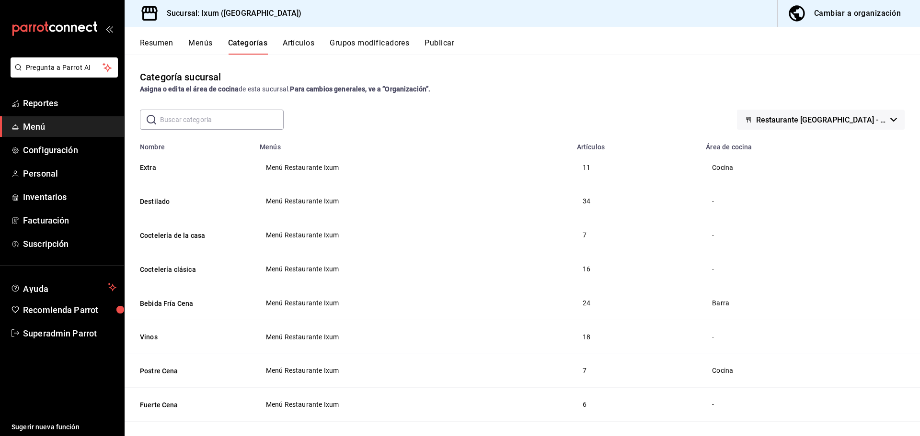
click at [219, 119] on input "text" at bounding box center [222, 119] width 124 height 19
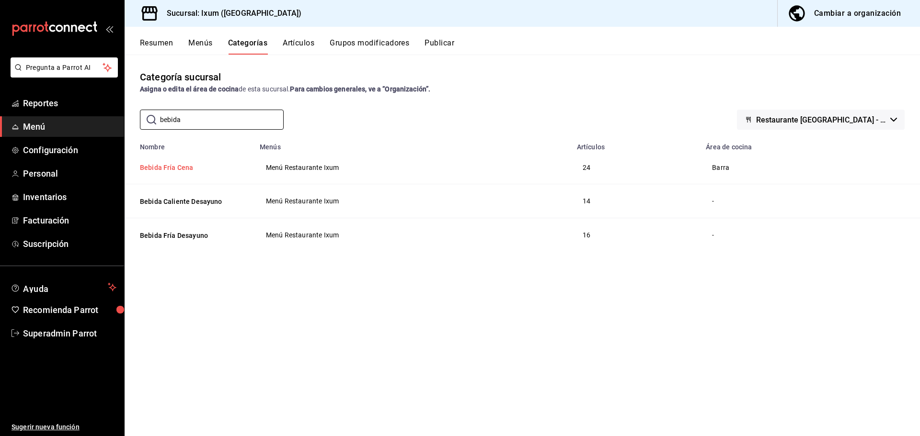
type input "bebida"
click at [187, 163] on button "Bebida Fría Cena" at bounding box center [188, 168] width 96 height 10
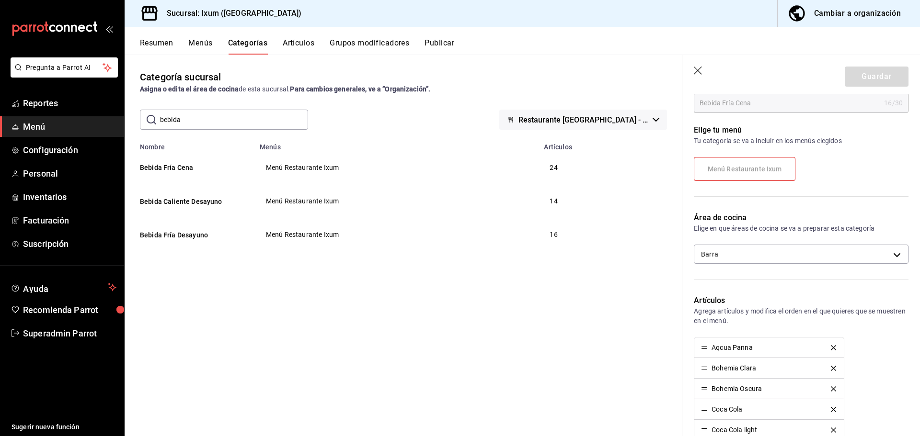
scroll to position [96, 0]
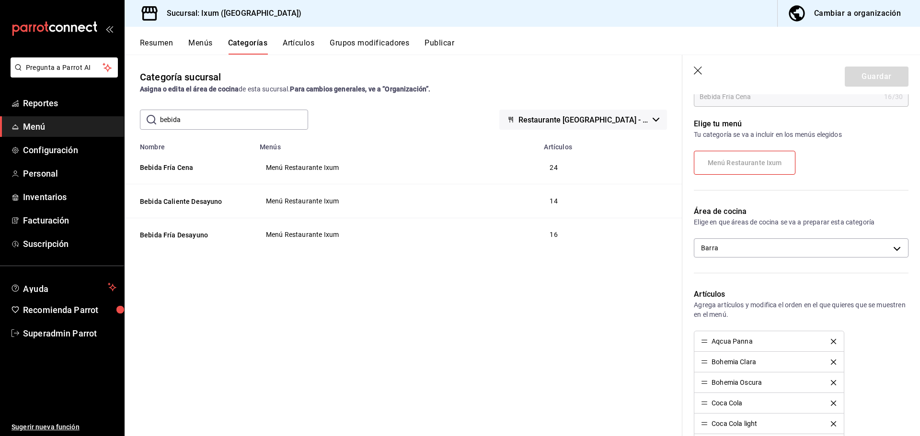
click at [742, 156] on label "Menú Restaurante Ixum" at bounding box center [744, 162] width 101 height 23
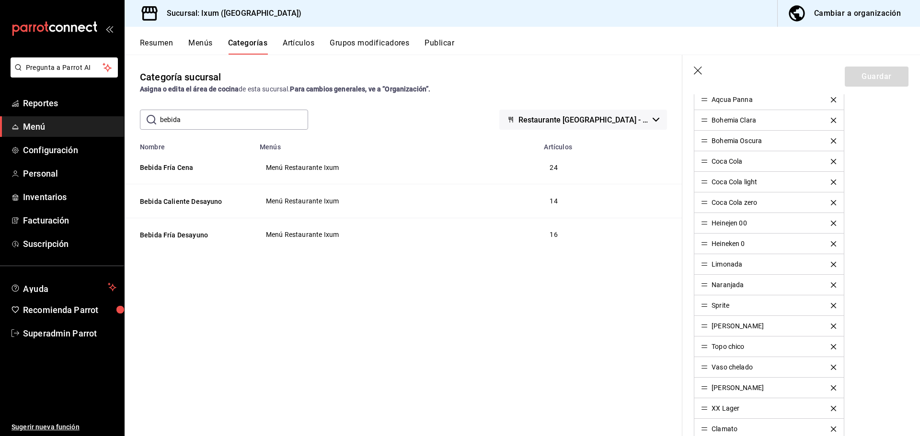
scroll to position [335, 0]
click at [292, 39] on button "Artículos" at bounding box center [299, 46] width 32 height 16
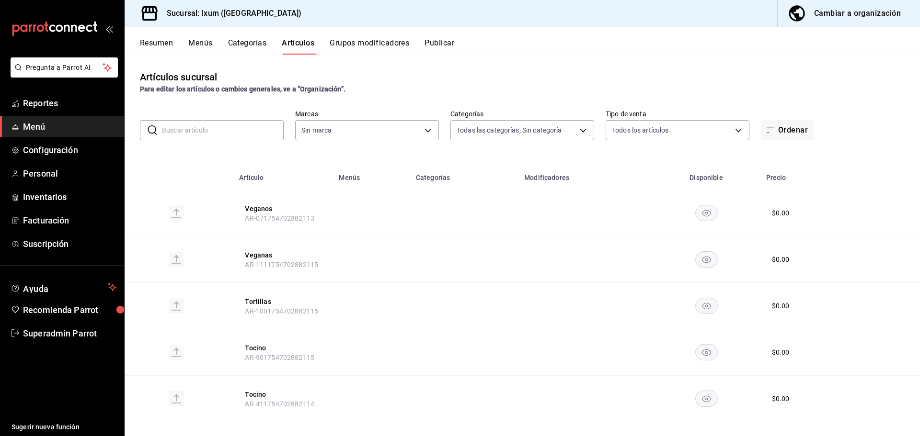
type input "161b5b59-9300-4b21-b4aa-1898a8453155,9cea2c0e-7883-423e-9ce9-9644b44e03be,acc3d…"
type input "4353301d-ab69-489e-b4d6-ba21f6b26e46,0bfce612-bba7-4f21-9328-d31ac84d94c0,6f2e5…"
click at [239, 131] on input "text" at bounding box center [223, 130] width 122 height 19
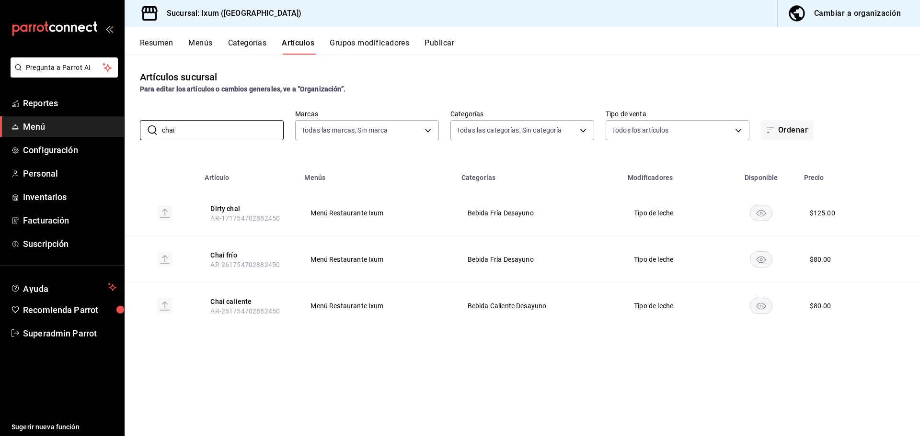
type input "chai"
drag, startPoint x: 229, startPoint y: 254, endPoint x: 370, endPoint y: 257, distance: 141.4
click at [229, 254] on button "Chai frío" at bounding box center [248, 256] width 77 height 10
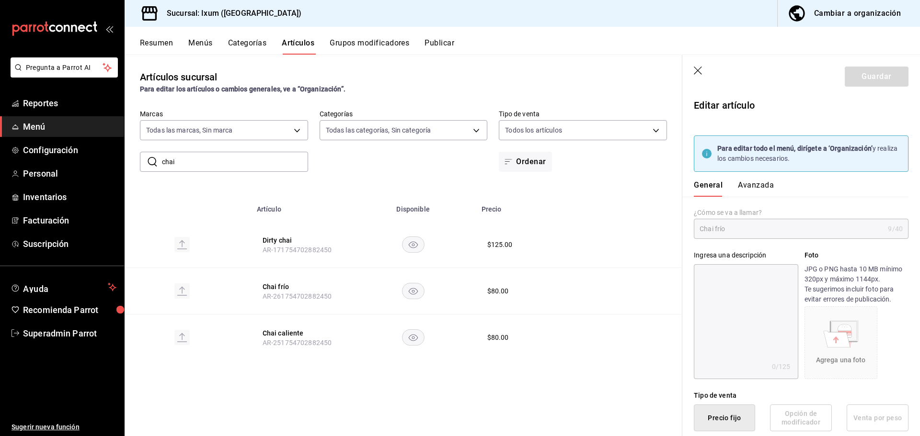
click at [752, 183] on button "Avanzada" at bounding box center [756, 189] width 36 height 16
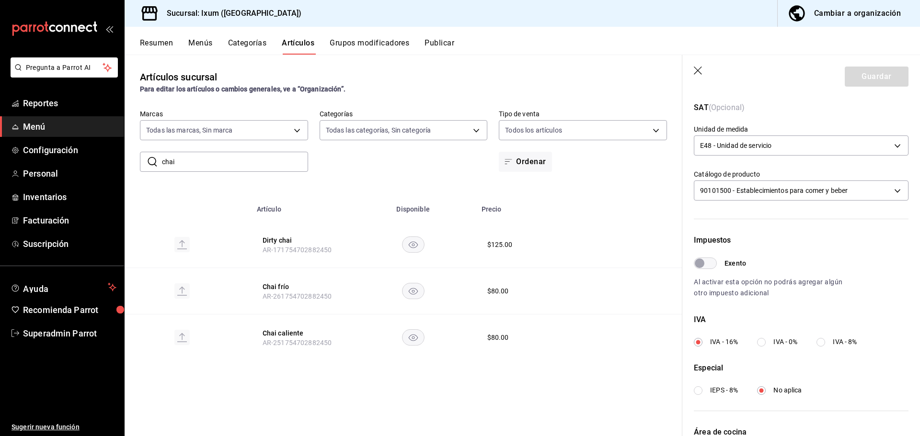
scroll to position [108, 0]
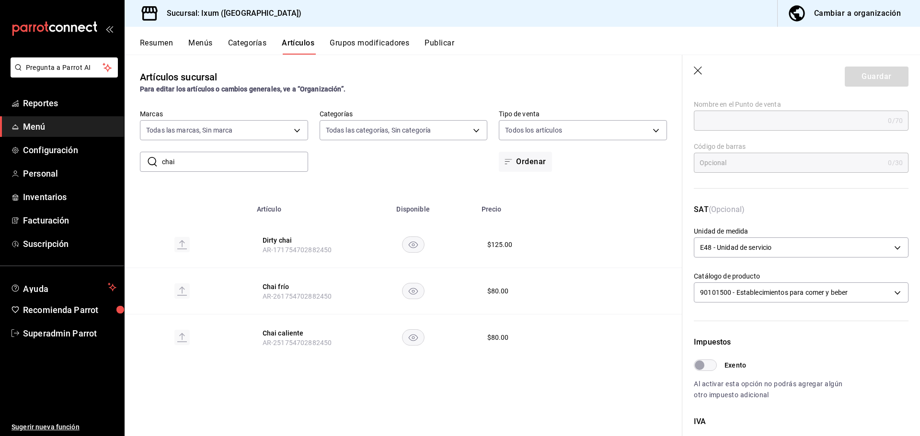
click at [693, 74] on header "Guardar" at bounding box center [801, 74] width 238 height 39
click at [695, 69] on icon "button" at bounding box center [699, 72] width 10 height 10
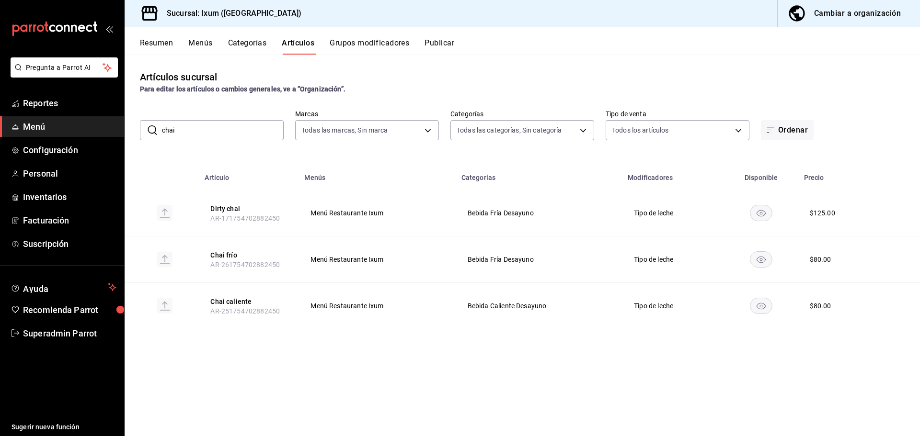
click at [242, 40] on button "Categorías" at bounding box center [247, 46] width 39 height 16
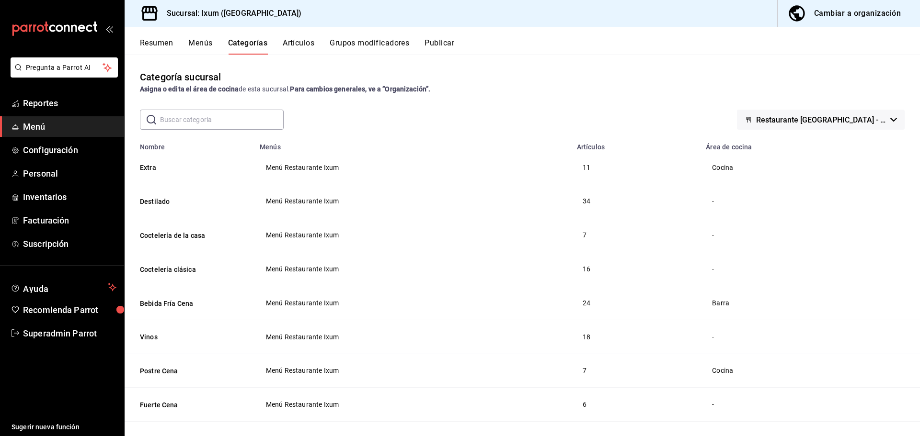
click at [826, 116] on span "Restaurante Ixum - Cancun" at bounding box center [821, 119] width 130 height 9
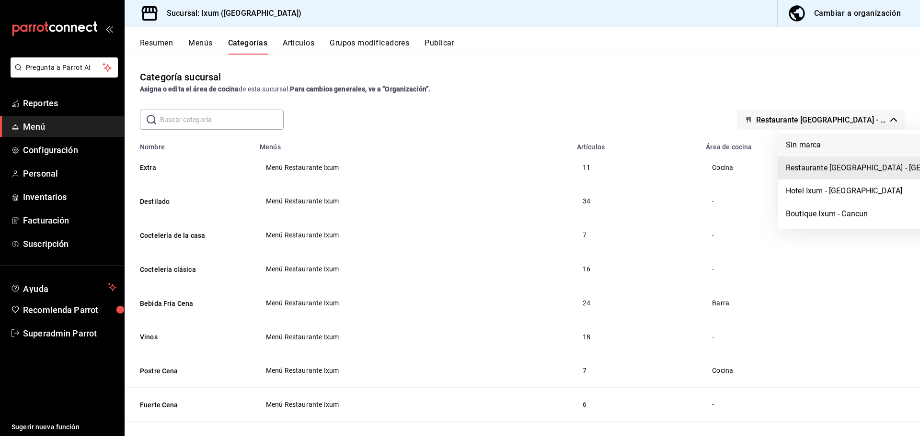
click at [820, 142] on li "Sin marca" at bounding box center [884, 145] width 212 height 23
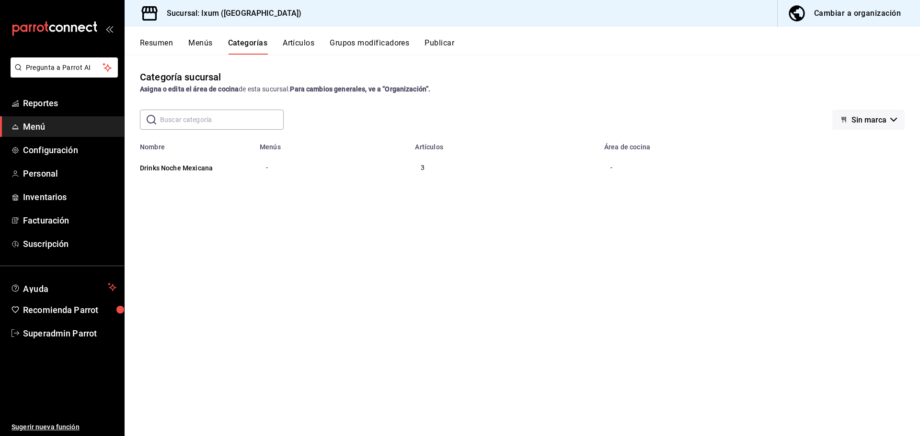
click at [856, 116] on span "Sin marca" at bounding box center [868, 119] width 35 height 9
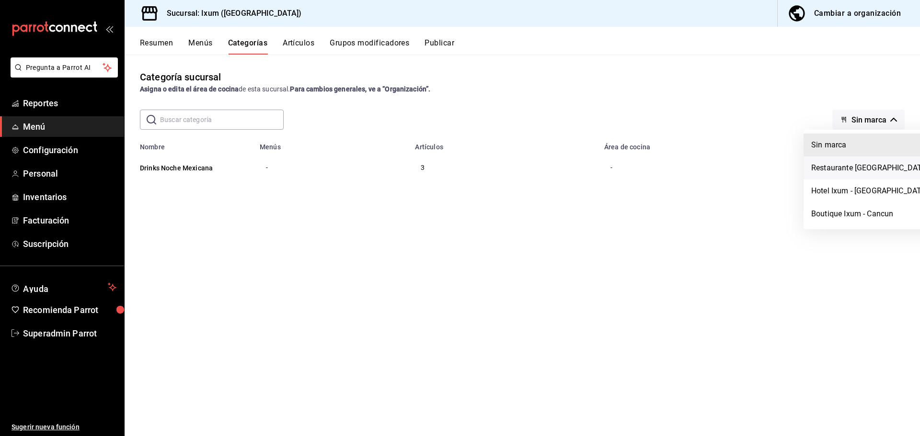
click at [847, 168] on li "Restaurante Ixum - Cancun" at bounding box center [909, 168] width 212 height 23
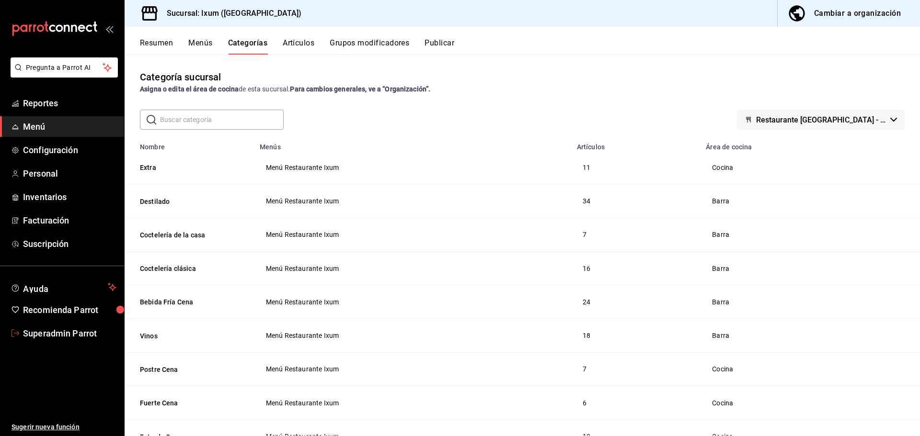
drag, startPoint x: 79, startPoint y: 340, endPoint x: 89, endPoint y: 338, distance: 10.3
click at [79, 340] on link "Superadmin Parrot" at bounding box center [62, 333] width 124 height 21
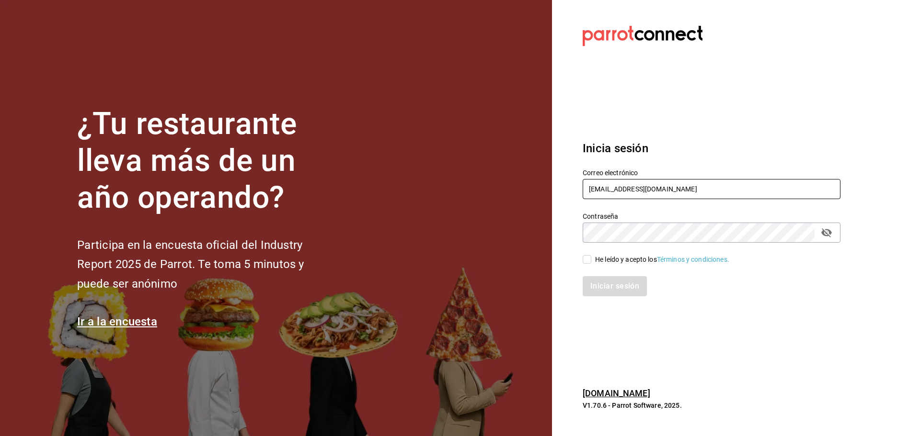
click at [606, 192] on input "[EMAIL_ADDRESS][DOMAIN_NAME]" at bounding box center [712, 189] width 258 height 20
click at [614, 188] on input "[EMAIL_ADDRESS][DOMAIN_NAME]" at bounding box center [712, 189] width 258 height 20
paste input "lunamediacafe@avilacamacho"
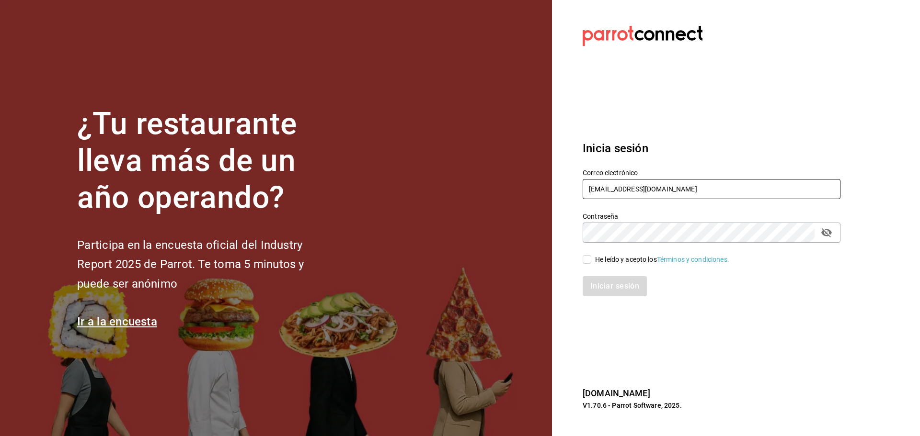
type input "[EMAIL_ADDRESS][DOMAIN_NAME]"
click at [599, 259] on div "He leído y acepto los Términos y condiciones." at bounding box center [662, 260] width 134 height 10
click at [591, 259] on input "He leído y acepto los Términos y condiciones." at bounding box center [587, 259] width 9 height 9
checkbox input "true"
click at [614, 279] on button "Iniciar sesión" at bounding box center [615, 286] width 65 height 20
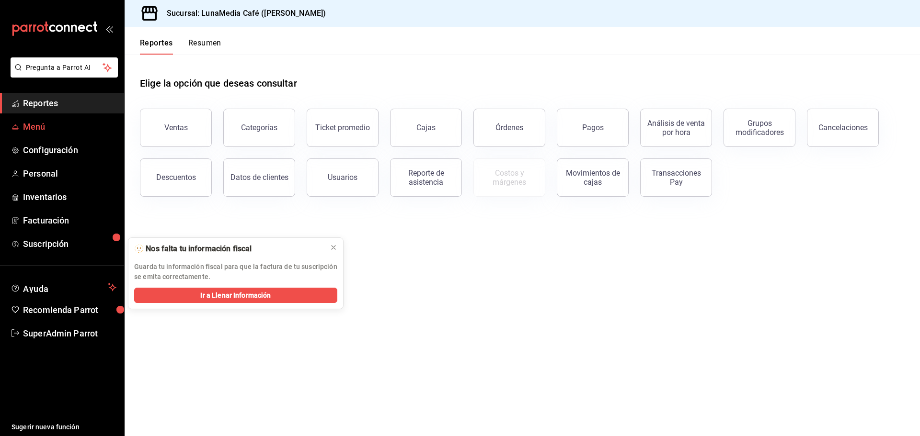
click at [43, 127] on span "Menú" at bounding box center [69, 126] width 93 height 13
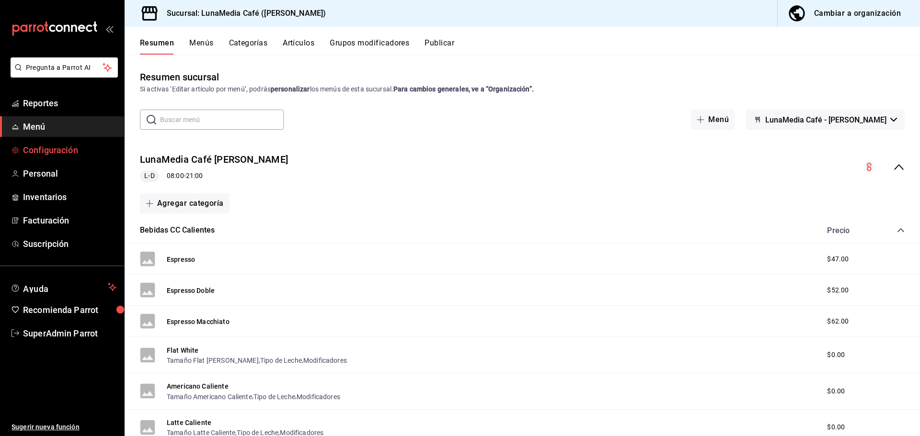
click at [67, 156] on span "Configuración" at bounding box center [69, 150] width 93 height 13
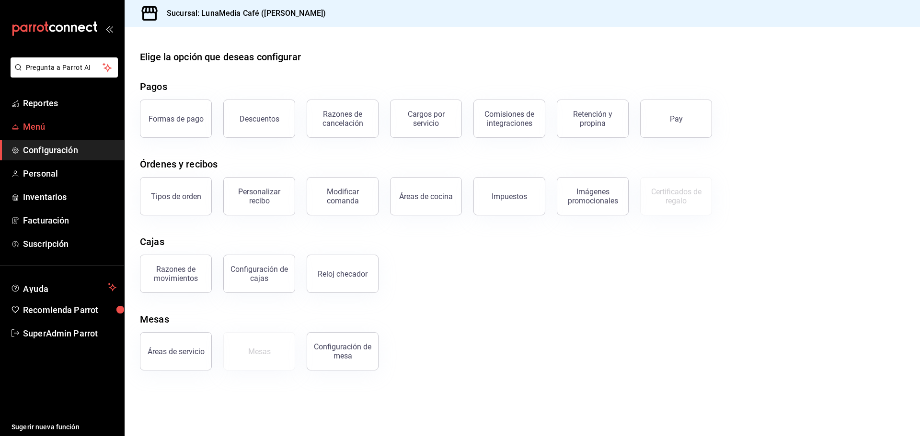
click at [42, 126] on span "Menú" at bounding box center [69, 126] width 93 height 13
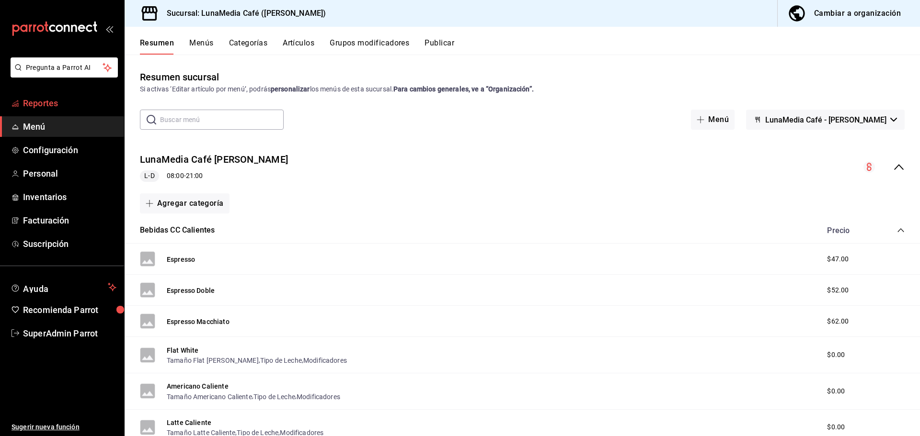
click at [56, 105] on span "Reportes" at bounding box center [69, 103] width 93 height 13
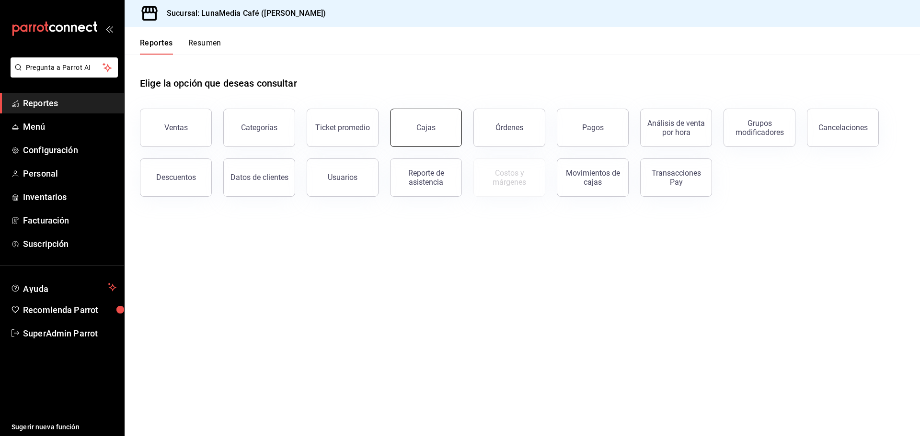
click at [413, 128] on link "Cajas" at bounding box center [426, 128] width 72 height 38
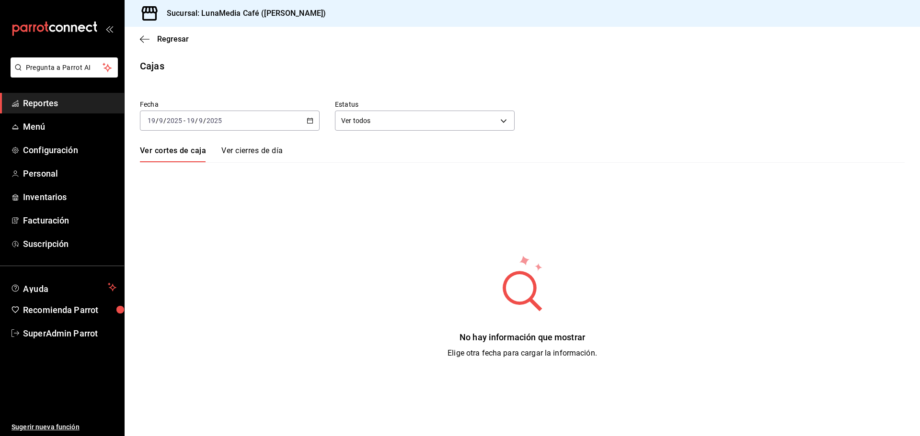
click at [265, 153] on link "Ver cierres de día" at bounding box center [251, 154] width 61 height 16
click at [195, 151] on link "Ver cortes de caja" at bounding box center [172, 154] width 64 height 16
click at [312, 123] on \(Stroke\) "button" at bounding box center [310, 120] width 6 height 5
click at [188, 170] on span "Ayer" at bounding box center [185, 171] width 74 height 10
click at [304, 125] on div "2025-09-18 18 / 9 / 2025 - 2025-09-18 18 / 9 / 2025" at bounding box center [230, 121] width 180 height 20
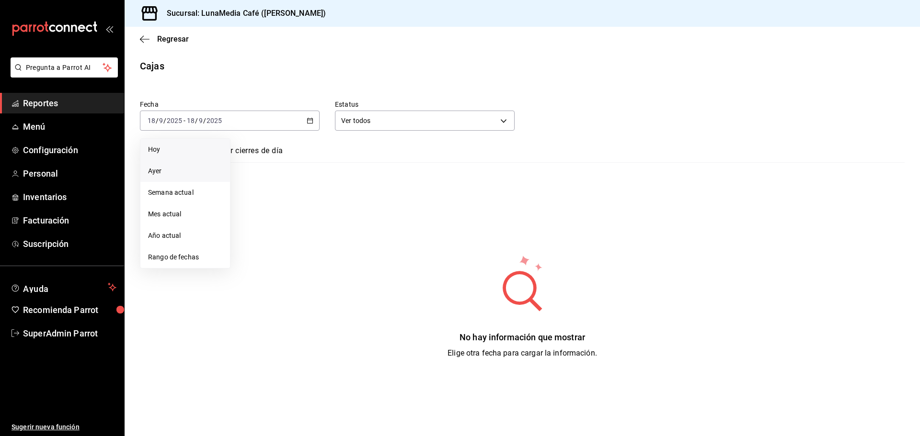
click at [166, 147] on span "Hoy" at bounding box center [185, 150] width 74 height 10
click at [263, 148] on link "Ver cierres de día" at bounding box center [251, 154] width 61 height 16
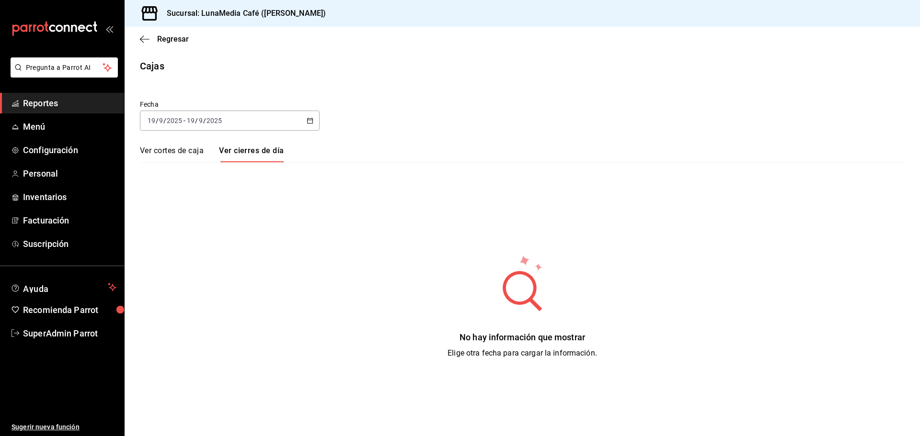
click at [170, 151] on link "Ver cortes de caja" at bounding box center [172, 154] width 64 height 16
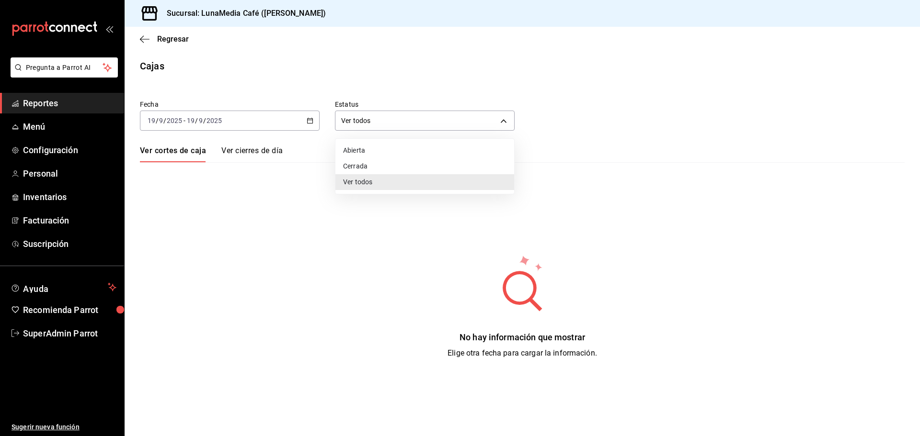
click at [406, 116] on body "Pregunta a Parrot AI Reportes Menú Configuración Personal Inventarios Facturaci…" at bounding box center [460, 218] width 920 height 436
click at [365, 103] on div at bounding box center [460, 218] width 920 height 436
click at [260, 151] on link "Ver cierres de día" at bounding box center [251, 154] width 61 height 16
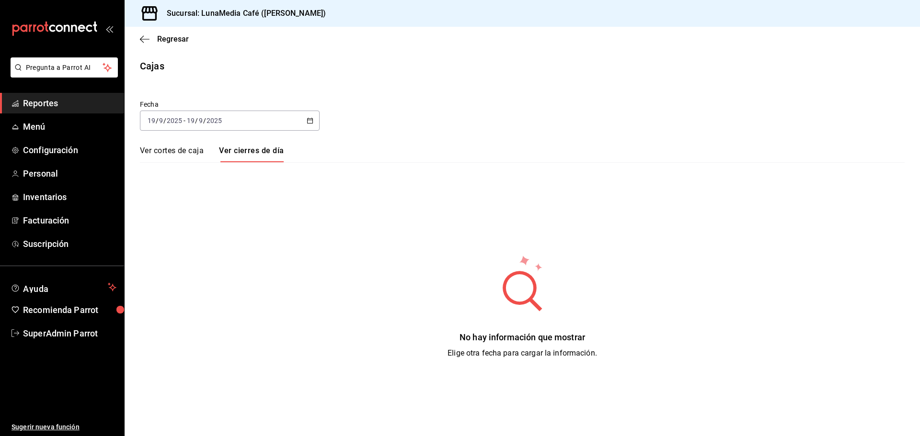
click at [311, 121] on icon "button" at bounding box center [310, 120] width 7 height 7
click at [194, 188] on span "Semana actual" at bounding box center [185, 193] width 74 height 10
click at [178, 148] on link "Ver cortes de caja" at bounding box center [172, 154] width 64 height 16
click at [304, 116] on div "2025-09-14 14 / 9 / 2025 - 2025-09-19 19 / 9 / 2025" at bounding box center [230, 121] width 180 height 20
click at [331, 16] on div "Sucursal: LunaMedia Café (Ávila Camacho)" at bounding box center [522, 13] width 795 height 27
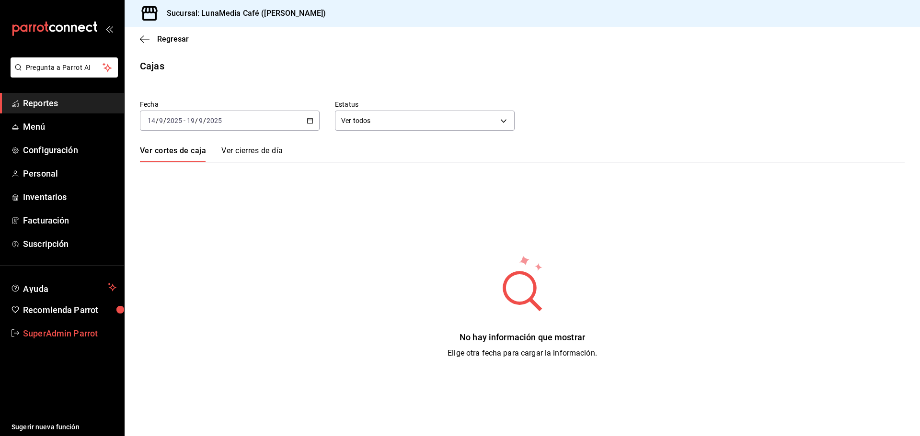
click at [99, 342] on link "SuperAdmin Parrot" at bounding box center [62, 333] width 124 height 21
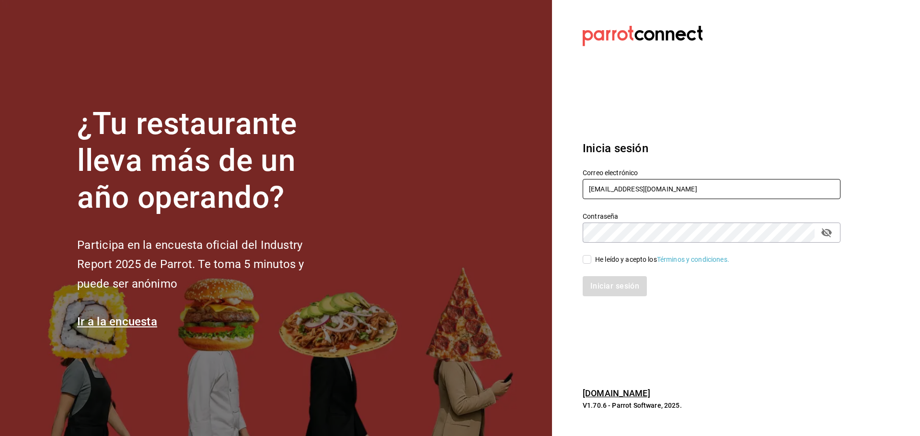
click at [632, 186] on input "lunamediacafe@avilacamacho.com" at bounding box center [712, 189] width 258 height 20
paste input "paseojardines"
click at [822, 233] on icon "passwordField" at bounding box center [826, 233] width 11 height 9
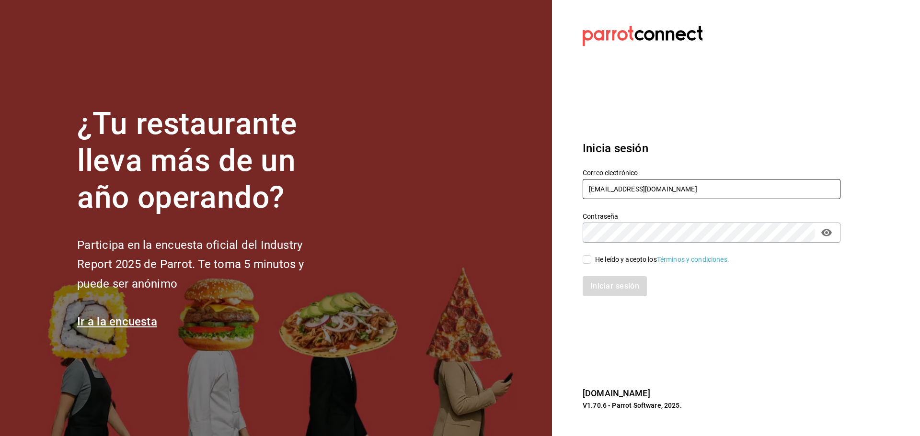
type input "[EMAIL_ADDRESS][DOMAIN_NAME]"
click at [605, 265] on div "Iniciar sesión" at bounding box center [705, 281] width 269 height 32
click at [615, 262] on div "He leído y acepto los Términos y condiciones." at bounding box center [662, 260] width 134 height 10
click at [591, 262] on input "He leído y acepto los Términos y condiciones." at bounding box center [587, 259] width 9 height 9
checkbox input "true"
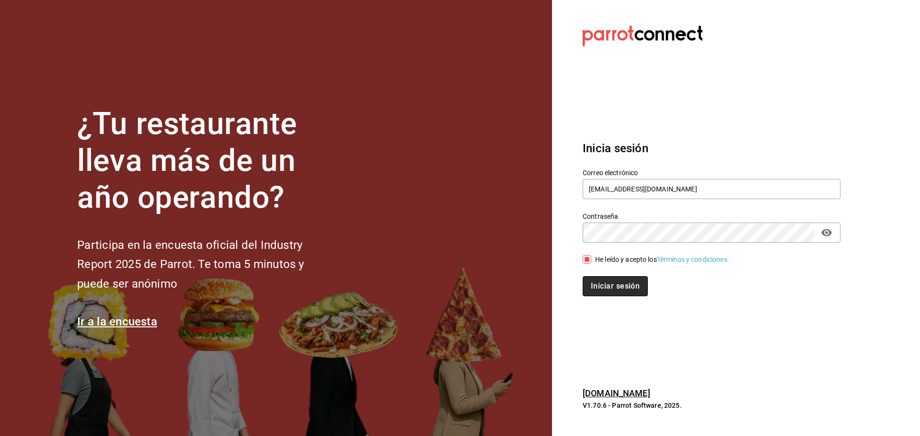
click at [619, 288] on button "Iniciar sesión" at bounding box center [615, 286] width 65 height 20
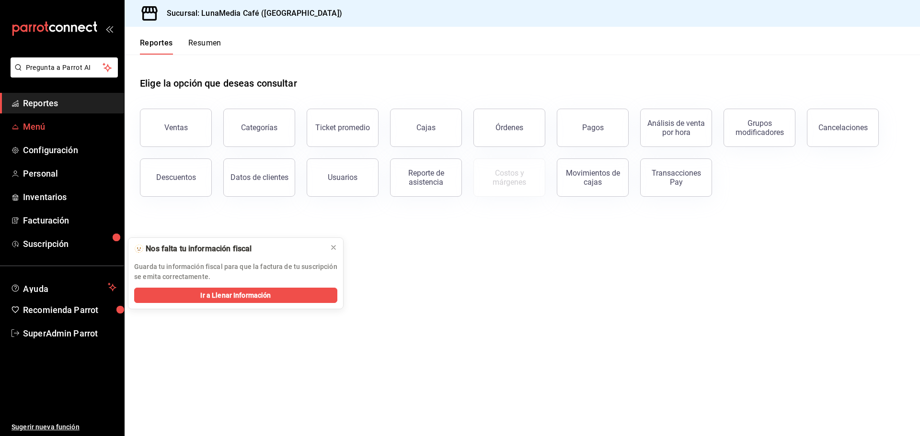
click at [81, 127] on span "Menú" at bounding box center [69, 126] width 93 height 13
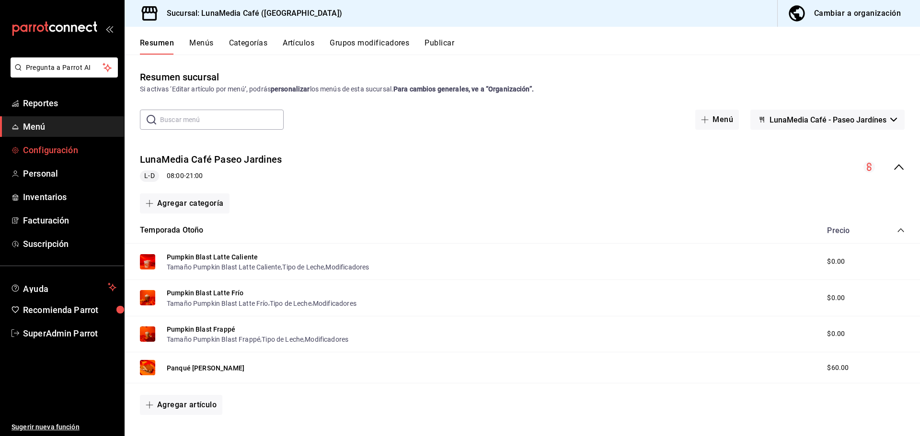
click at [48, 151] on span "Configuración" at bounding box center [69, 150] width 93 height 13
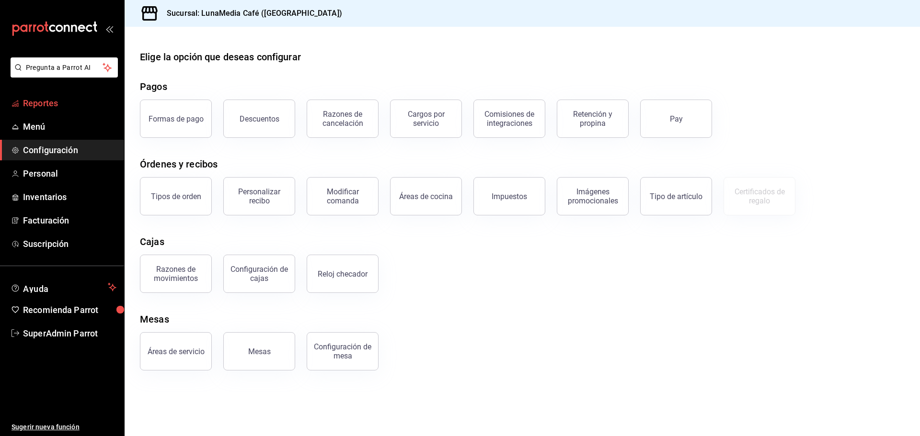
click at [54, 107] on span "Reportes" at bounding box center [69, 103] width 93 height 13
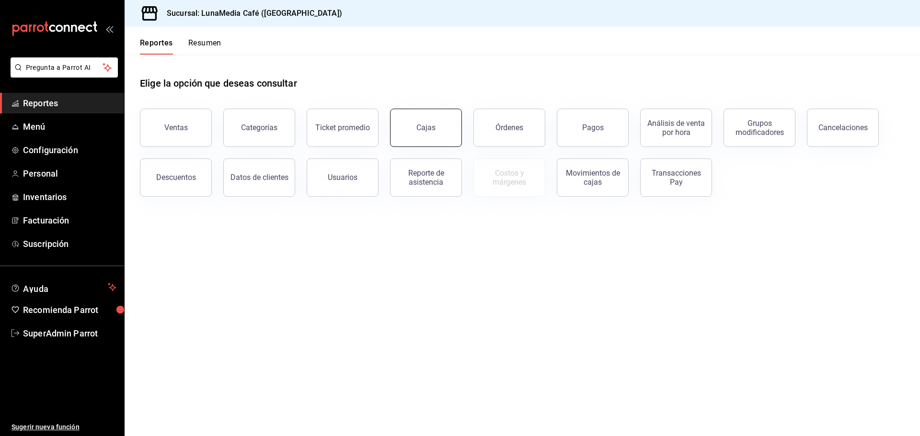
click at [426, 114] on link "Cajas" at bounding box center [426, 128] width 72 height 38
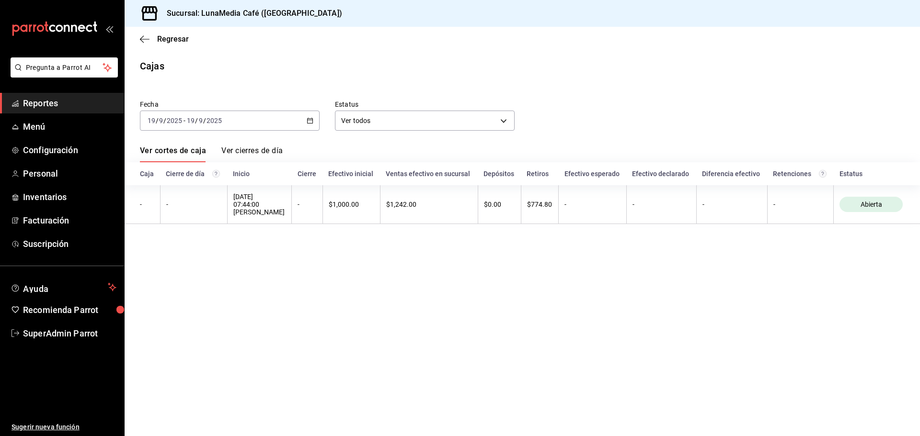
click at [302, 118] on div "[DATE] [DATE] - [DATE] [DATE]" at bounding box center [230, 121] width 180 height 20
click at [193, 148] on span "Hoy" at bounding box center [185, 150] width 74 height 10
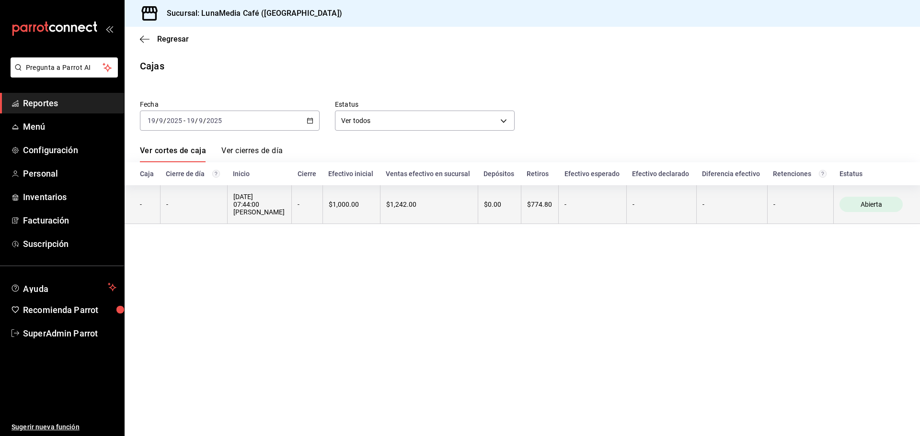
click at [346, 194] on th "$1,000.00" at bounding box center [350, 204] width 57 height 39
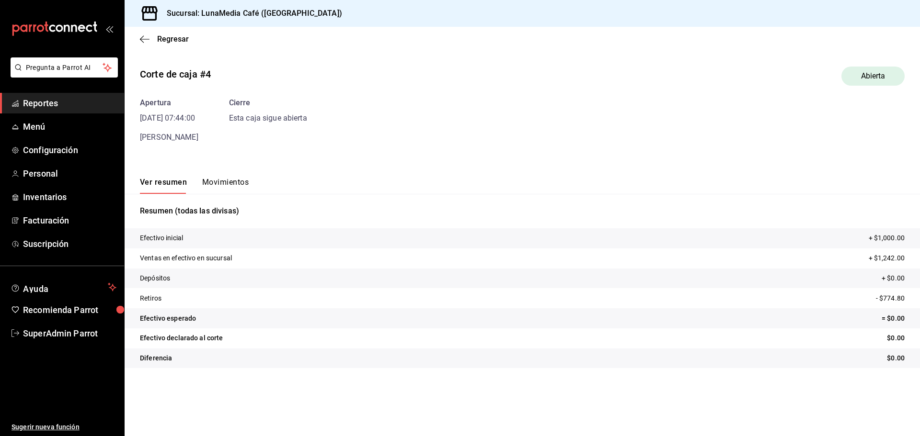
click at [230, 188] on button "Movimientos" at bounding box center [225, 186] width 46 height 16
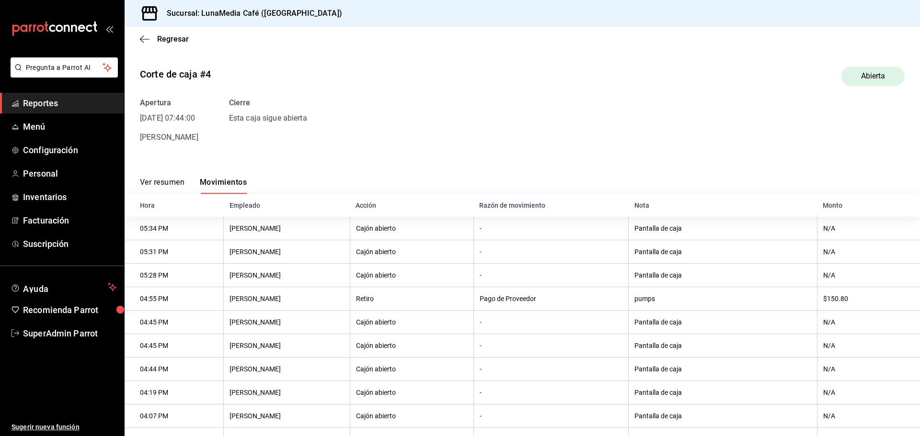
click at [182, 188] on button "Ver resumen" at bounding box center [162, 186] width 45 height 16
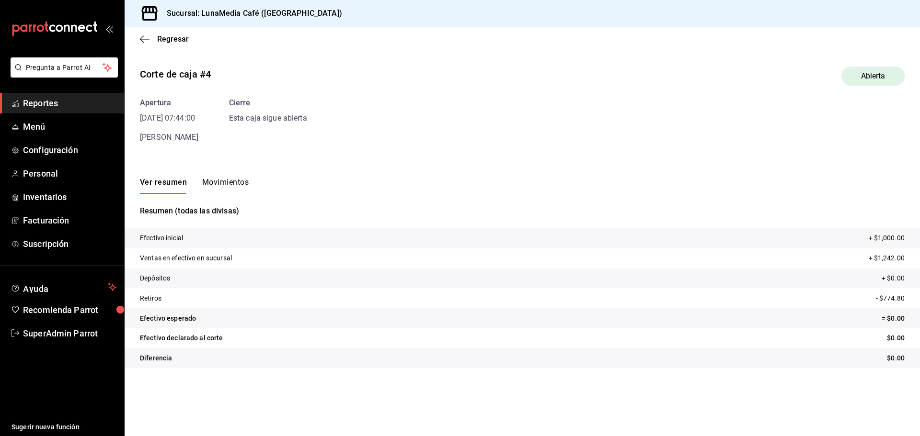
click at [143, 45] on div "Regresar" at bounding box center [522, 39] width 795 height 24
click at [143, 38] on icon "button" at bounding box center [145, 39] width 10 height 9
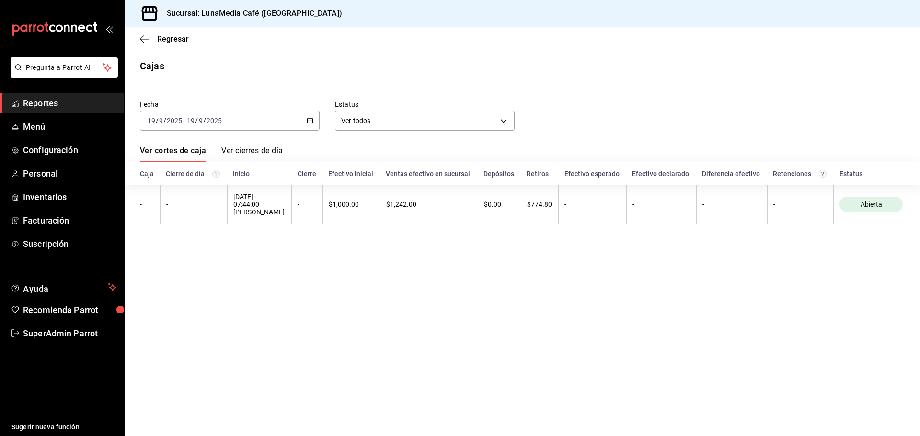
click at [273, 155] on link "Ver cierres de día" at bounding box center [251, 154] width 61 height 16
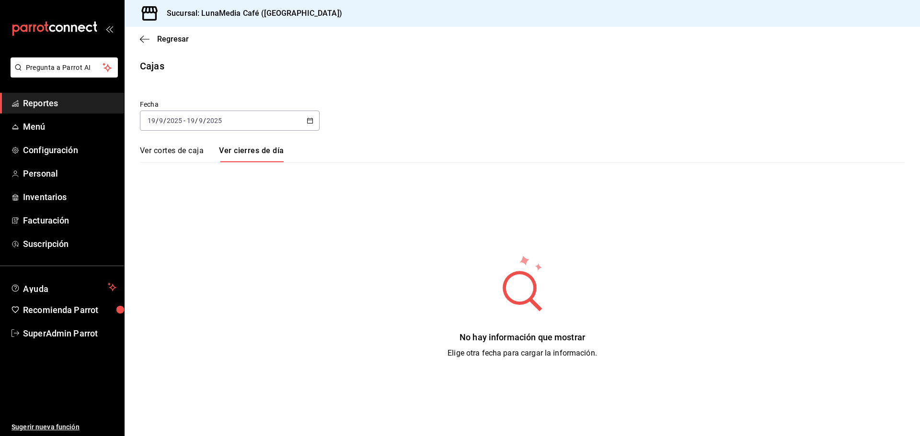
click at [196, 148] on link "Ver cortes de caja" at bounding box center [172, 154] width 64 height 16
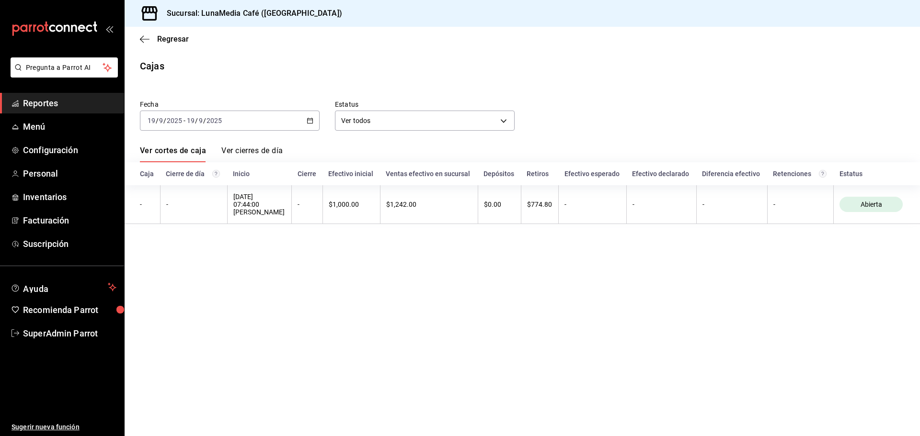
click at [303, 120] on div "2025-09-19 19 / 9 / 2025 - 2025-09-19 19 / 9 / 2025" at bounding box center [230, 121] width 180 height 20
click at [301, 86] on div "Fecha 2025-09-19 19 / 9 / 2025 - 2025-09-19 19 / 9 / 2025 Hoy Ayer Semana actua…" at bounding box center [222, 108] width 195 height 46
click at [66, 132] on span "Menú" at bounding box center [69, 126] width 93 height 13
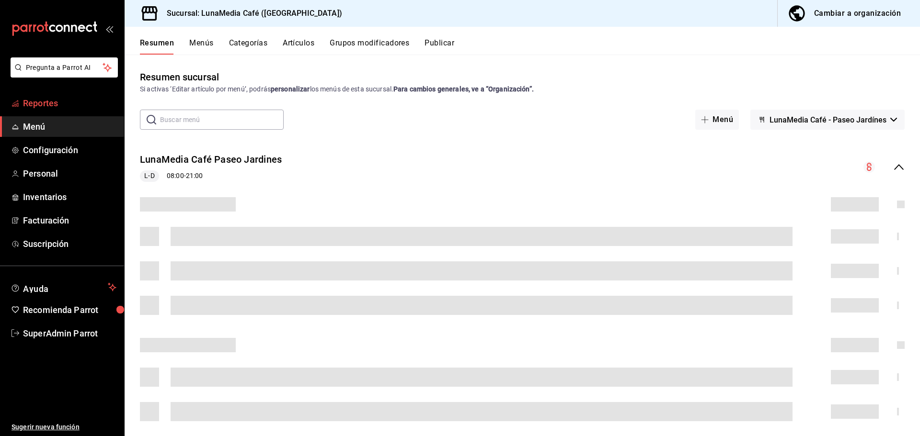
click at [69, 109] on span "Reportes" at bounding box center [69, 103] width 93 height 13
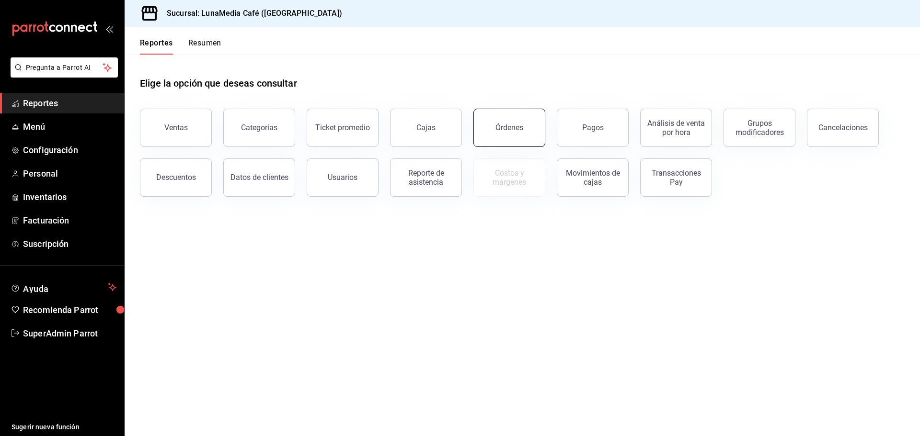
click at [504, 125] on div "Órdenes" at bounding box center [509, 127] width 28 height 9
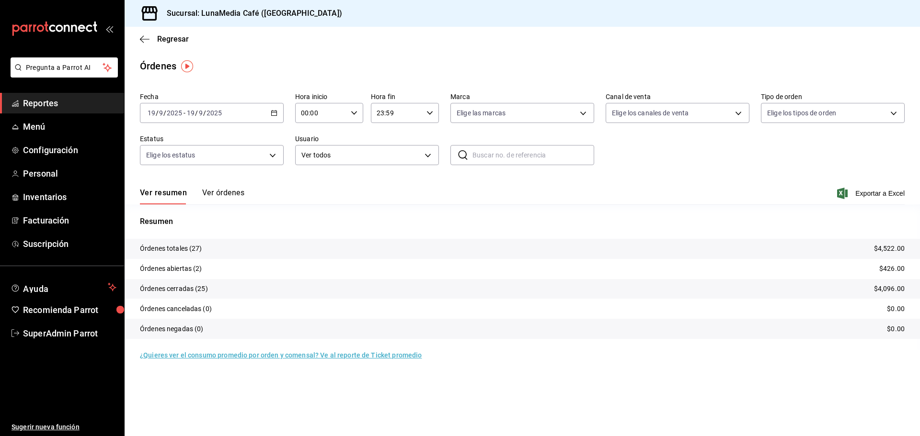
click at [233, 199] on button "Ver órdenes" at bounding box center [223, 196] width 42 height 16
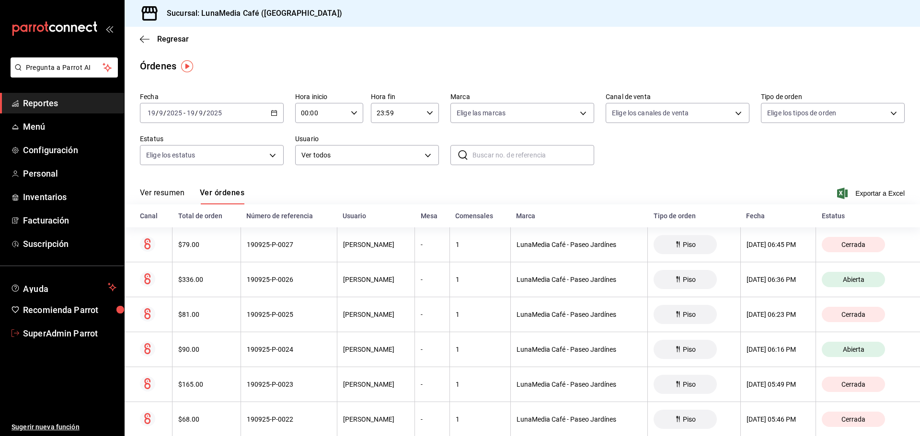
drag, startPoint x: 64, startPoint y: 332, endPoint x: 142, endPoint y: 322, distance: 78.7
click at [64, 332] on span "SuperAdmin Parrot" at bounding box center [69, 333] width 93 height 13
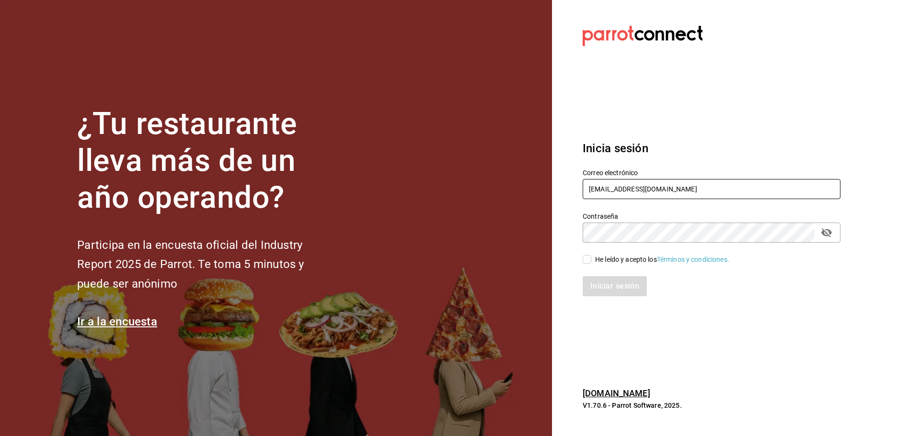
click at [635, 191] on input "lunamediacafe@paseojardines.com" at bounding box center [712, 189] width 258 height 20
paste input "cafeologia@coyoacan"
type input "cafeologia@coyoacan.com"
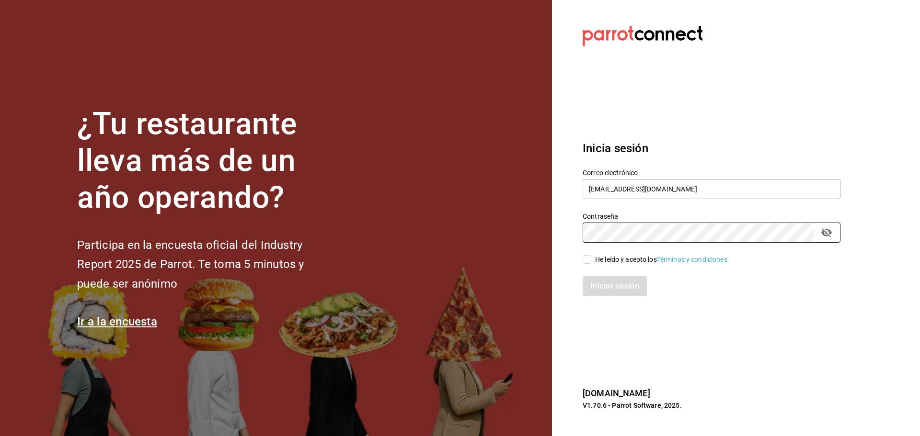
click at [589, 258] on input "He leído y acepto los Términos y condiciones." at bounding box center [587, 259] width 9 height 9
checkbox input "true"
click at [616, 282] on button "Iniciar sesión" at bounding box center [615, 286] width 65 height 20
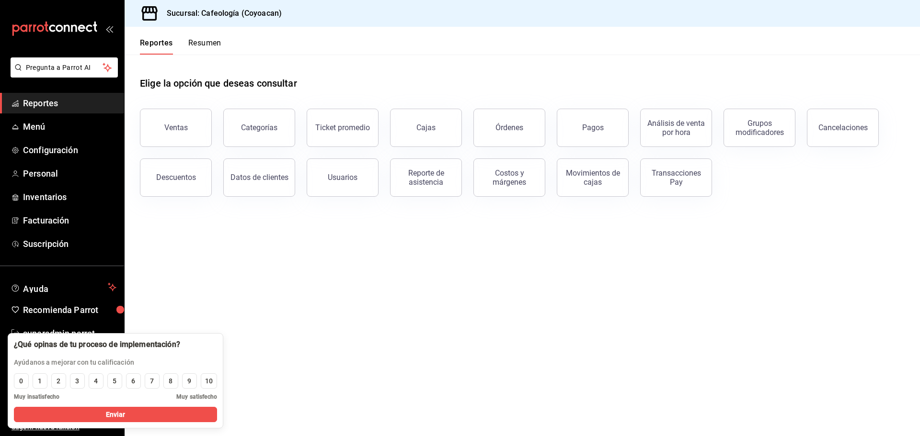
drag, startPoint x: 397, startPoint y: 46, endPoint x: 400, endPoint y: 37, distance: 8.8
click at [397, 45] on header "Reportes Resumen" at bounding box center [522, 41] width 795 height 28
click at [47, 103] on span "Reportes" at bounding box center [69, 103] width 93 height 13
click at [575, 132] on button "Pagos" at bounding box center [593, 128] width 72 height 38
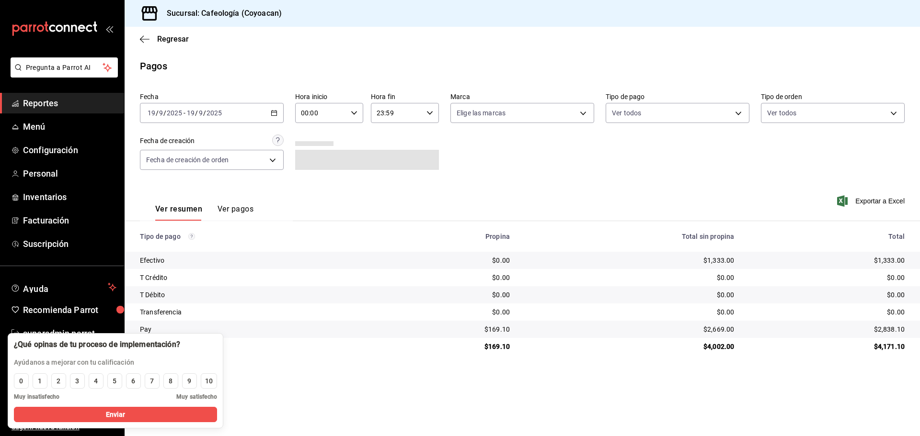
click at [233, 204] on div "Ver resumen Ver pagos" at bounding box center [197, 207] width 114 height 28
click at [246, 208] on button "Ver pagos" at bounding box center [235, 213] width 36 height 16
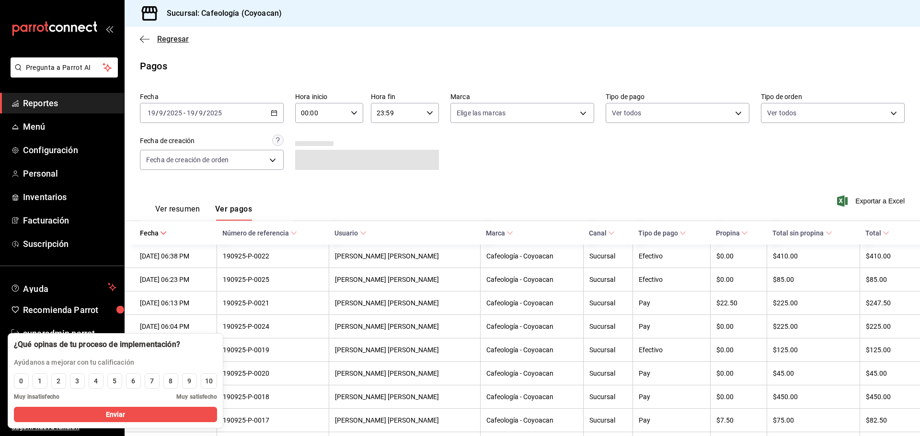
click at [144, 37] on icon "button" at bounding box center [145, 39] width 10 height 9
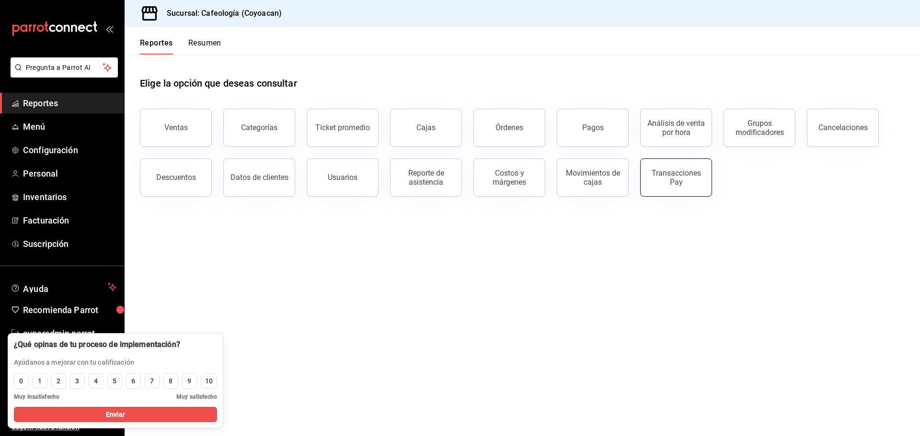
click at [682, 182] on div "Transacciones Pay" at bounding box center [675, 178] width 59 height 18
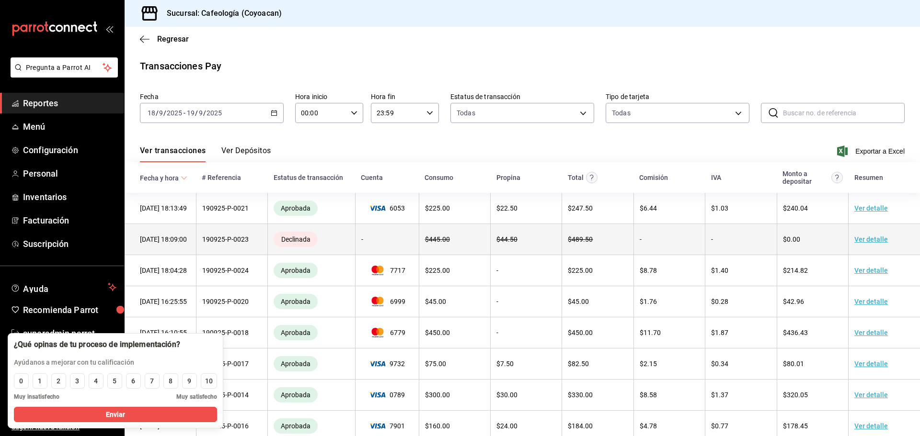
click at [355, 243] on td "-" at bounding box center [387, 239] width 64 height 31
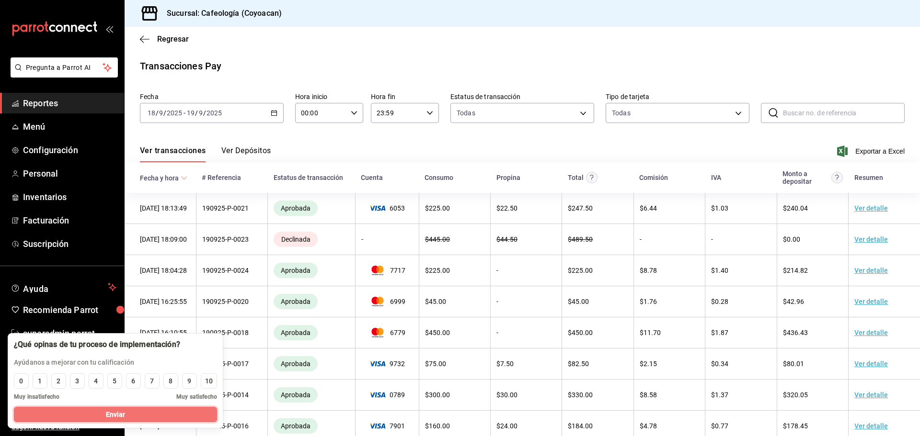
click at [148, 411] on button "Enviar" at bounding box center [115, 414] width 203 height 15
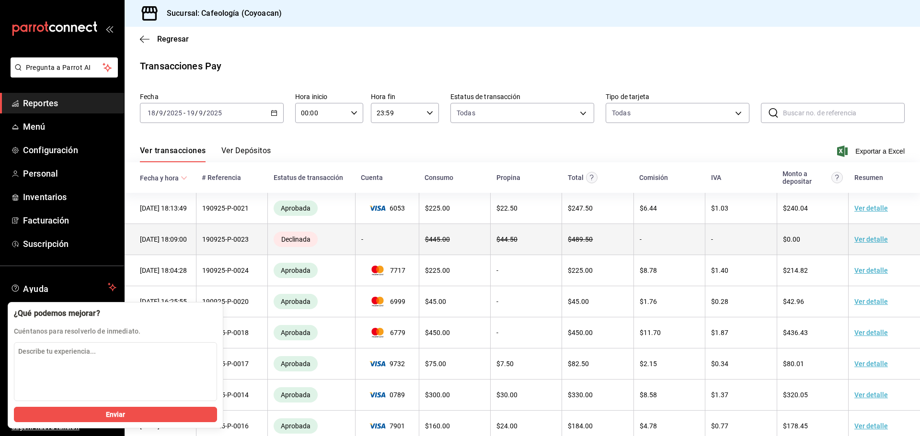
click at [318, 239] on td "Declinada" at bounding box center [312, 239] width 88 height 31
click at [857, 242] on link "Ver detalle" at bounding box center [871, 240] width 34 height 8
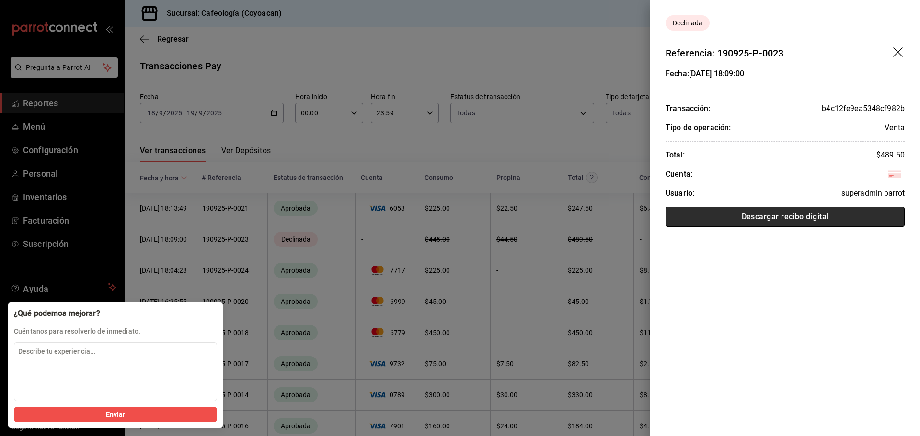
click at [815, 219] on button "Descargar recibo digital" at bounding box center [784, 217] width 239 height 20
click at [447, 266] on div at bounding box center [460, 218] width 920 height 436
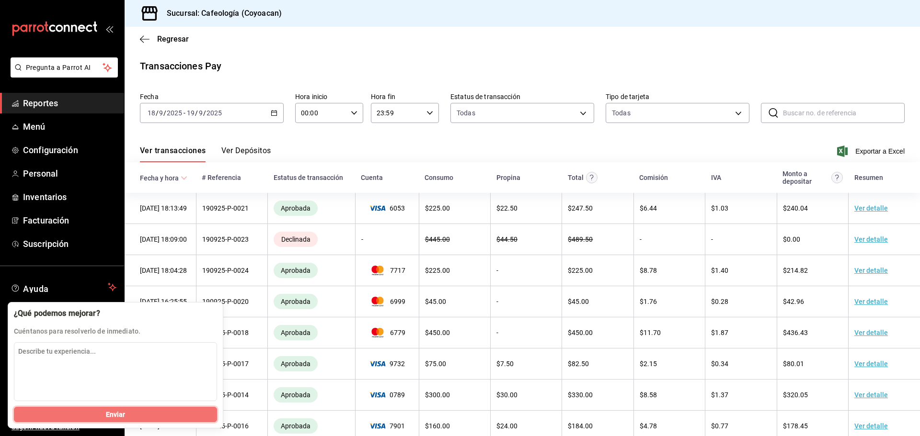
click at [193, 414] on button "Enviar" at bounding box center [115, 414] width 203 height 15
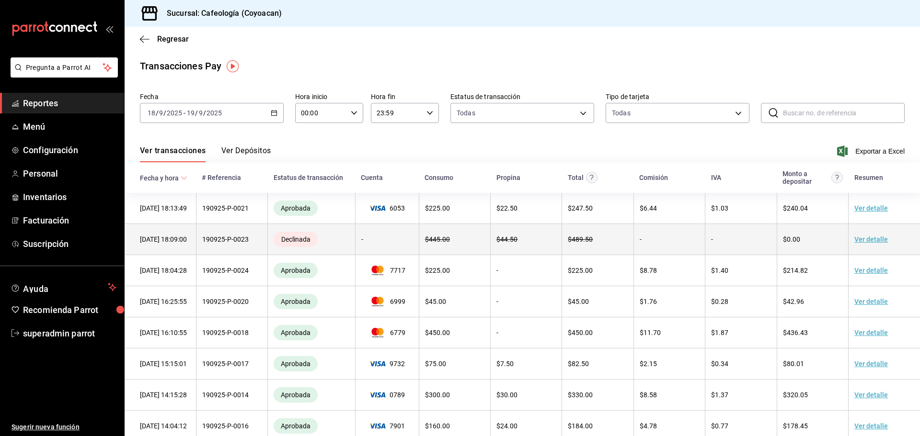
drag, startPoint x: 258, startPoint y: 246, endPoint x: 189, endPoint y: 246, distance: 69.0
click at [189, 246] on tr "[DATE] 18:09:00 190925-P-0023 Declinada - $ 445.00 $ 44.50 $ 489.50 - - $0.00 V…" at bounding box center [522, 239] width 795 height 31
copy tr "190925-P-0023"
click at [311, 240] on span "Declinada" at bounding box center [295, 240] width 37 height 8
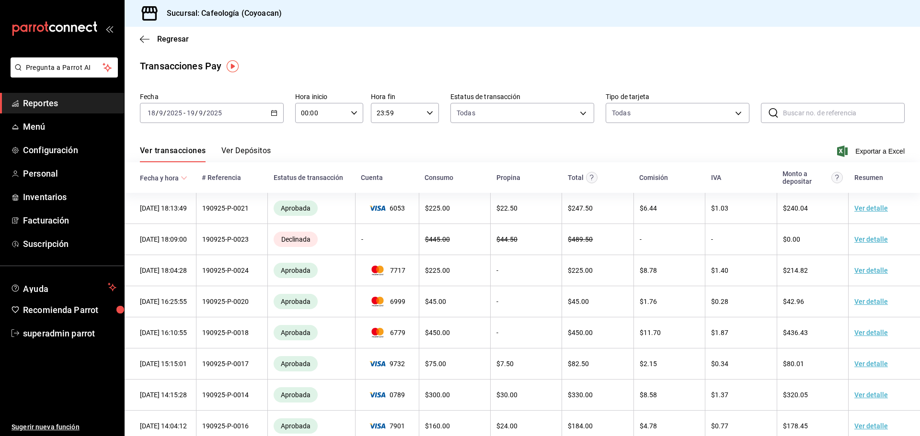
click at [791, 118] on input "text" at bounding box center [844, 112] width 122 height 19
paste input "190925-P-0023"
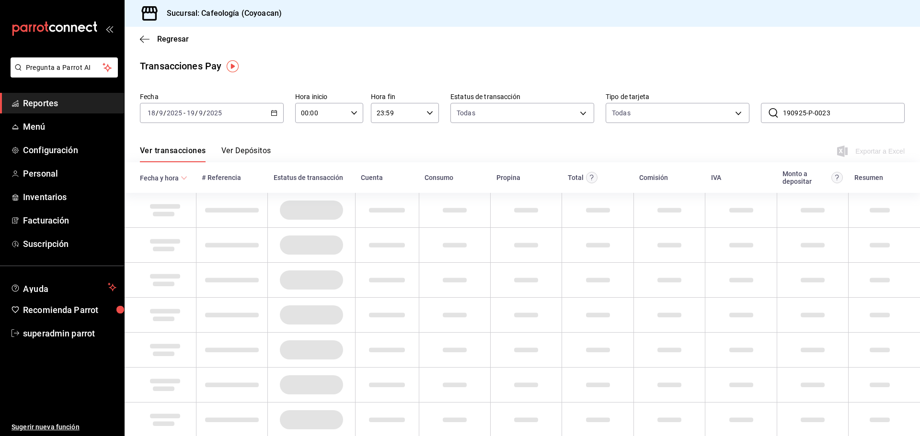
click at [788, 113] on input "190925-P-0023" at bounding box center [844, 112] width 122 height 19
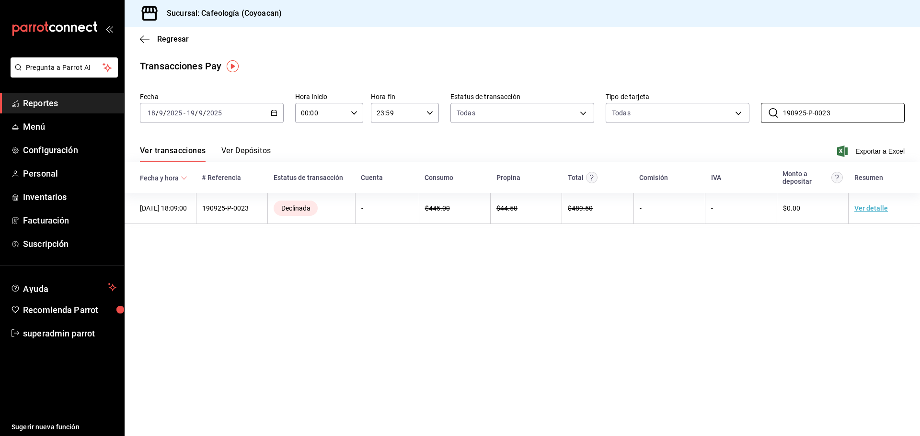
type input "190925-P-0023"
drag, startPoint x: 569, startPoint y: 271, endPoint x: 582, endPoint y: 265, distance: 14.6
click at [573, 270] on main "Regresar Transacciones Pay Fecha [DATE] [DATE] - [DATE] [DATE] Hora inicio 00:0…" at bounding box center [522, 232] width 795 height 410
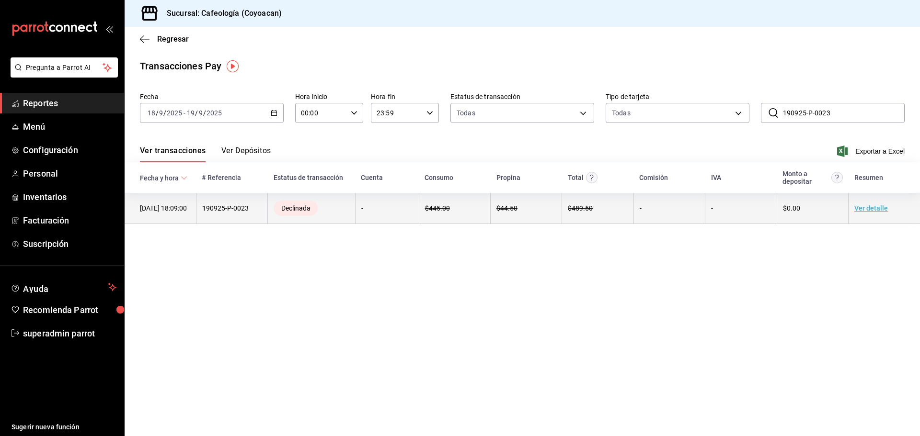
click at [221, 210] on td "190925-P-0023" at bounding box center [231, 208] width 71 height 31
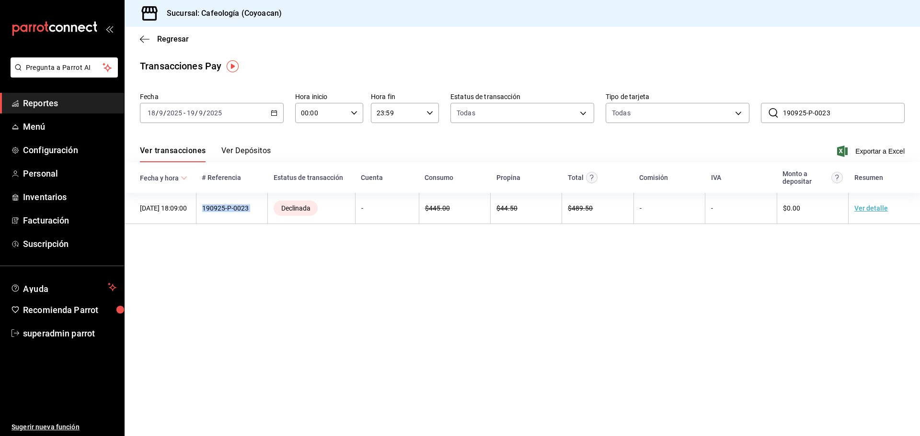
click at [46, 103] on span "Reportes" at bounding box center [69, 103] width 93 height 13
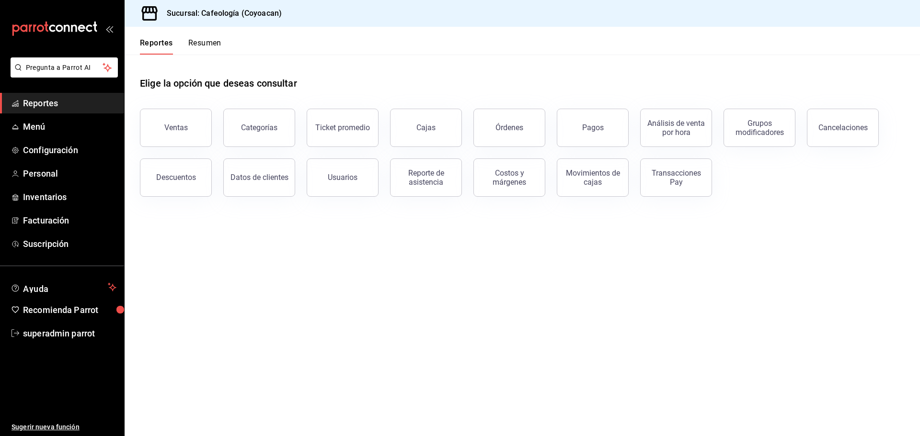
click at [550, 128] on div "Pagos" at bounding box center [586, 122] width 83 height 50
click at [517, 123] on button "Órdenes" at bounding box center [509, 128] width 72 height 38
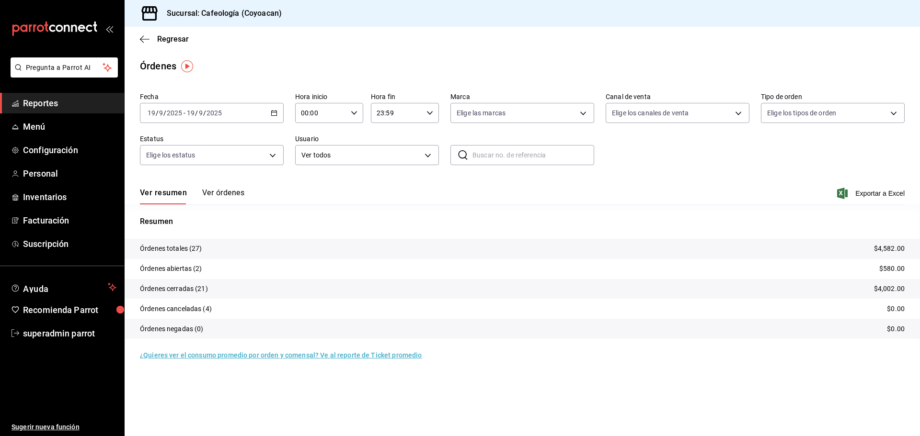
click at [220, 196] on button "Ver órdenes" at bounding box center [223, 196] width 42 height 16
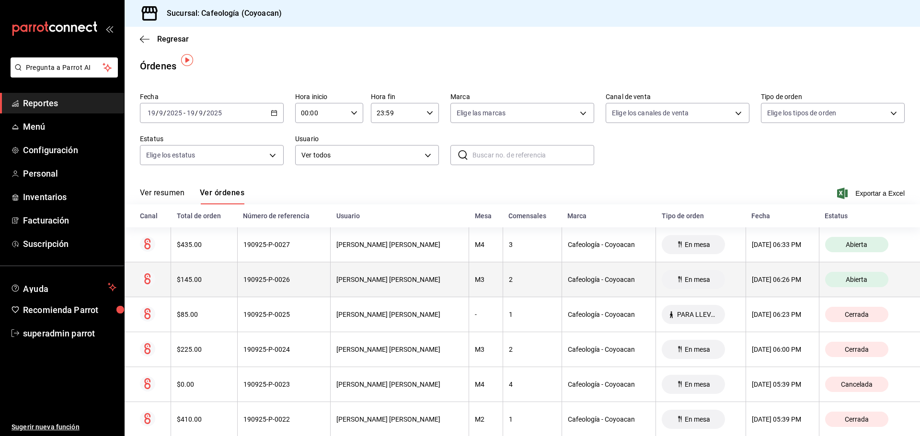
scroll to position [48, 0]
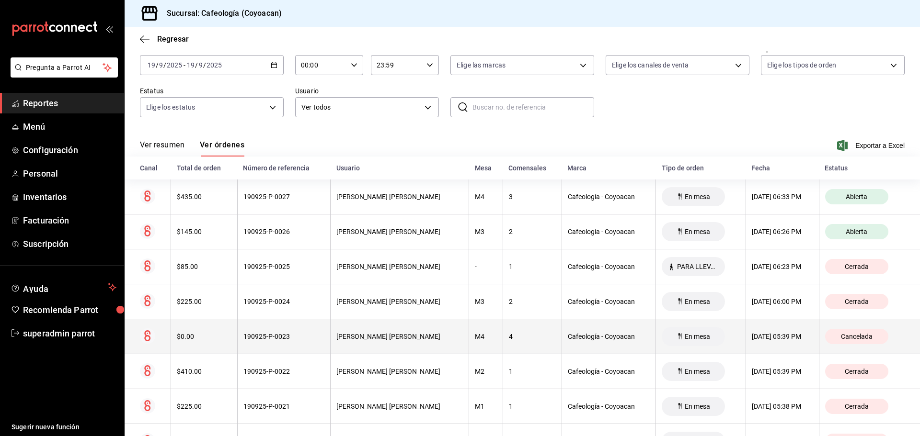
click at [316, 326] on th "190925-P-0023" at bounding box center [283, 337] width 93 height 35
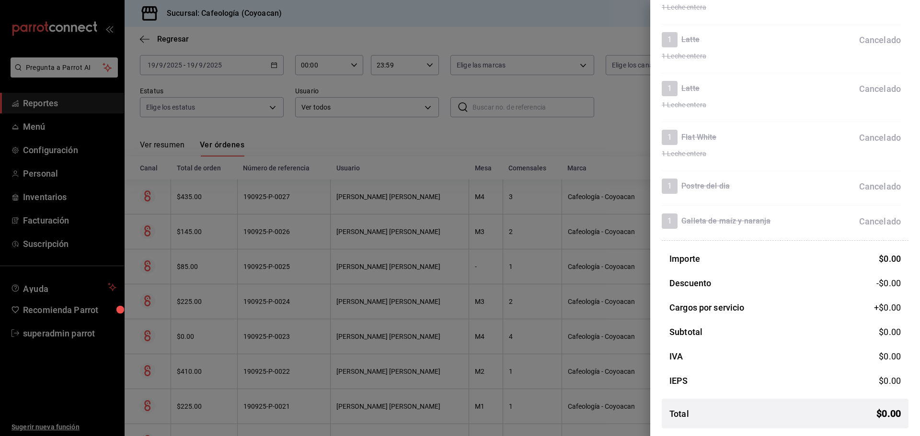
scroll to position [0, 0]
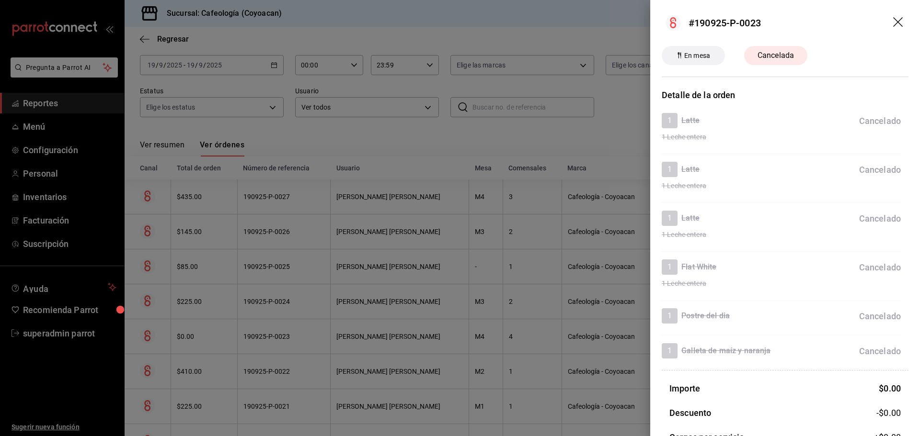
click at [556, 384] on div at bounding box center [460, 218] width 920 height 436
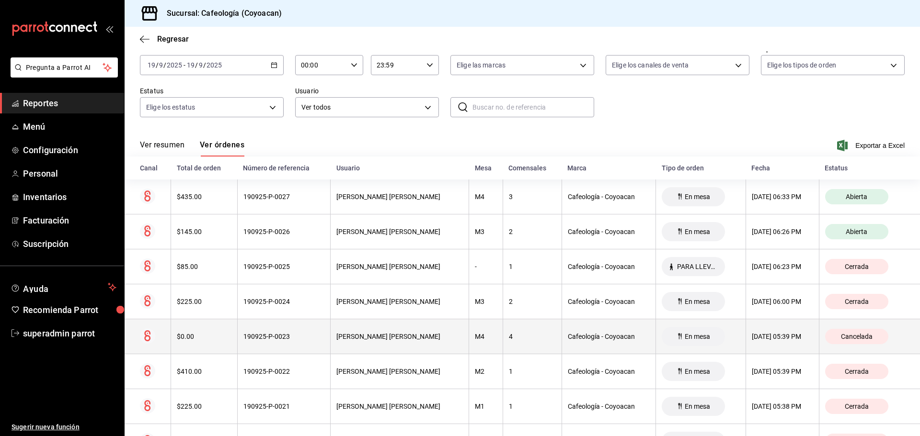
click at [575, 344] on th "Cafeología - Coyoacan" at bounding box center [608, 337] width 94 height 35
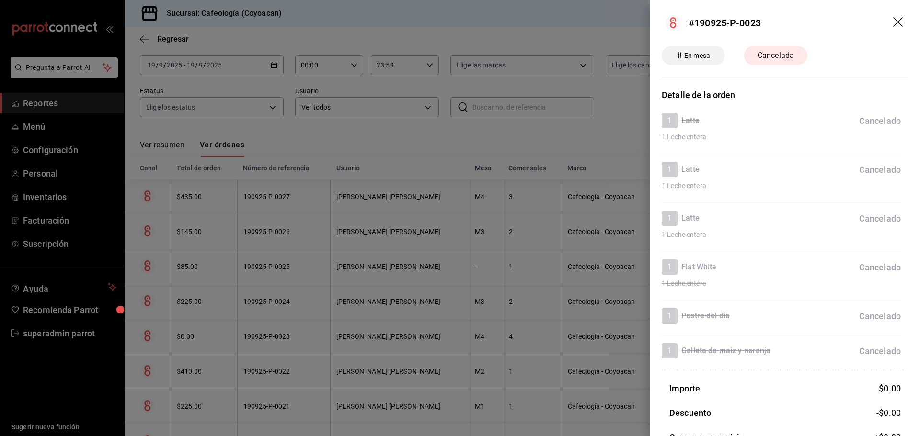
click at [575, 344] on div at bounding box center [460, 218] width 920 height 436
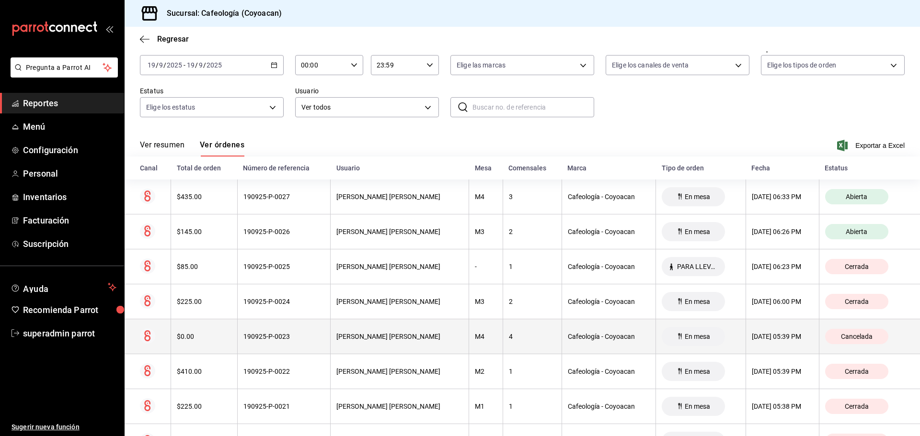
click at [382, 343] on th "[PERSON_NAME] [PERSON_NAME]" at bounding box center [400, 337] width 138 height 35
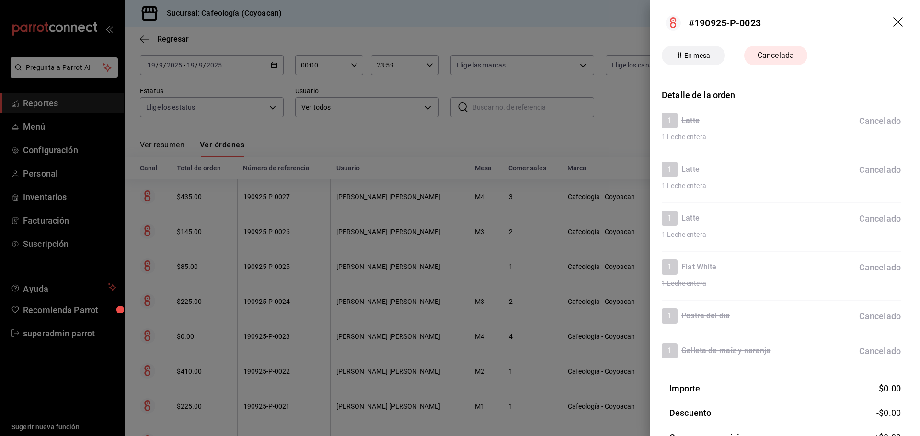
click at [380, 342] on div at bounding box center [460, 218] width 920 height 436
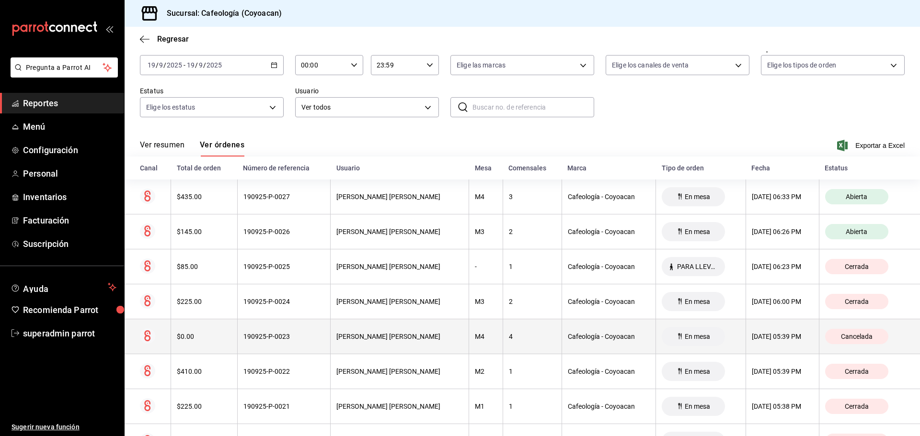
click at [389, 339] on div "[PERSON_NAME] [PERSON_NAME]" at bounding box center [399, 337] width 126 height 8
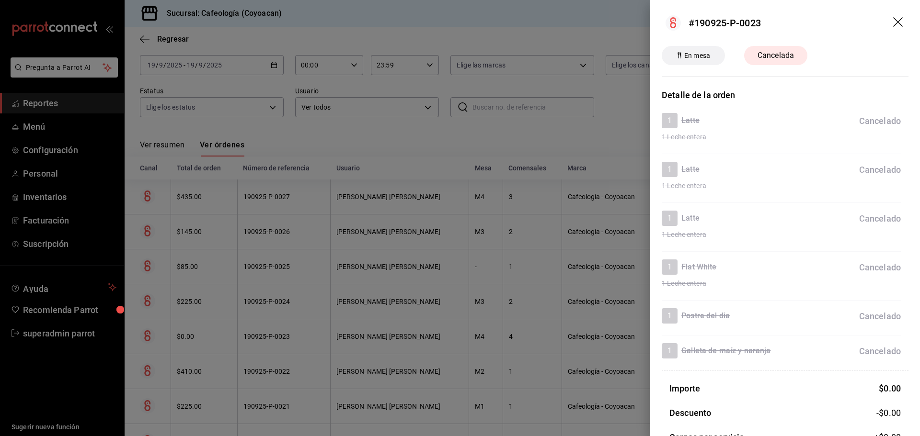
click at [386, 339] on div at bounding box center [460, 218] width 920 height 436
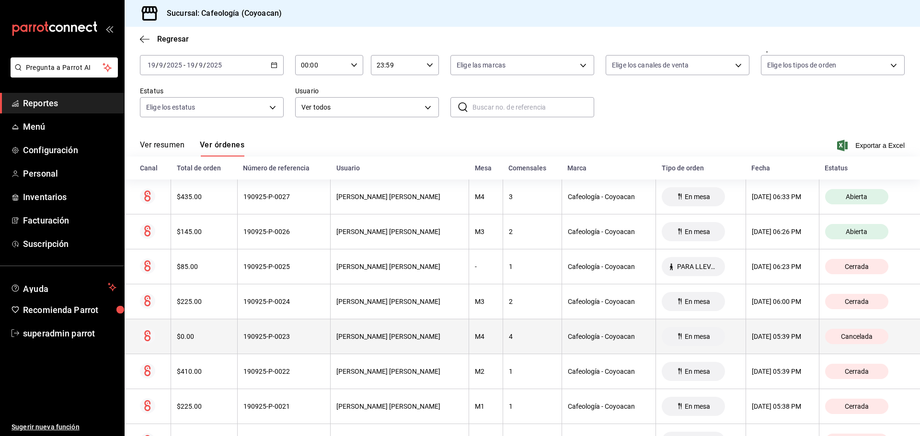
click at [392, 337] on div "[PERSON_NAME] [PERSON_NAME]" at bounding box center [399, 337] width 126 height 8
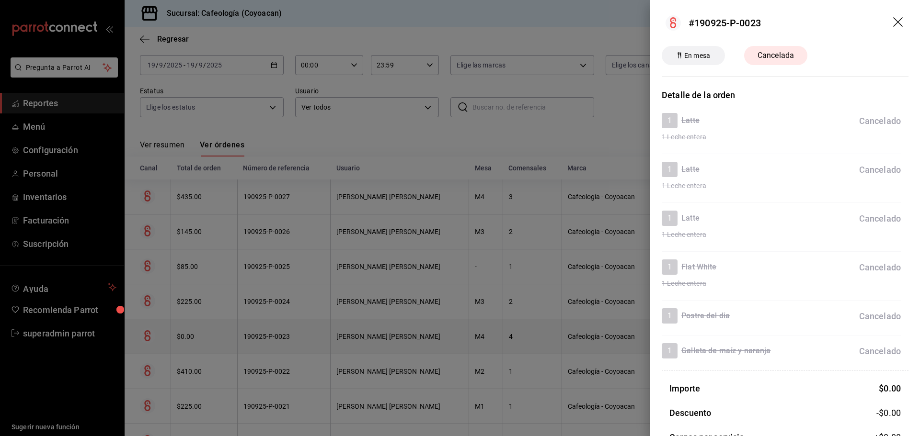
click at [392, 337] on div at bounding box center [460, 218] width 920 height 436
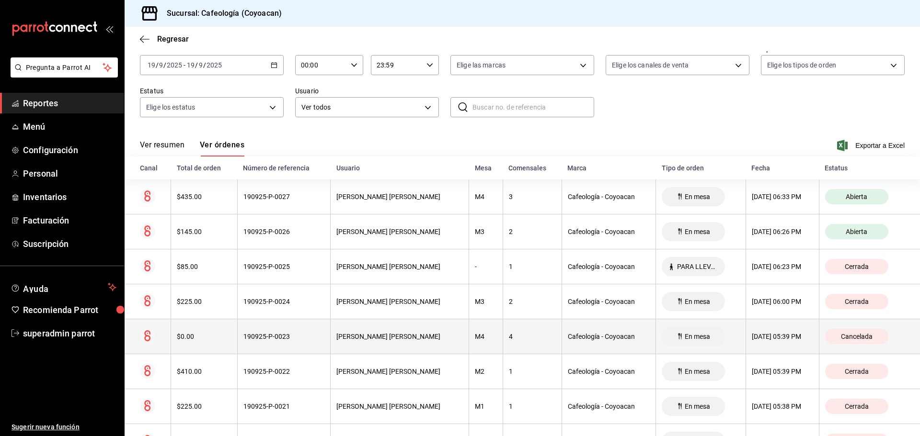
click at [392, 337] on div "[PERSON_NAME] [PERSON_NAME]" at bounding box center [399, 337] width 126 height 8
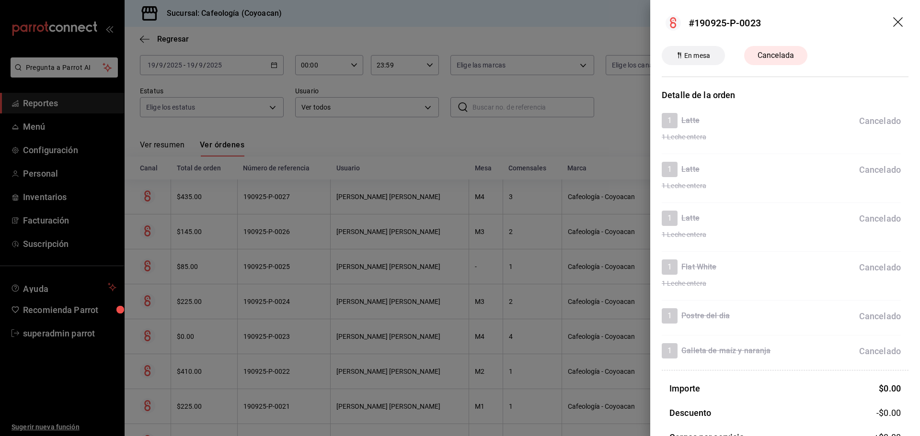
click at [392, 337] on div at bounding box center [460, 218] width 920 height 436
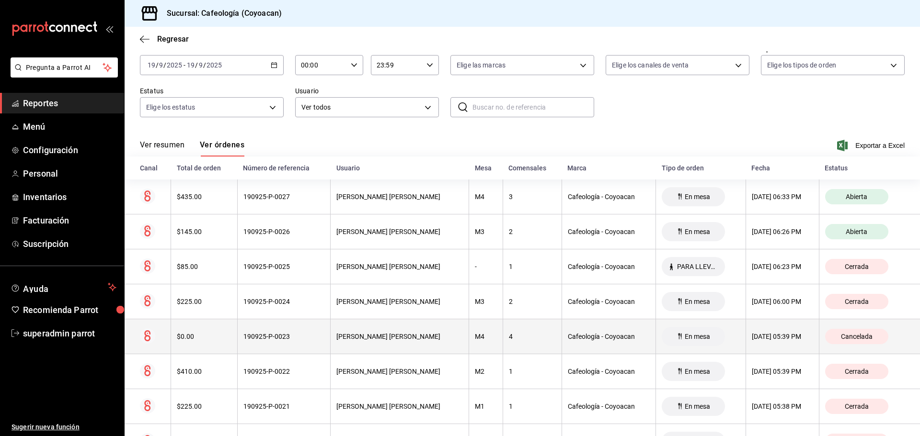
click at [413, 337] on div "[PERSON_NAME] [PERSON_NAME]" at bounding box center [399, 337] width 126 height 8
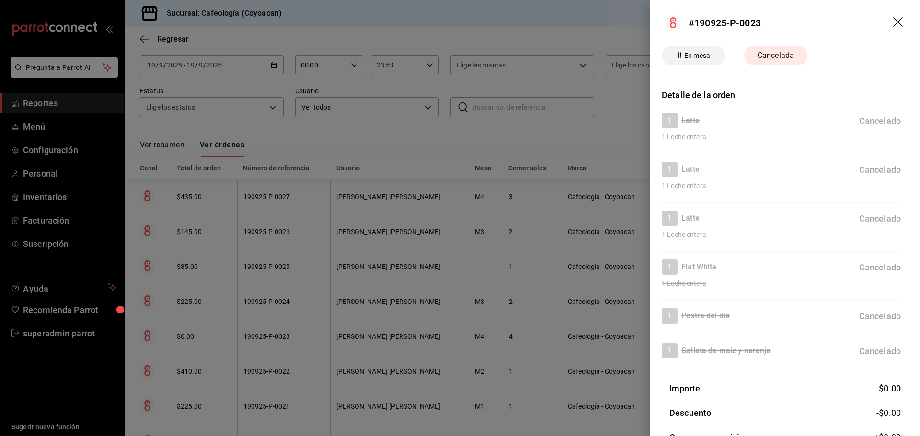
click at [413, 337] on div at bounding box center [460, 218] width 920 height 436
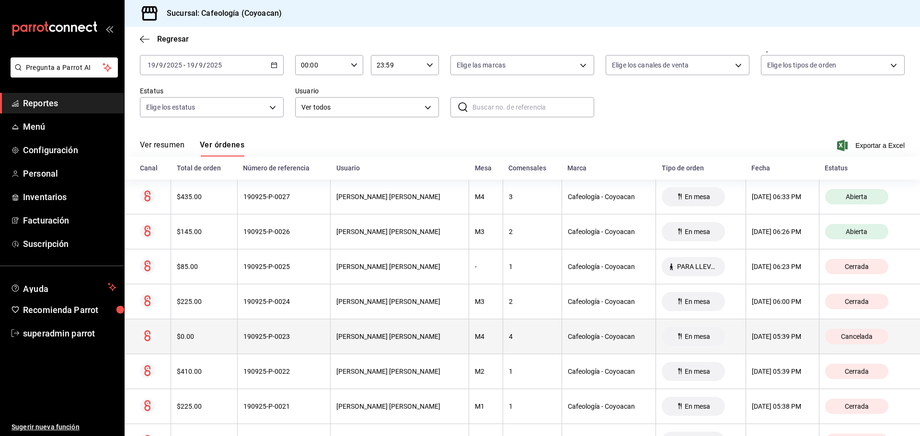
click at [447, 338] on div "[PERSON_NAME] [PERSON_NAME]" at bounding box center [399, 337] width 126 height 8
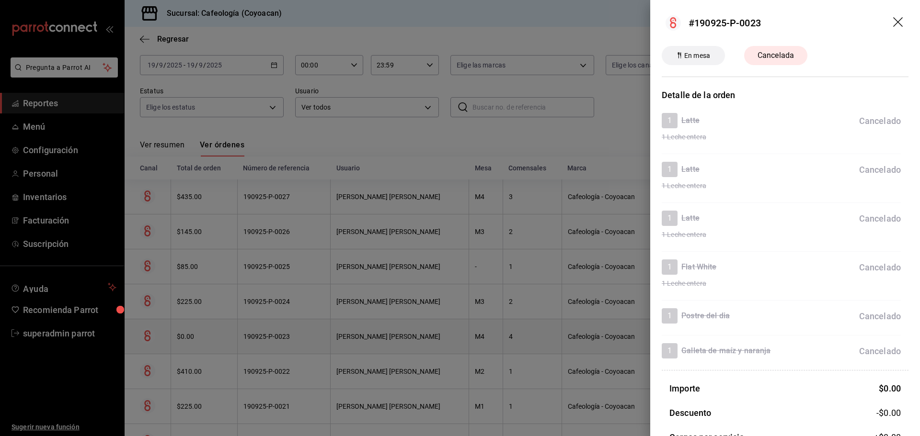
click at [447, 338] on div at bounding box center [460, 218] width 920 height 436
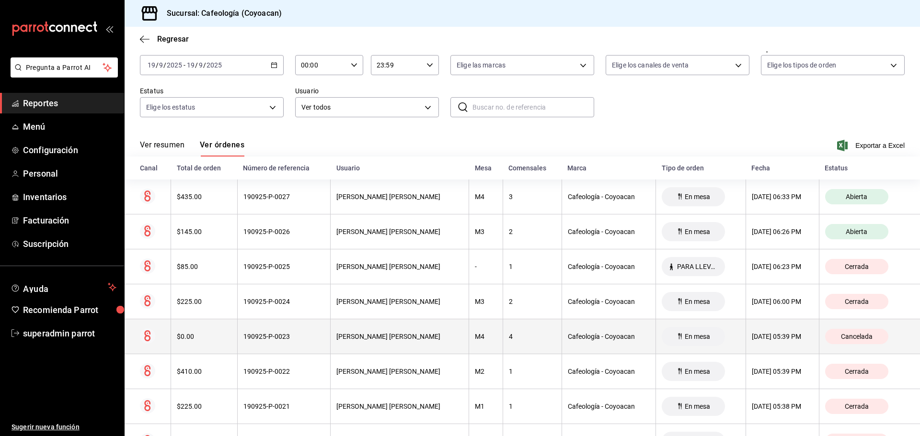
click at [447, 338] on div "[PERSON_NAME] [PERSON_NAME]" at bounding box center [399, 337] width 126 height 8
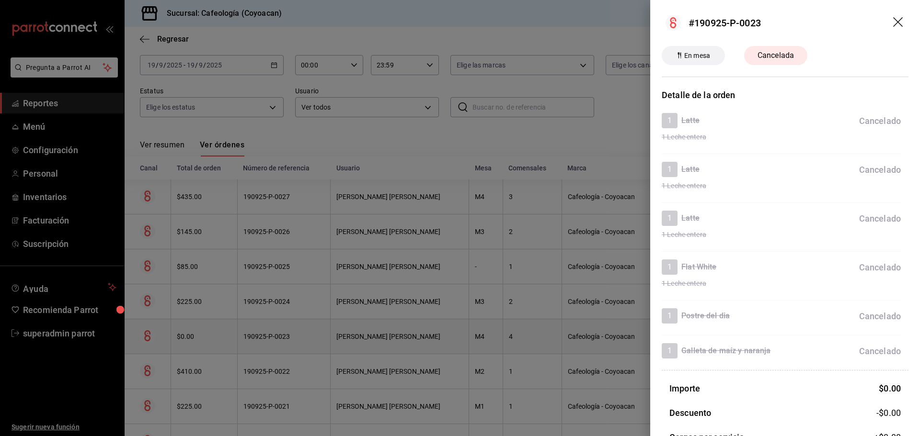
click at [447, 338] on div at bounding box center [460, 218] width 920 height 436
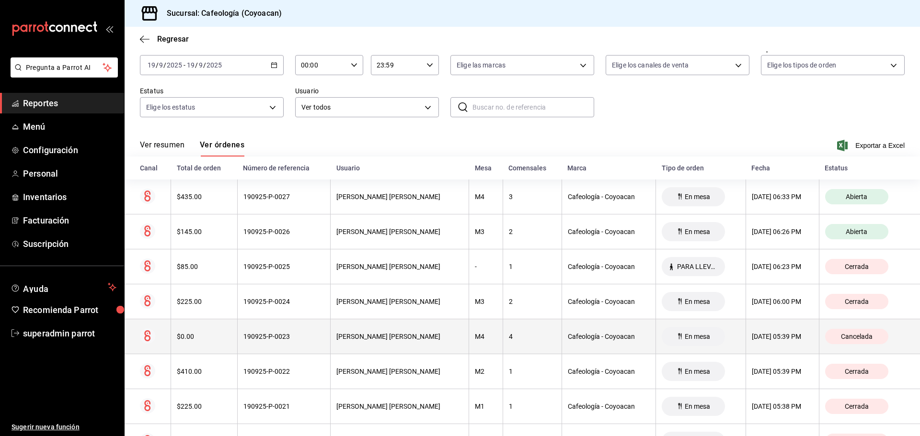
click at [447, 338] on div "[PERSON_NAME] [PERSON_NAME]" at bounding box center [399, 337] width 126 height 8
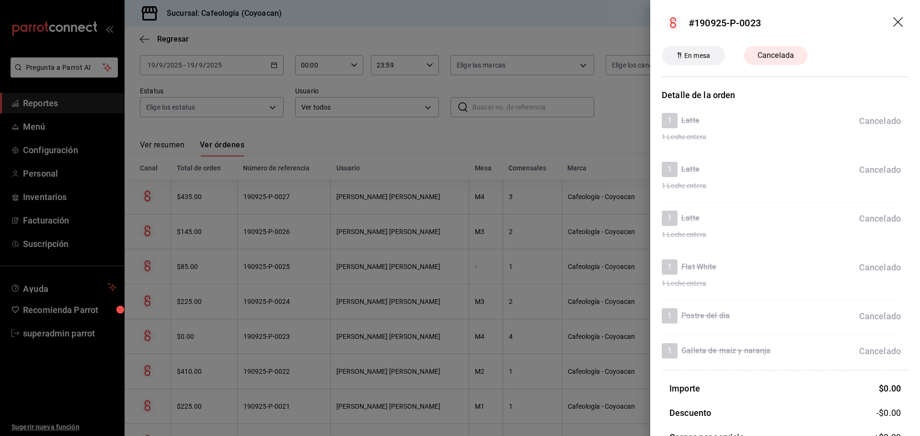
click at [504, 366] on div at bounding box center [460, 218] width 920 height 436
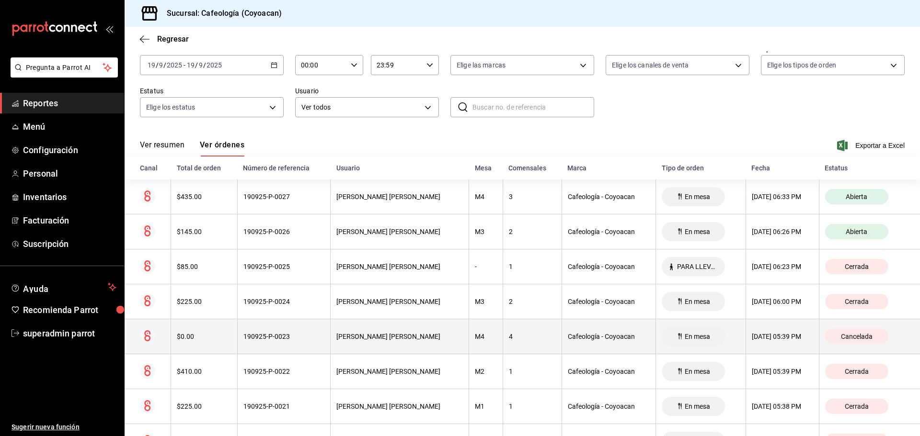
click at [469, 342] on th "M4" at bounding box center [486, 337] width 34 height 35
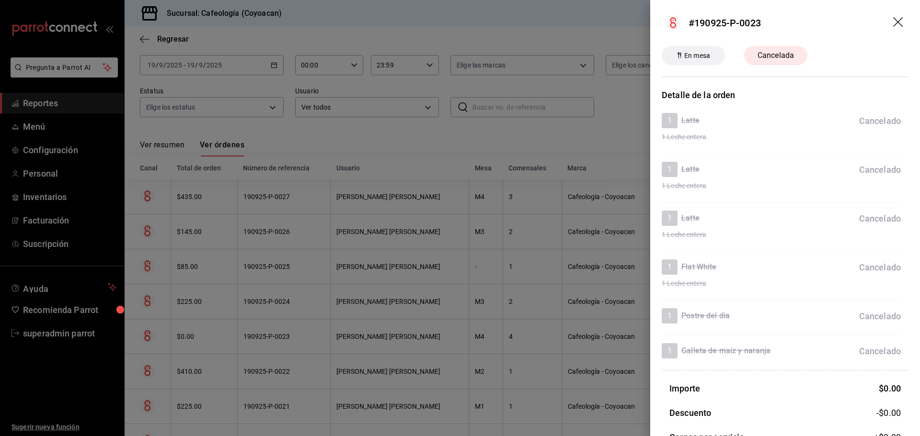
click at [468, 342] on div at bounding box center [460, 218] width 920 height 436
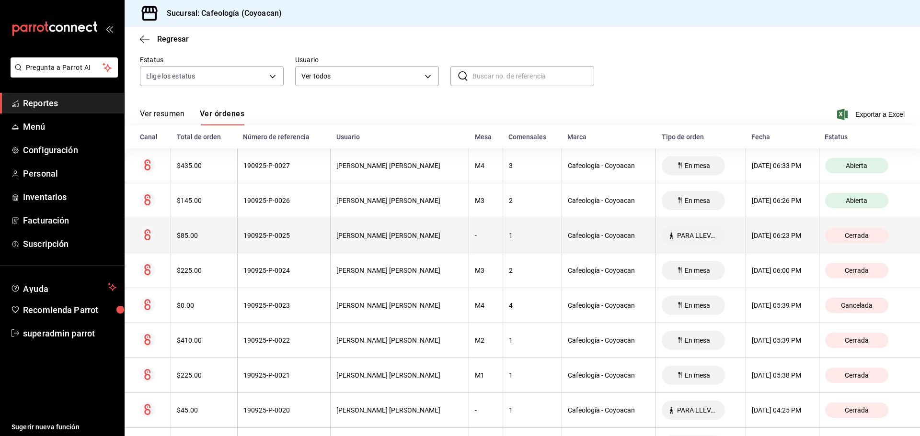
scroll to position [96, 0]
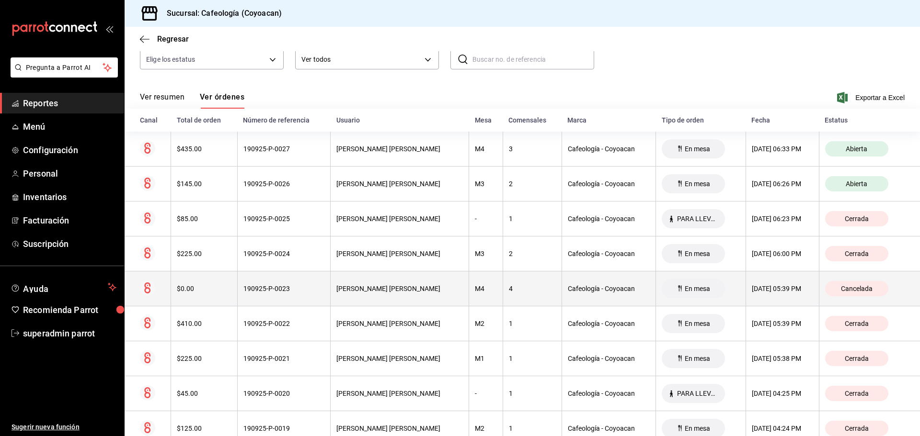
click at [331, 281] on th "[PERSON_NAME] [PERSON_NAME]" at bounding box center [400, 289] width 138 height 35
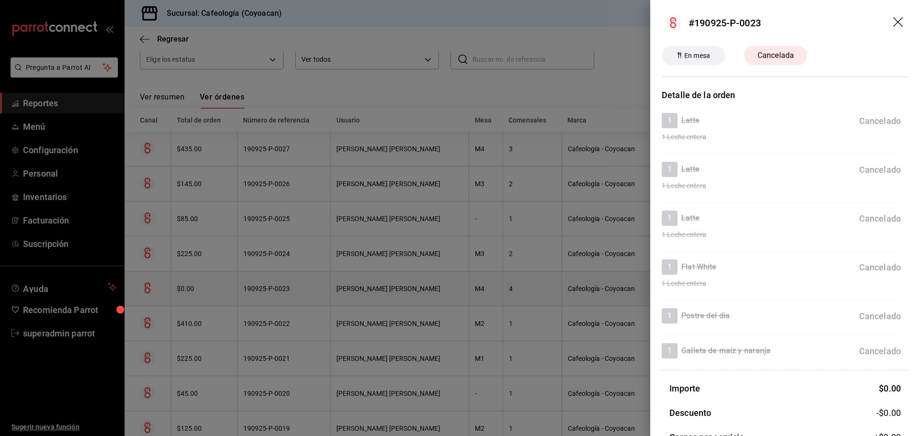
click at [326, 281] on div at bounding box center [460, 218] width 920 height 436
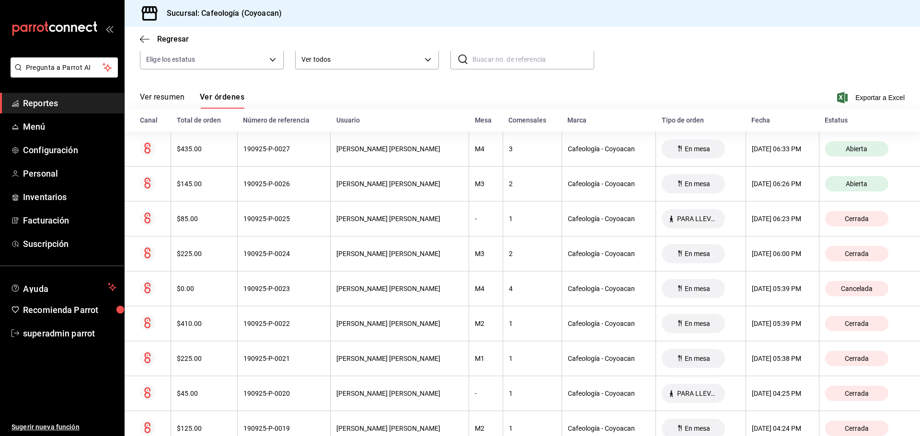
click at [83, 102] on span "Reportes" at bounding box center [69, 103] width 93 height 13
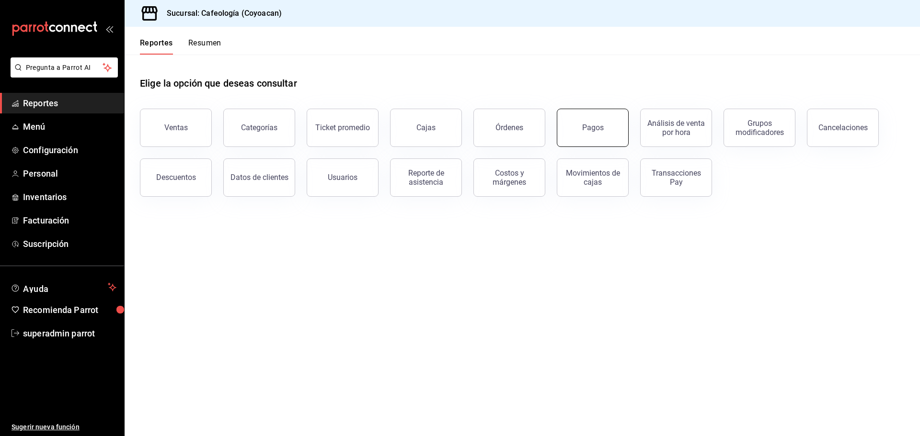
click at [581, 119] on button "Pagos" at bounding box center [593, 128] width 72 height 38
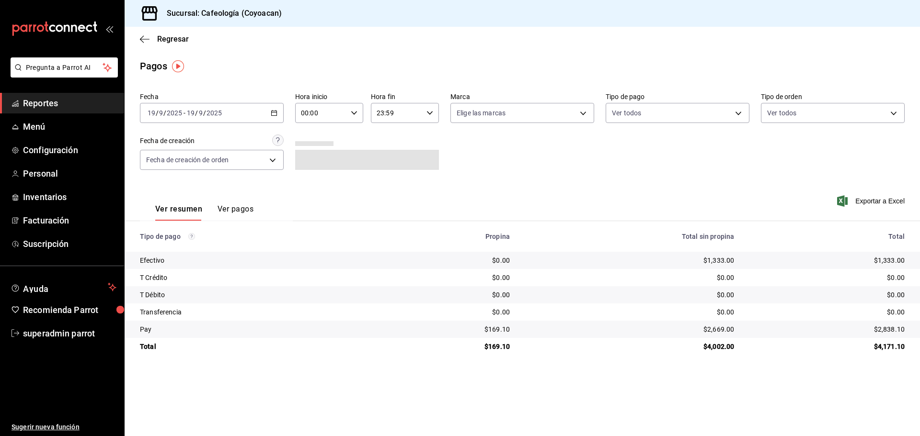
click at [240, 216] on button "Ver pagos" at bounding box center [235, 213] width 36 height 16
